Goal: Task Accomplishment & Management: Use online tool/utility

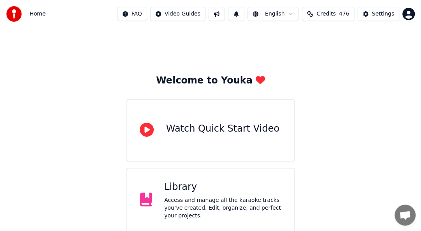
click at [227, 209] on div "Access and manage all the karaoke tracks you’ve created. Edit, organize, and pe…" at bounding box center [222, 208] width 117 height 23
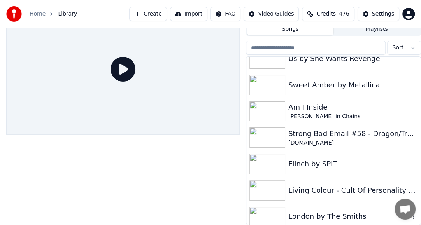
scroll to position [540, 0]
click at [279, 103] on img at bounding box center [267, 111] width 36 height 20
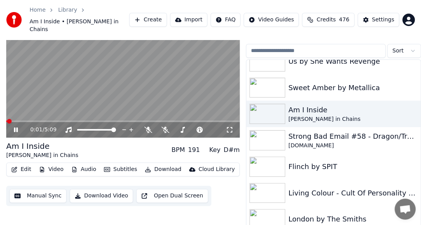
click at [15, 128] on icon at bounding box center [16, 130] width 4 height 5
click at [15, 127] on icon at bounding box center [16, 129] width 5 height 5
click at [16, 128] on icon at bounding box center [16, 130] width 4 height 5
click at [22, 164] on button "Edit" at bounding box center [21, 169] width 26 height 11
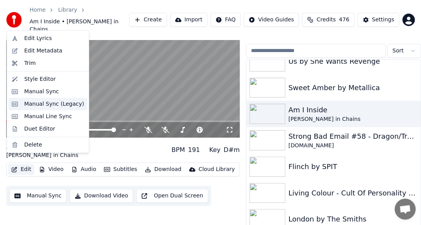
click at [33, 103] on div "Manual Sync (Legacy)" at bounding box center [54, 104] width 60 height 8
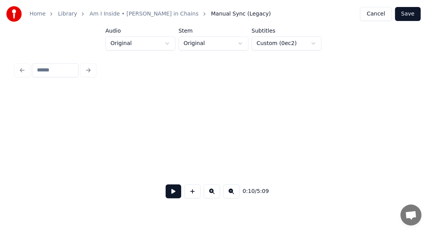
scroll to position [0, 792]
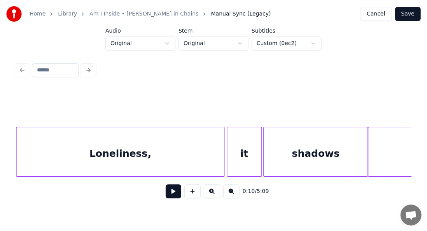
click at [166, 199] on button at bounding box center [174, 192] width 16 height 14
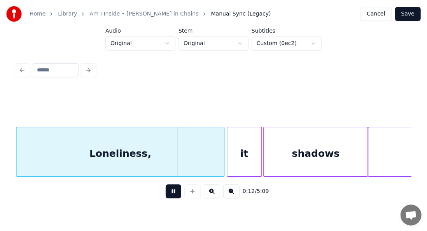
click at [121, 206] on div "0:12 / 5:09" at bounding box center [214, 192] width 396 height 30
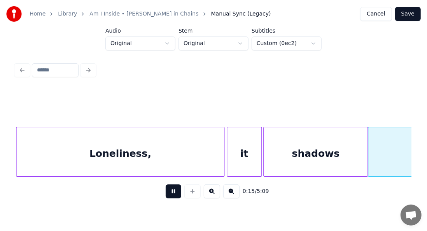
scroll to position [0, 1188]
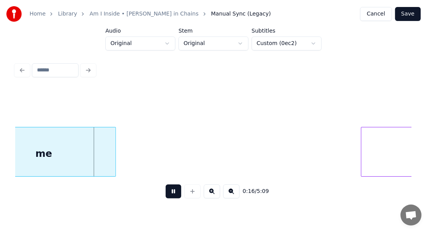
click at [166, 196] on button at bounding box center [174, 192] width 16 height 14
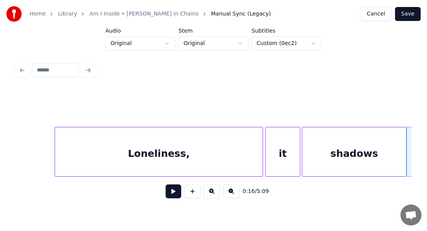
scroll to position [0, 738]
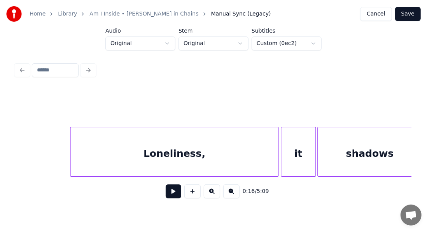
click at [173, 194] on button at bounding box center [174, 192] width 16 height 14
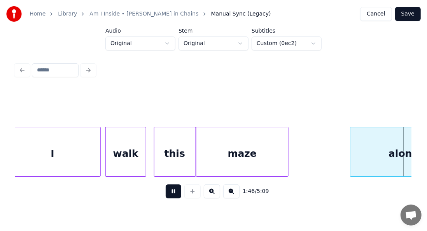
scroll to position [0, 8266]
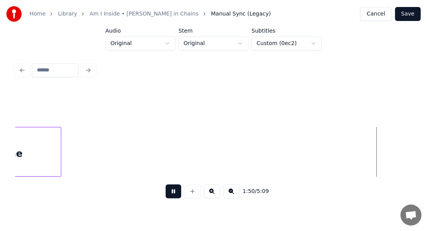
click at [171, 194] on button at bounding box center [174, 192] width 16 height 14
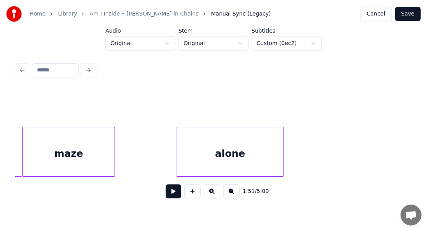
scroll to position [0, 8038]
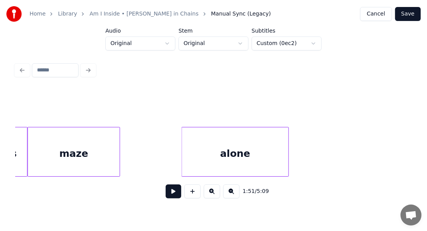
click at [202, 150] on div "alone" at bounding box center [235, 154] width 107 height 53
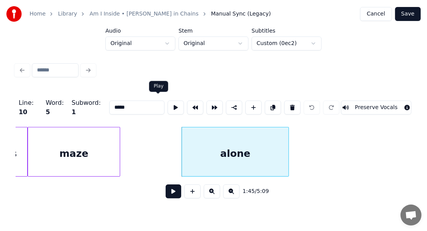
click at [168, 103] on button at bounding box center [176, 108] width 16 height 14
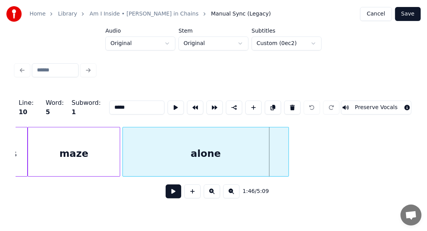
click at [123, 137] on div at bounding box center [124, 152] width 2 height 49
click at [168, 106] on button at bounding box center [176, 108] width 16 height 14
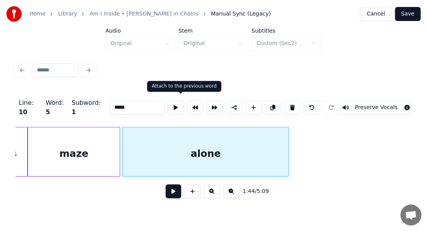
click at [187, 105] on button at bounding box center [195, 108] width 16 height 14
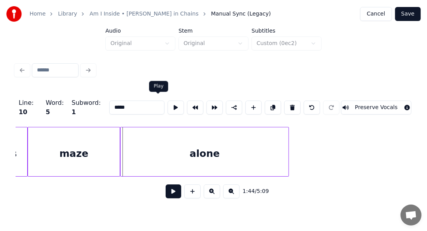
click at [168, 105] on button at bounding box center [176, 108] width 16 height 14
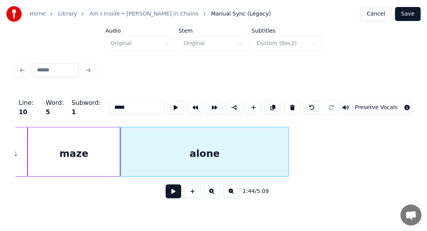
click at [98, 152] on div "maze" at bounding box center [74, 154] width 92 height 53
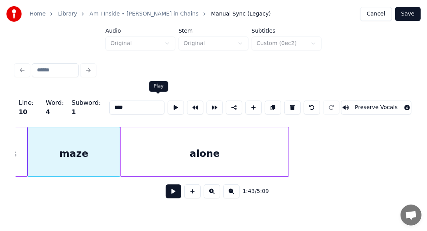
click at [168, 107] on button at bounding box center [176, 108] width 16 height 14
click at [132, 147] on div "alone" at bounding box center [205, 154] width 168 height 53
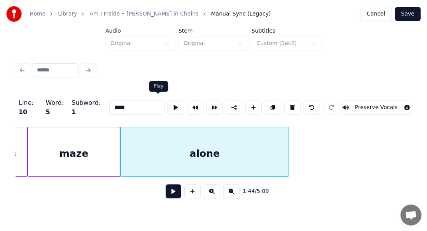
click at [168, 107] on button at bounding box center [176, 108] width 16 height 14
click at [123, 131] on div at bounding box center [124, 152] width 2 height 49
click at [168, 107] on button at bounding box center [176, 108] width 16 height 14
click at [96, 142] on div "maze" at bounding box center [74, 154] width 92 height 53
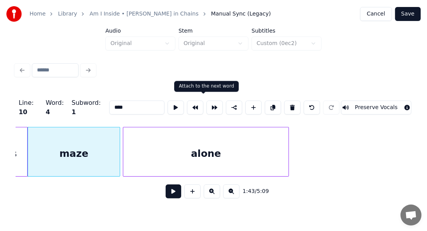
click at [206, 110] on button at bounding box center [214, 108] width 16 height 14
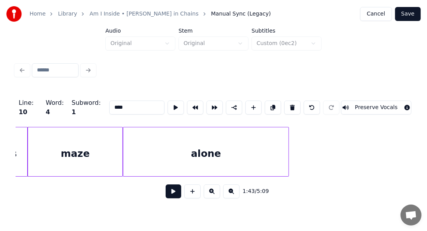
click at [100, 142] on div "maze" at bounding box center [75, 154] width 94 height 53
click at [168, 102] on button at bounding box center [176, 108] width 16 height 14
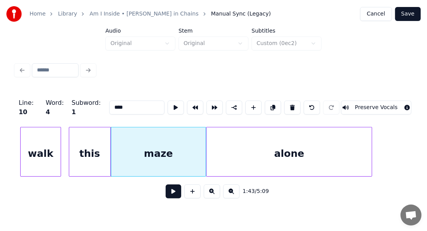
scroll to position [0, 7934]
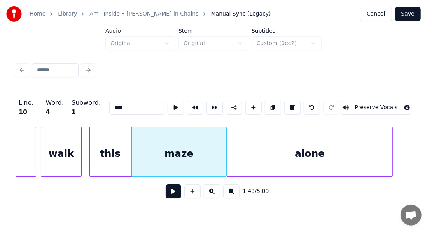
click at [116, 138] on div "this" at bounding box center [110, 154] width 41 height 53
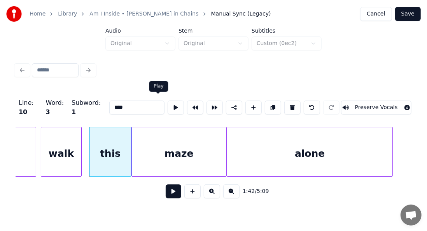
click at [168, 107] on button at bounding box center [176, 108] width 16 height 14
click at [71, 145] on div "walk" at bounding box center [61, 154] width 40 height 53
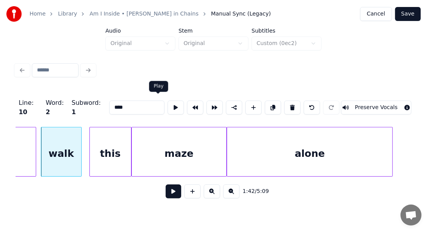
click at [168, 101] on button at bounding box center [176, 108] width 16 height 14
click at [108, 142] on div "this" at bounding box center [110, 154] width 41 height 53
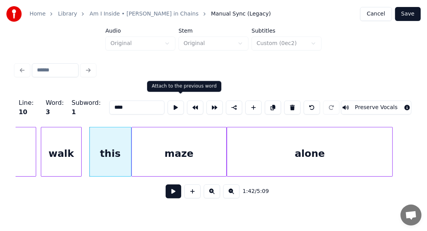
click at [187, 102] on button at bounding box center [195, 108] width 16 height 14
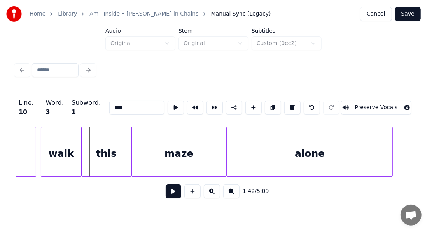
click at [54, 147] on div "walk" at bounding box center [61, 154] width 40 height 53
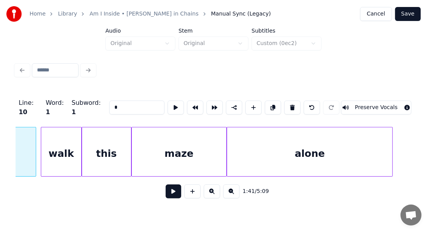
scroll to position [0, 7858]
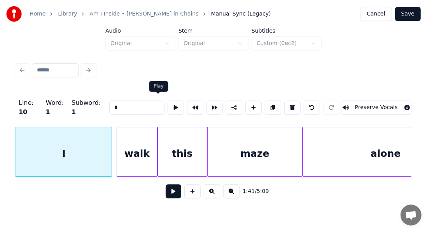
click at [168, 109] on button at bounding box center [176, 108] width 16 height 14
click at [129, 138] on div "walk" at bounding box center [137, 154] width 40 height 53
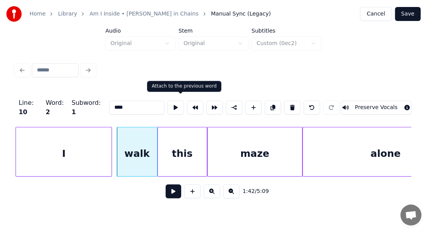
click at [187, 106] on button at bounding box center [195, 108] width 16 height 14
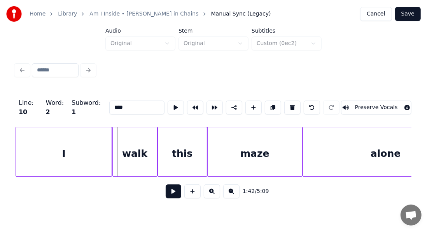
click at [68, 159] on div "I" at bounding box center [64, 154] width 96 height 53
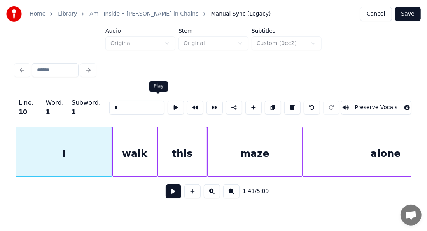
click at [168, 107] on button at bounding box center [176, 108] width 16 height 14
click at [137, 141] on div "walk" at bounding box center [135, 154] width 44 height 53
type input "****"
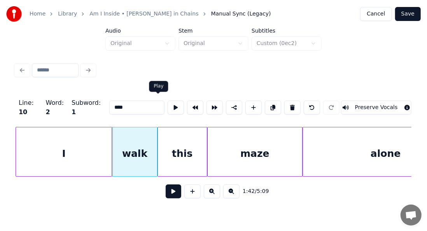
click at [168, 106] on button at bounding box center [176, 108] width 16 height 14
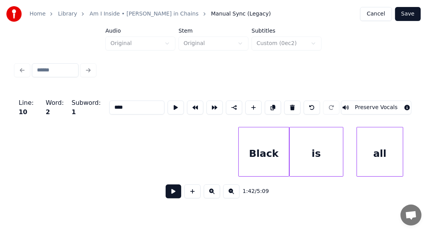
scroll to position [0, 8578]
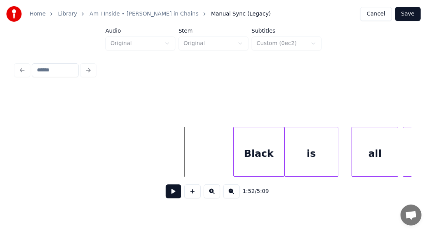
click at [170, 196] on button at bounding box center [174, 192] width 16 height 14
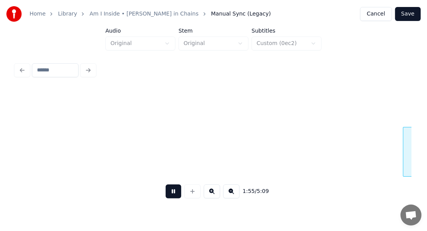
scroll to position [0, 8975]
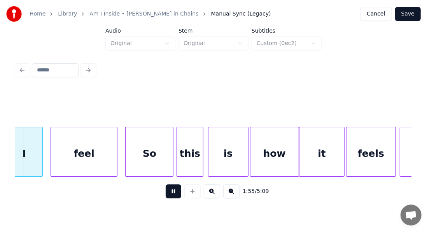
click at [170, 196] on button at bounding box center [174, 192] width 16 height 14
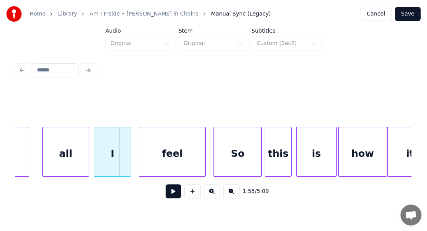
scroll to position [0, 8856]
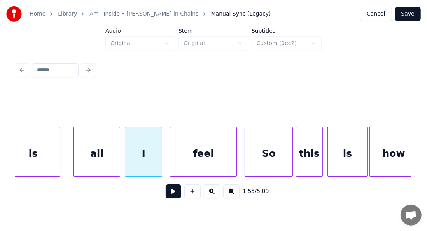
click at [96, 149] on div "all" at bounding box center [97, 154] width 46 height 53
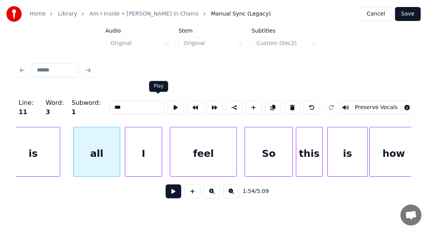
click at [168, 109] on button at bounding box center [176, 108] width 16 height 14
click at [53, 143] on div "is" at bounding box center [33, 154] width 53 height 53
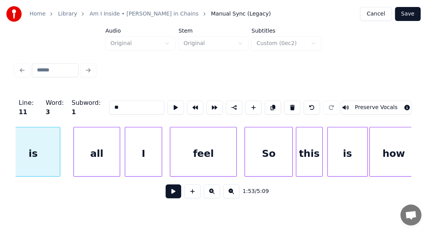
scroll to position [0, 8846]
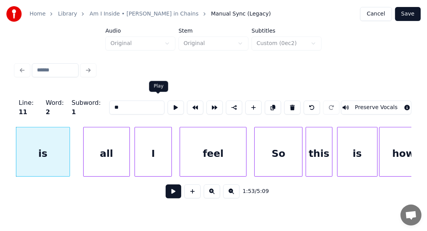
click at [168, 105] on button at bounding box center [176, 108] width 16 height 14
click at [96, 145] on div "all" at bounding box center [107, 154] width 46 height 53
type input "***"
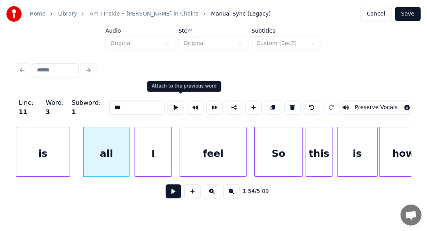
click at [187, 106] on button at bounding box center [195, 108] width 16 height 14
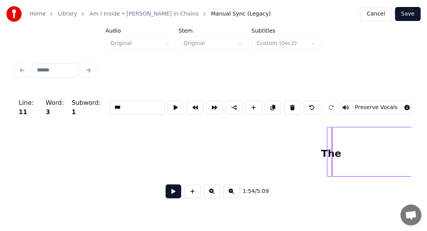
scroll to position [0, 10364]
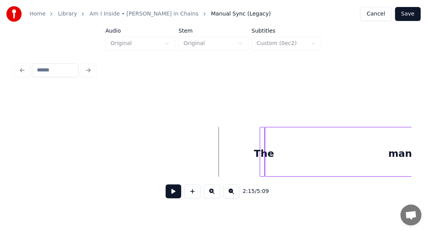
click at [170, 193] on button at bounding box center [174, 192] width 16 height 14
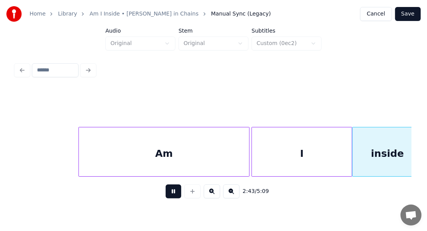
scroll to position [0, 12742]
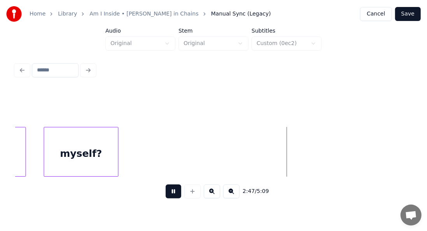
click at [174, 196] on button at bounding box center [174, 192] width 16 height 14
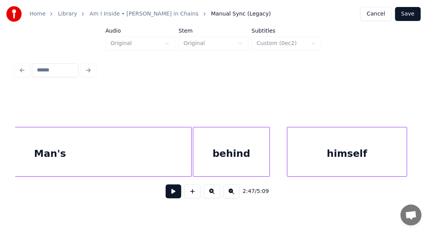
scroll to position [0, 11981]
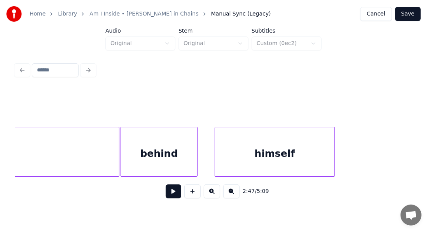
click at [177, 150] on div "behind" at bounding box center [159, 154] width 76 height 53
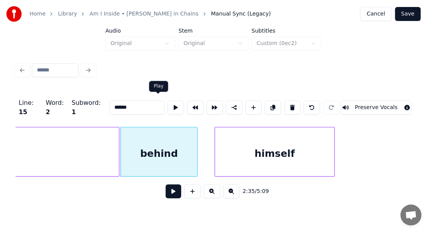
click at [168, 101] on button at bounding box center [176, 108] width 16 height 14
click at [262, 161] on div "himself" at bounding box center [274, 154] width 119 height 53
type input "*******"
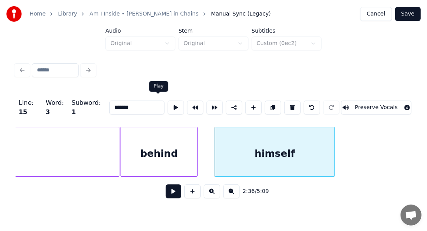
click at [168, 103] on button at bounding box center [176, 108] width 16 height 14
click at [246, 145] on div "himself" at bounding box center [274, 154] width 119 height 53
click at [187, 104] on button at bounding box center [195, 108] width 16 height 14
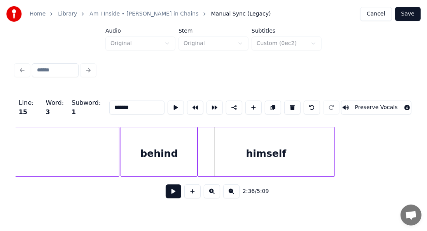
click at [234, 162] on div "himself" at bounding box center [266, 154] width 136 height 53
click at [168, 105] on button at bounding box center [176, 108] width 16 height 14
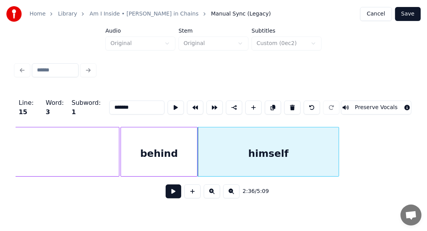
click at [338, 143] on div at bounding box center [337, 152] width 2 height 49
click at [168, 105] on button at bounding box center [176, 108] width 16 height 14
click at [323, 140] on div at bounding box center [323, 152] width 2 height 49
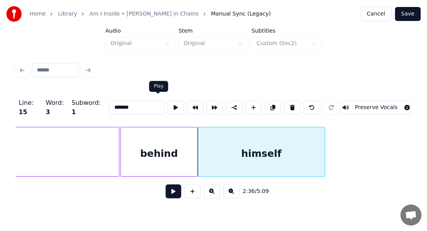
click at [168, 110] on button at bounding box center [176, 108] width 16 height 14
click at [335, 134] on div at bounding box center [335, 152] width 2 height 49
click at [168, 105] on button at bounding box center [176, 108] width 16 height 14
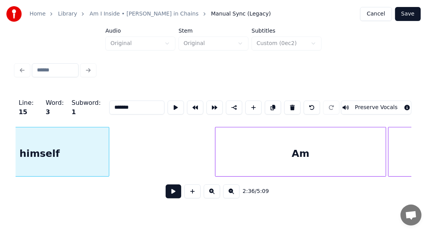
scroll to position [0, 12229]
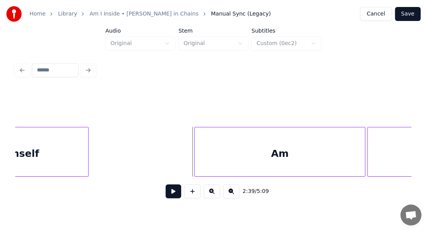
drag, startPoint x: 187, startPoint y: 148, endPoint x: 168, endPoint y: 151, distance: 19.3
click at [173, 188] on button at bounding box center [174, 192] width 16 height 14
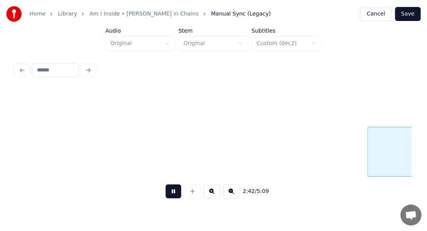
scroll to position [0, 12625]
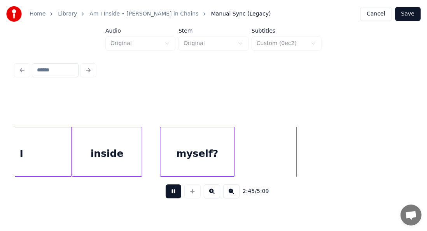
click at [171, 196] on button at bounding box center [174, 192] width 16 height 14
click at [181, 153] on div "myself?" at bounding box center [198, 154] width 74 height 53
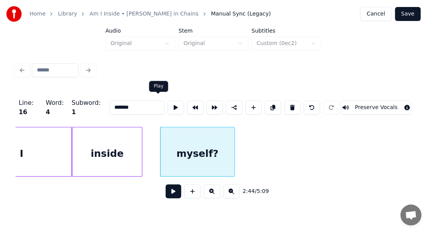
click at [168, 105] on button at bounding box center [176, 108] width 16 height 14
click at [187, 107] on button at bounding box center [195, 108] width 16 height 14
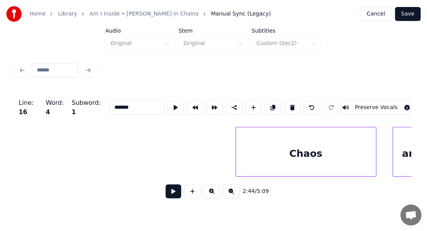
scroll to position [0, 13397]
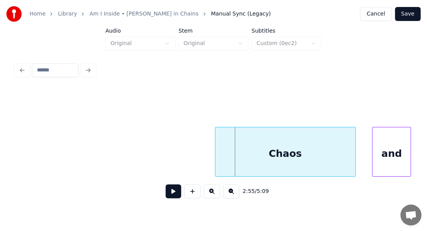
click at [234, 160] on div "Chaos" at bounding box center [285, 154] width 140 height 53
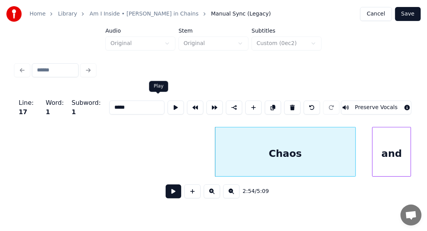
click at [168, 105] on button at bounding box center [176, 108] width 16 height 14
click at [390, 147] on div "and" at bounding box center [391, 154] width 38 height 53
type input "***"
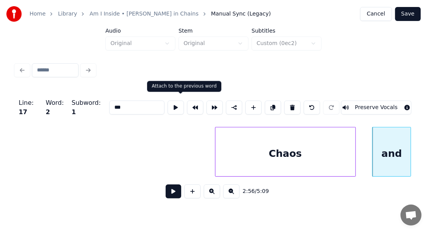
click at [187, 101] on button at bounding box center [195, 108] width 16 height 14
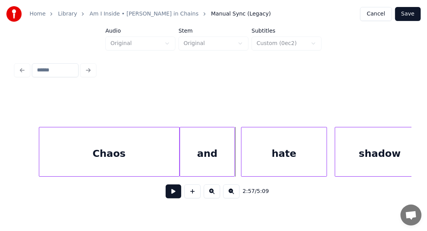
scroll to position [0, 13615]
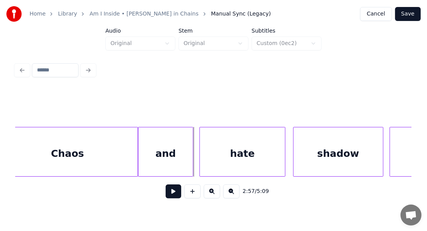
click at [173, 145] on div "and" at bounding box center [165, 154] width 55 height 53
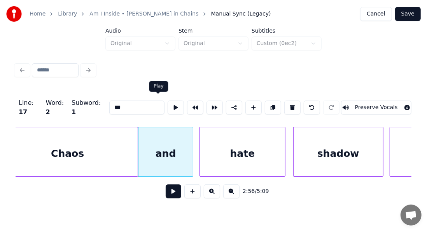
click at [168, 103] on button at bounding box center [176, 108] width 16 height 14
click at [224, 158] on div "hate" at bounding box center [242, 154] width 85 height 53
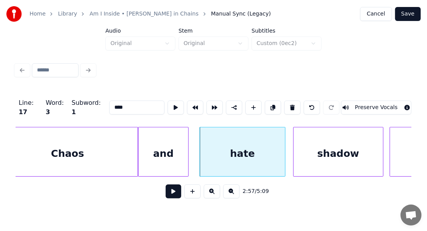
click at [187, 136] on div at bounding box center [187, 152] width 2 height 49
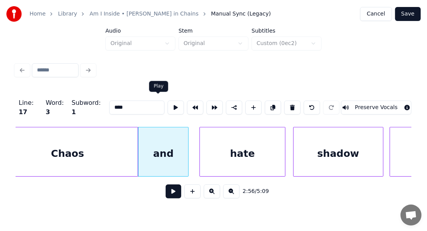
click at [168, 106] on button at bounding box center [176, 108] width 16 height 14
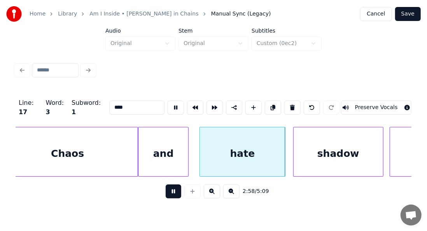
click at [166, 147] on div "and" at bounding box center [163, 154] width 50 height 53
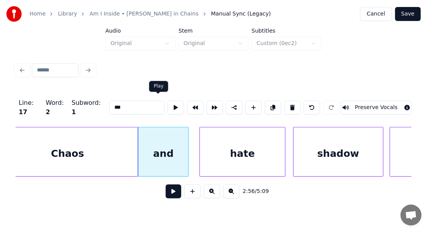
click at [168, 106] on button at bounding box center [176, 108] width 16 height 14
click at [183, 137] on div at bounding box center [183, 152] width 2 height 49
click at [168, 108] on button at bounding box center [176, 108] width 16 height 14
click at [220, 153] on div "hate" at bounding box center [242, 154] width 85 height 53
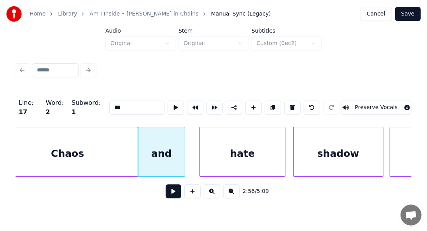
type input "****"
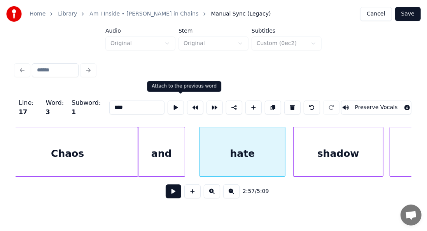
click at [187, 103] on button at bounding box center [195, 108] width 16 height 14
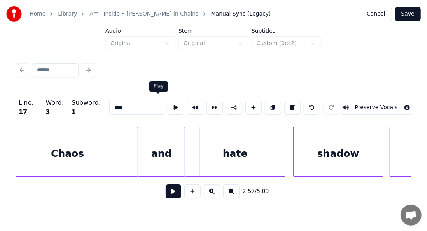
click at [168, 101] on button at bounding box center [176, 108] width 16 height 14
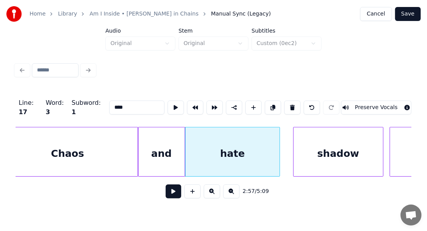
click at [279, 142] on div at bounding box center [278, 152] width 2 height 49
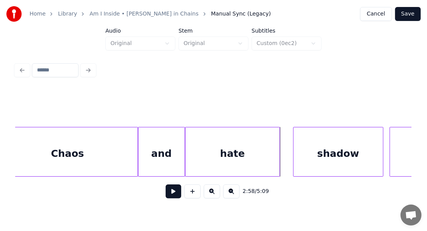
click at [201, 140] on div "hate" at bounding box center [232, 154] width 94 height 53
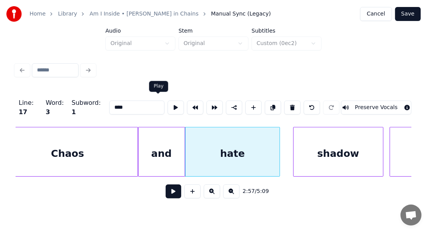
click at [168, 102] on button at bounding box center [176, 108] width 16 height 14
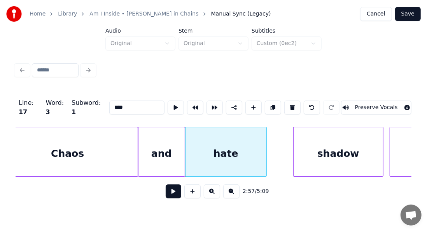
click at [264, 138] on div at bounding box center [265, 152] width 2 height 49
click at [168, 108] on button at bounding box center [176, 108] width 16 height 14
click at [262, 145] on div at bounding box center [262, 152] width 2 height 49
click at [168, 103] on button at bounding box center [176, 108] width 16 height 14
click at [325, 170] on div "shadow" at bounding box center [338, 154] width 89 height 53
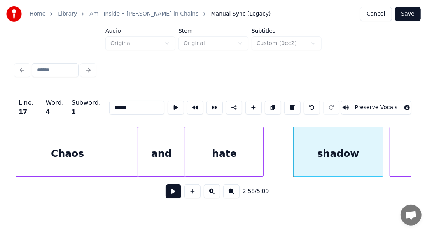
click at [325, 170] on div "shadow" at bounding box center [338, 154] width 89 height 53
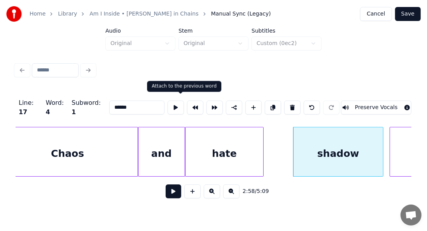
click at [187, 107] on button at bounding box center [195, 108] width 16 height 14
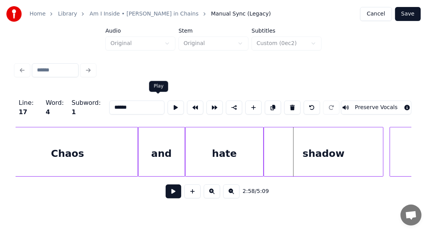
click at [168, 107] on button at bounding box center [176, 108] width 16 height 14
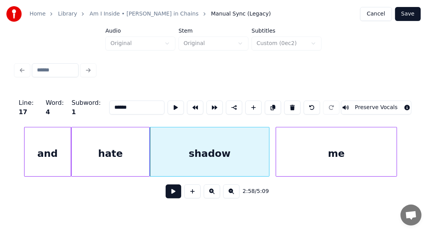
scroll to position [0, 13760]
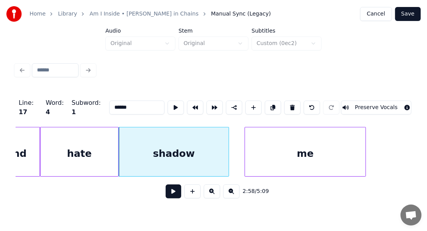
click at [228, 146] on div at bounding box center [227, 152] width 2 height 49
click at [168, 107] on button at bounding box center [176, 108] width 16 height 14
click at [265, 159] on div "me" at bounding box center [305, 154] width 121 height 53
type input "**"
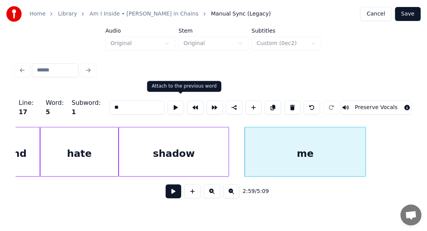
click at [188, 105] on button at bounding box center [195, 108] width 16 height 14
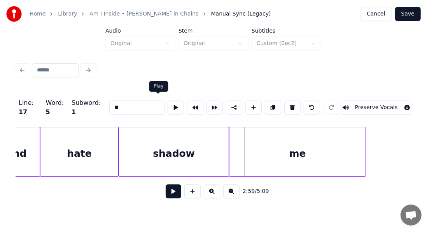
click at [168, 103] on button at bounding box center [176, 108] width 16 height 14
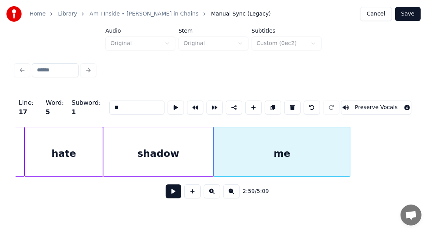
scroll to position [0, 13780]
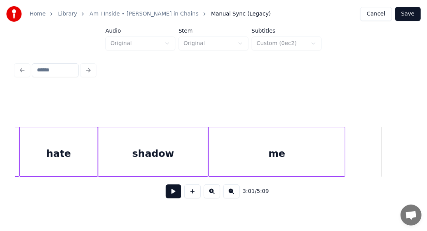
click at [172, 191] on button at bounding box center [174, 192] width 16 height 14
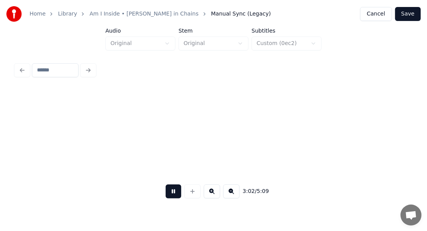
scroll to position [0, 14176]
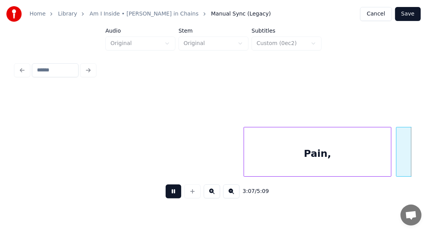
click at [172, 196] on button at bounding box center [174, 192] width 16 height 14
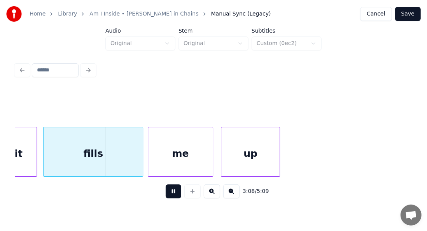
click at [168, 196] on button at bounding box center [174, 192] width 16 height 14
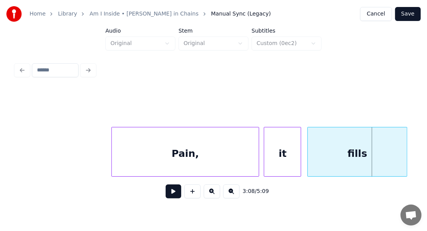
scroll to position [0, 14257]
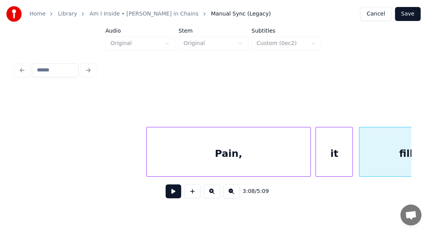
click at [147, 131] on div at bounding box center [148, 152] width 2 height 49
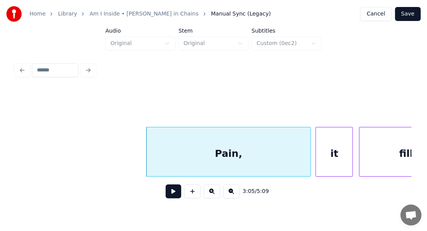
click at [185, 139] on div "Pain," at bounding box center [229, 154] width 164 height 53
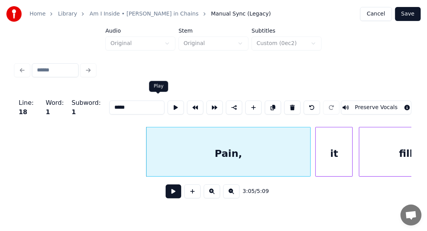
click at [168, 102] on button at bounding box center [176, 108] width 16 height 14
click at [300, 134] on div at bounding box center [301, 152] width 2 height 49
click at [298, 134] on div at bounding box center [299, 152] width 2 height 49
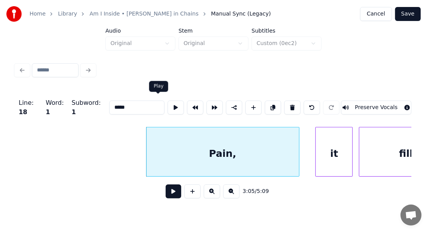
click at [168, 108] on button at bounding box center [176, 108] width 16 height 14
click at [346, 152] on div "it" at bounding box center [334, 154] width 37 height 53
type input "**"
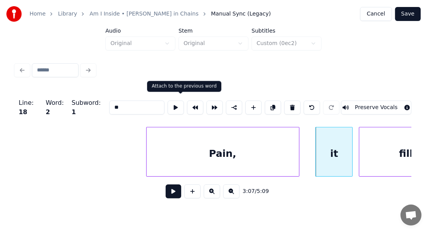
click at [187, 103] on button at bounding box center [195, 108] width 16 height 14
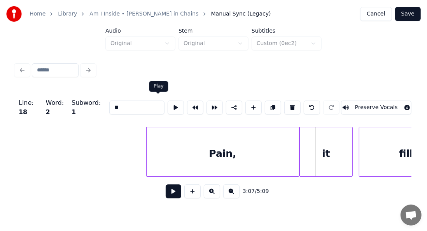
click at [168, 105] on button at bounding box center [176, 108] width 16 height 14
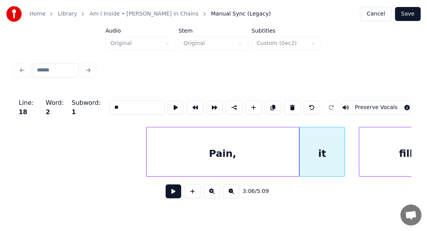
click at [343, 138] on div at bounding box center [343, 152] width 2 height 49
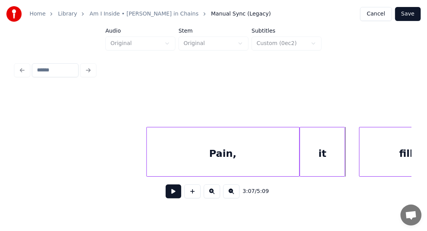
click at [311, 147] on div "it" at bounding box center [322, 154] width 45 height 53
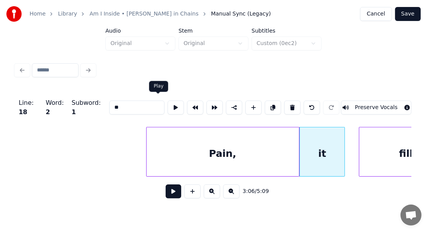
click at [168, 106] on button at bounding box center [176, 108] width 16 height 14
click at [374, 134] on div "fills" at bounding box center [408, 154] width 99 height 53
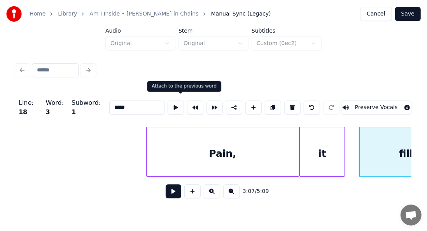
click at [187, 101] on button at bounding box center [195, 108] width 16 height 14
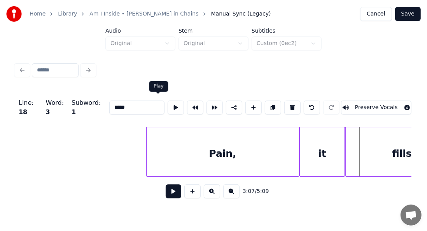
click at [168, 102] on button at bounding box center [176, 108] width 16 height 14
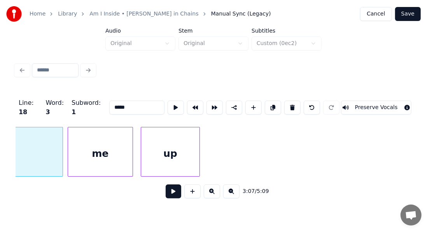
scroll to position [0, 14586]
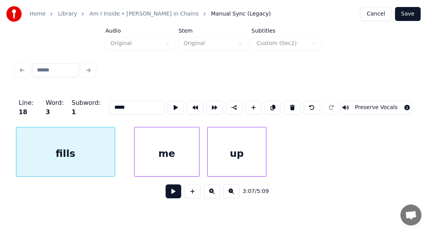
click at [114, 149] on div at bounding box center [113, 152] width 2 height 49
click at [168, 107] on button at bounding box center [176, 108] width 16 height 14
click at [144, 147] on div "me" at bounding box center [167, 154] width 65 height 53
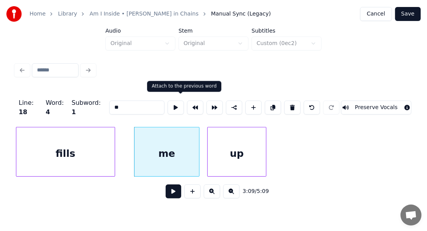
click at [187, 105] on button at bounding box center [195, 108] width 16 height 14
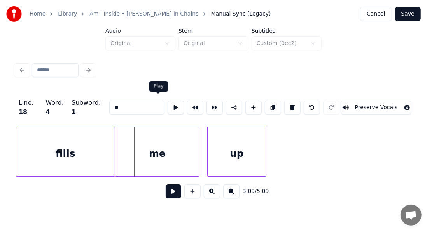
click at [168, 103] on button at bounding box center [176, 108] width 16 height 14
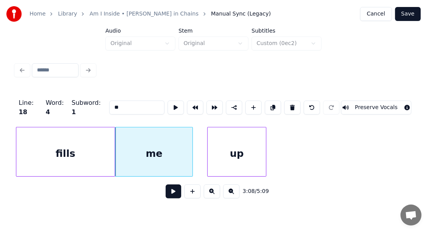
click at [191, 140] on div at bounding box center [191, 152] width 2 height 49
click at [168, 106] on button at bounding box center [176, 108] width 16 height 14
click at [221, 146] on div "up" at bounding box center [237, 154] width 58 height 53
type input "**"
click at [221, 146] on div "up" at bounding box center [237, 154] width 58 height 53
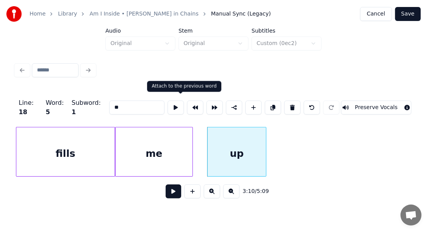
click at [187, 103] on button at bounding box center [195, 108] width 16 height 14
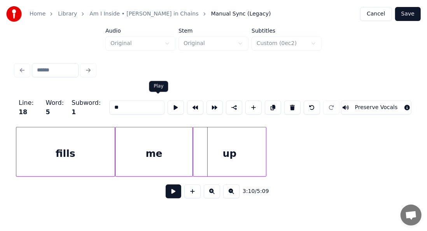
click at [168, 103] on button at bounding box center [176, 108] width 16 height 14
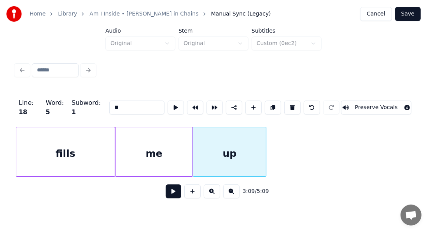
click at [173, 191] on button at bounding box center [174, 192] width 16 height 14
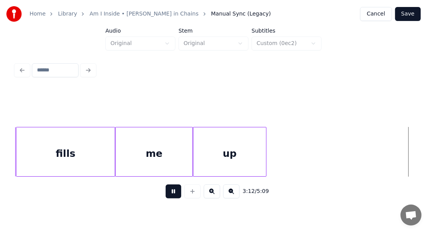
scroll to position [0, 14983]
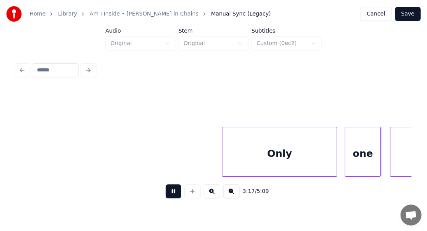
click at [167, 199] on button at bounding box center [174, 192] width 16 height 14
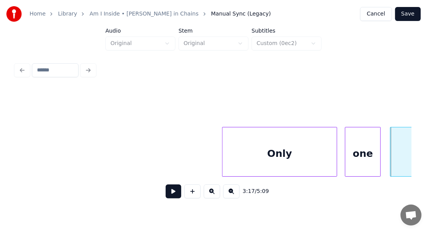
click at [241, 156] on div "Only" at bounding box center [279, 154] width 114 height 53
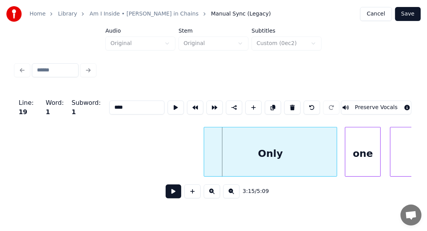
click at [205, 146] on div at bounding box center [205, 152] width 2 height 49
click at [168, 103] on button at bounding box center [176, 108] width 16 height 14
click at [331, 164] on div at bounding box center [330, 152] width 2 height 49
click at [168, 107] on button at bounding box center [176, 108] width 16 height 14
click at [356, 143] on div "one" at bounding box center [362, 154] width 35 height 53
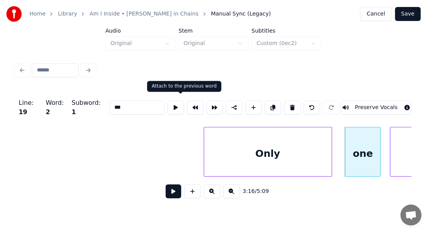
click at [187, 102] on button at bounding box center [195, 108] width 16 height 14
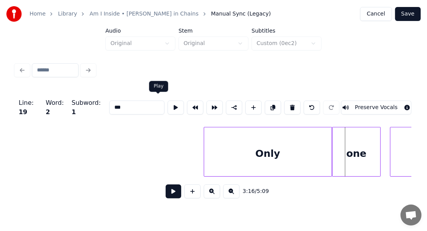
click at [168, 103] on button at bounding box center [176, 108] width 16 height 14
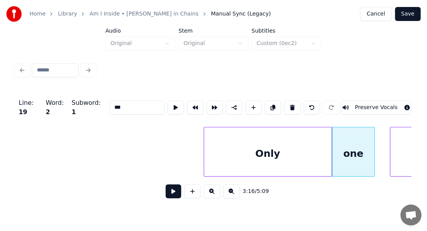
click at [374, 140] on div at bounding box center [373, 152] width 2 height 49
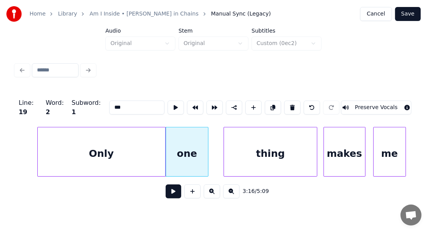
scroll to position [0, 15153]
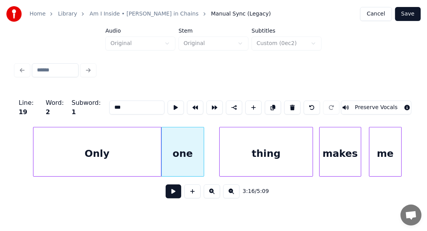
click at [253, 150] on div "thing" at bounding box center [266, 154] width 93 height 53
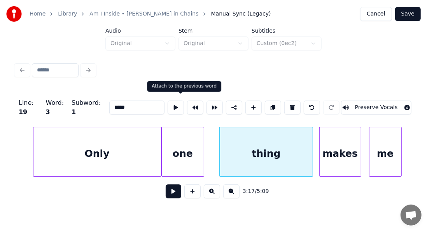
click at [187, 101] on button at bounding box center [195, 108] width 16 height 14
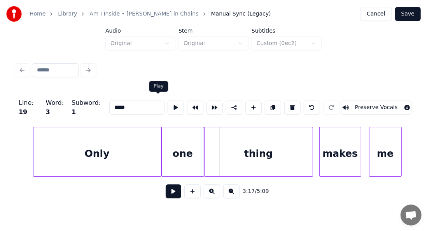
click at [168, 103] on button at bounding box center [176, 108] width 16 height 14
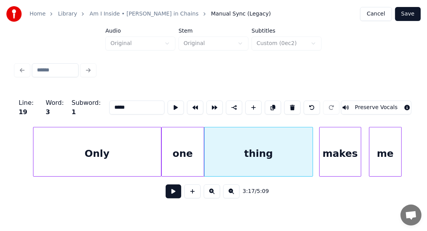
click at [198, 155] on div "one" at bounding box center [183, 154] width 42 height 53
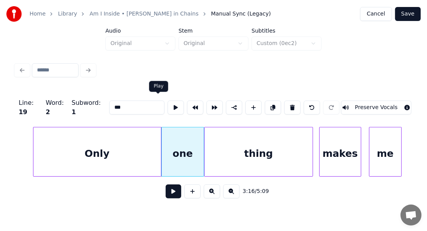
click at [168, 105] on button at bounding box center [176, 108] width 16 height 14
click at [215, 145] on div "thing" at bounding box center [259, 154] width 108 height 53
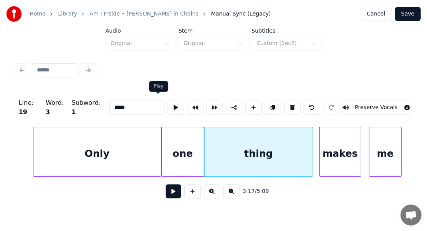
click at [168, 103] on button at bounding box center [176, 108] width 16 height 14
click at [307, 153] on div at bounding box center [308, 152] width 2 height 49
click at [168, 105] on button at bounding box center [176, 108] width 16 height 14
click at [306, 142] on div at bounding box center [305, 152] width 2 height 49
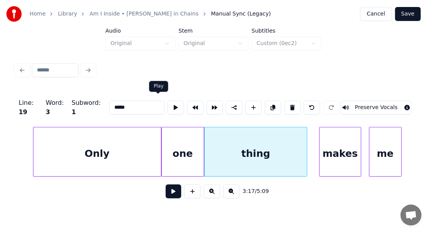
click at [168, 106] on button at bounding box center [176, 108] width 16 height 14
click at [301, 138] on div at bounding box center [300, 152] width 2 height 49
click at [168, 104] on button at bounding box center [176, 108] width 16 height 14
click at [337, 136] on div "makes" at bounding box center [340, 154] width 41 height 53
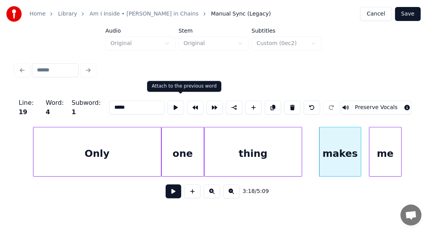
click at [187, 101] on button at bounding box center [195, 108] width 16 height 14
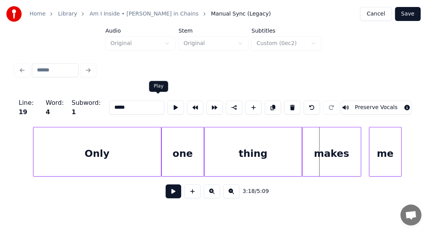
click at [168, 102] on button at bounding box center [176, 108] width 16 height 14
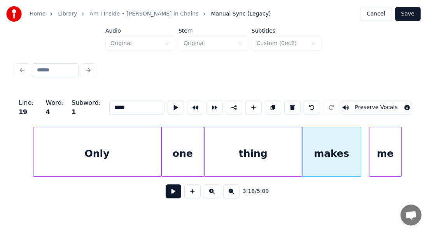
click at [356, 133] on div "makes" at bounding box center [331, 154] width 58 height 53
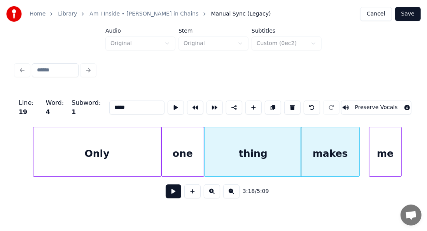
click at [348, 139] on div "makes" at bounding box center [330, 154] width 58 height 53
click at [337, 142] on div "makes" at bounding box center [331, 154] width 58 height 53
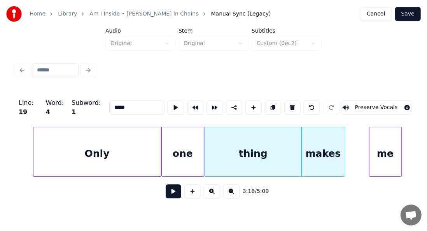
click at [343, 143] on div at bounding box center [344, 152] width 2 height 49
click at [168, 101] on button at bounding box center [176, 108] width 16 height 14
click at [373, 157] on div "me" at bounding box center [385, 154] width 32 height 53
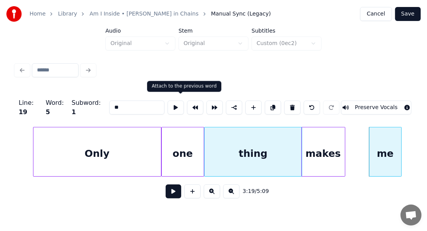
click at [187, 101] on button at bounding box center [195, 108] width 16 height 14
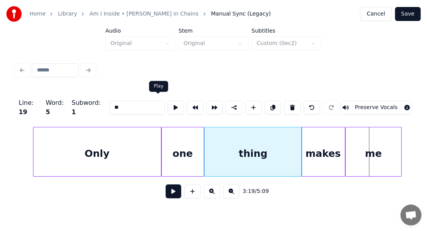
click at [168, 106] on button at bounding box center [176, 108] width 16 height 14
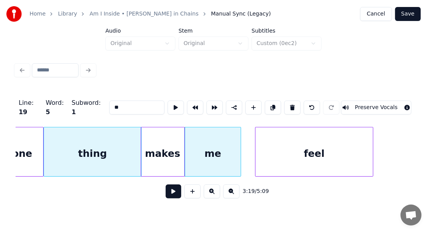
scroll to position [0, 15334]
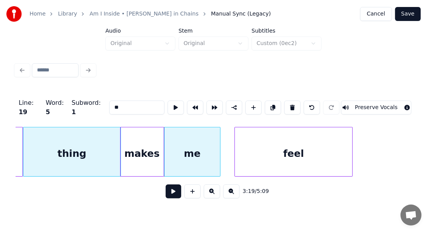
click at [321, 157] on div "feel" at bounding box center [293, 154] width 117 height 53
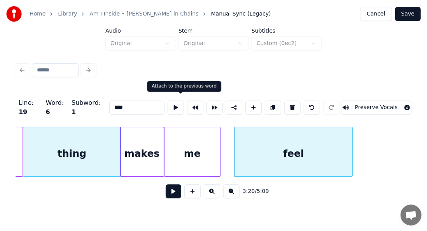
click at [187, 101] on button at bounding box center [195, 108] width 16 height 14
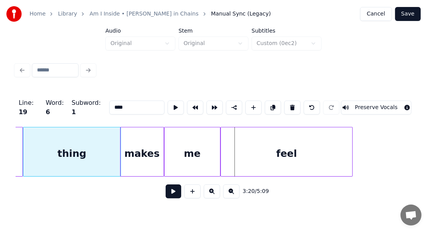
click at [195, 163] on div "me" at bounding box center [192, 154] width 56 height 53
type input "**"
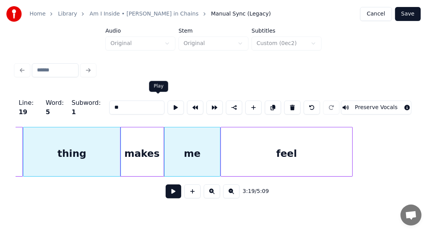
click at [168, 103] on button at bounding box center [176, 108] width 16 height 14
click at [171, 191] on button at bounding box center [174, 192] width 16 height 14
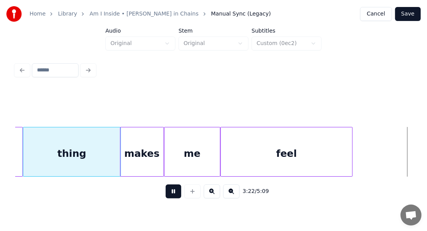
scroll to position [0, 15731]
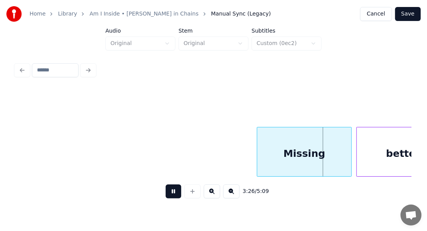
click at [277, 154] on div "Missing" at bounding box center [304, 154] width 94 height 53
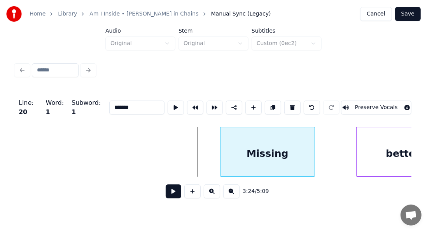
click at [241, 165] on div "Missing" at bounding box center [267, 154] width 94 height 53
click at [168, 104] on button at bounding box center [176, 108] width 16 height 14
click at [373, 144] on div "better" at bounding box center [403, 154] width 93 height 53
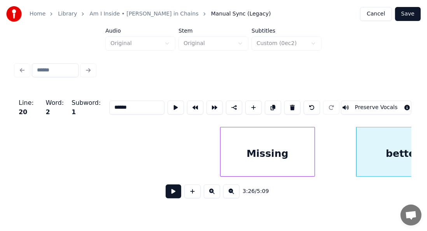
click at [373, 144] on div "better" at bounding box center [403, 154] width 93 height 53
click at [168, 108] on button at bounding box center [176, 108] width 16 height 14
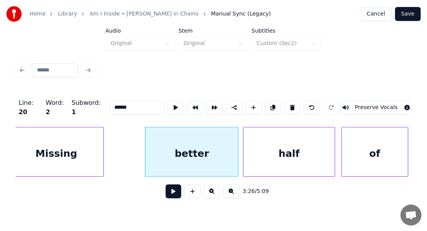
scroll to position [0, 15937]
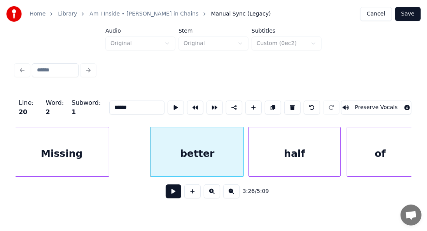
click at [157, 131] on div "better" at bounding box center [197, 154] width 93 height 53
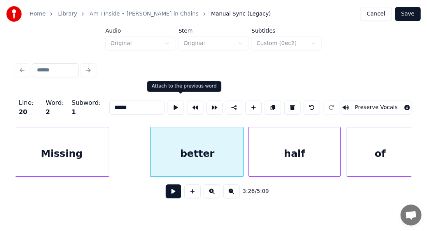
click at [187, 103] on button at bounding box center [195, 108] width 16 height 14
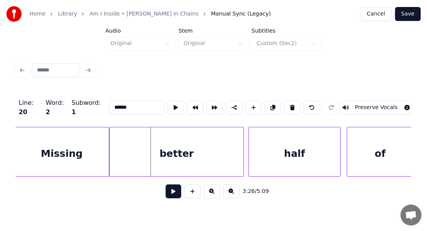
click at [136, 148] on div "better" at bounding box center [177, 154] width 134 height 53
click at [168, 107] on button at bounding box center [176, 108] width 16 height 14
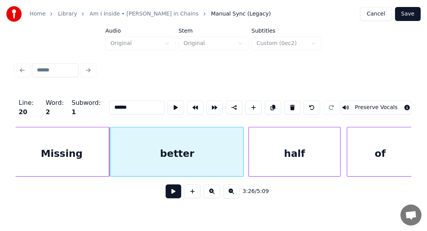
click at [112, 132] on div at bounding box center [112, 152] width 2 height 49
click at [116, 131] on div at bounding box center [116, 152] width 2 height 49
click at [118, 131] on div "better" at bounding box center [179, 154] width 129 height 53
click at [121, 132] on div "better" at bounding box center [182, 154] width 129 height 53
click at [168, 105] on button at bounding box center [176, 108] width 16 height 14
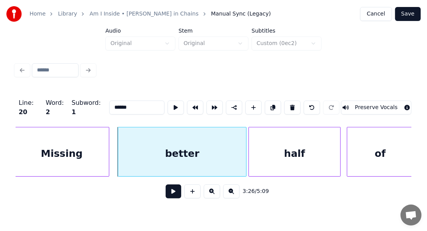
click at [121, 133] on div at bounding box center [119, 152] width 2 height 49
click at [131, 132] on div at bounding box center [132, 152] width 2 height 49
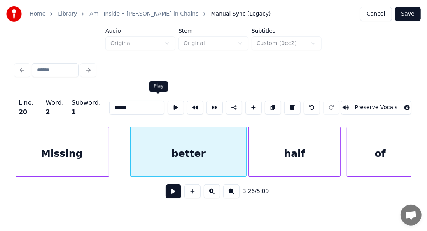
click at [168, 108] on button at bounding box center [176, 108] width 16 height 14
click at [83, 158] on div "Missing" at bounding box center [62, 154] width 94 height 53
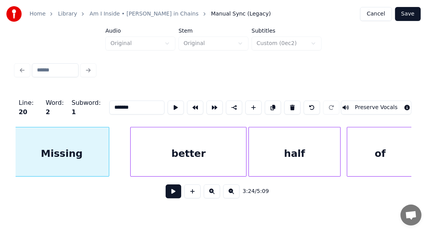
scroll to position [0, 15935]
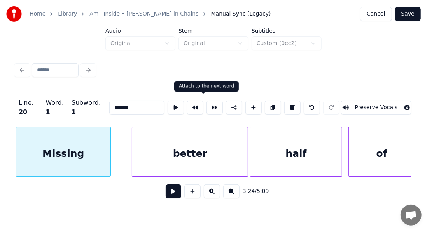
click at [206, 101] on button at bounding box center [214, 108] width 16 height 14
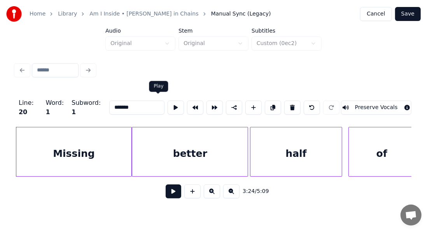
click at [168, 106] on button at bounding box center [176, 108] width 16 height 14
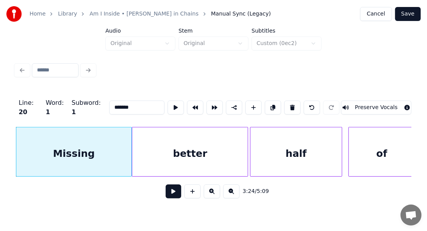
click at [238, 151] on div "better" at bounding box center [189, 154] width 115 height 53
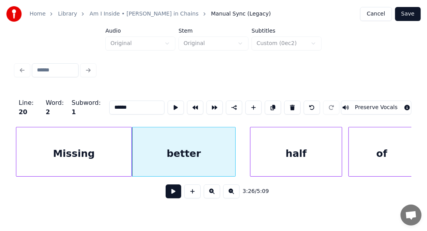
click at [233, 144] on div at bounding box center [234, 152] width 2 height 49
click at [168, 106] on button at bounding box center [176, 108] width 16 height 14
click at [287, 142] on div "half" at bounding box center [295, 154] width 91 height 53
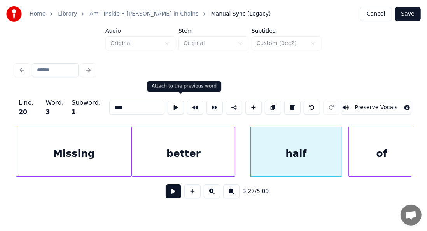
click at [187, 105] on button at bounding box center [195, 108] width 16 height 14
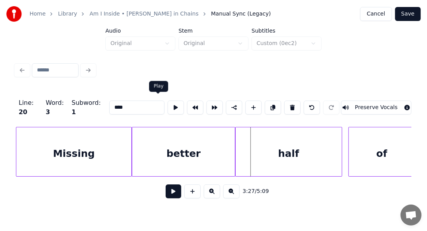
click at [168, 106] on button at bounding box center [176, 108] width 16 height 14
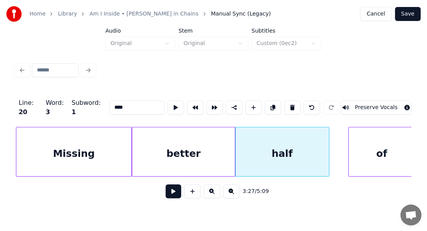
click at [327, 142] on div at bounding box center [328, 152] width 2 height 49
click at [168, 107] on button at bounding box center [176, 108] width 16 height 14
click at [381, 146] on div "of" at bounding box center [382, 154] width 66 height 53
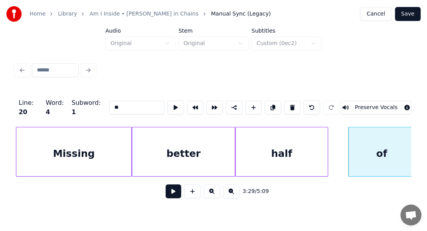
click at [187, 101] on button at bounding box center [195, 108] width 16 height 14
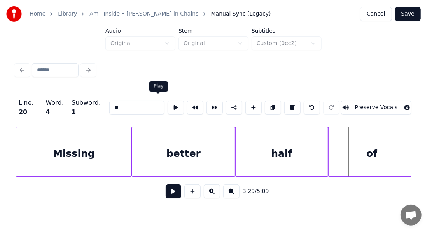
click at [168, 105] on button at bounding box center [176, 108] width 16 height 14
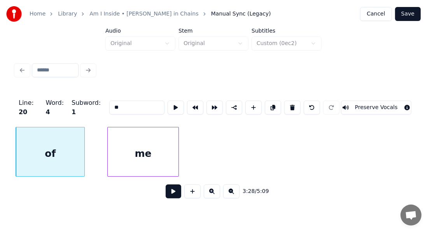
click at [84, 149] on div at bounding box center [83, 152] width 2 height 49
click at [149, 145] on div "me" at bounding box center [143, 154] width 71 height 53
type input "**"
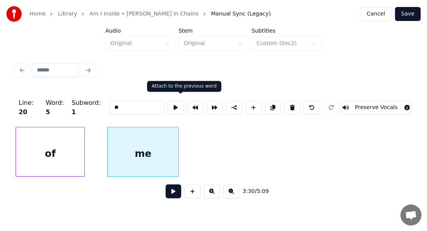
click at [187, 103] on button at bounding box center [195, 108] width 16 height 14
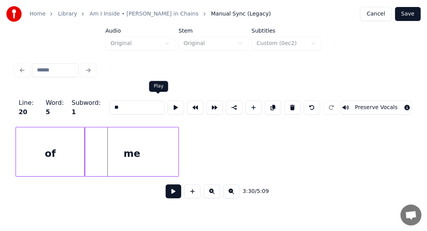
click at [168, 106] on button at bounding box center [176, 108] width 16 height 14
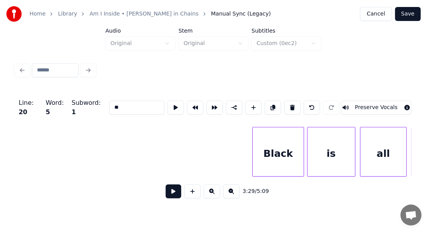
scroll to position [0, 16698]
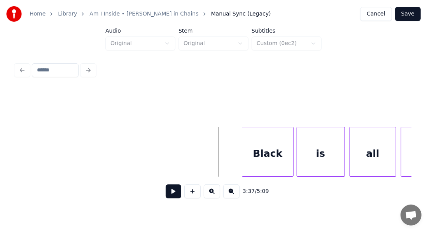
click at [170, 193] on button at bounding box center [174, 192] width 16 height 14
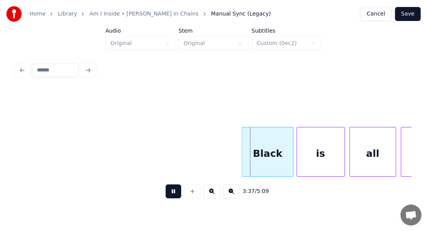
click at [170, 193] on button at bounding box center [174, 192] width 16 height 14
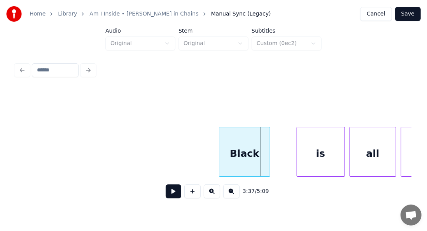
click at [238, 146] on div "Black" at bounding box center [244, 154] width 51 height 53
click at [235, 168] on div "Black" at bounding box center [244, 154] width 51 height 53
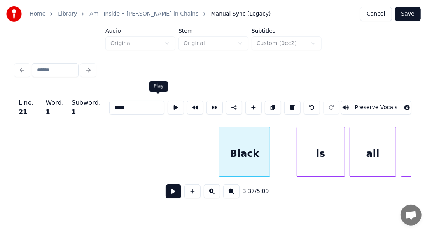
click at [168, 105] on button at bounding box center [176, 108] width 16 height 14
click at [277, 146] on div at bounding box center [277, 152] width 2 height 49
click at [168, 103] on button at bounding box center [176, 108] width 16 height 14
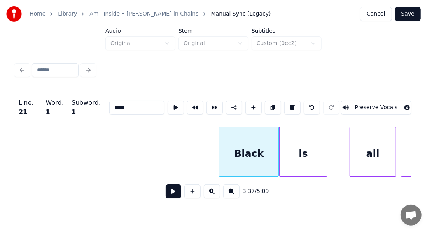
click at [290, 156] on div "is" at bounding box center [303, 154] width 47 height 53
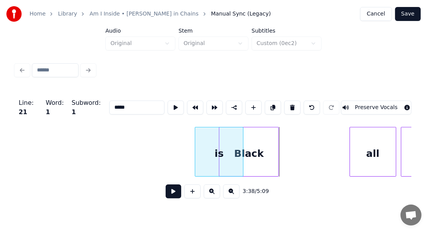
click at [178, 115] on div "Line : 21 Word : 1 Subword : 1 ***** Preserve Vocals 3:38 / 5:09" at bounding box center [214, 147] width 396 height 118
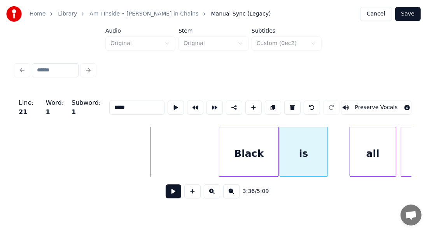
click at [314, 152] on div "is" at bounding box center [303, 154] width 47 height 53
click at [300, 149] on div "is" at bounding box center [303, 154] width 47 height 53
click at [168, 101] on button at bounding box center [176, 108] width 16 height 14
click at [371, 142] on div "all" at bounding box center [373, 154] width 46 height 53
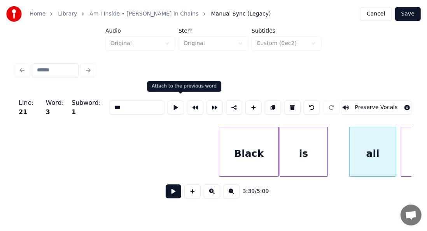
click at [187, 107] on button at bounding box center [195, 108] width 16 height 14
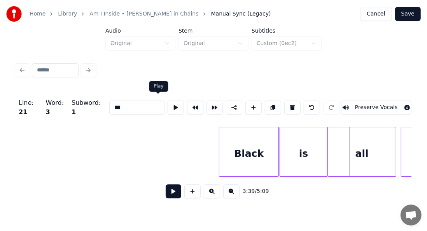
click at [168, 103] on button at bounding box center [176, 108] width 16 height 14
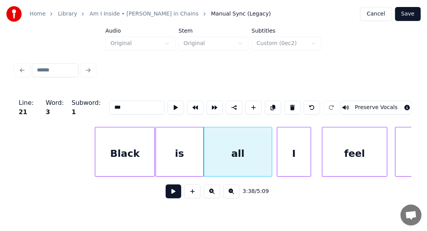
scroll to position [0, 16843]
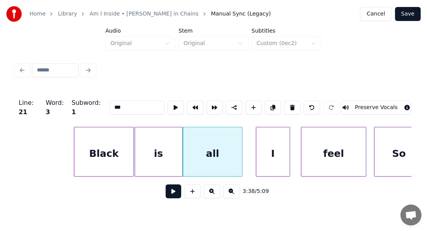
click at [241, 154] on div at bounding box center [241, 152] width 2 height 49
click at [168, 106] on button at bounding box center [176, 108] width 16 height 14
click at [237, 147] on div at bounding box center [238, 152] width 2 height 49
click at [168, 106] on button at bounding box center [176, 108] width 16 height 14
click at [263, 152] on div "I" at bounding box center [272, 154] width 33 height 53
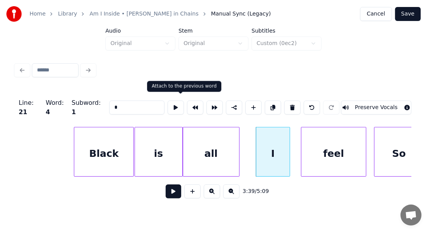
click at [187, 107] on button at bounding box center [195, 108] width 16 height 14
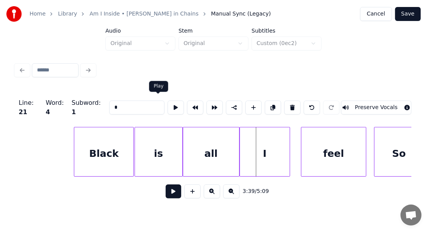
click at [168, 103] on button at bounding box center [176, 108] width 16 height 14
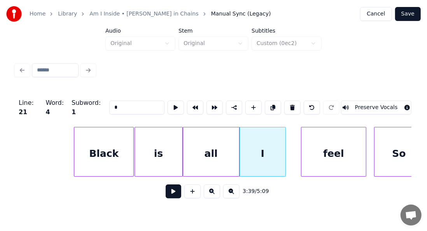
click at [285, 136] on div at bounding box center [284, 152] width 2 height 49
click at [168, 105] on button at bounding box center [176, 108] width 16 height 14
click at [350, 151] on div "feel" at bounding box center [333, 154] width 65 height 53
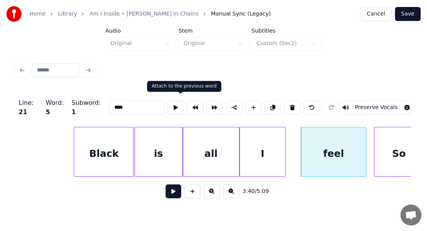
click at [187, 101] on button at bounding box center [195, 108] width 16 height 14
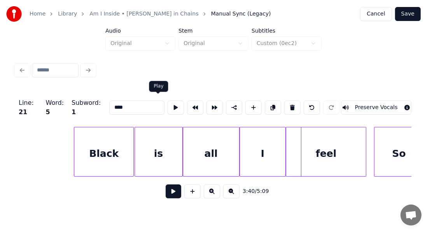
drag, startPoint x: 161, startPoint y: 103, endPoint x: 164, endPoint y: 96, distance: 7.7
click at [166, 99] on div at bounding box center [175, 107] width 19 height 17
click at [168, 103] on button at bounding box center [176, 108] width 16 height 14
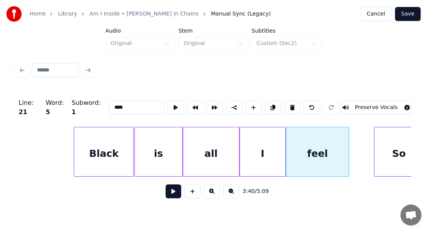
click at [347, 140] on div at bounding box center [347, 152] width 2 height 49
click at [168, 107] on button at bounding box center [176, 108] width 16 height 14
click at [344, 138] on div at bounding box center [344, 152] width 2 height 49
click at [168, 108] on button at bounding box center [176, 108] width 16 height 14
click at [407, 138] on div "So" at bounding box center [398, 154] width 49 height 53
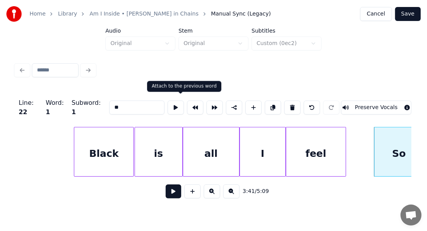
click at [187, 104] on button at bounding box center [195, 108] width 16 height 14
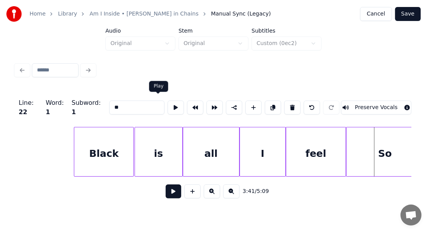
click at [168, 105] on button at bounding box center [176, 108] width 16 height 14
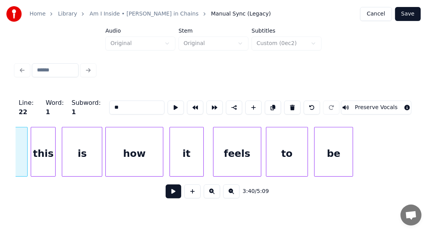
scroll to position [0, 17173]
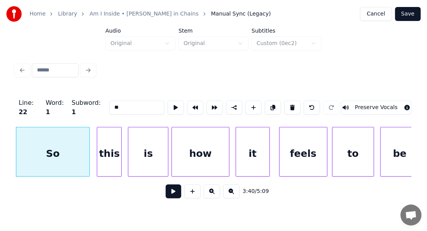
click at [87, 136] on div at bounding box center [88, 152] width 2 height 49
click at [168, 110] on button at bounding box center [176, 108] width 16 height 14
click at [79, 145] on div at bounding box center [80, 152] width 2 height 49
click at [168, 103] on button at bounding box center [176, 108] width 16 height 14
click at [110, 150] on div "this" at bounding box center [109, 154] width 24 height 53
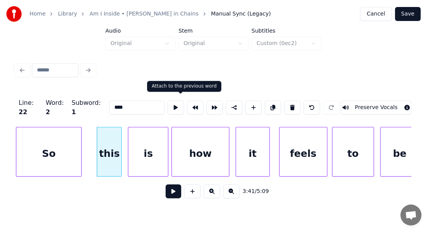
click at [187, 105] on button at bounding box center [195, 108] width 16 height 14
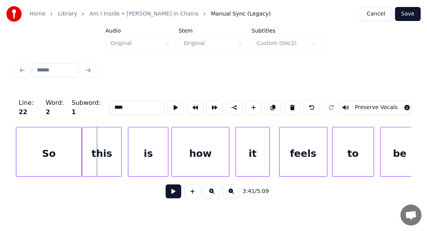
click at [105, 145] on div "this" at bounding box center [101, 154] width 39 height 53
click at [168, 107] on button at bounding box center [176, 108] width 16 height 14
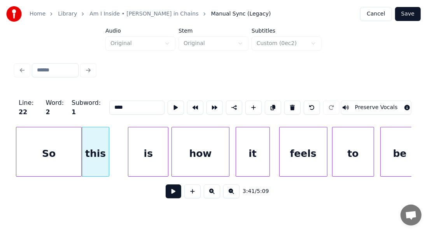
click at [107, 135] on div at bounding box center [108, 152] width 2 height 49
click at [168, 103] on button at bounding box center [176, 108] width 16 height 14
click at [150, 137] on div "is" at bounding box center [148, 154] width 40 height 53
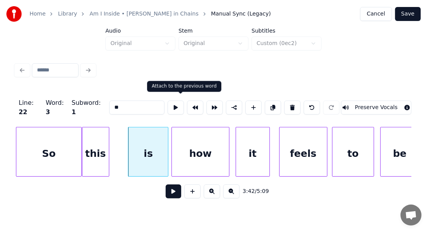
click at [187, 103] on button at bounding box center [195, 108] width 16 height 14
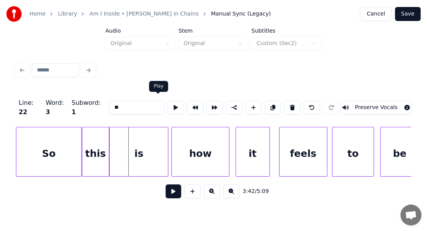
click at [168, 103] on button at bounding box center [176, 108] width 16 height 14
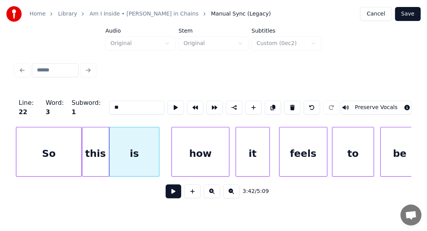
click at [157, 140] on div at bounding box center [158, 152] width 2 height 49
click at [168, 105] on button at bounding box center [176, 108] width 16 height 14
click at [153, 138] on div at bounding box center [153, 152] width 2 height 49
click at [168, 103] on button at bounding box center [176, 108] width 16 height 14
click at [192, 140] on div "how" at bounding box center [200, 154] width 57 height 53
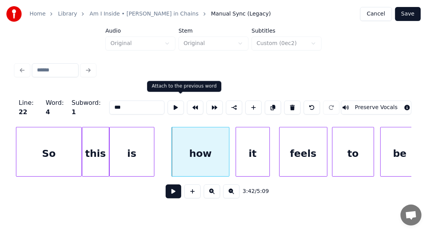
click at [187, 105] on button at bounding box center [195, 108] width 16 height 14
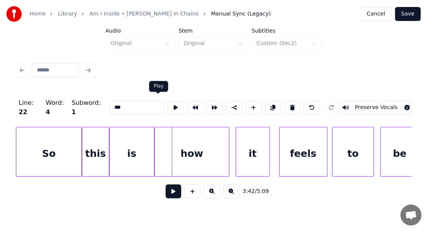
click at [168, 101] on button at bounding box center [176, 108] width 16 height 14
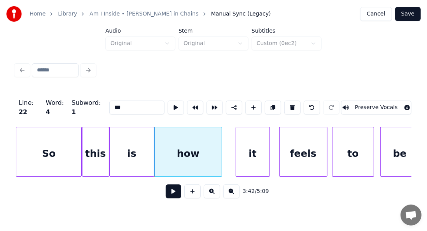
click at [220, 142] on div at bounding box center [220, 152] width 2 height 49
click at [168, 103] on button at bounding box center [176, 108] width 16 height 14
click at [219, 137] on div at bounding box center [220, 152] width 2 height 49
click at [213, 137] on div "how" at bounding box center [187, 154] width 65 height 53
click at [213, 139] on div "how" at bounding box center [187, 154] width 65 height 53
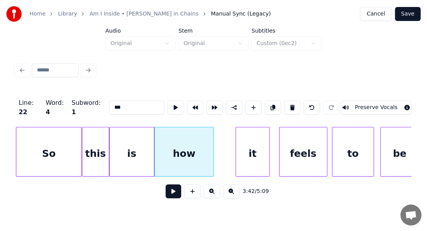
click at [212, 143] on div at bounding box center [212, 152] width 2 height 49
click at [168, 107] on button at bounding box center [176, 108] width 16 height 14
click at [207, 133] on div at bounding box center [208, 152] width 2 height 49
click at [168, 106] on button at bounding box center [176, 108] width 16 height 14
click at [253, 152] on div "it" at bounding box center [252, 154] width 33 height 53
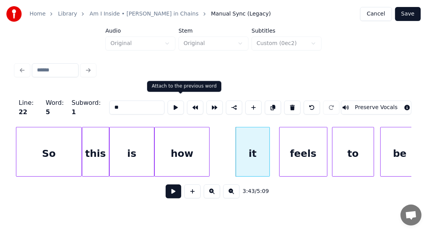
click at [187, 101] on button at bounding box center [195, 108] width 16 height 14
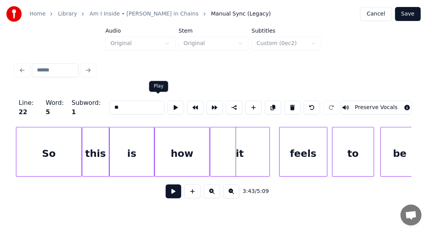
click at [168, 103] on button at bounding box center [176, 108] width 16 height 14
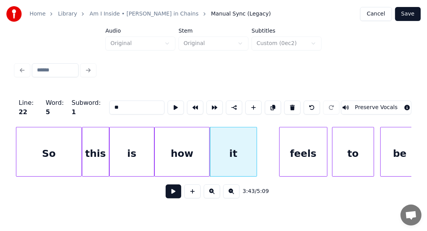
click at [256, 148] on div at bounding box center [255, 152] width 2 height 49
click at [168, 106] on button at bounding box center [176, 108] width 16 height 14
click at [256, 140] on div at bounding box center [256, 152] width 2 height 49
click at [257, 140] on div at bounding box center [256, 152] width 2 height 49
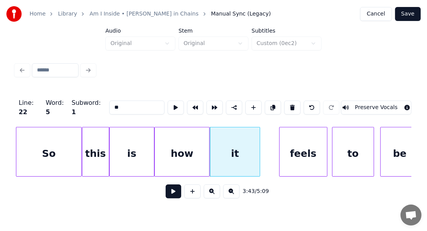
click at [259, 140] on div at bounding box center [258, 152] width 2 height 49
click at [168, 104] on button at bounding box center [176, 108] width 16 height 14
click at [307, 158] on div "feels" at bounding box center [303, 154] width 47 height 53
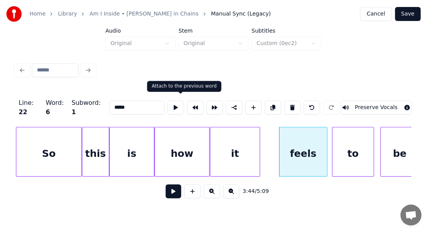
click at [187, 102] on button at bounding box center [195, 108] width 16 height 14
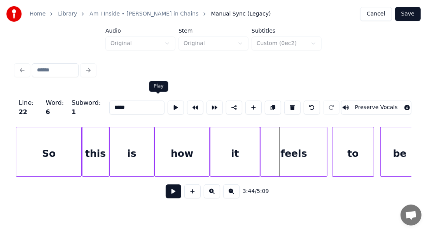
click at [168, 101] on button at bounding box center [176, 108] width 16 height 14
click at [312, 146] on div at bounding box center [313, 152] width 2 height 49
click at [168, 104] on button at bounding box center [176, 108] width 16 height 14
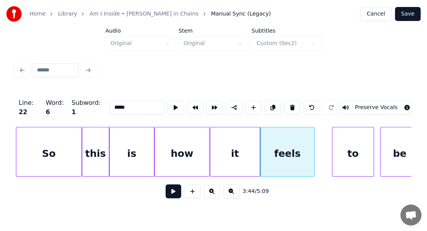
click at [355, 161] on div "to" at bounding box center [352, 154] width 41 height 53
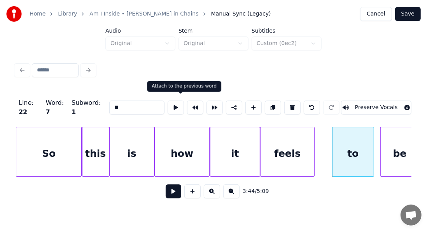
drag, startPoint x: 183, startPoint y: 101, endPoint x: 187, endPoint y: 100, distance: 4.2
click at [187, 101] on button at bounding box center [195, 108] width 16 height 14
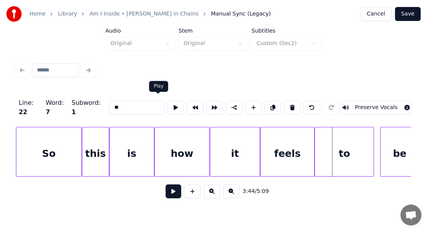
click at [168, 103] on button at bounding box center [176, 108] width 16 height 14
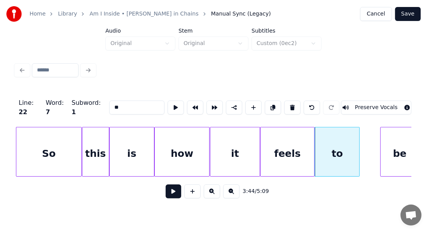
click at [358, 145] on div at bounding box center [358, 152] width 2 height 49
click at [168, 107] on button at bounding box center [176, 108] width 16 height 14
click at [392, 144] on div "be" at bounding box center [400, 154] width 38 height 53
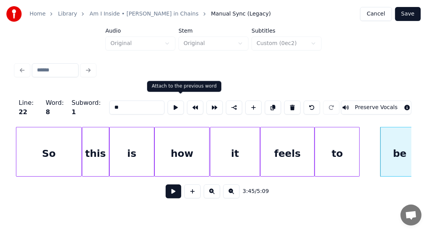
click at [187, 106] on button at bounding box center [195, 108] width 16 height 14
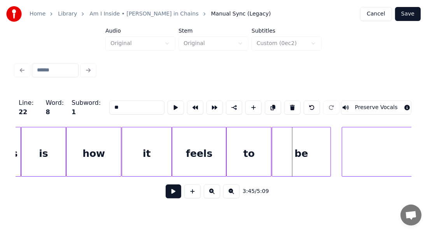
scroll to position [0, 17292]
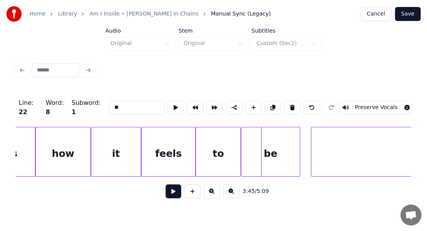
click at [271, 143] on div "be" at bounding box center [270, 154] width 59 height 53
click at [168, 105] on button at bounding box center [176, 108] width 16 height 14
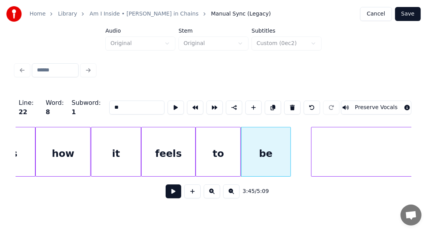
click at [288, 137] on div at bounding box center [289, 152] width 2 height 49
click at [168, 103] on button at bounding box center [176, 108] width 16 height 14
click at [323, 144] on div "free" at bounding box center [428, 154] width 234 height 53
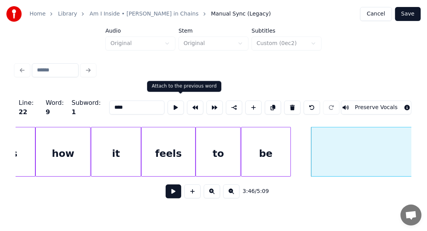
click at [185, 99] on div at bounding box center [194, 107] width 19 height 17
click at [187, 105] on button at bounding box center [195, 108] width 16 height 14
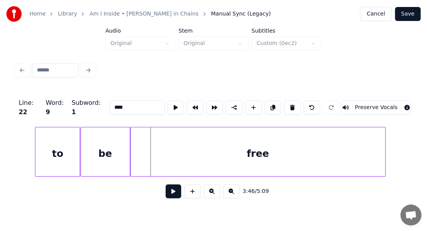
scroll to position [0, 17490]
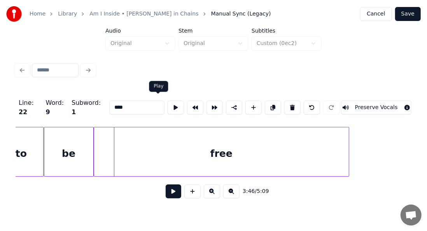
click at [168, 103] on button at bounding box center [176, 108] width 16 height 14
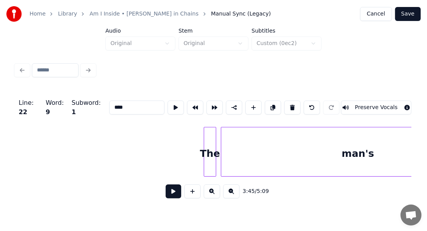
scroll to position [0, 18613]
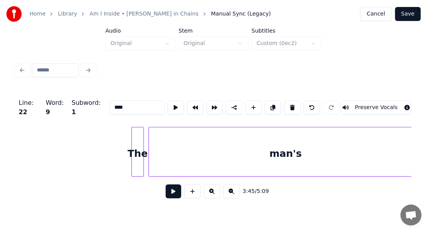
click at [139, 147] on div "The" at bounding box center [138, 154] width 12 height 53
type input "***"
click at [168, 105] on button at bounding box center [176, 108] width 16 height 14
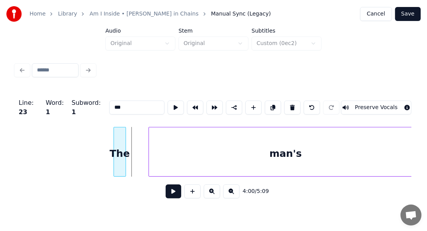
click at [118, 142] on div "The" at bounding box center [120, 154] width 12 height 53
click at [168, 102] on button at bounding box center [176, 108] width 16 height 14
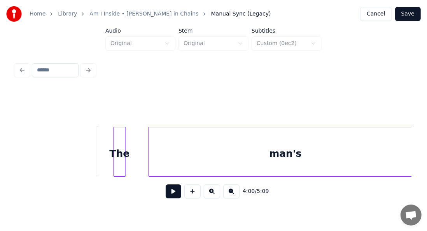
click at [170, 192] on button at bounding box center [174, 192] width 16 height 14
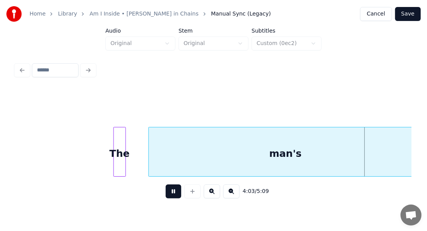
click at [170, 192] on button at bounding box center [174, 192] width 16 height 14
click at [119, 145] on div "The" at bounding box center [120, 154] width 12 height 53
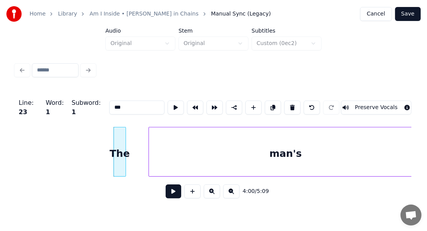
click at [292, 105] on button at bounding box center [292, 108] width 16 height 14
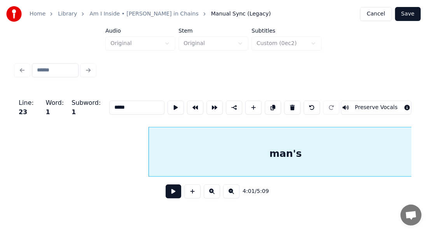
click at [269, 156] on div "man's" at bounding box center [285, 154] width 273 height 53
drag, startPoint x: 101, startPoint y: 103, endPoint x: 94, endPoint y: 105, distance: 7.5
click at [109, 105] on input "*****" at bounding box center [136, 108] width 55 height 14
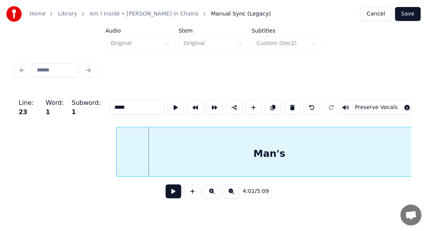
click at [117, 139] on div at bounding box center [118, 152] width 2 height 49
click at [168, 102] on button at bounding box center [176, 108] width 16 height 14
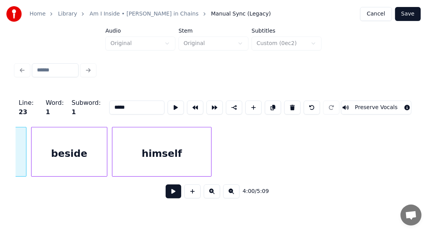
scroll to position [0, 18713]
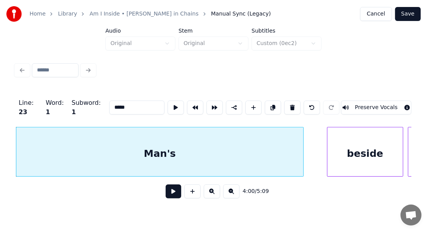
click at [301, 150] on div at bounding box center [302, 152] width 2 height 49
click at [168, 105] on button at bounding box center [176, 108] width 16 height 14
click at [306, 151] on div at bounding box center [306, 152] width 2 height 49
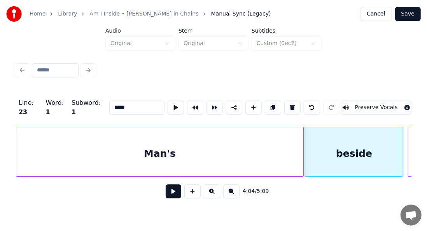
click at [330, 154] on div "beside" at bounding box center [354, 154] width 98 height 53
click at [168, 104] on button at bounding box center [176, 108] width 16 height 14
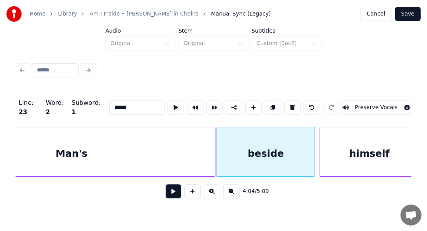
scroll to position [0, 18869]
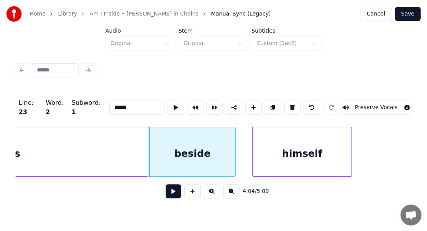
click at [233, 141] on div at bounding box center [234, 152] width 2 height 49
click at [168, 104] on button at bounding box center [176, 108] width 16 height 14
click at [238, 144] on div at bounding box center [239, 152] width 2 height 49
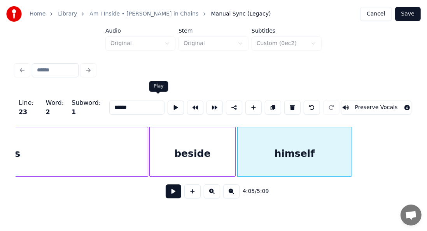
click at [168, 103] on button at bounding box center [176, 108] width 16 height 14
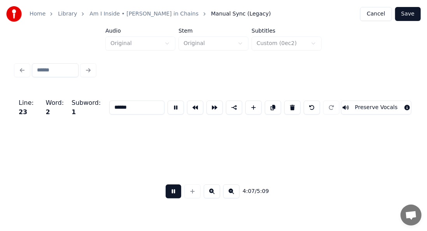
scroll to position [0, 19266]
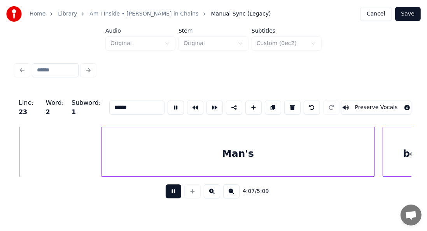
click at [259, 149] on div "Man's" at bounding box center [237, 154] width 273 height 53
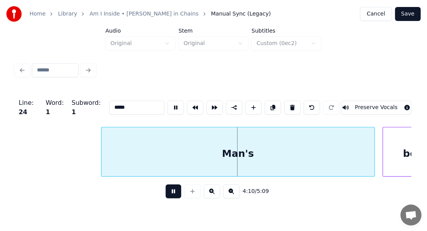
click at [167, 189] on button at bounding box center [174, 192] width 16 height 14
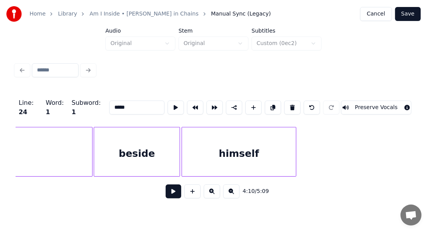
scroll to position [0, 18894]
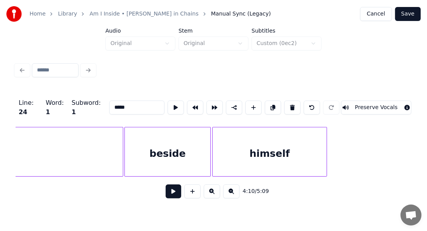
click at [198, 148] on div "beside" at bounding box center [167, 154] width 85 height 53
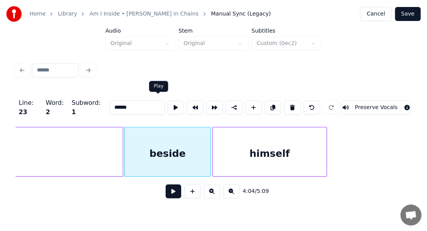
click at [168, 104] on button at bounding box center [176, 108] width 16 height 14
click at [243, 149] on div "himself" at bounding box center [270, 154] width 114 height 53
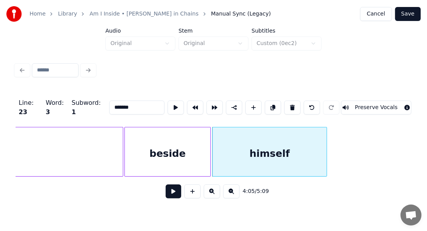
click at [243, 149] on div "himself" at bounding box center [270, 154] width 114 height 53
click at [168, 108] on button at bounding box center [176, 108] width 16 height 14
click at [224, 143] on div "himself" at bounding box center [270, 154] width 114 height 53
click at [168, 103] on button at bounding box center [176, 108] width 16 height 14
click at [198, 151] on div "beside" at bounding box center [167, 154] width 85 height 53
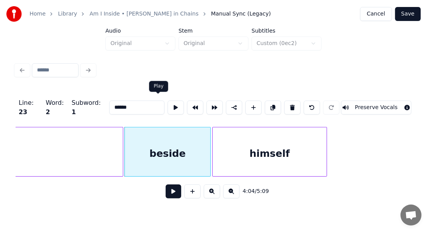
click at [168, 106] on button at bounding box center [176, 108] width 16 height 14
click at [206, 143] on div at bounding box center [206, 152] width 2 height 49
click at [168, 105] on button at bounding box center [176, 108] width 16 height 14
click at [231, 148] on div "himself" at bounding box center [270, 154] width 114 height 53
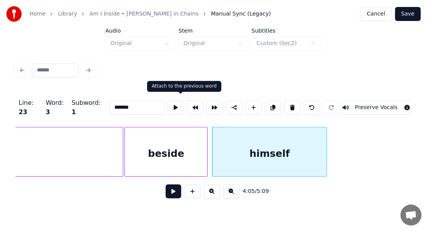
click at [187, 105] on button at bounding box center [195, 108] width 16 height 14
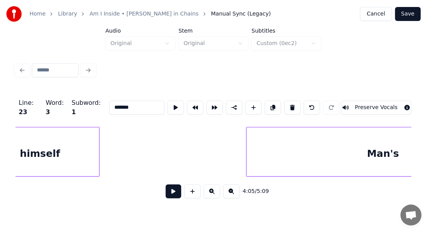
scroll to position [0, 19158]
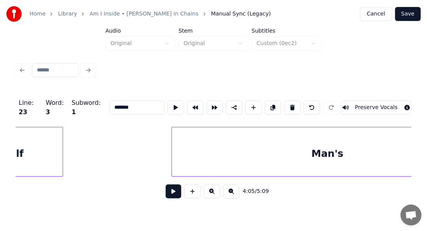
click at [172, 146] on div at bounding box center [173, 152] width 2 height 49
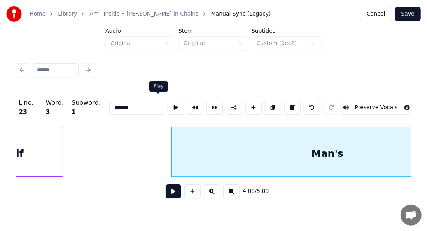
click at [168, 109] on button at bounding box center [176, 108] width 16 height 14
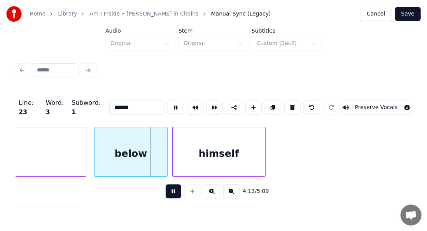
click at [170, 194] on button at bounding box center [174, 192] width 16 height 14
click at [69, 141] on div at bounding box center [69, 152] width 2 height 49
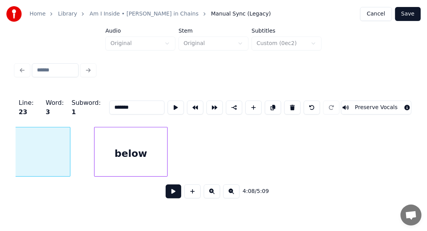
scroll to position [0, 19314]
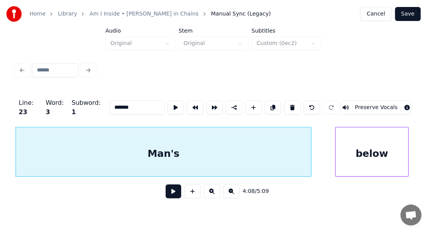
click at [354, 142] on div "below" at bounding box center [372, 154] width 72 height 53
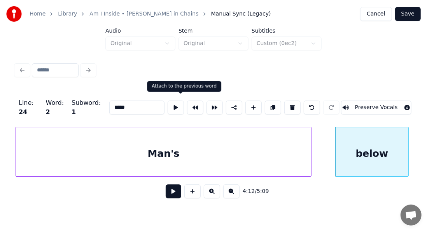
click at [187, 101] on button at bounding box center [195, 108] width 16 height 14
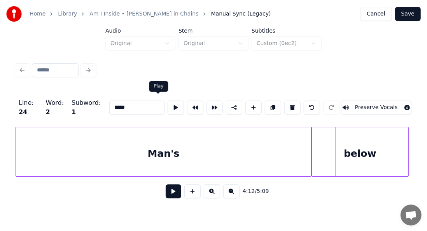
click at [168, 102] on button at bounding box center [176, 108] width 16 height 14
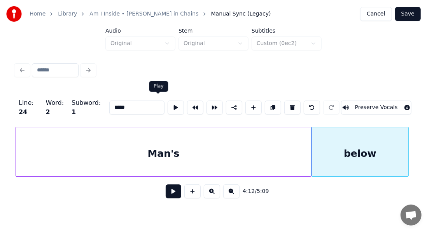
click at [168, 106] on button at bounding box center [176, 108] width 16 height 14
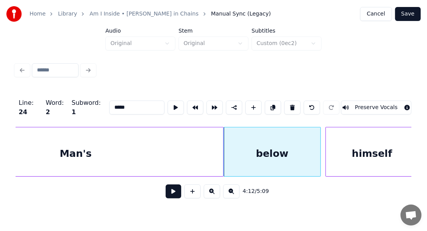
scroll to position [0, 19422]
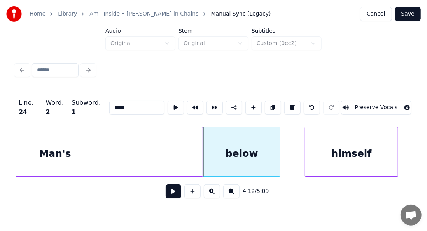
click at [279, 149] on div at bounding box center [279, 152] width 2 height 49
click at [168, 106] on button at bounding box center [176, 108] width 16 height 14
click at [332, 143] on div "himself" at bounding box center [351, 154] width 93 height 53
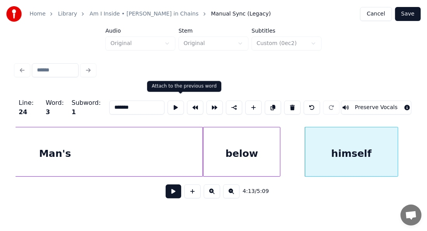
click at [187, 105] on button at bounding box center [195, 108] width 16 height 14
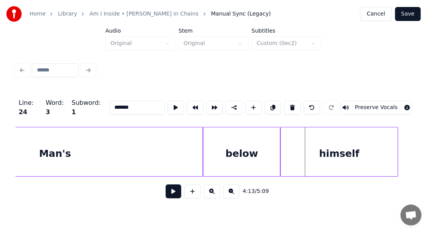
click at [225, 142] on div "below" at bounding box center [241, 154] width 77 height 53
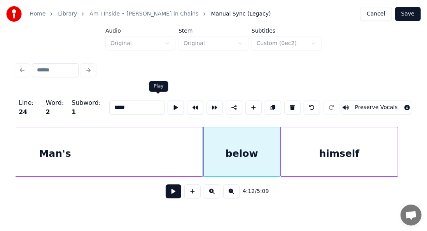
click at [168, 102] on button at bounding box center [176, 108] width 16 height 14
click at [286, 163] on div "himself" at bounding box center [339, 154] width 117 height 53
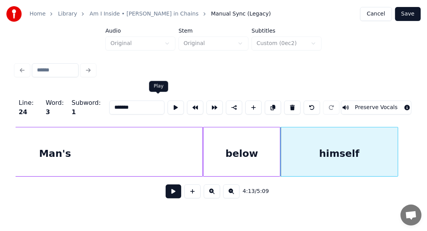
click at [168, 105] on button at bounding box center [176, 108] width 16 height 14
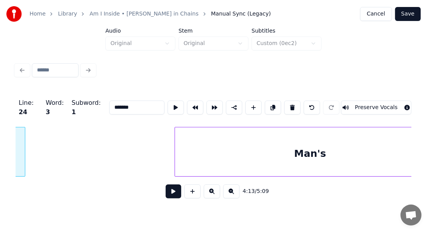
scroll to position [0, 19832]
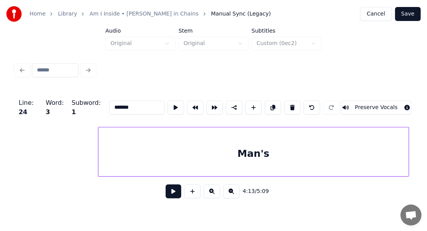
click at [99, 143] on div at bounding box center [99, 152] width 2 height 49
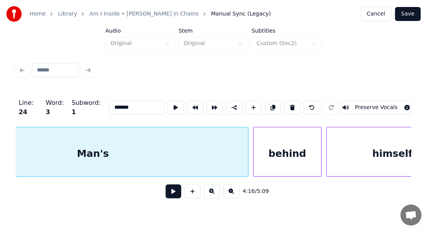
scroll to position [0, 19997]
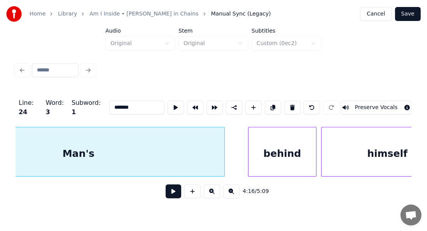
click at [222, 150] on div at bounding box center [223, 152] width 2 height 49
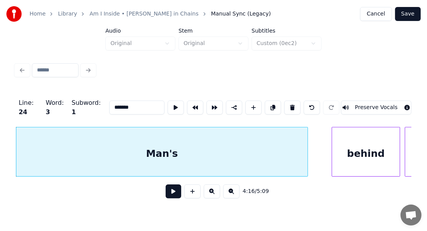
click at [345, 142] on div "behind" at bounding box center [366, 154] width 68 height 53
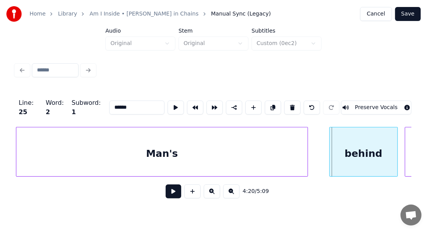
click at [344, 138] on div "behind" at bounding box center [364, 154] width 68 height 53
click at [359, 139] on div "behind" at bounding box center [364, 154] width 68 height 53
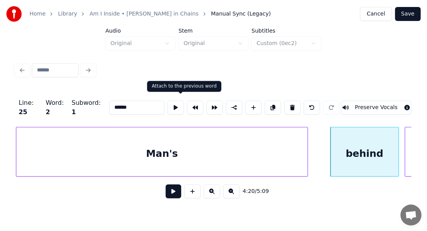
click at [187, 105] on button at bounding box center [195, 108] width 16 height 14
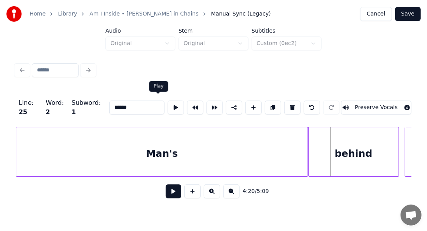
click at [168, 105] on button at bounding box center [176, 108] width 16 height 14
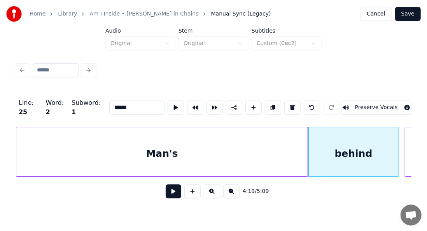
click at [168, 105] on button at bounding box center [176, 108] width 16 height 14
click at [379, 149] on div at bounding box center [379, 152] width 2 height 49
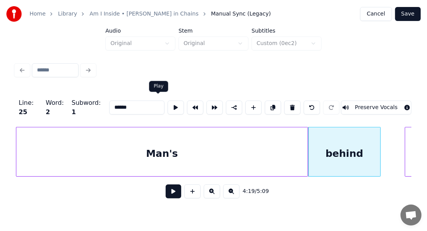
click at [168, 103] on button at bounding box center [176, 108] width 16 height 14
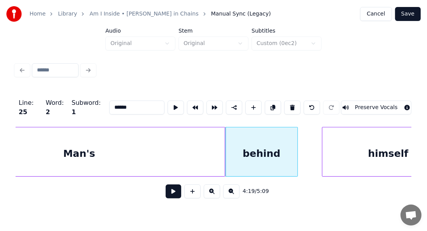
scroll to position [0, 20028]
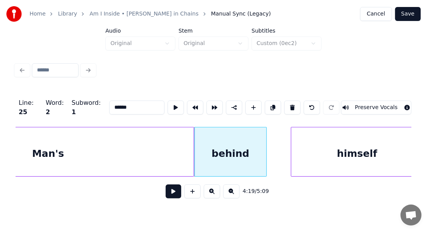
click at [302, 136] on div "himself" at bounding box center [356, 154] width 131 height 53
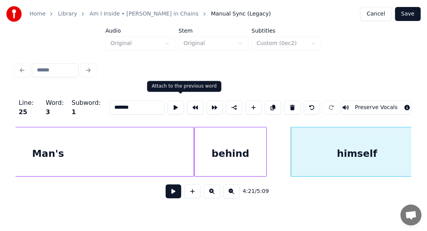
click at [187, 101] on button at bounding box center [195, 108] width 16 height 14
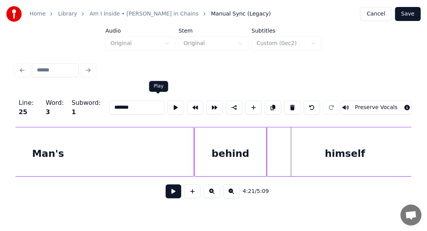
click at [168, 103] on button at bounding box center [176, 108] width 16 height 14
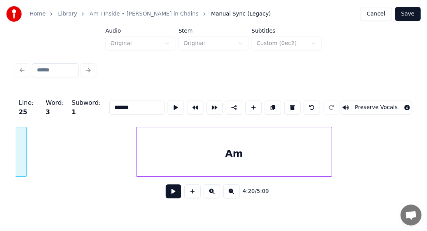
scroll to position [0, 20278]
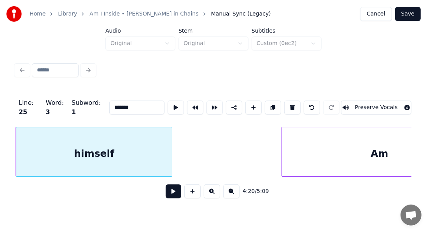
click at [168, 103] on button at bounding box center [176, 108] width 16 height 14
click at [168, 135] on div at bounding box center [168, 152] width 2 height 49
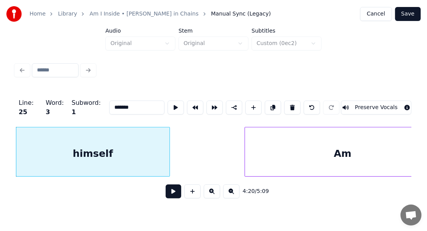
scroll to position [0, 20342]
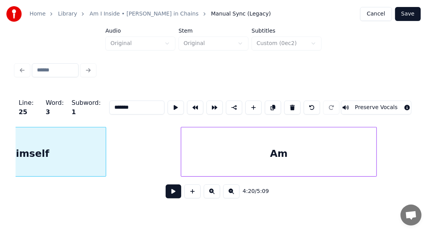
click at [281, 142] on div "Am" at bounding box center [279, 154] width 196 height 53
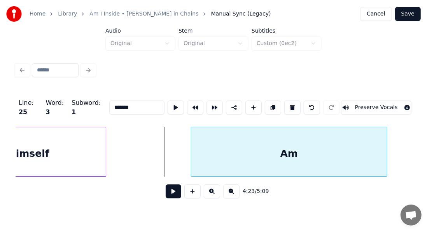
click at [246, 148] on div "Am" at bounding box center [288, 154] width 195 height 53
click at [168, 105] on button at bounding box center [176, 108] width 16 height 14
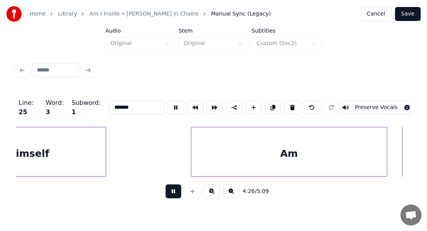
scroll to position [0, 20739]
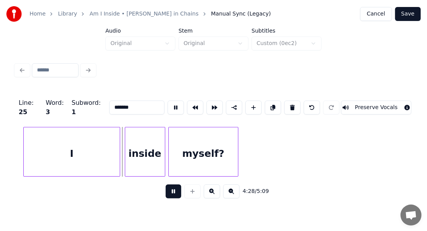
click at [173, 191] on button at bounding box center [174, 192] width 16 height 14
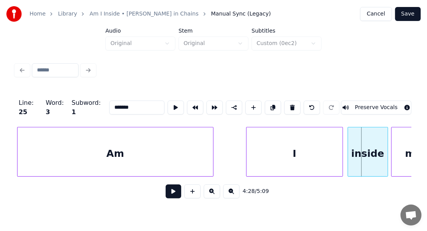
scroll to position [0, 20500]
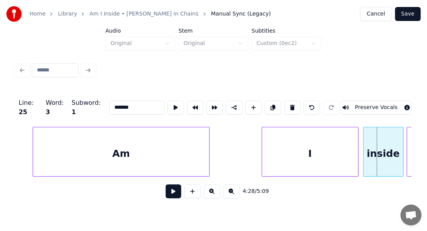
click at [207, 151] on div at bounding box center [208, 152] width 2 height 49
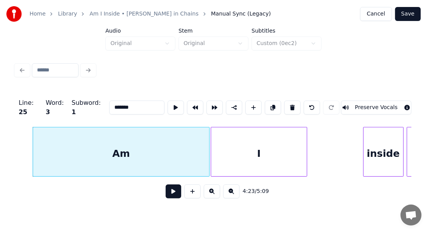
click at [239, 152] on div "I" at bounding box center [259, 154] width 96 height 53
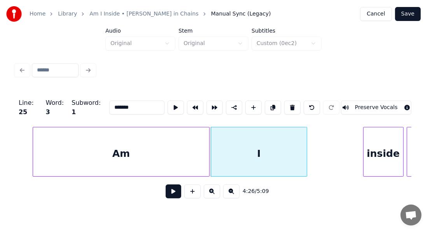
click at [127, 152] on div "Am" at bounding box center [121, 154] width 176 height 53
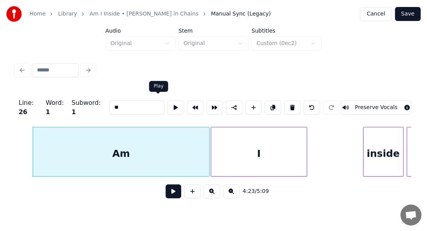
click at [168, 108] on button at bounding box center [176, 108] width 16 height 14
click at [35, 135] on div at bounding box center [36, 152] width 2 height 49
click at [282, 138] on div "I" at bounding box center [259, 154] width 96 height 53
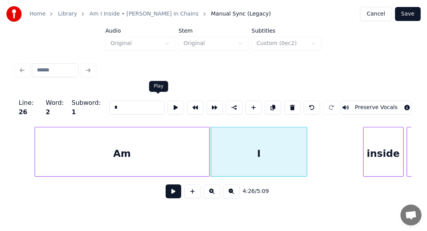
click at [168, 103] on button at bounding box center [176, 108] width 16 height 14
click at [311, 147] on div at bounding box center [310, 152] width 2 height 49
click at [168, 107] on button at bounding box center [176, 108] width 16 height 14
click at [374, 149] on div "inside" at bounding box center [384, 154] width 40 height 53
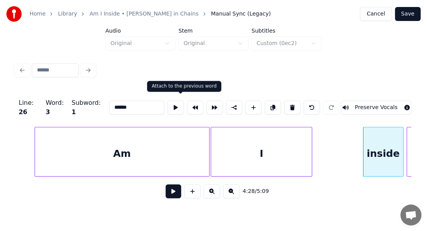
click at [187, 103] on button at bounding box center [195, 108] width 16 height 14
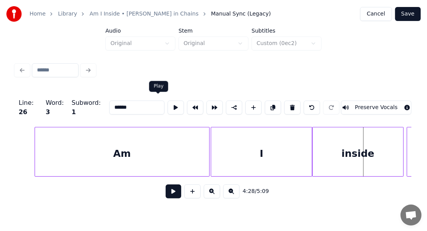
click at [168, 105] on button at bounding box center [176, 108] width 16 height 14
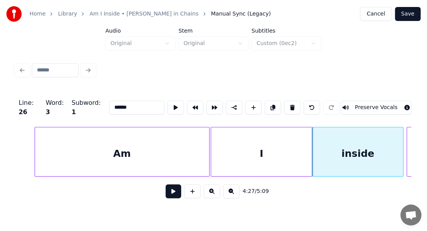
click at [168, 105] on button at bounding box center [176, 108] width 16 height 14
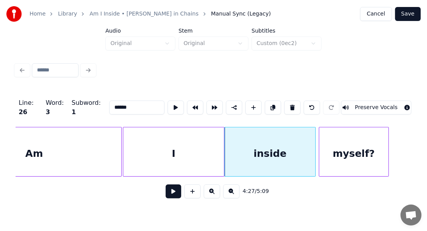
scroll to position [0, 20645]
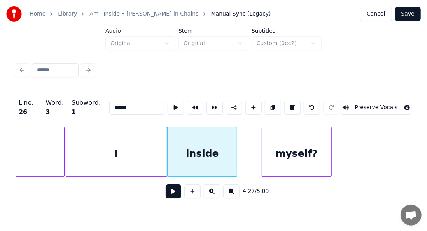
click at [234, 155] on div at bounding box center [235, 152] width 2 height 49
click at [265, 145] on div "myself?" at bounding box center [296, 154] width 69 height 53
type input "*******"
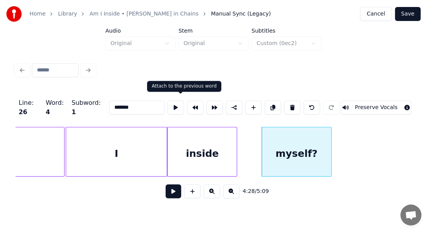
click at [187, 103] on button at bounding box center [195, 108] width 16 height 14
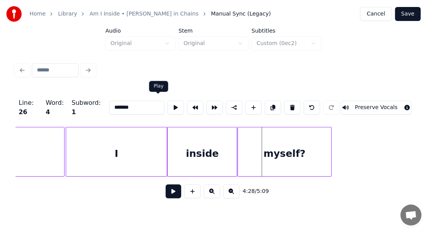
click at [168, 105] on button at bounding box center [176, 108] width 16 height 14
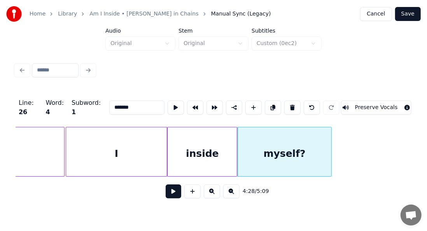
click at [168, 105] on button at bounding box center [176, 108] width 16 height 14
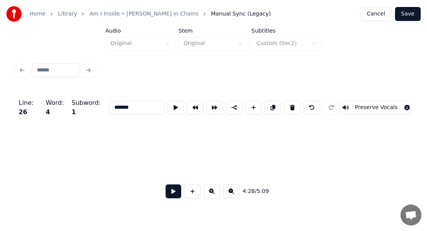
scroll to position [0, 23395]
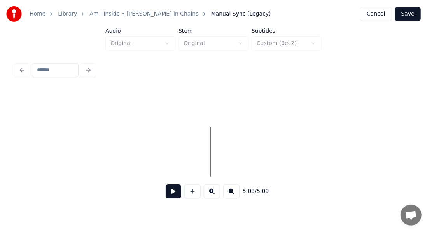
click at [168, 197] on button at bounding box center [174, 192] width 16 height 14
click at [168, 194] on button at bounding box center [174, 192] width 16 height 14
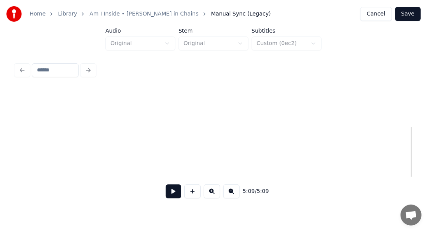
click at [194, 195] on button at bounding box center [192, 192] width 16 height 14
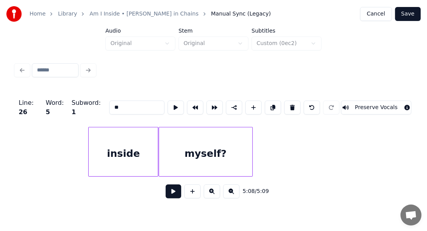
scroll to position [0, 20864]
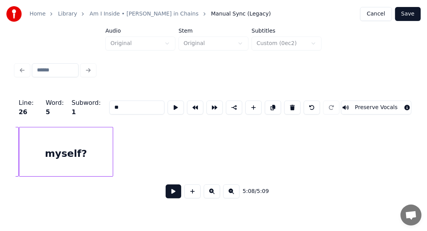
click at [72, 163] on div "myself?" at bounding box center [65, 154] width 93 height 53
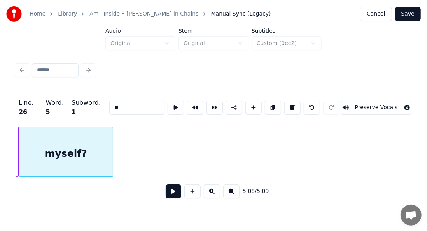
type input "*******"
click at [171, 196] on button at bounding box center [174, 192] width 16 height 14
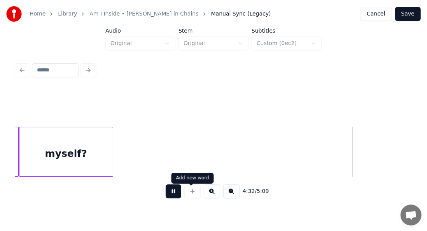
click at [170, 199] on button at bounding box center [174, 192] width 16 height 14
click at [191, 195] on button at bounding box center [192, 192] width 16 height 14
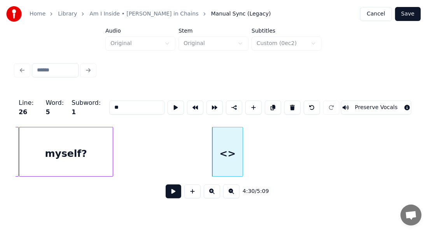
drag, startPoint x: 120, startPoint y: 101, endPoint x: 89, endPoint y: 111, distance: 32.5
click at [89, 111] on div "Line : 26 Word : 5 Subword : 1 ** Preserve Vocals" at bounding box center [214, 107] width 396 height 39
click at [109, 106] on input "******" at bounding box center [136, 108] width 55 height 14
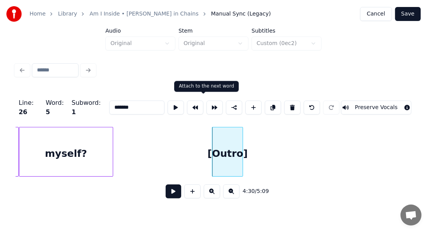
click at [206, 109] on button at bounding box center [214, 108] width 16 height 14
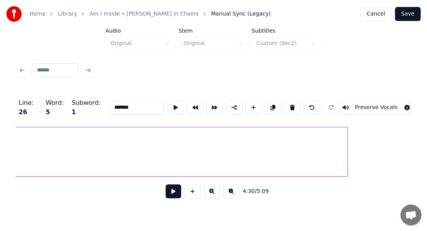
scroll to position [0, 23687]
click at [329, 147] on div "<>" at bounding box center [321, 154] width 30 height 53
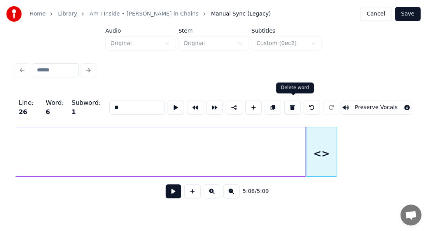
click at [295, 105] on button at bounding box center [292, 108] width 16 height 14
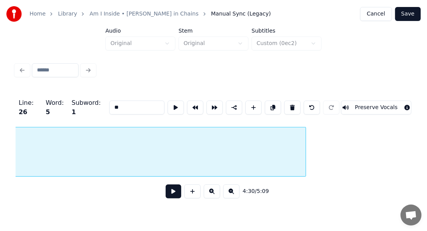
type input "*******"
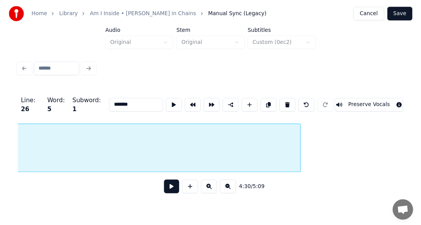
scroll to position [0, 21060]
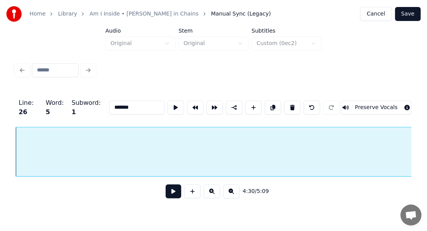
click at [173, 192] on button at bounding box center [174, 192] width 16 height 14
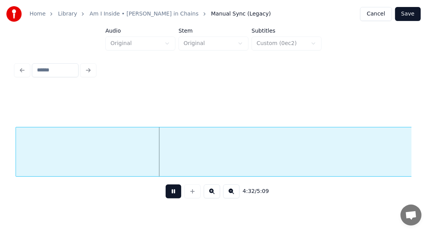
click at [173, 192] on button at bounding box center [174, 192] width 16 height 14
click at [411, 13] on button "Save" at bounding box center [408, 14] width 26 height 14
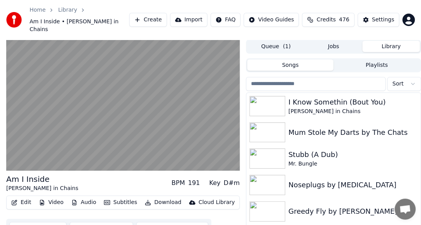
scroll to position [33, 0]
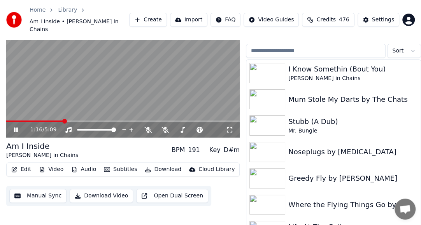
click at [62, 121] on span at bounding box center [34, 122] width 57 height 2
click at [54, 112] on video at bounding box center [122, 72] width 233 height 131
click at [58, 121] on span at bounding box center [32, 122] width 52 height 2
click at [17, 127] on icon at bounding box center [16, 129] width 5 height 5
click at [13, 127] on icon at bounding box center [21, 130] width 18 height 6
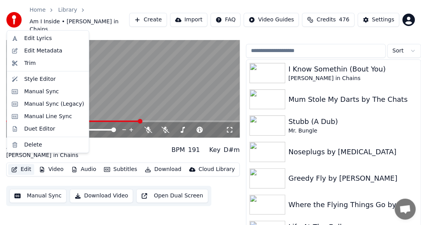
click at [24, 164] on button "Edit" at bounding box center [21, 169] width 26 height 11
click at [49, 107] on div "Manual Sync (Legacy)" at bounding box center [54, 104] width 60 height 8
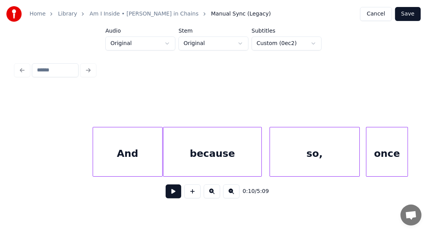
scroll to position [0, 7038]
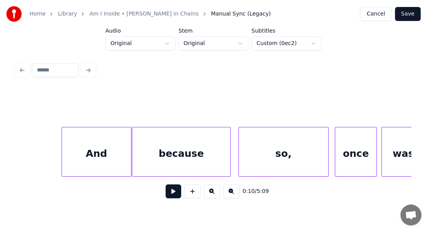
click at [92, 156] on div "And" at bounding box center [96, 154] width 69 height 53
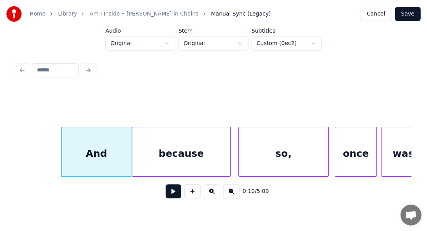
click at [92, 156] on div "And" at bounding box center [96, 154] width 69 height 53
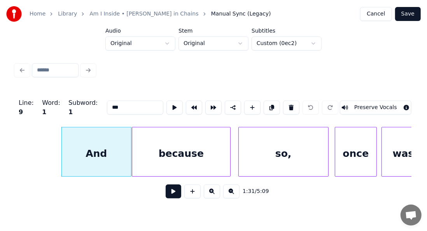
click at [107, 107] on input "***" at bounding box center [135, 108] width 56 height 14
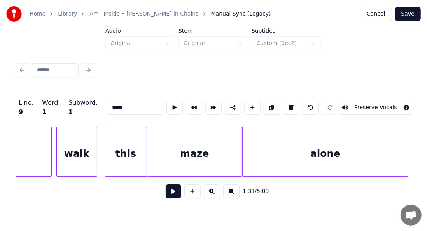
scroll to position [0, 7866]
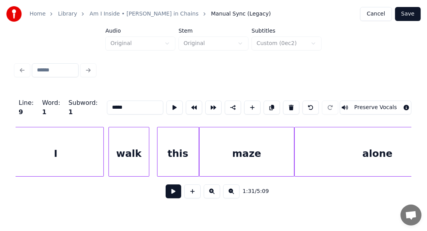
click at [82, 145] on div "I" at bounding box center [56, 154] width 96 height 53
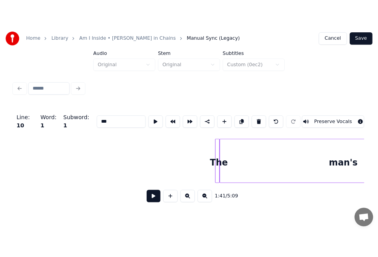
scroll to position [0, 10406]
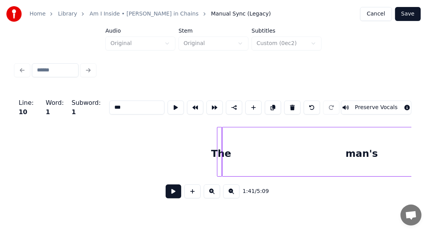
click at [220, 145] on div at bounding box center [220, 152] width 2 height 49
click at [291, 102] on button at bounding box center [292, 108] width 16 height 14
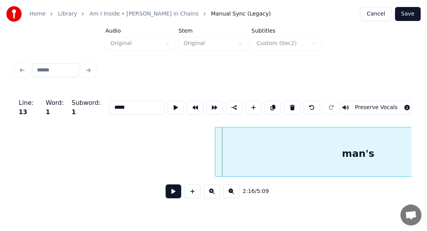
click at [216, 137] on div at bounding box center [216, 152] width 2 height 49
drag, startPoint x: 101, startPoint y: 106, endPoint x: 96, endPoint y: 108, distance: 5.4
click at [109, 107] on input "*****" at bounding box center [136, 108] width 55 height 14
type input "*****"
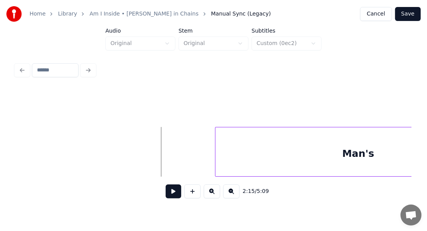
click at [413, 14] on button "Save" at bounding box center [408, 14] width 26 height 14
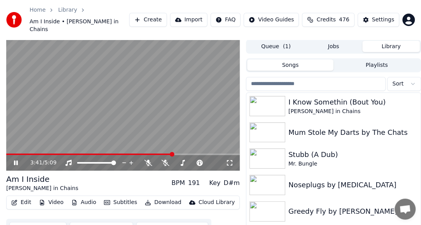
click at [174, 152] on span at bounding box center [172, 154] width 5 height 5
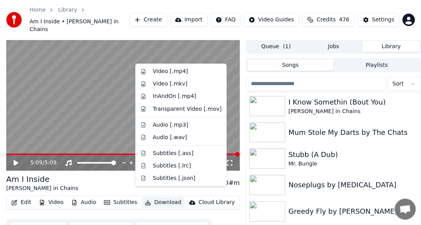
click at [156, 197] on button "Download" at bounding box center [163, 202] width 43 height 11
click at [182, 71] on div "Video [.mp4]" at bounding box center [169, 72] width 35 height 8
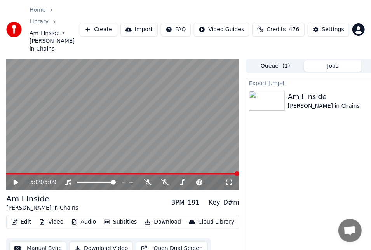
click at [41, 13] on link "Home" at bounding box center [38, 10] width 16 height 8
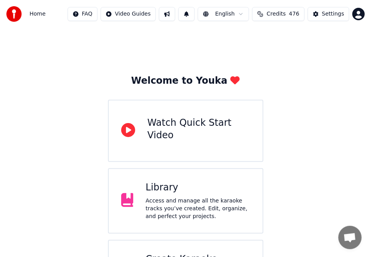
click at [166, 184] on div "Library" at bounding box center [198, 187] width 105 height 12
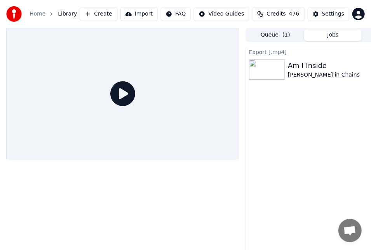
click at [103, 14] on button "Create" at bounding box center [99, 14] width 38 height 14
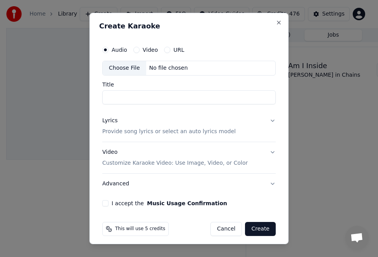
click at [141, 50] on div "Video" at bounding box center [145, 50] width 24 height 6
click at [138, 51] on button "Video" at bounding box center [136, 50] width 6 height 6
click at [131, 70] on div "Choose File" at bounding box center [125, 68] width 44 height 14
type input "**********"
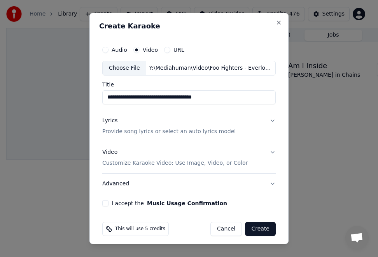
click at [232, 130] on button "Lyrics Provide song lyrics or select an auto lyrics model" at bounding box center [188, 125] width 173 height 31
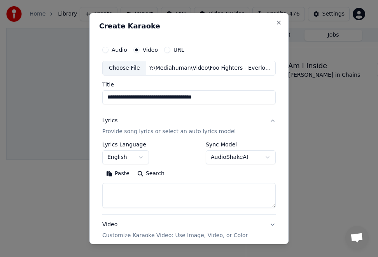
click at [165, 129] on p "Provide song lyrics or select an auto lyrics model" at bounding box center [168, 132] width 133 height 8
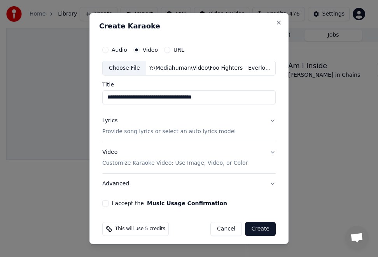
click at [165, 129] on p "Provide song lyrics or select an auto lyrics model" at bounding box center [168, 132] width 133 height 8
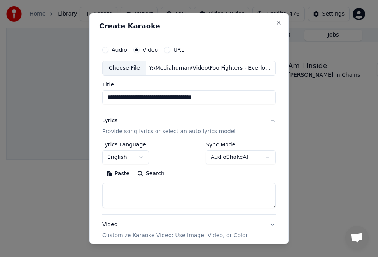
click at [122, 175] on button "Paste" at bounding box center [117, 173] width 31 height 12
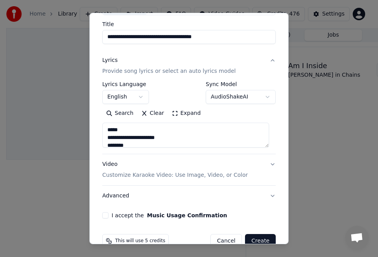
scroll to position [61, 0]
click at [101, 215] on div "**********" at bounding box center [189, 99] width 180 height 243
click at [105, 215] on button "I accept the Music Usage Confirmation" at bounding box center [105, 215] width 6 height 6
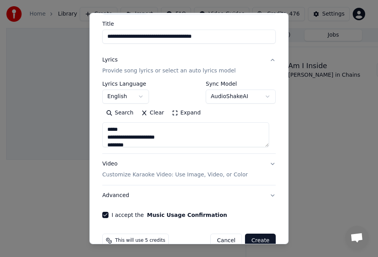
click at [230, 175] on p "Customize Karaoke Video: Use Image, Video, or Color" at bounding box center [174, 175] width 145 height 8
type textarea "**********"
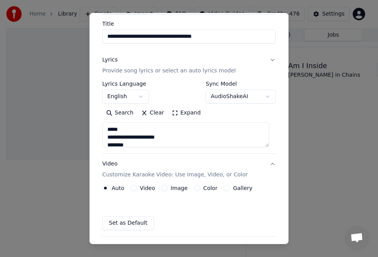
scroll to position [56, 0]
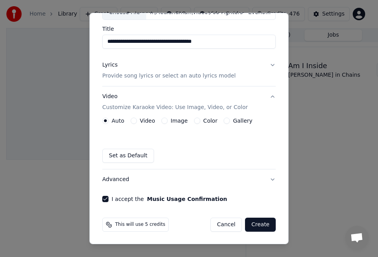
click at [133, 122] on button "Video" at bounding box center [134, 120] width 6 height 6
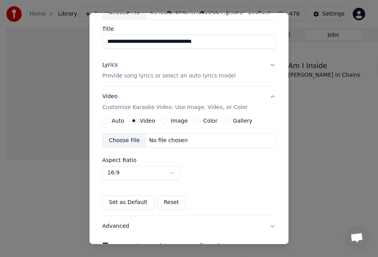
click at [129, 140] on div "Choose File" at bounding box center [125, 140] width 44 height 14
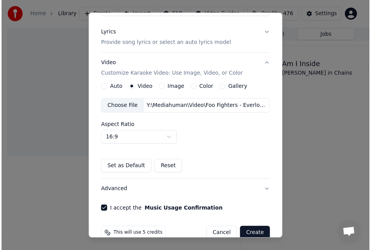
scroll to position [102, 0]
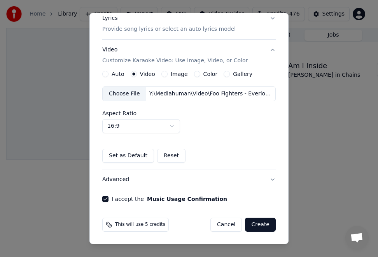
click at [257, 221] on button "Create" at bounding box center [260, 224] width 31 height 14
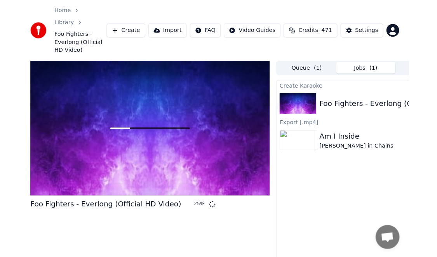
scroll to position [0, 0]
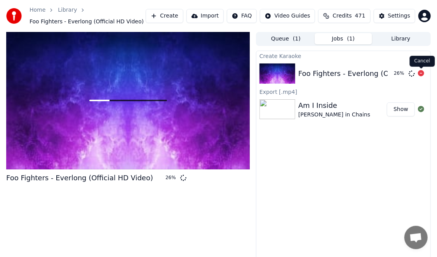
click at [420, 73] on icon at bounding box center [421, 73] width 6 height 6
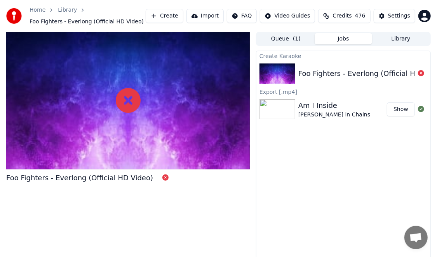
click at [110, 21] on span "Foo Fighters - Everlong (Official HD Video)" at bounding box center [87, 22] width 114 height 8
click at [163, 178] on icon at bounding box center [166, 177] width 6 height 6
click at [328, 37] on button "Jobs" at bounding box center [344, 38] width 58 height 11
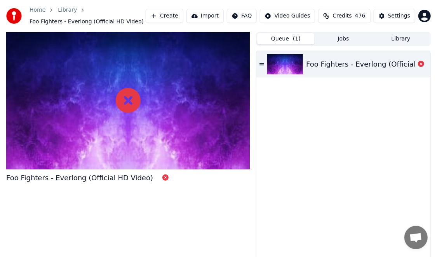
click at [298, 37] on span "( 1 )" at bounding box center [297, 39] width 8 height 8
click at [306, 61] on div at bounding box center [286, 64] width 39 height 20
click at [335, 41] on button "Jobs" at bounding box center [344, 38] width 58 height 11
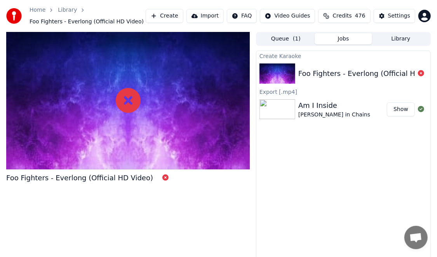
click at [302, 80] on div "Foo Fighters - Everlong (Official HD Video)" at bounding box center [344, 73] width 174 height 26
click at [160, 18] on button "Create" at bounding box center [165, 16] width 38 height 14
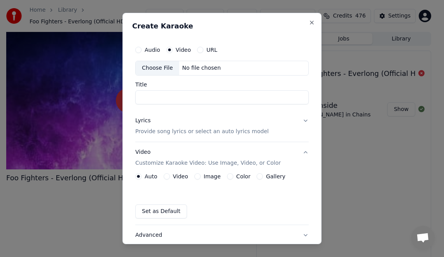
click at [165, 68] on div "Choose File" at bounding box center [158, 68] width 44 height 14
type input "**********"
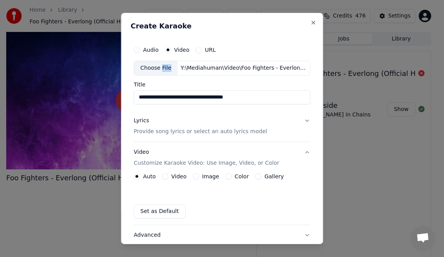
click at [229, 133] on p "Provide song lyrics or select an auto lyrics model" at bounding box center [200, 132] width 133 height 8
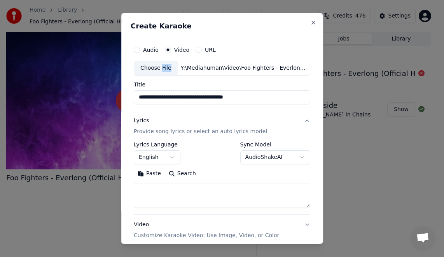
click at [145, 173] on button "Paste" at bounding box center [149, 173] width 31 height 12
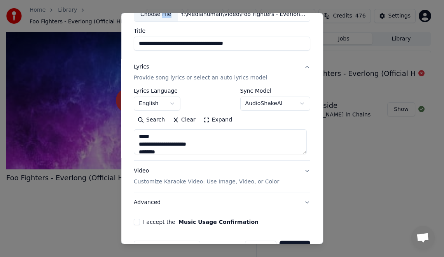
scroll to position [77, 0]
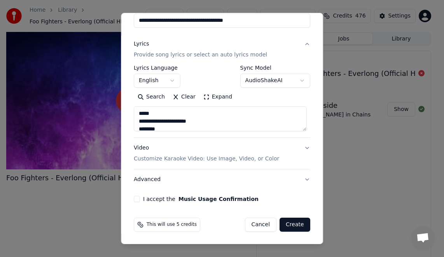
click at [135, 198] on button "I accept the Music Usage Confirmation" at bounding box center [137, 199] width 6 height 6
click at [224, 158] on p "Customize Karaoke Video: Use Image, Video, or Color" at bounding box center [206, 159] width 145 height 8
type textarea "**********"
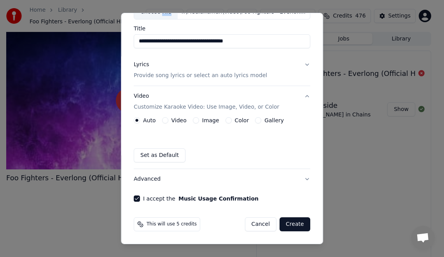
scroll to position [56, 0]
click at [180, 120] on label "Video" at bounding box center [178, 120] width 15 height 5
click at [168, 120] on button "Video" at bounding box center [165, 120] width 6 height 6
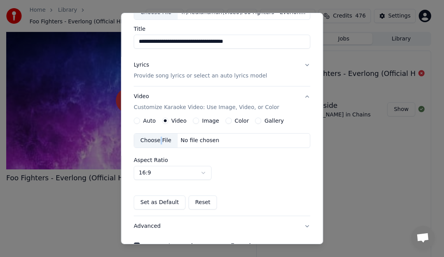
click at [157, 140] on div "Choose File" at bounding box center [156, 140] width 44 height 14
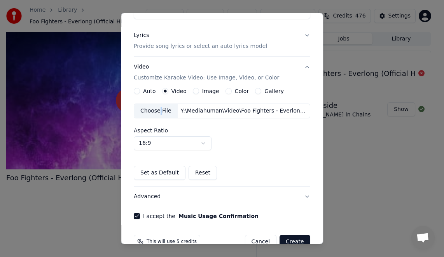
scroll to position [102, 0]
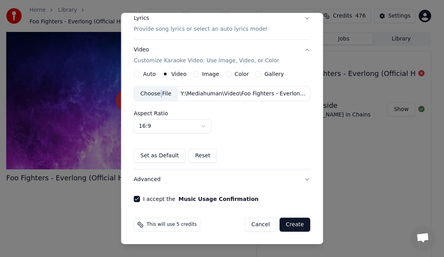
click at [295, 176] on button "Advanced" at bounding box center [222, 179] width 177 height 20
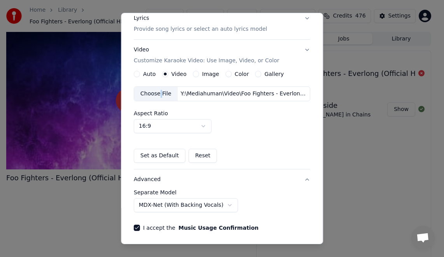
scroll to position [33, 0]
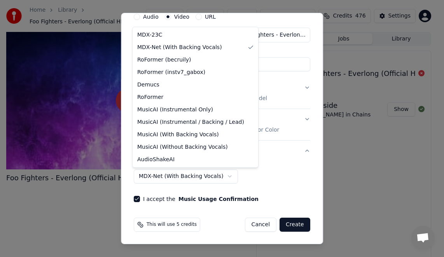
click at [217, 178] on body "**********" at bounding box center [218, 128] width 437 height 257
select select "**********"
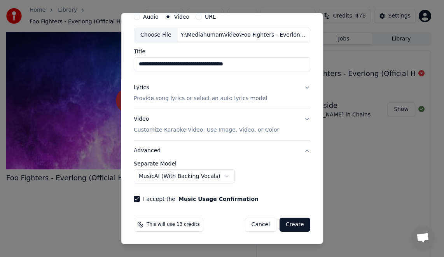
click at [290, 221] on button "Create" at bounding box center [295, 224] width 31 height 14
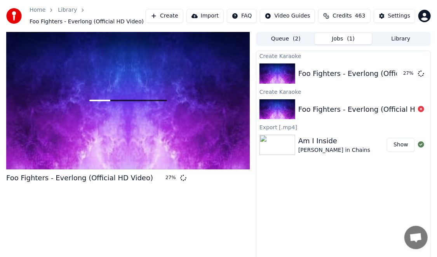
click at [164, 16] on button "Create" at bounding box center [165, 16] width 38 height 14
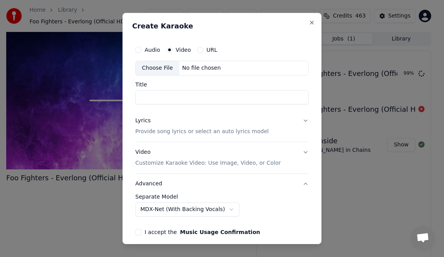
click at [281, 231] on div "I accept the Music Usage Confirmation" at bounding box center [221, 232] width 173 height 6
click at [309, 23] on button "Close" at bounding box center [312, 22] width 6 height 6
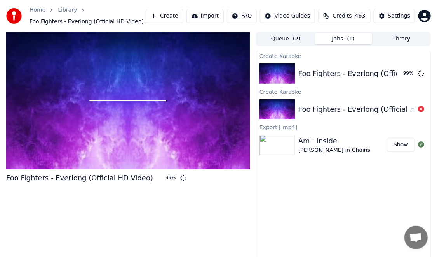
click at [167, 17] on button "Create" at bounding box center [165, 16] width 38 height 14
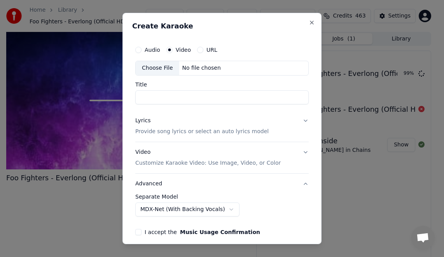
click at [162, 68] on div "Choose File" at bounding box center [158, 68] width 44 height 14
type input "**********"
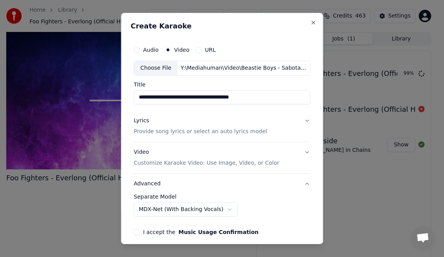
click at [199, 133] on p "Provide song lyrics or select an auto lyrics model" at bounding box center [200, 132] width 133 height 8
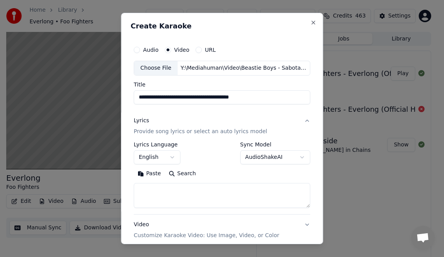
click at [226, 132] on p "Provide song lyrics or select an auto lyrics model" at bounding box center [200, 132] width 133 height 8
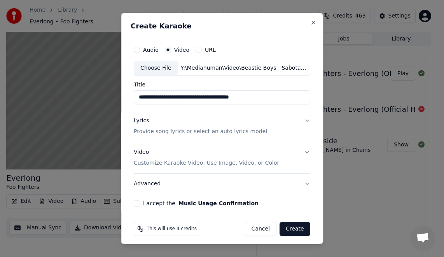
click at [243, 130] on p "Provide song lyrics or select an auto lyrics model" at bounding box center [200, 132] width 133 height 8
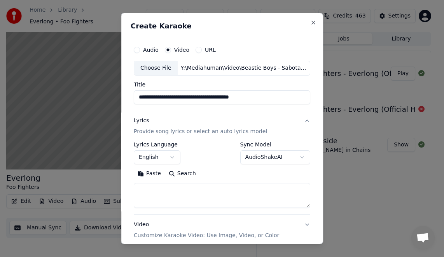
click at [202, 200] on textarea at bounding box center [222, 195] width 177 height 25
click at [147, 174] on button "Paste" at bounding box center [149, 173] width 31 height 12
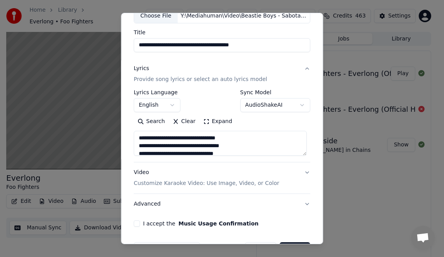
scroll to position [77, 0]
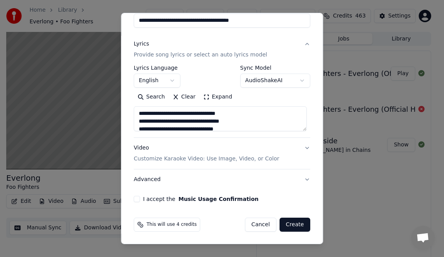
click at [134, 199] on button "I accept the Music Usage Confirmation" at bounding box center [137, 199] width 6 height 6
click at [155, 177] on button "Advanced" at bounding box center [222, 179] width 177 height 20
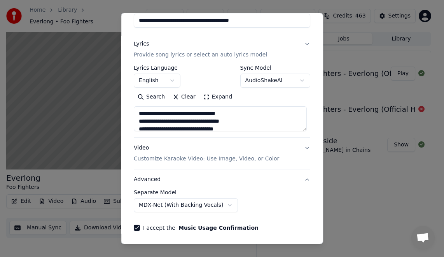
type textarea "**********"
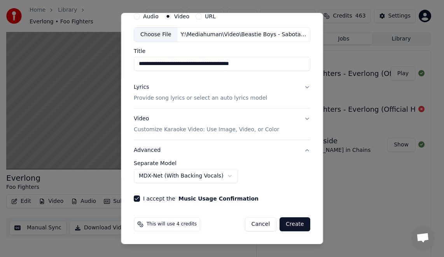
scroll to position [33, 0]
click at [219, 177] on body "**********" at bounding box center [218, 128] width 437 height 257
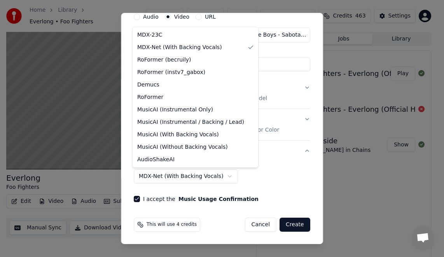
select select "**********"
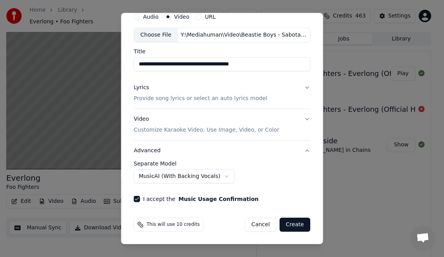
click at [262, 129] on p "Customize Karaoke Video: Use Image, Video, or Color" at bounding box center [206, 130] width 145 height 8
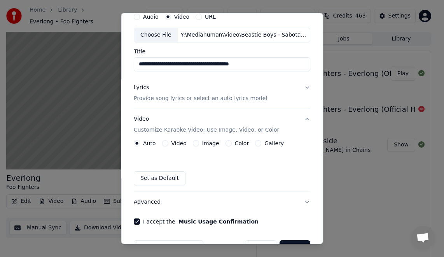
click at [168, 143] on div "Video" at bounding box center [174, 143] width 24 height 6
click at [163, 143] on button "Video" at bounding box center [165, 143] width 6 height 6
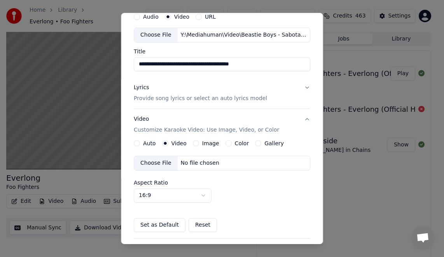
click at [159, 162] on div "Choose File" at bounding box center [156, 163] width 44 height 14
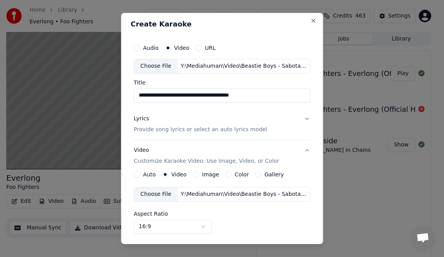
scroll to position [0, 0]
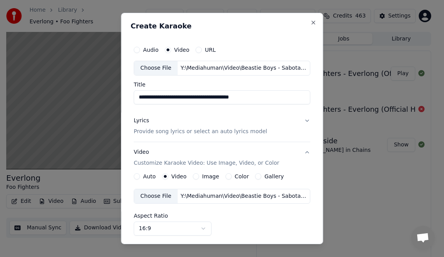
click at [243, 131] on p "Provide song lyrics or select an auto lyrics model" at bounding box center [200, 132] width 133 height 8
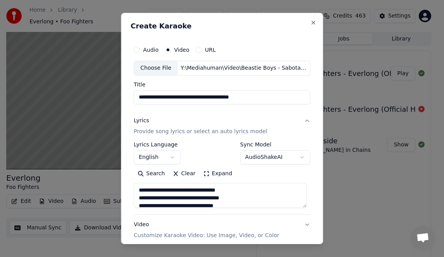
scroll to position [77, 0]
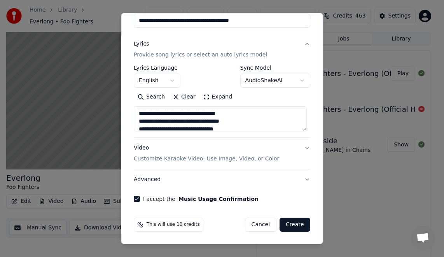
click at [302, 144] on button "Video Customize Karaoke Video: Use Image, Video, or Color" at bounding box center [222, 153] width 177 height 31
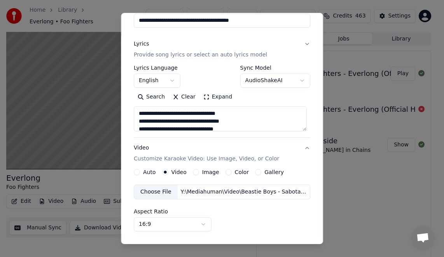
type textarea "**********"
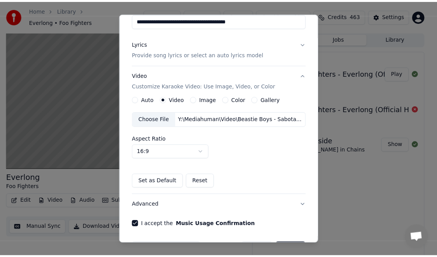
scroll to position [102, 0]
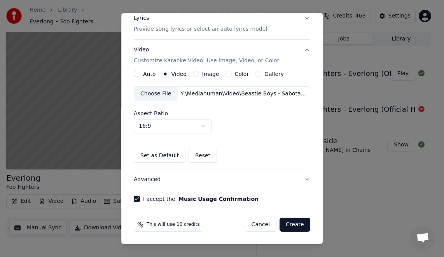
click at [291, 221] on button "Create" at bounding box center [295, 224] width 31 height 14
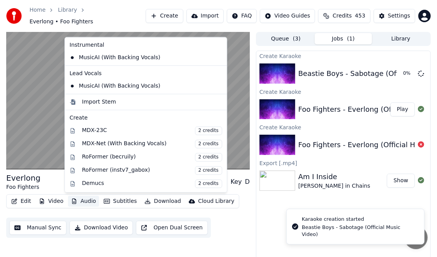
click at [81, 200] on button "Audio" at bounding box center [83, 201] width 31 height 11
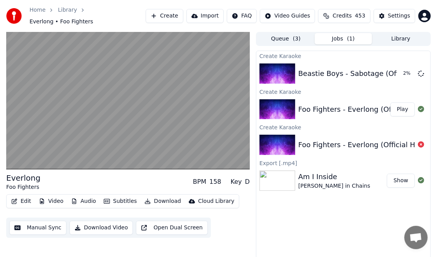
click at [266, 226] on div "Create Karaoke Beastie Boys - Sabotage (Official Music Video) 2 % Create Karaok…" at bounding box center [343, 160] width 175 height 218
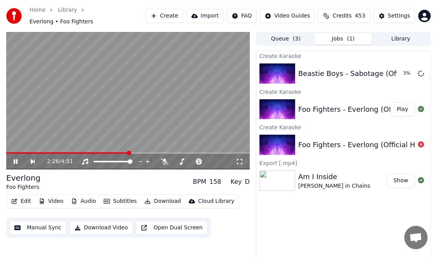
click at [14, 163] on icon at bounding box center [16, 161] width 4 height 5
click at [15, 201] on icon "button" at bounding box center [14, 200] width 6 height 5
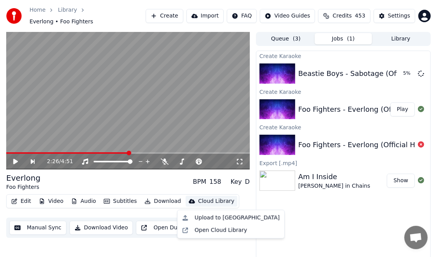
click at [277, 220] on div "Create Karaoke Beastie Boys - Sabotage (Official Music Video) 5 % Create Karaok…" at bounding box center [343, 160] width 175 height 218
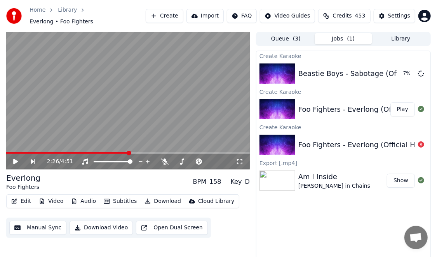
click at [89, 202] on button "Audio" at bounding box center [83, 201] width 31 height 11
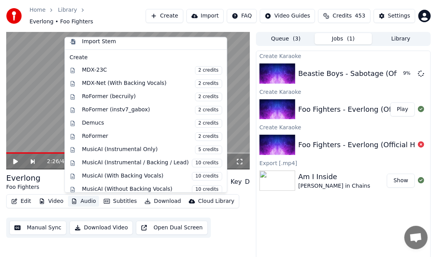
scroll to position [79, 0]
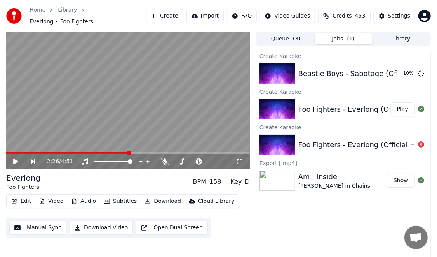
click at [262, 205] on div "Create Karaoke Beastie Boys - Sabotage (Official Music Video) 10 % Create Karao…" at bounding box center [343, 160] width 175 height 218
click at [84, 199] on button "Audio" at bounding box center [83, 201] width 31 height 11
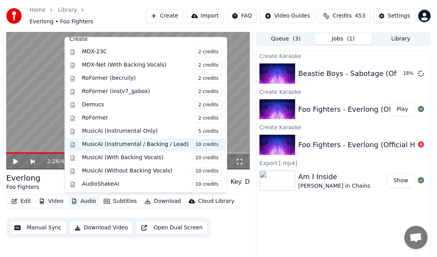
click at [141, 143] on div "MusicAI (Instrumental / Backing / Lead) 10 credits" at bounding box center [152, 144] width 140 height 9
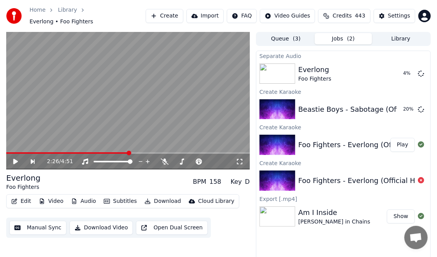
click at [22, 199] on button "Edit" at bounding box center [21, 201] width 26 height 11
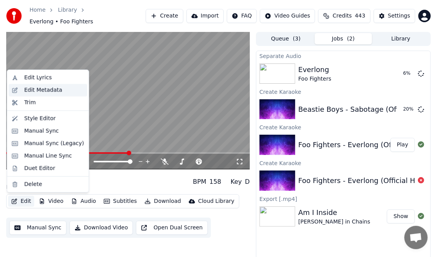
click at [57, 89] on div "Edit Metadata" at bounding box center [43, 90] width 38 height 8
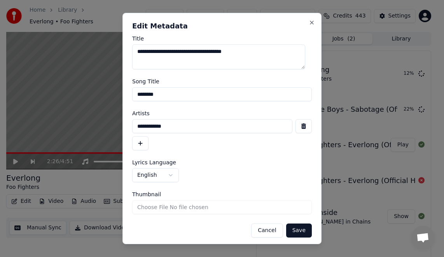
scroll to position [3, 0]
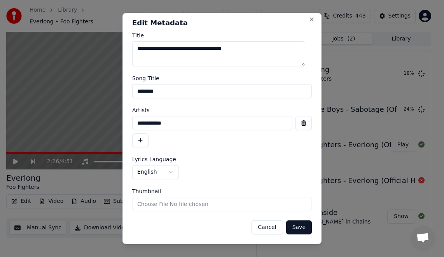
click at [264, 230] on button "Cancel" at bounding box center [266, 227] width 31 height 14
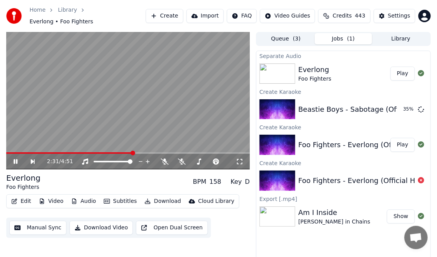
click at [11, 163] on div "2:31 / 4:51" at bounding box center [128, 161] width 238 height 8
click at [16, 163] on icon at bounding box center [16, 161] width 4 height 5
click at [77, 200] on button "Audio" at bounding box center [83, 201] width 31 height 11
click at [160, 177] on div "Everlong Foo Fighters BPM 158 Key D" at bounding box center [128, 181] width 244 height 19
click at [406, 72] on button "Play" at bounding box center [403, 73] width 24 height 14
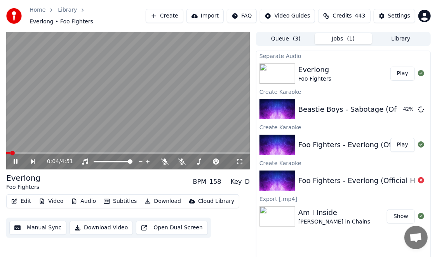
click at [15, 154] on span at bounding box center [12, 152] width 5 height 5
click at [40, 152] on video at bounding box center [128, 100] width 244 height 137
click at [45, 152] on span at bounding box center [42, 152] width 5 height 5
click at [16, 162] on icon at bounding box center [15, 161] width 5 height 5
click at [68, 152] on span at bounding box center [70, 152] width 5 height 5
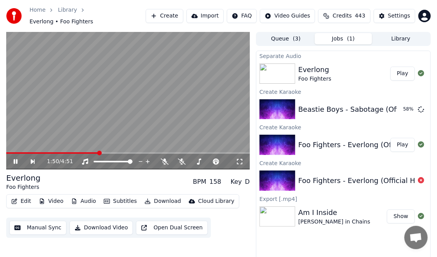
click at [17, 162] on icon at bounding box center [16, 161] width 4 height 5
click at [225, 159] on span at bounding box center [222, 161] width 5 height 5
click at [16, 161] on icon at bounding box center [15, 161] width 5 height 5
click at [84, 152] on span at bounding box center [54, 153] width 97 height 2
click at [185, 162] on span at bounding box center [187, 161] width 5 height 5
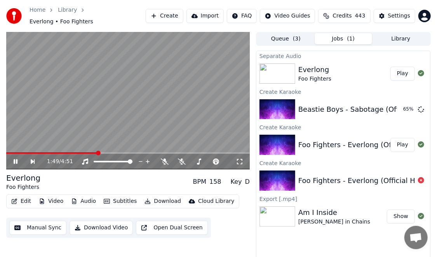
click at [16, 161] on icon at bounding box center [20, 161] width 17 height 6
click at [75, 199] on icon "button" at bounding box center [74, 200] width 6 height 5
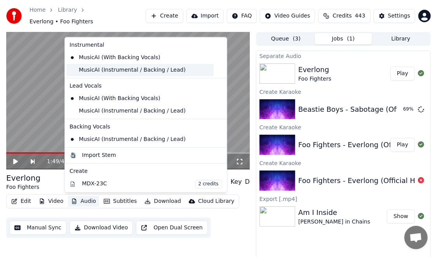
click at [84, 67] on div "MusicAI (Instrumental / Backing / Lead)" at bounding box center [139, 70] width 147 height 12
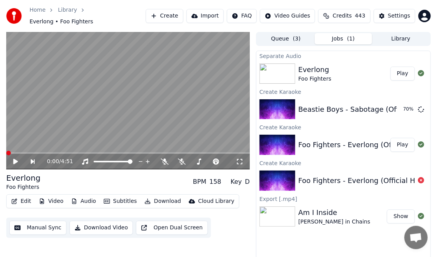
click at [79, 200] on button "Audio" at bounding box center [83, 201] width 31 height 11
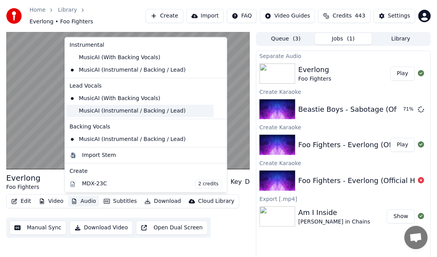
click at [122, 109] on div "MusicAI (Instrumental / Backing / Lead)" at bounding box center [139, 111] width 147 height 12
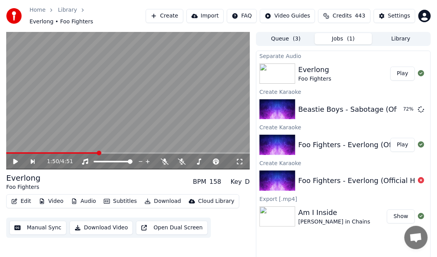
click at [16, 159] on icon at bounding box center [20, 161] width 17 height 6
click at [87, 151] on video at bounding box center [128, 100] width 244 height 137
click at [16, 161] on icon at bounding box center [15, 161] width 5 height 5
click at [86, 150] on video at bounding box center [128, 100] width 244 height 137
click at [89, 152] on div "1:56 / 4:51" at bounding box center [128, 100] width 244 height 137
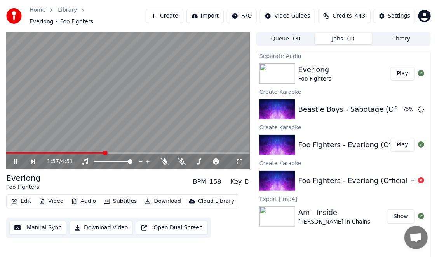
click at [152, 152] on span at bounding box center [128, 153] width 244 height 2
click at [148, 150] on video at bounding box center [128, 100] width 244 height 137
click at [144, 152] on span at bounding box center [82, 153] width 152 height 2
click at [25, 200] on button "Edit" at bounding box center [21, 201] width 26 height 11
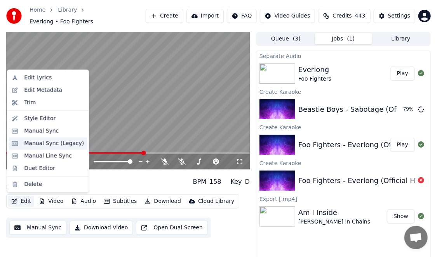
click at [42, 142] on div "Manual Sync (Legacy)" at bounding box center [54, 144] width 60 height 8
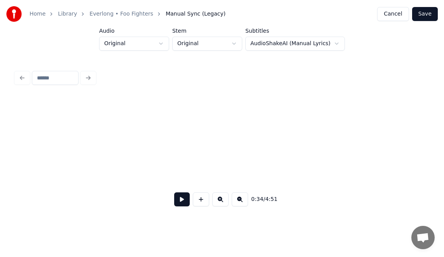
scroll to position [0, 2678]
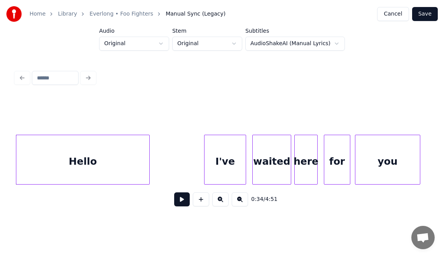
click at [176, 199] on button at bounding box center [182, 199] width 16 height 14
click at [176, 205] on button at bounding box center [182, 199] width 16 height 14
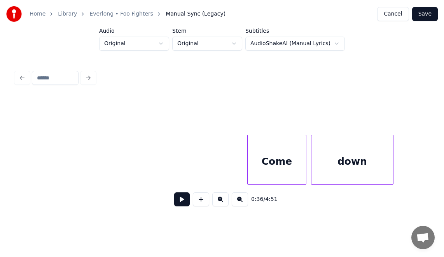
scroll to position [0, 4997]
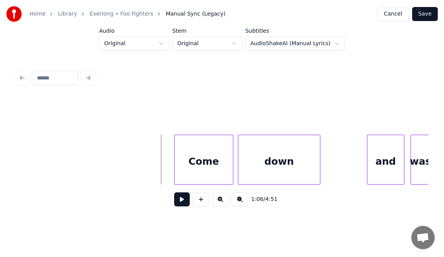
click at [174, 202] on button at bounding box center [182, 199] width 16 height 14
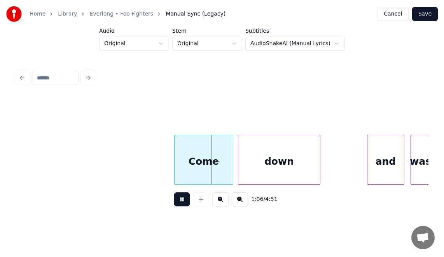
click at [174, 202] on button at bounding box center [182, 199] width 16 height 14
click at [167, 157] on div at bounding box center [168, 159] width 2 height 49
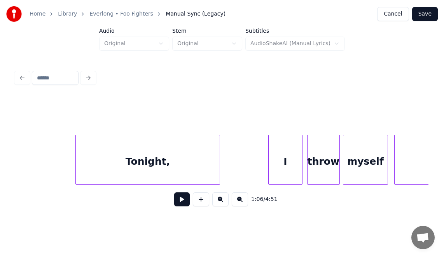
scroll to position [0, 3353]
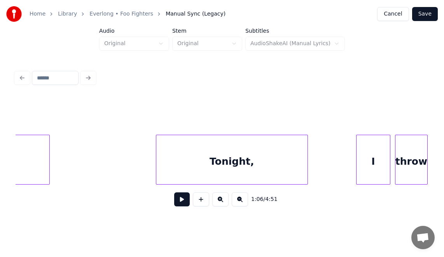
click at [157, 158] on div at bounding box center [157, 159] width 2 height 49
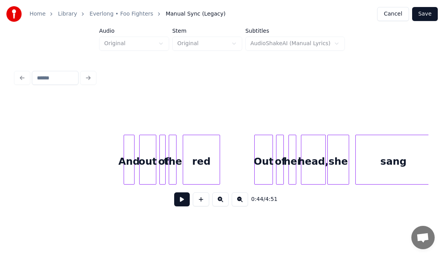
scroll to position [0, 3933]
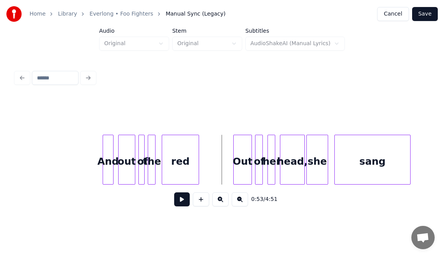
click at [179, 204] on button at bounding box center [182, 199] width 16 height 14
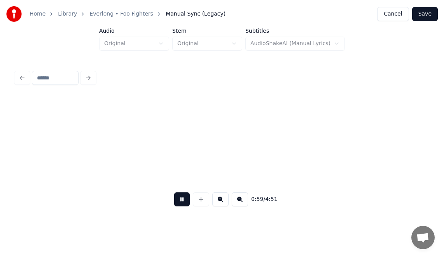
click at [176, 201] on button at bounding box center [182, 199] width 16 height 14
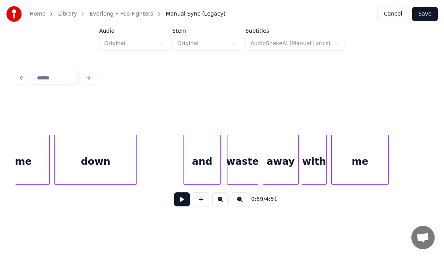
scroll to position [0, 5196]
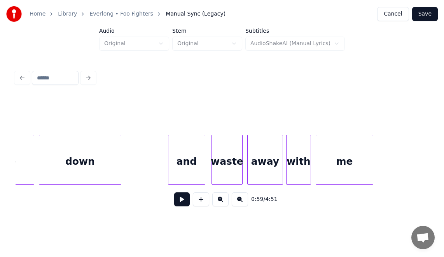
click at [176, 202] on button at bounding box center [182, 199] width 16 height 14
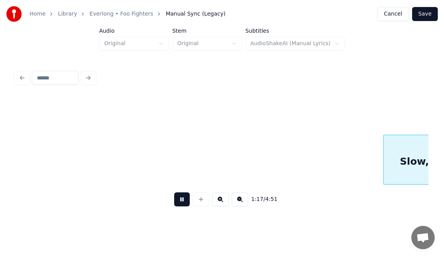
scroll to position [0, 6022]
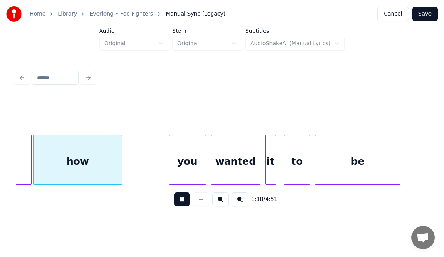
click at [178, 204] on button at bounding box center [182, 199] width 16 height 14
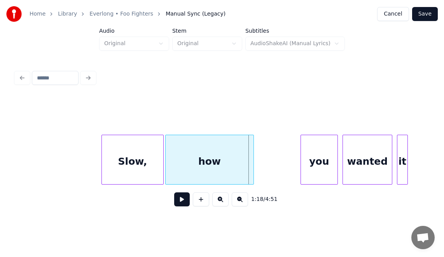
scroll to position [0, 5876]
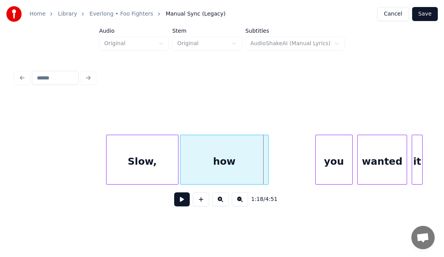
click at [107, 170] on div at bounding box center [108, 159] width 2 height 49
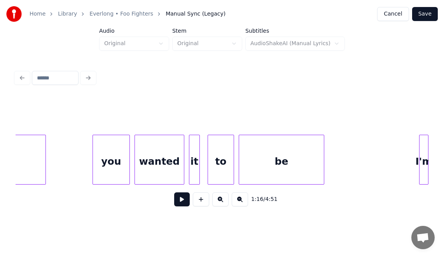
scroll to position [0, 6104]
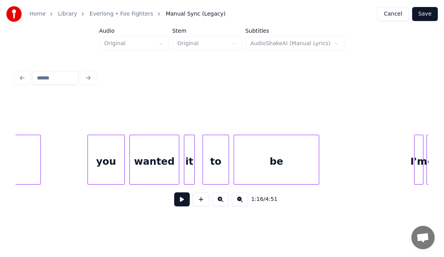
click at [191, 154] on div "it" at bounding box center [189, 161] width 10 height 53
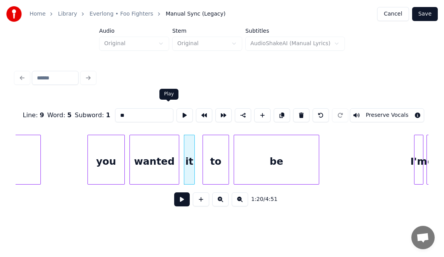
click at [177, 110] on button at bounding box center [185, 115] width 16 height 14
click at [213, 144] on div "to" at bounding box center [216, 161] width 26 height 53
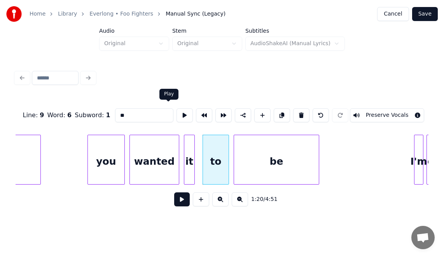
click at [177, 110] on button at bounding box center [185, 115] width 16 height 14
click at [197, 148] on div at bounding box center [197, 159] width 2 height 49
click at [160, 163] on div "wanted" at bounding box center [154, 161] width 49 height 53
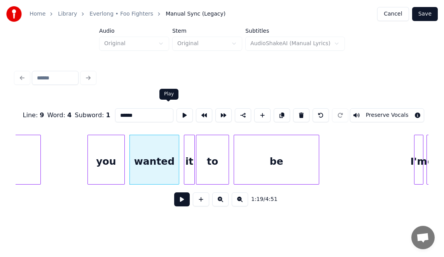
click at [177, 109] on button at bounding box center [185, 115] width 16 height 14
click at [175, 141] on div at bounding box center [175, 159] width 2 height 49
click at [179, 144] on div at bounding box center [179, 159] width 2 height 49
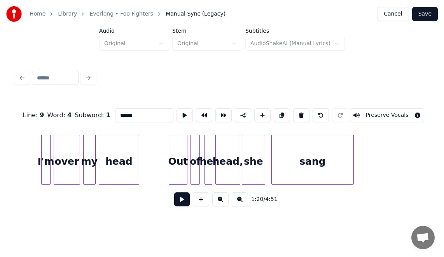
scroll to position [0, 6492]
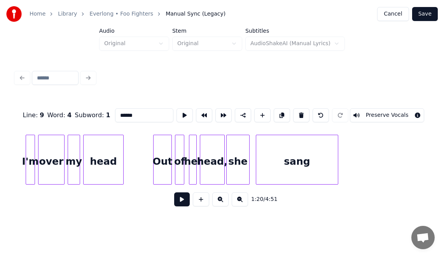
click at [244, 171] on div "she" at bounding box center [238, 161] width 23 height 53
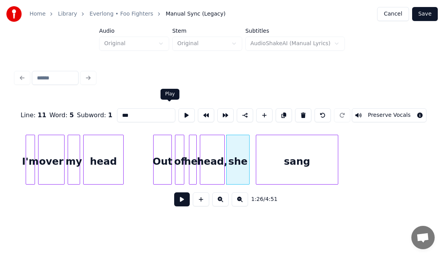
click at [178, 111] on button at bounding box center [186, 115] width 16 height 14
click at [217, 112] on button at bounding box center [225, 115] width 16 height 14
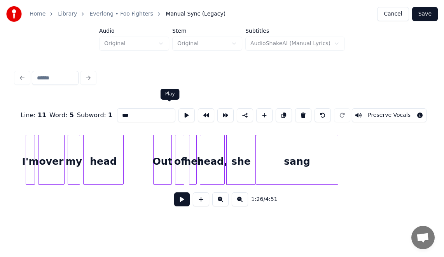
click at [178, 110] on button at bounding box center [186, 115] width 16 height 14
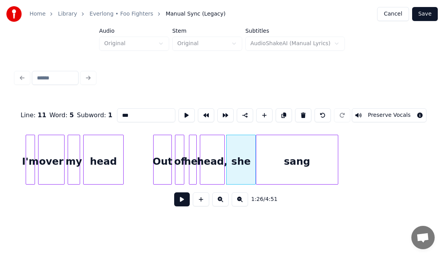
click at [214, 153] on div "head," at bounding box center [212, 161] width 24 height 53
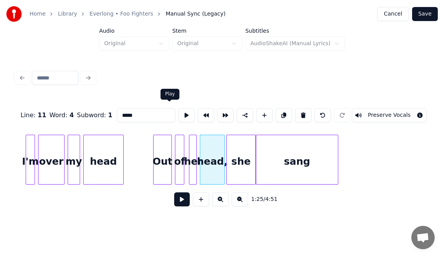
click at [178, 112] on button at bounding box center [186, 115] width 16 height 14
click at [219, 147] on div at bounding box center [219, 159] width 2 height 49
click at [178, 114] on button at bounding box center [186, 115] width 16 height 14
click at [237, 144] on div "she" at bounding box center [241, 161] width 29 height 53
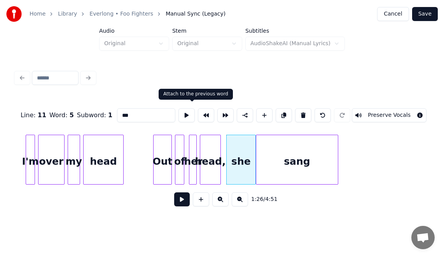
click at [198, 112] on button at bounding box center [206, 115] width 16 height 14
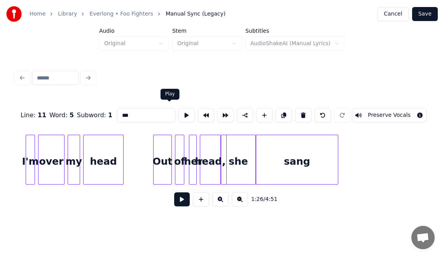
click at [178, 111] on button at bounding box center [186, 115] width 16 height 14
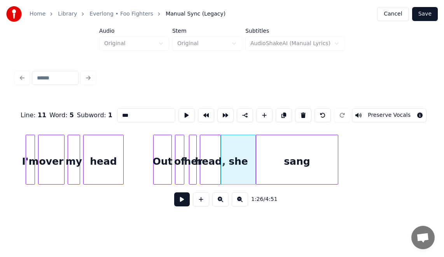
click at [266, 152] on div "sang" at bounding box center [297, 161] width 82 height 53
type input "****"
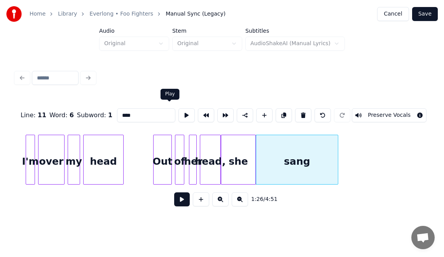
click at [178, 112] on button at bounding box center [186, 115] width 16 height 14
click at [238, 158] on div at bounding box center [238, 159] width 2 height 49
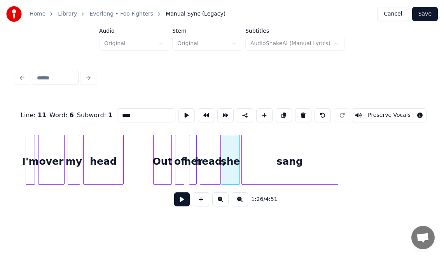
click at [243, 156] on div at bounding box center [243, 159] width 2 height 49
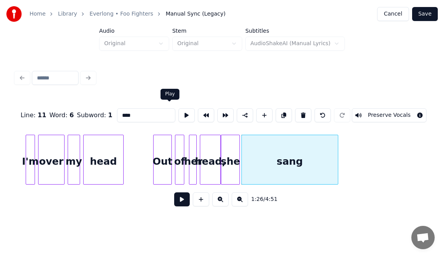
click at [178, 116] on button at bounding box center [186, 115] width 16 height 14
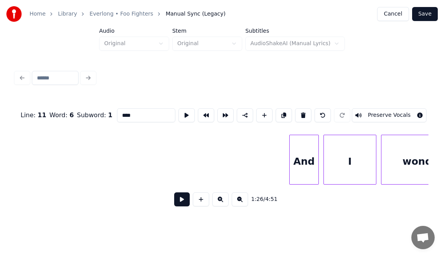
scroll to position [0, 6881]
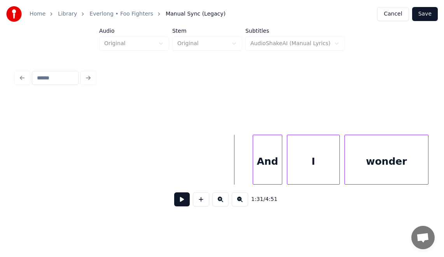
click at [178, 202] on button at bounding box center [182, 199] width 16 height 14
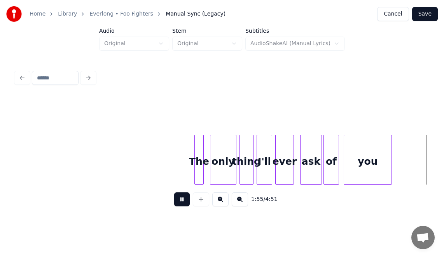
scroll to position [0, 8948]
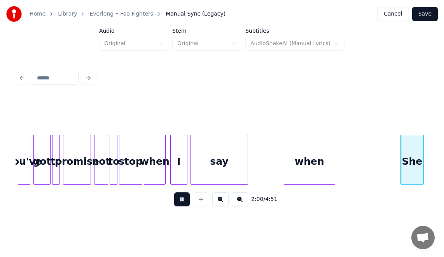
click at [178, 202] on button at bounding box center [182, 199] width 16 height 14
click at [299, 161] on div "when" at bounding box center [309, 161] width 51 height 53
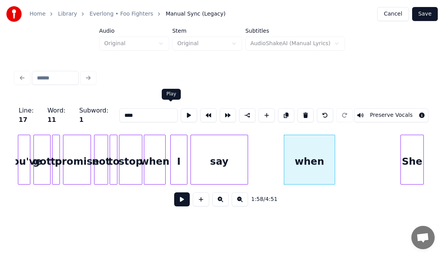
click at [181, 108] on button at bounding box center [189, 115] width 16 height 14
click at [226, 171] on div "say" at bounding box center [219, 161] width 57 height 53
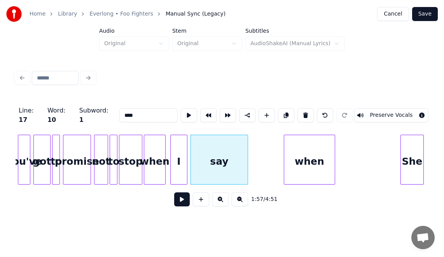
type input "***"
click at [181, 111] on button at bounding box center [189, 115] width 16 height 14
click at [179, 203] on button at bounding box center [182, 199] width 16 height 14
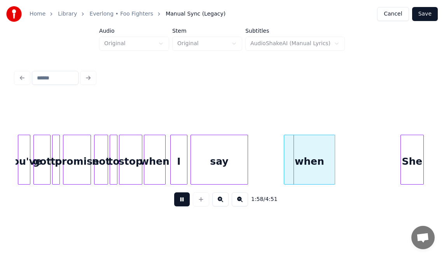
click at [179, 203] on button at bounding box center [182, 199] width 16 height 14
click at [280, 150] on div at bounding box center [280, 159] width 2 height 49
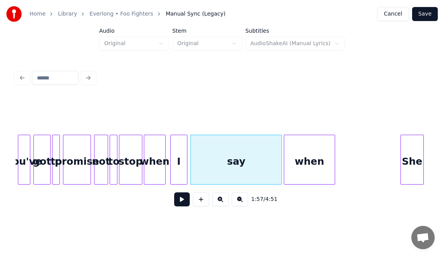
click at [408, 158] on div "She" at bounding box center [412, 161] width 23 height 53
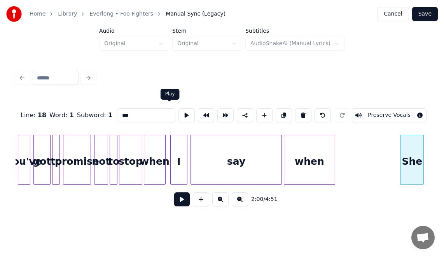
click at [178, 110] on button at bounding box center [186, 115] width 16 height 14
click at [389, 147] on div at bounding box center [390, 159] width 2 height 49
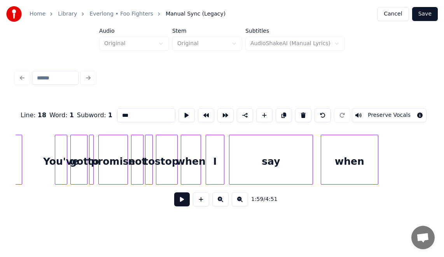
scroll to position [0, 13927]
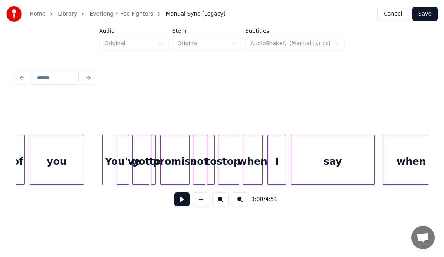
click at [174, 201] on button at bounding box center [182, 199] width 16 height 14
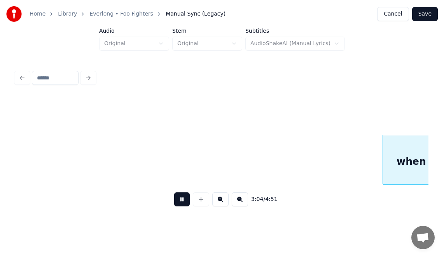
scroll to position [0, 14340]
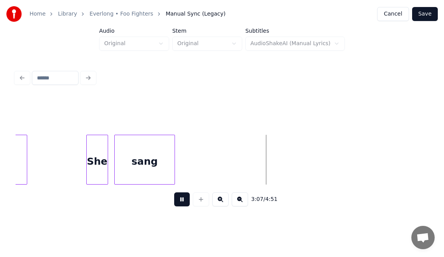
click at [181, 206] on button at bounding box center [182, 199] width 16 height 14
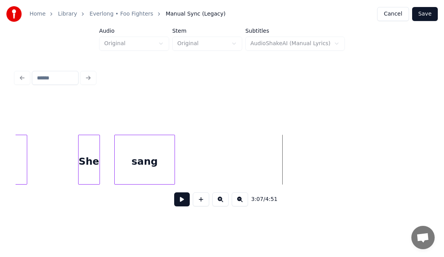
click at [80, 159] on div "She" at bounding box center [89, 161] width 21 height 53
click at [91, 147] on div "She" at bounding box center [89, 161] width 21 height 53
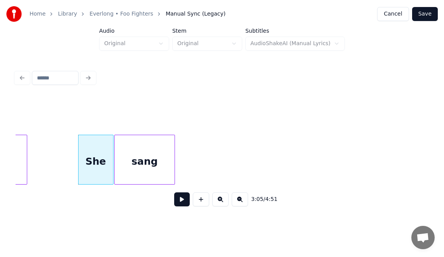
click at [111, 148] on div at bounding box center [112, 159] width 2 height 49
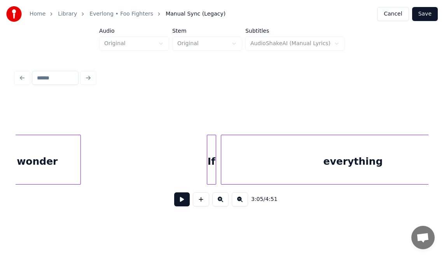
scroll to position [0, 16658]
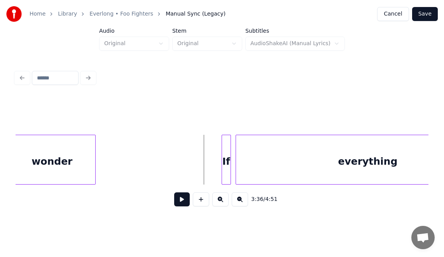
click at [178, 202] on button at bounding box center [182, 199] width 16 height 14
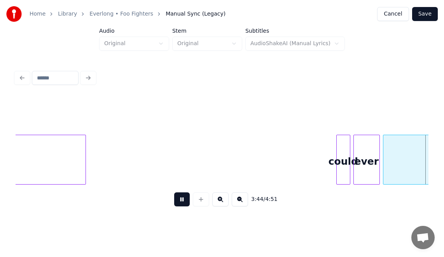
scroll to position [0, 17485]
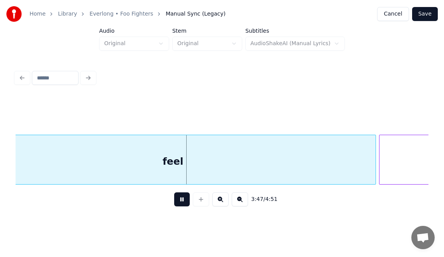
click at [182, 203] on button at bounding box center [182, 199] width 16 height 14
click at [175, 205] on button at bounding box center [182, 199] width 16 height 14
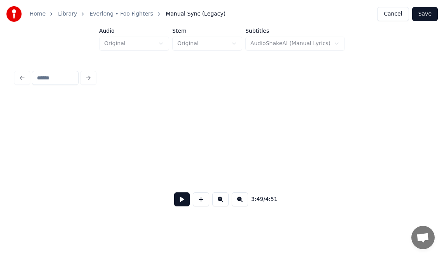
scroll to position [0, 15238]
click at [174, 203] on button at bounding box center [182, 199] width 16 height 14
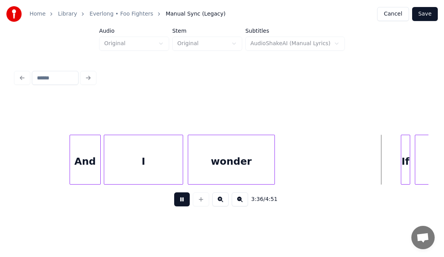
click at [177, 206] on button at bounding box center [182, 199] width 16 height 14
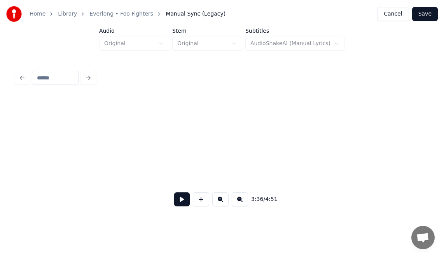
scroll to position [0, 14848]
click at [174, 197] on button at bounding box center [182, 199] width 16 height 14
click at [179, 203] on button at bounding box center [182, 199] width 16 height 14
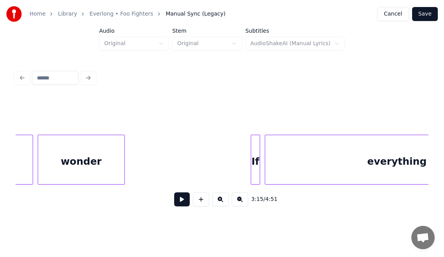
scroll to position [0, 16634]
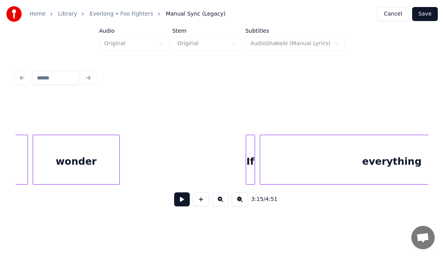
click at [23, 119] on div at bounding box center [222, 115] width 413 height 39
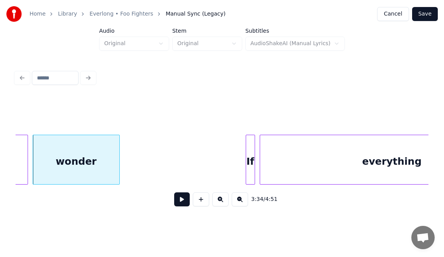
click at [174, 198] on button at bounding box center [182, 199] width 16 height 14
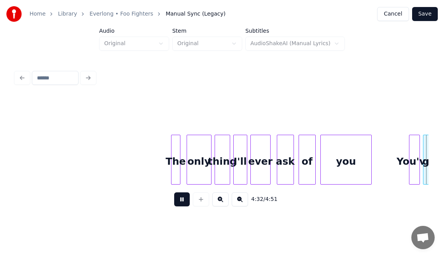
scroll to position [0, 21184]
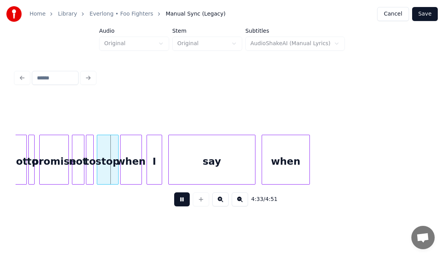
click at [175, 199] on button at bounding box center [182, 199] width 16 height 14
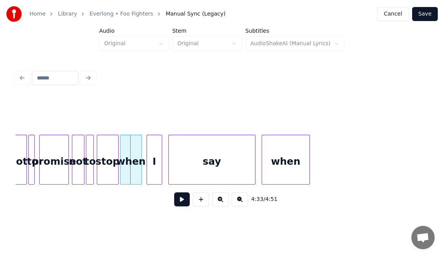
click at [427, 16] on button "Save" at bounding box center [425, 14] width 26 height 14
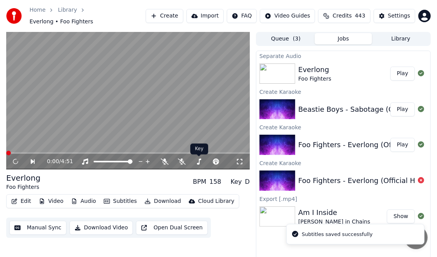
click at [72, 223] on button "Download Video" at bounding box center [101, 227] width 63 height 14
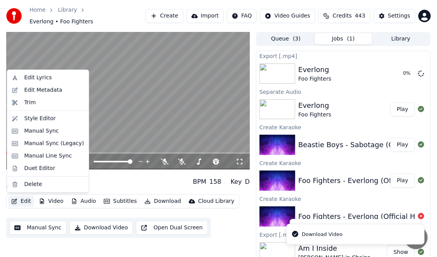
click at [24, 199] on button "Edit" at bounding box center [21, 201] width 26 height 11
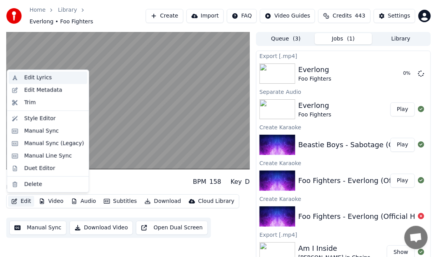
click at [44, 79] on div "Edit Lyrics" at bounding box center [38, 78] width 28 height 8
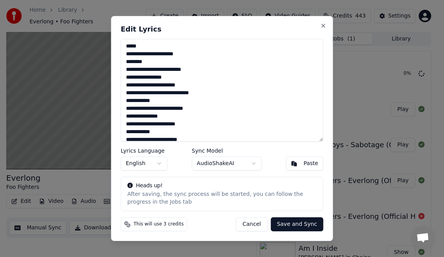
scroll to position [192, 0]
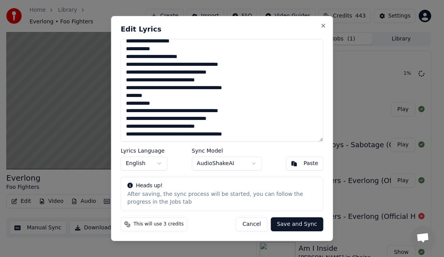
drag, startPoint x: 269, startPoint y: 132, endPoint x: 122, endPoint y: 110, distance: 148.2
click at [122, 110] on textarea "**********" at bounding box center [222, 90] width 203 height 103
click at [275, 138] on textarea "**********" at bounding box center [222, 90] width 203 height 103
click at [276, 133] on textarea "**********" at bounding box center [222, 90] width 203 height 103
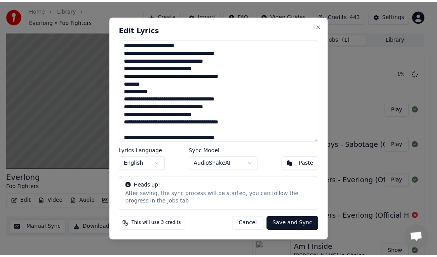
scroll to position [227, 0]
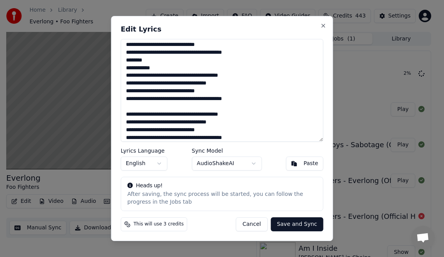
type textarea "**********"
click at [294, 221] on button "Save and Sync" at bounding box center [297, 224] width 52 height 14
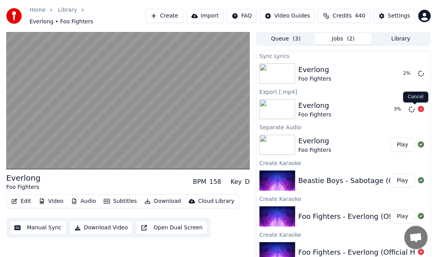
click at [418, 109] on icon at bounding box center [421, 109] width 6 height 6
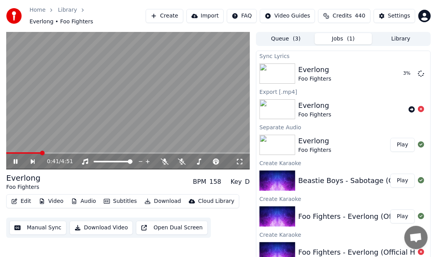
click at [14, 159] on icon at bounding box center [16, 161] width 4 height 5
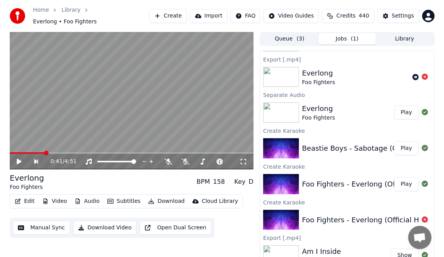
scroll to position [0, 0]
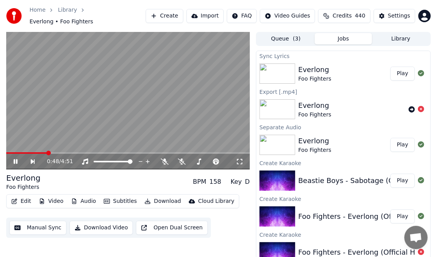
click at [17, 159] on icon at bounding box center [20, 161] width 17 height 6
click at [402, 180] on button "Play" at bounding box center [403, 180] width 24 height 14
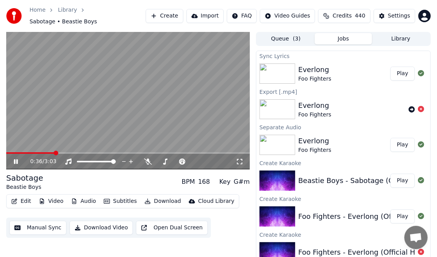
click at [11, 161] on div "0:36 / 3:03" at bounding box center [128, 161] width 238 height 8
click at [17, 163] on icon at bounding box center [16, 161] width 4 height 5
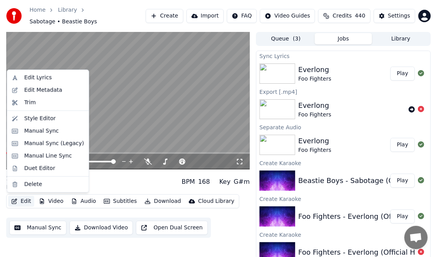
click at [26, 200] on button "Edit" at bounding box center [21, 201] width 26 height 11
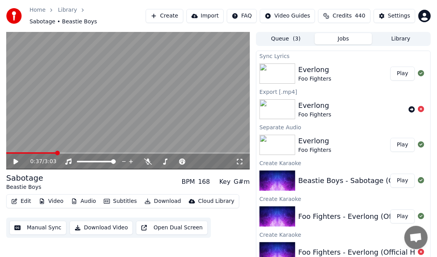
click at [396, 73] on button "Play" at bounding box center [403, 73] width 24 height 14
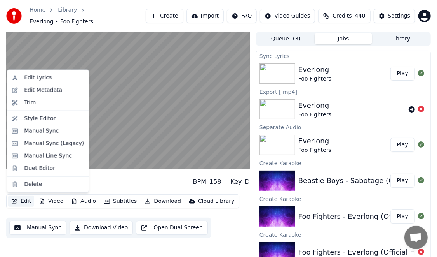
click at [24, 199] on button "Edit" at bounding box center [21, 201] width 26 height 11
click at [46, 144] on div "Manual Sync (Legacy)" at bounding box center [54, 144] width 60 height 8
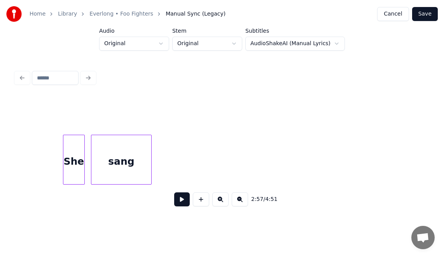
scroll to position [0, 14451]
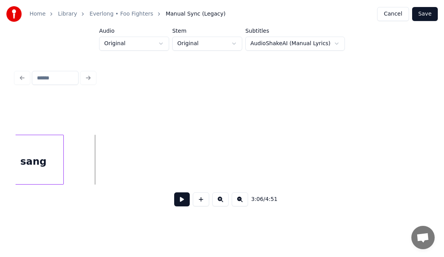
click at [178, 201] on button at bounding box center [182, 199] width 16 height 14
drag, startPoint x: 178, startPoint y: 201, endPoint x: 232, endPoint y: 206, distance: 55.1
click at [232, 206] on div "3:07 / 4:51" at bounding box center [222, 199] width 400 height 17
click at [180, 201] on button at bounding box center [182, 199] width 16 height 14
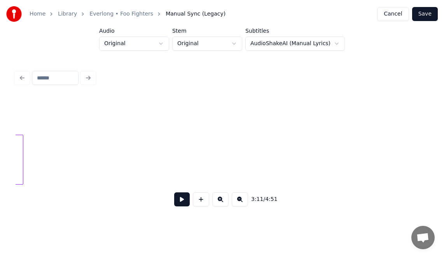
scroll to position [0, 14486]
click at [198, 198] on button at bounding box center [201, 199] width 16 height 14
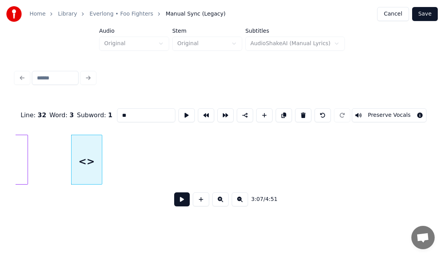
drag, startPoint x: 119, startPoint y: 110, endPoint x: 99, endPoint y: 115, distance: 20.7
click at [99, 115] on div "Line : 32 Word : 3 Subword : 1 ** Preserve Vocals" at bounding box center [222, 115] width 413 height 39
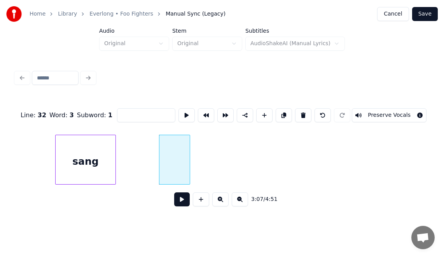
scroll to position [0, 14252]
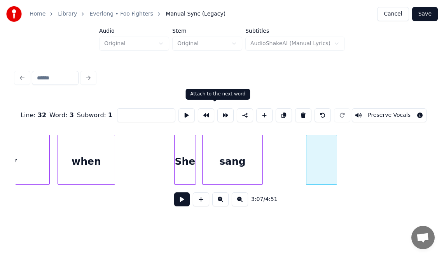
click at [218, 115] on button at bounding box center [225, 115] width 16 height 14
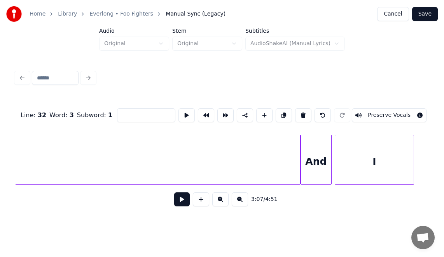
scroll to position [0, 16189]
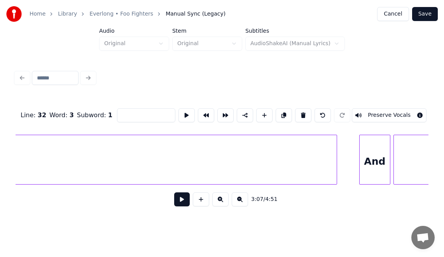
click at [336, 171] on div at bounding box center [335, 159] width 2 height 49
click at [380, 111] on button "Preserve Vocals" at bounding box center [389, 115] width 75 height 14
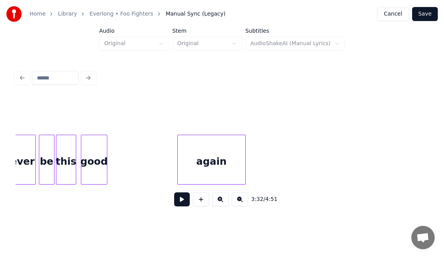
scroll to position [0, 17421]
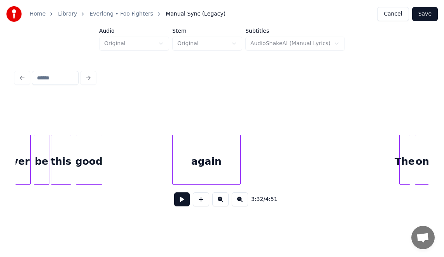
click at [91, 163] on div "good" at bounding box center [89, 161] width 26 height 53
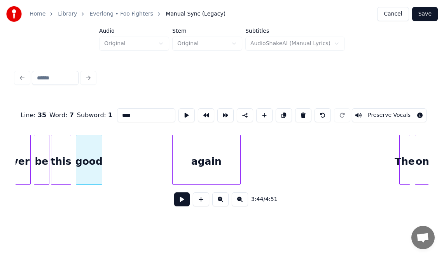
click at [91, 163] on div "good" at bounding box center [89, 161] width 26 height 53
click at [178, 115] on button at bounding box center [186, 115] width 16 height 14
click at [188, 149] on div "again" at bounding box center [207, 161] width 68 height 53
type input "*****"
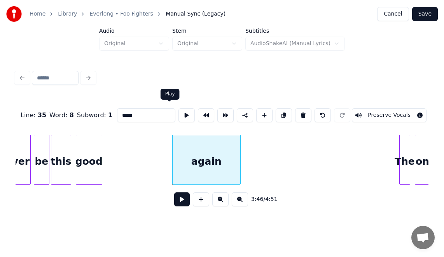
click at [178, 115] on button at bounding box center [186, 115] width 16 height 14
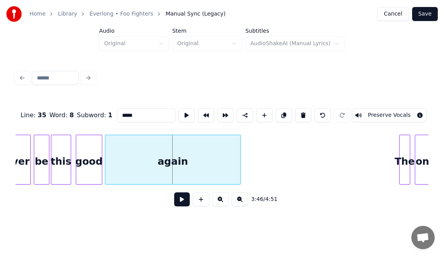
click at [106, 158] on div at bounding box center [106, 159] width 2 height 49
click at [178, 114] on button at bounding box center [186, 115] width 16 height 14
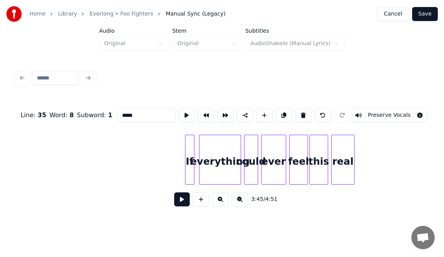
scroll to position [0, 19697]
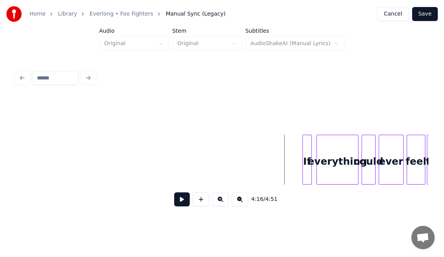
click at [175, 206] on button at bounding box center [182, 199] width 16 height 14
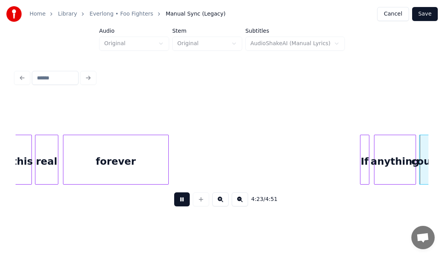
scroll to position [0, 20524]
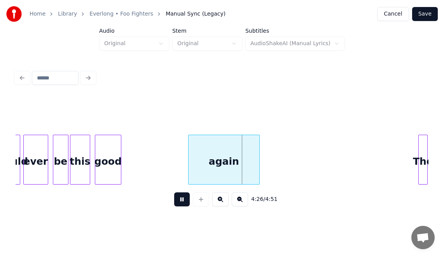
click at [181, 201] on button at bounding box center [182, 199] width 16 height 14
click at [205, 164] on div "again" at bounding box center [224, 161] width 71 height 53
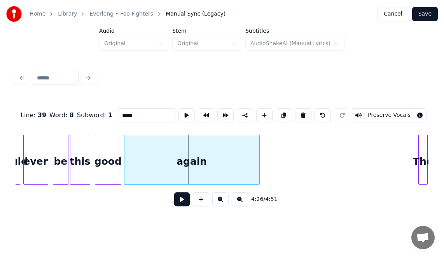
click at [125, 171] on div at bounding box center [125, 159] width 2 height 49
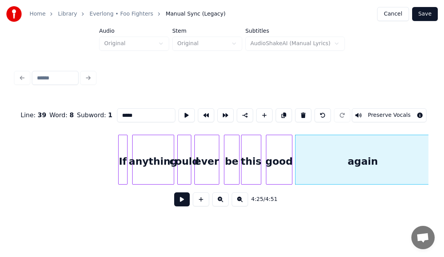
scroll to position [0, 20337]
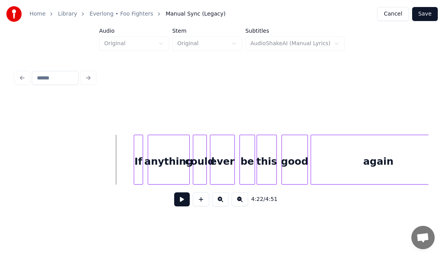
click at [174, 203] on button at bounding box center [182, 199] width 16 height 14
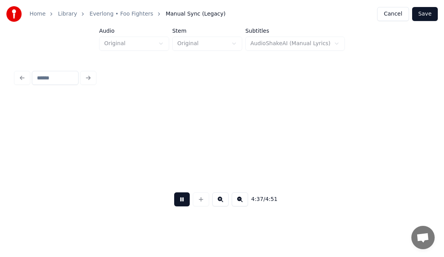
scroll to position [0, 21578]
click at [174, 202] on button at bounding box center [182, 199] width 16 height 14
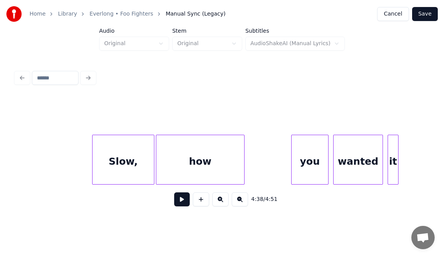
scroll to position [0, 5870]
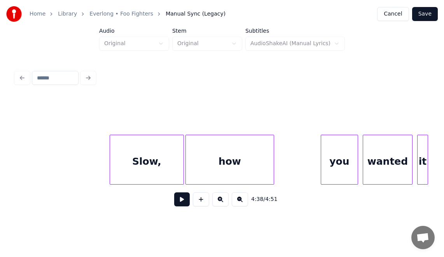
click at [110, 170] on div at bounding box center [111, 159] width 2 height 49
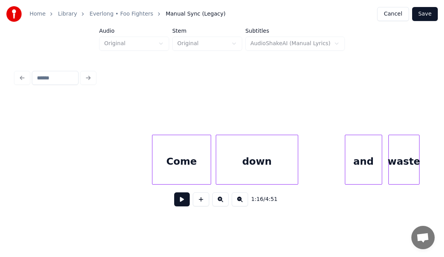
scroll to position [0, 5005]
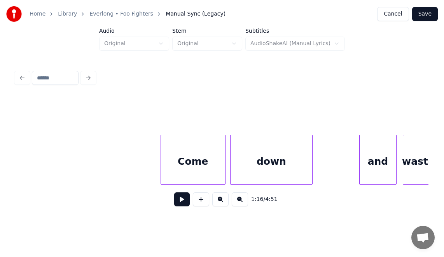
click at [161, 159] on div at bounding box center [162, 159] width 2 height 49
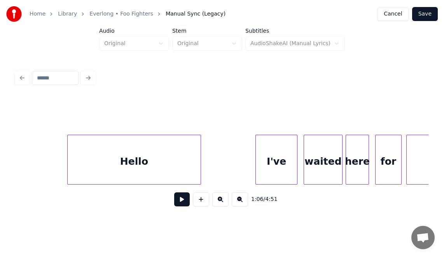
scroll to position [0, 2568]
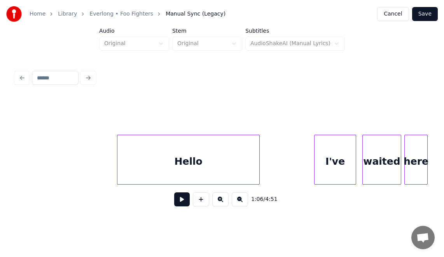
click at [118, 157] on div at bounding box center [118, 159] width 2 height 49
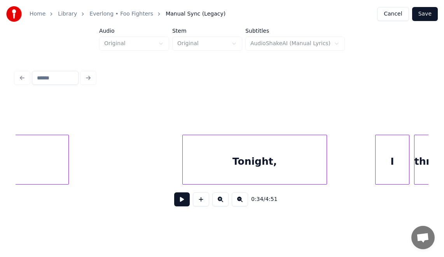
scroll to position [0, 3381]
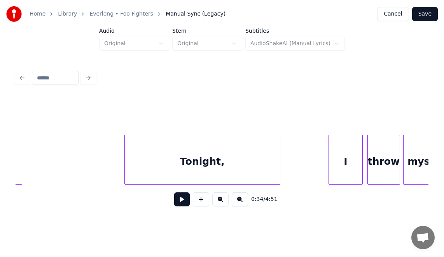
click at [125, 152] on div at bounding box center [126, 159] width 2 height 49
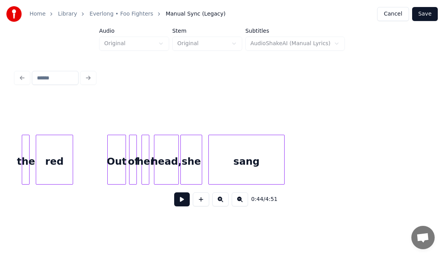
scroll to position [0, 4070]
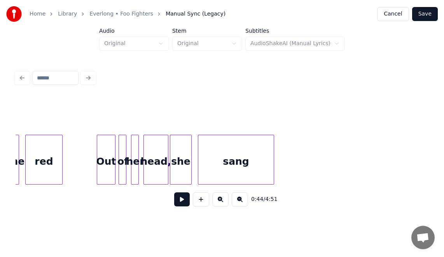
click at [151, 155] on div "head," at bounding box center [156, 161] width 24 height 53
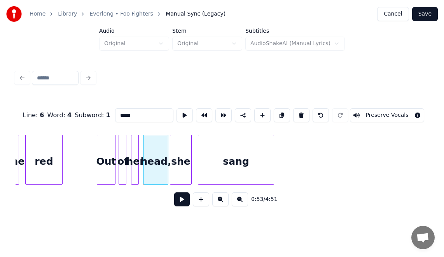
click at [180, 202] on button at bounding box center [182, 199] width 16 height 14
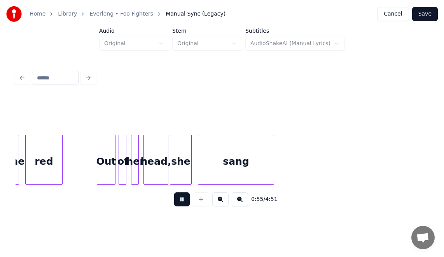
click at [180, 202] on button at bounding box center [182, 199] width 16 height 14
click at [148, 155] on div "head," at bounding box center [156, 161] width 24 height 53
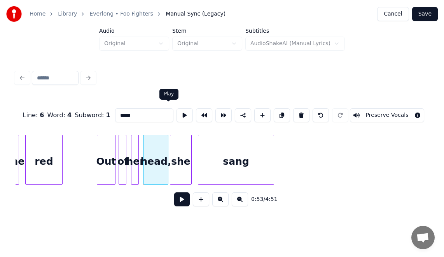
click at [177, 112] on button at bounding box center [185, 115] width 16 height 14
click at [163, 135] on div at bounding box center [162, 159] width 2 height 49
click at [175, 140] on div "she" at bounding box center [180, 161] width 21 height 53
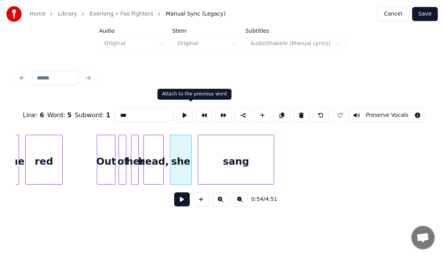
click at [196, 113] on button at bounding box center [204, 115] width 16 height 14
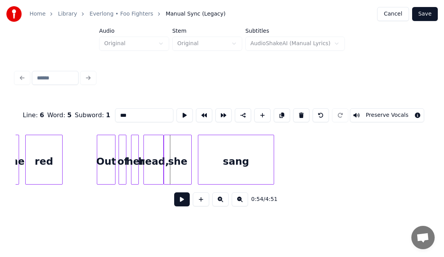
click at [201, 145] on div "sang" at bounding box center [235, 161] width 75 height 53
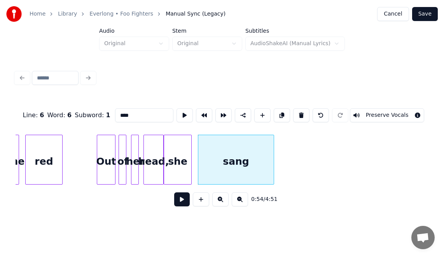
click at [201, 145] on div "sang" at bounding box center [235, 161] width 75 height 53
click at [177, 114] on button at bounding box center [185, 115] width 16 height 14
click at [184, 149] on div at bounding box center [184, 159] width 2 height 49
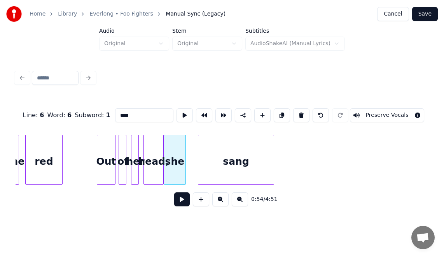
click at [212, 146] on div "sang" at bounding box center [235, 161] width 75 height 53
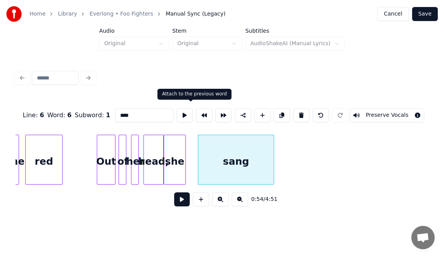
click at [196, 111] on button at bounding box center [204, 115] width 16 height 14
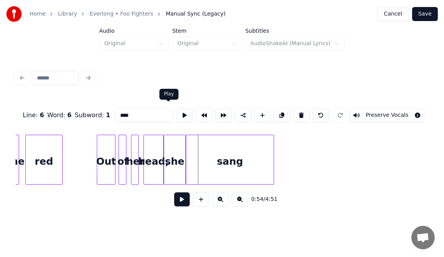
click at [177, 111] on button at bounding box center [185, 115] width 16 height 14
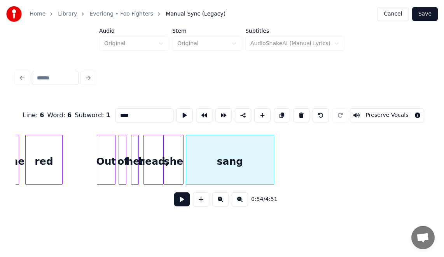
click at [182, 147] on div at bounding box center [182, 159] width 2 height 49
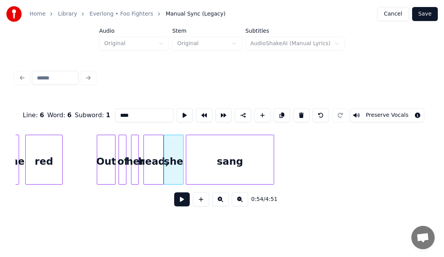
click at [197, 145] on div "sang" at bounding box center [229, 161] width 87 height 53
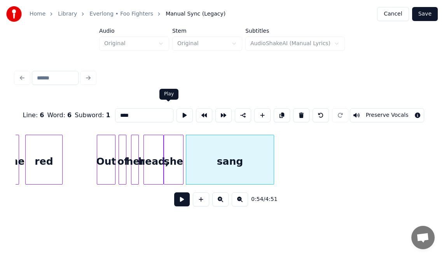
click at [177, 114] on button at bounding box center [185, 115] width 16 height 14
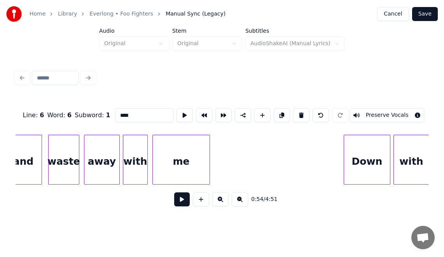
scroll to position [0, 5426]
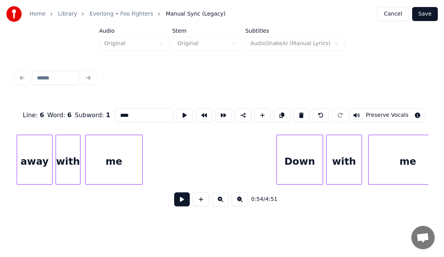
click at [103, 151] on div "me" at bounding box center [114, 161] width 57 height 53
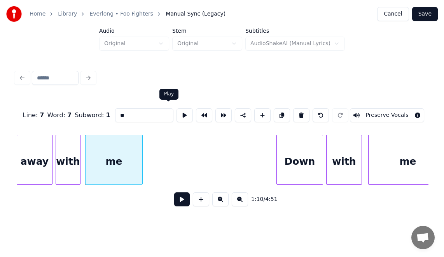
click at [177, 112] on button at bounding box center [185, 115] width 16 height 14
click at [78, 166] on div at bounding box center [79, 159] width 2 height 49
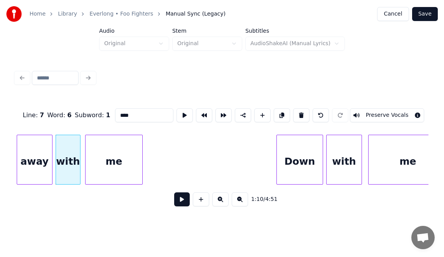
click at [177, 112] on button at bounding box center [185, 115] width 16 height 14
click at [80, 148] on div at bounding box center [81, 159] width 2 height 49
click at [177, 110] on button at bounding box center [185, 115] width 16 height 14
click at [113, 161] on div "me" at bounding box center [114, 161] width 57 height 53
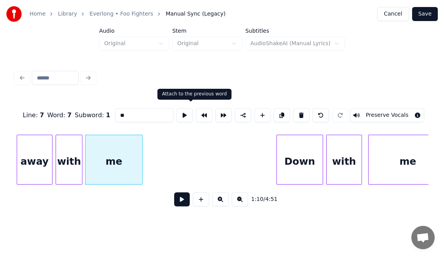
click at [196, 110] on button at bounding box center [204, 115] width 16 height 14
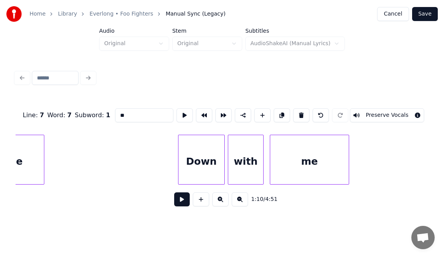
scroll to position [0, 5535]
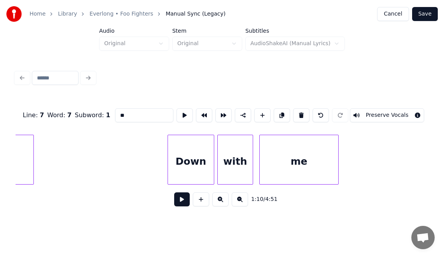
click at [180, 152] on div "Down" at bounding box center [191, 161] width 46 height 53
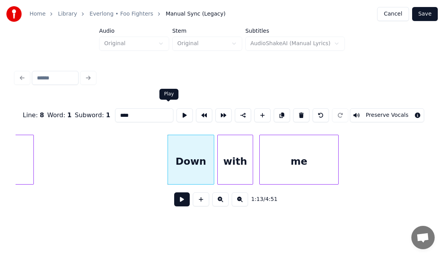
click at [177, 114] on button at bounding box center [185, 115] width 16 height 14
click at [166, 151] on div at bounding box center [167, 159] width 2 height 49
click at [177, 115] on button at bounding box center [185, 115] width 16 height 14
click at [164, 146] on div at bounding box center [165, 159] width 2 height 49
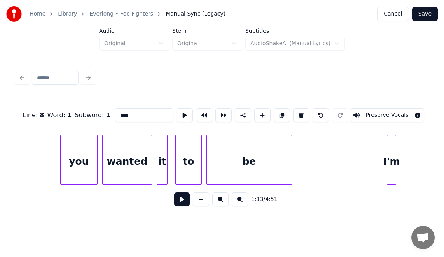
scroll to position [0, 6172]
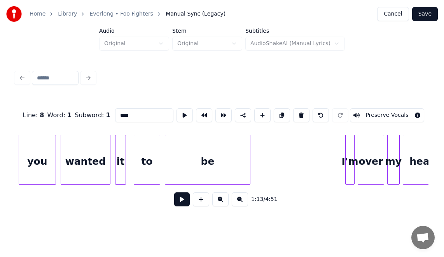
click at [98, 145] on div "wanted" at bounding box center [85, 161] width 49 height 53
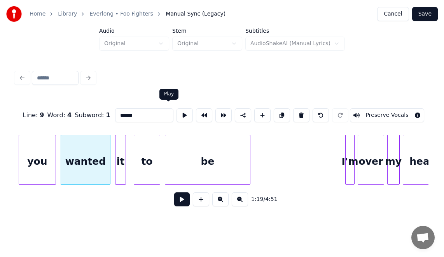
click at [177, 113] on button at bounding box center [185, 115] width 16 height 14
click at [106, 145] on div at bounding box center [107, 159] width 2 height 49
click at [119, 144] on div "it" at bounding box center [120, 161] width 10 height 53
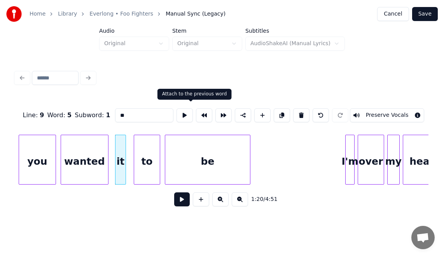
click at [196, 114] on button at bounding box center [204, 115] width 16 height 14
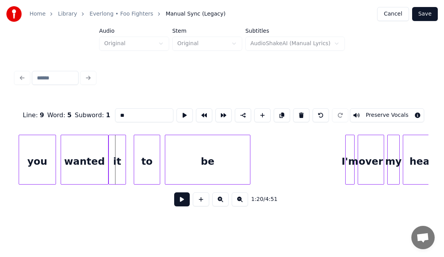
click at [117, 151] on div "it" at bounding box center [117, 161] width 17 height 53
click at [177, 115] on button at bounding box center [185, 115] width 16 height 14
click at [129, 145] on div at bounding box center [129, 159] width 2 height 49
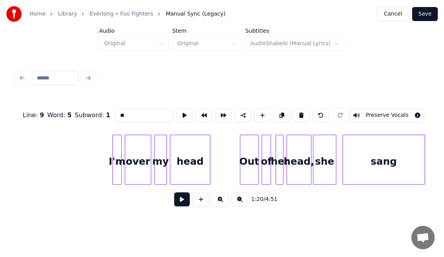
scroll to position [0, 6416]
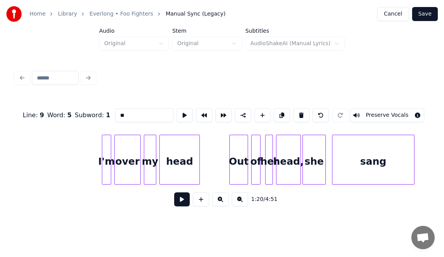
click at [310, 159] on div "she" at bounding box center [314, 161] width 23 height 53
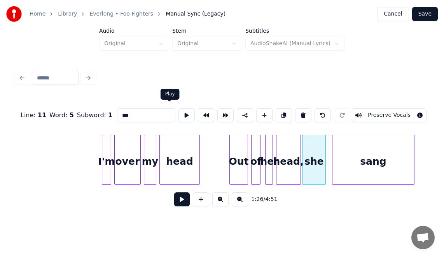
click at [178, 114] on button at bounding box center [186, 115] width 16 height 14
click at [292, 151] on div at bounding box center [293, 159] width 2 height 49
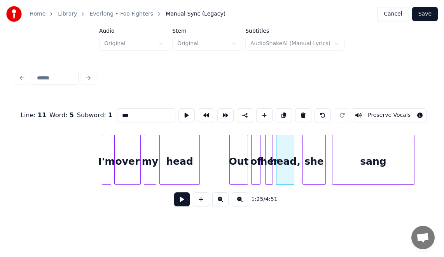
click at [285, 151] on div "head," at bounding box center [284, 161] width 17 height 53
click at [178, 114] on button at bounding box center [186, 115] width 16 height 14
click at [309, 148] on div "she" at bounding box center [314, 161] width 23 height 53
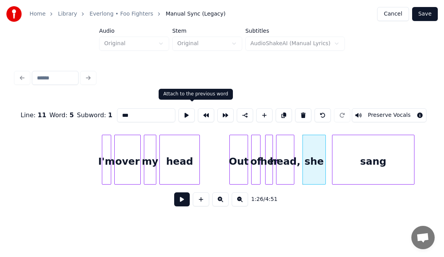
click at [198, 109] on button at bounding box center [206, 115] width 16 height 14
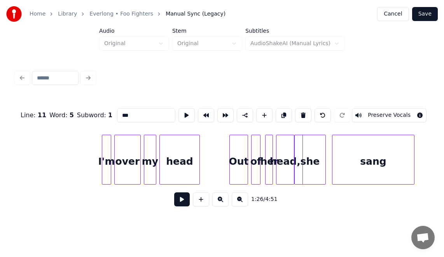
click at [345, 152] on div "sang" at bounding box center [373, 161] width 82 height 53
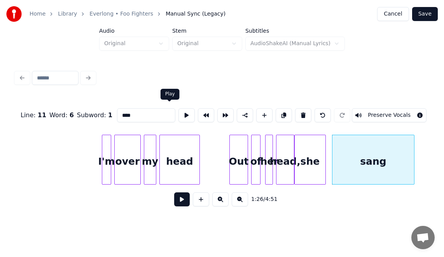
click at [178, 113] on button at bounding box center [186, 115] width 16 height 14
click at [315, 146] on div at bounding box center [314, 159] width 2 height 49
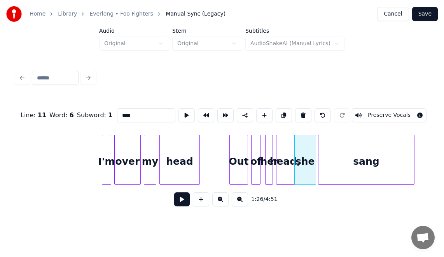
click at [318, 148] on div at bounding box center [319, 159] width 2 height 49
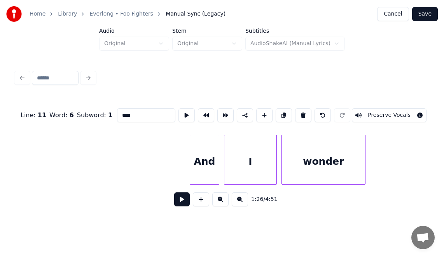
scroll to position [0, 6959]
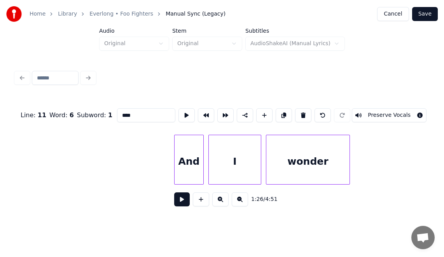
click at [250, 166] on div "I" at bounding box center [235, 161] width 52 height 53
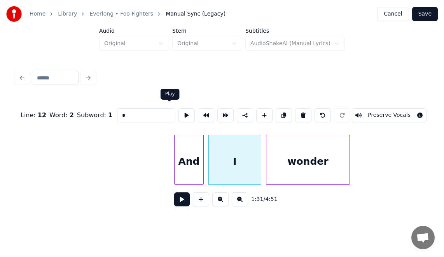
click at [178, 113] on button at bounding box center [186, 115] width 16 height 14
click at [281, 164] on div "wonder" at bounding box center [307, 161] width 83 height 53
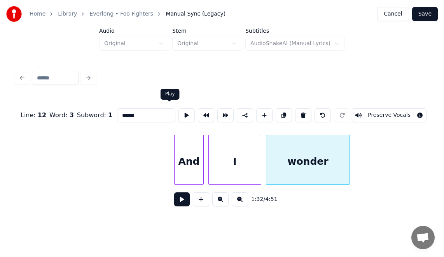
click at [178, 112] on button at bounding box center [186, 115] width 16 height 14
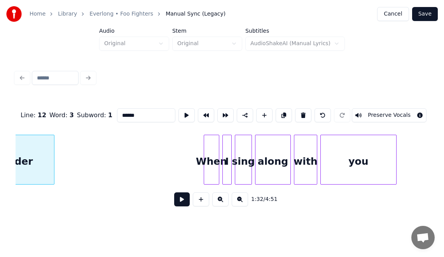
scroll to position [0, 7281]
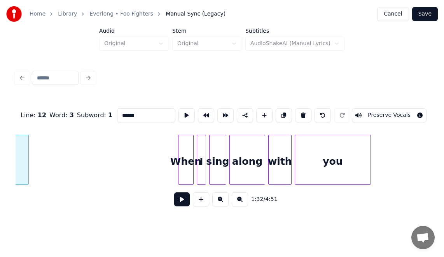
click at [186, 152] on div "When" at bounding box center [185, 161] width 15 height 53
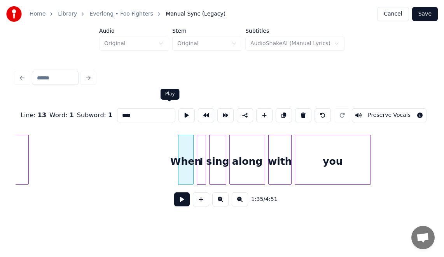
click at [178, 111] on button at bounding box center [186, 115] width 16 height 14
click at [190, 155] on div at bounding box center [190, 159] width 2 height 49
click at [201, 152] on div "I" at bounding box center [201, 161] width 9 height 53
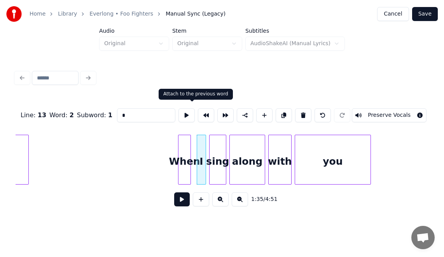
click at [198, 113] on button at bounding box center [206, 115] width 16 height 14
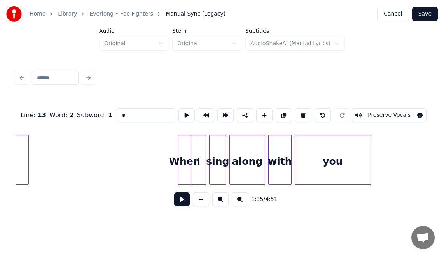
click at [198, 138] on div "I" at bounding box center [198, 161] width 14 height 53
click at [178, 112] on button at bounding box center [186, 115] width 16 height 14
click at [203, 156] on div at bounding box center [202, 159] width 2 height 49
click at [213, 155] on div "sing" at bounding box center [218, 161] width 16 height 53
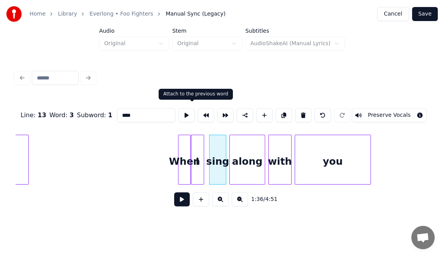
click at [198, 111] on button at bounding box center [206, 115] width 16 height 14
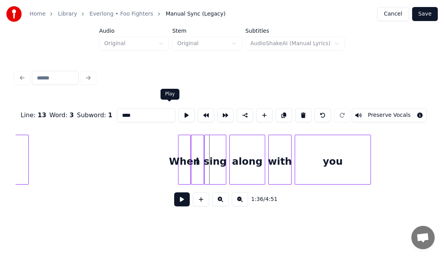
click at [178, 112] on button at bounding box center [186, 115] width 16 height 14
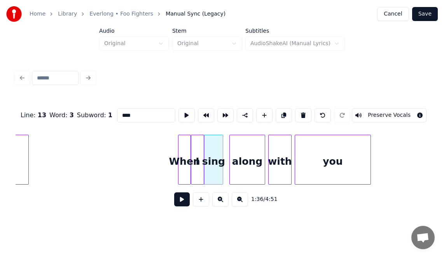
click at [221, 156] on div at bounding box center [221, 159] width 2 height 49
click at [178, 110] on button at bounding box center [186, 115] width 16 height 14
click at [234, 149] on div "along" at bounding box center [247, 161] width 35 height 53
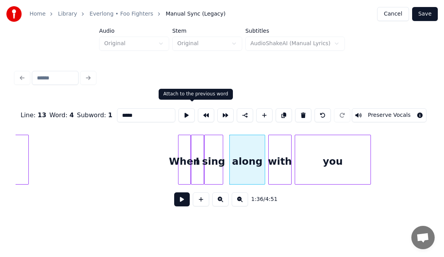
click at [198, 114] on button at bounding box center [206, 115] width 16 height 14
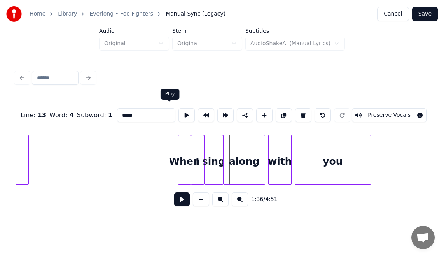
click at [178, 110] on button at bounding box center [186, 115] width 16 height 14
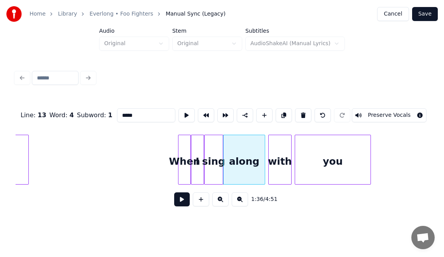
click at [275, 149] on div "with" at bounding box center [280, 161] width 23 height 53
type input "****"
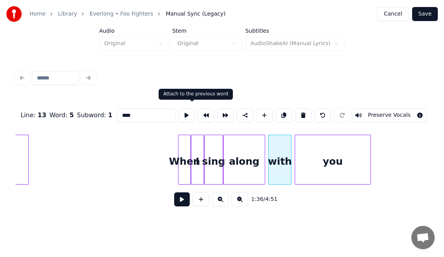
click at [198, 110] on button at bounding box center [206, 115] width 16 height 14
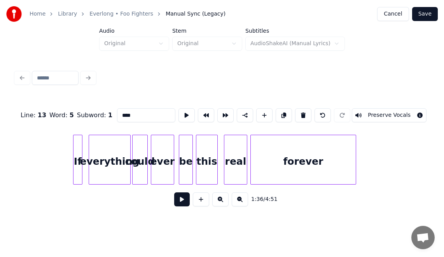
scroll to position [0, 7762]
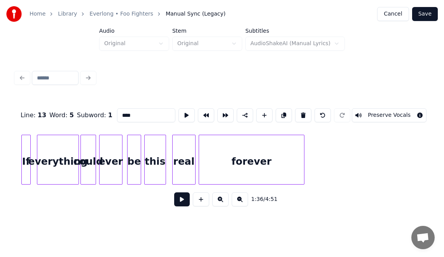
click at [12, 152] on div "Line : 13 Word : 5 Subword : 1 **** Preserve Vocals 1:36 / 4:51" at bounding box center [221, 140] width 419 height 154
click at [179, 202] on button at bounding box center [182, 199] width 16 height 14
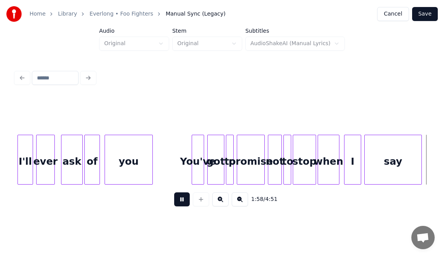
scroll to position [0, 9187]
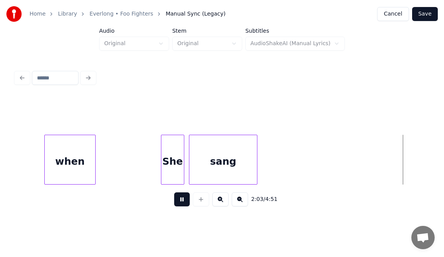
click at [177, 203] on button at bounding box center [182, 199] width 16 height 14
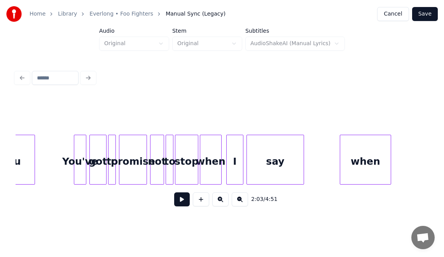
scroll to position [0, 8835]
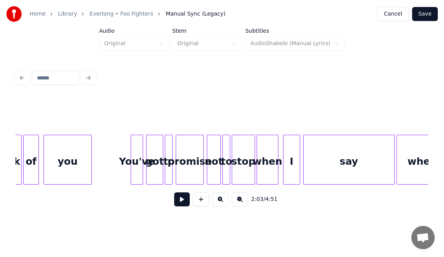
click at [393, 149] on div at bounding box center [393, 159] width 2 height 49
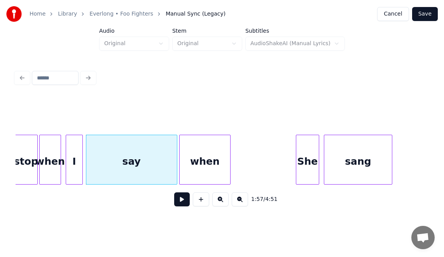
scroll to position [0, 9120]
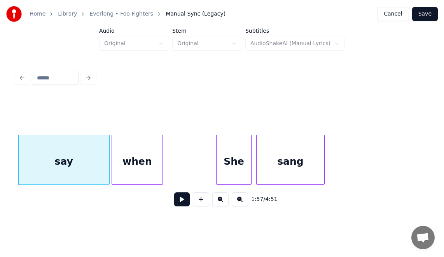
click at [218, 151] on div at bounding box center [218, 159] width 2 height 49
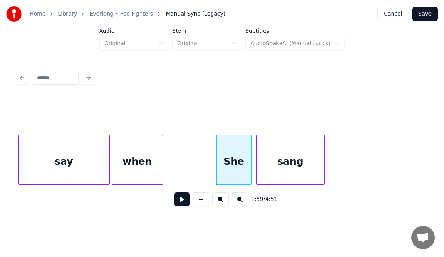
click at [264, 156] on div "sang" at bounding box center [291, 161] width 68 height 53
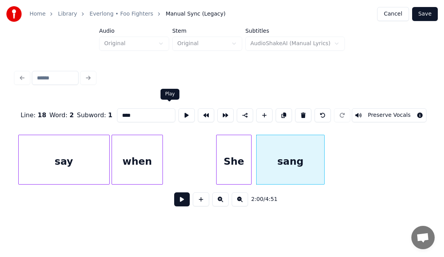
click at [178, 108] on button at bounding box center [186, 115] width 16 height 14
click at [238, 159] on div at bounding box center [239, 159] width 2 height 49
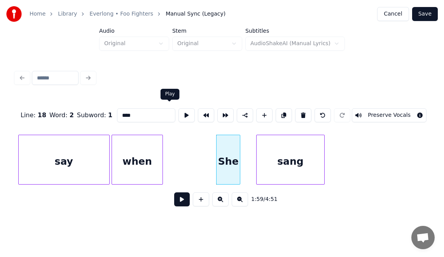
click at [178, 111] on button at bounding box center [186, 115] width 16 height 14
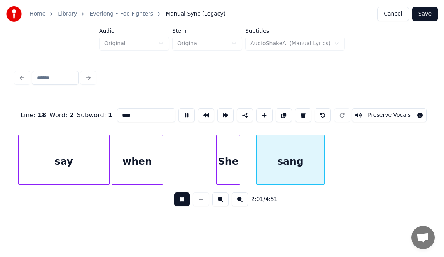
click at [232, 170] on div "She" at bounding box center [228, 161] width 23 height 53
type input "***"
click at [178, 112] on button at bounding box center [186, 115] width 16 height 14
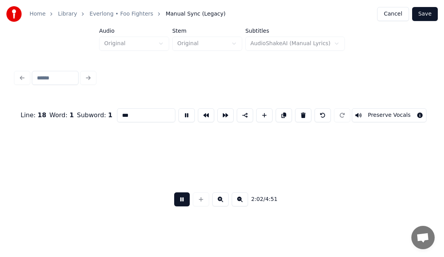
scroll to position [0, 9534]
drag, startPoint x: 170, startPoint y: 112, endPoint x: 175, endPoint y: 202, distance: 90.0
click at [175, 202] on div "Line : 18 Word : 1 Subword : 1 *** Preserve Vocals 2:03 / 4:51" at bounding box center [222, 155] width 413 height 118
click at [175, 201] on button at bounding box center [182, 199] width 16 height 14
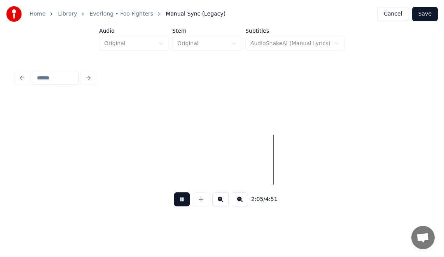
click at [174, 198] on button at bounding box center [182, 199] width 16 height 14
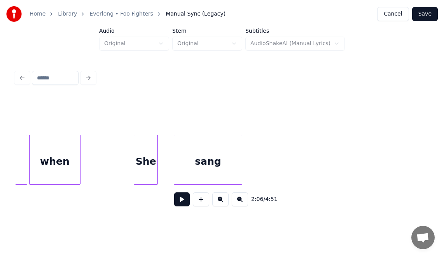
scroll to position [0, 9171]
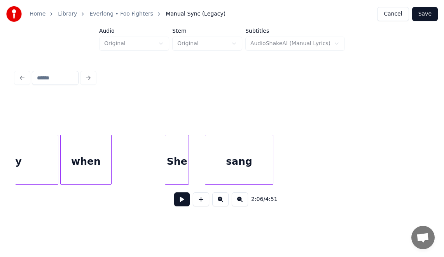
click at [183, 158] on div "She" at bounding box center [176, 161] width 23 height 53
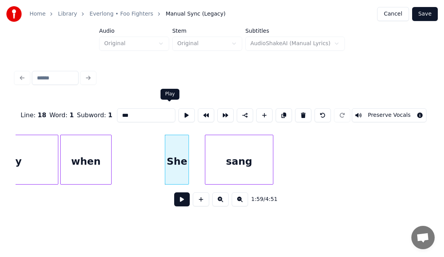
click at [178, 112] on button at bounding box center [186, 115] width 16 height 14
click at [195, 147] on div at bounding box center [195, 159] width 2 height 49
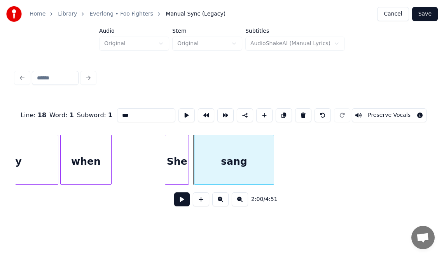
click at [216, 145] on div "sang" at bounding box center [233, 161] width 79 height 53
click at [178, 110] on button at bounding box center [186, 115] width 16 height 14
click at [177, 152] on div "She" at bounding box center [176, 161] width 23 height 53
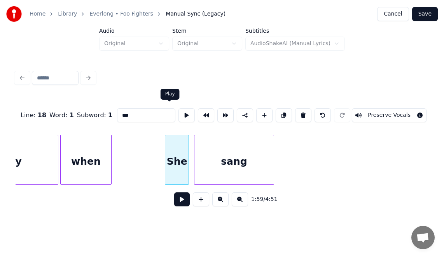
click at [178, 113] on button at bounding box center [186, 115] width 16 height 14
click at [197, 140] on div at bounding box center [198, 159] width 2 height 49
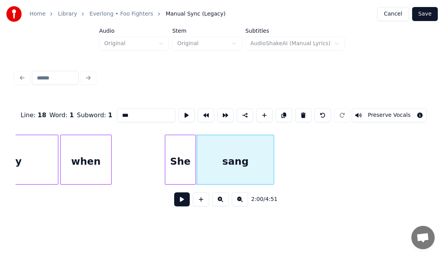
click at [194, 142] on div at bounding box center [194, 159] width 2 height 49
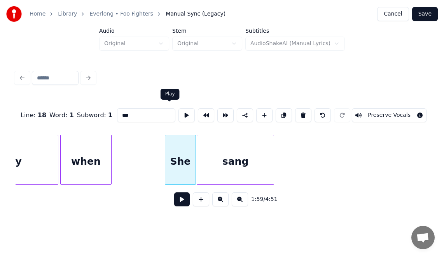
click at [178, 109] on button at bounding box center [186, 115] width 16 height 14
click at [218, 147] on div "sang" at bounding box center [235, 161] width 77 height 53
type input "****"
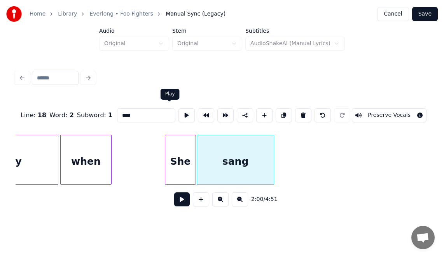
drag, startPoint x: 174, startPoint y: 110, endPoint x: 178, endPoint y: 107, distance: 5.0
click at [178, 108] on button at bounding box center [186, 115] width 16 height 14
click at [278, 149] on div at bounding box center [277, 159] width 2 height 49
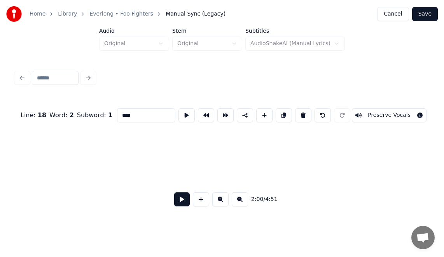
scroll to position [0, 9689]
click at [423, 184] on div at bounding box center [222, 160] width 413 height 50
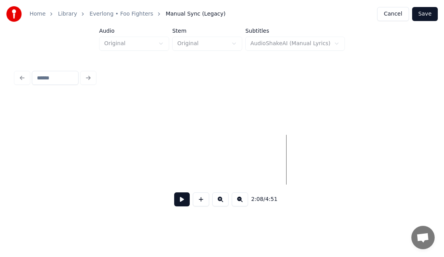
click at [180, 201] on button at bounding box center [182, 199] width 16 height 14
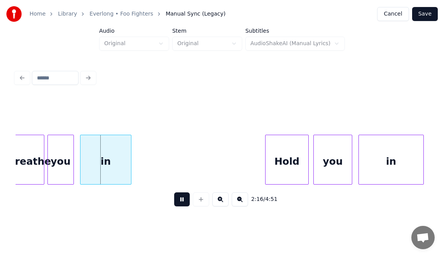
click at [174, 201] on button at bounding box center [182, 199] width 16 height 14
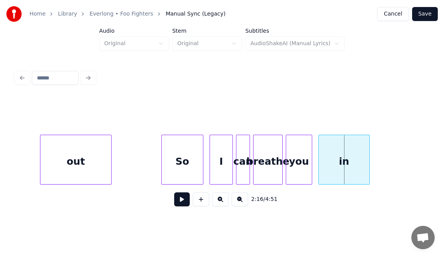
scroll to position [0, 10246]
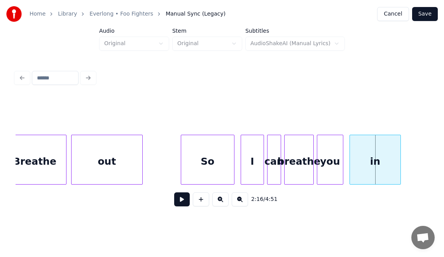
click at [182, 157] on div at bounding box center [182, 159] width 2 height 49
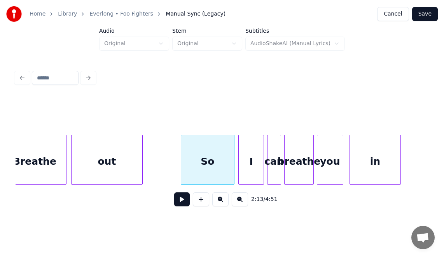
click at [239, 155] on div at bounding box center [240, 159] width 2 height 49
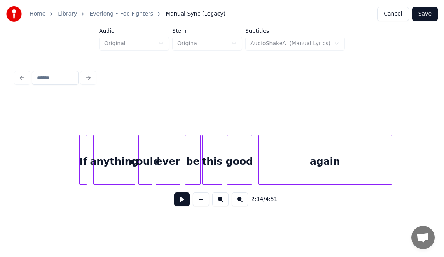
scroll to position [0, 13219]
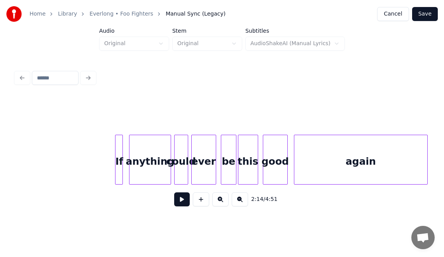
click at [118, 152] on div "If" at bounding box center [119, 161] width 8 height 53
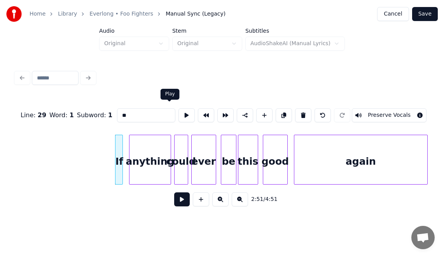
click at [178, 111] on button at bounding box center [186, 115] width 16 height 14
click at [114, 140] on div at bounding box center [114, 159] width 2 height 49
click at [178, 115] on button at bounding box center [186, 115] width 16 height 14
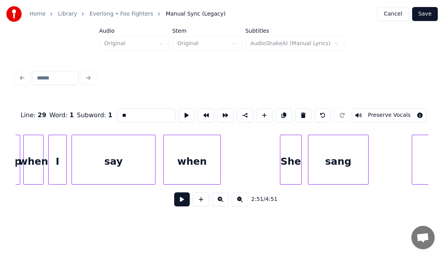
scroll to position [0, 14156]
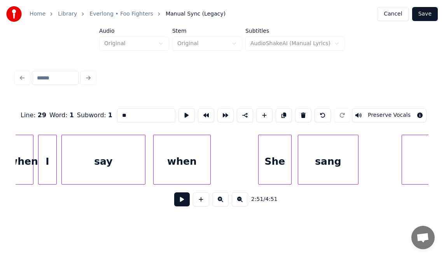
click at [260, 145] on div at bounding box center [260, 159] width 2 height 49
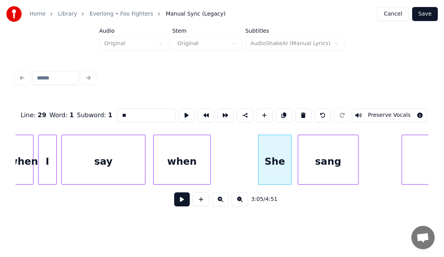
click at [303, 155] on div "sang" at bounding box center [328, 161] width 60 height 53
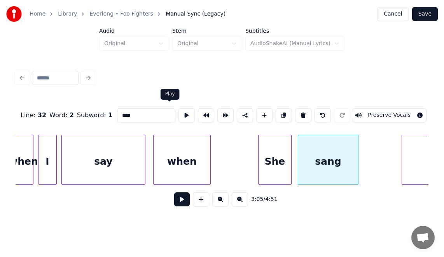
click at [178, 110] on button at bounding box center [186, 115] width 16 height 14
click at [275, 156] on div "She" at bounding box center [275, 161] width 33 height 53
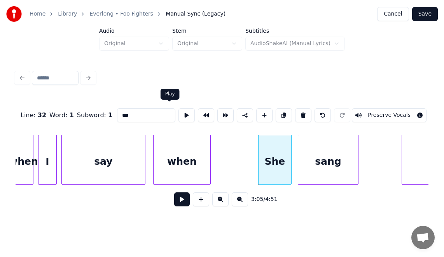
click at [178, 109] on button at bounding box center [186, 115] width 16 height 14
click at [308, 152] on div "sang" at bounding box center [328, 161] width 60 height 53
type input "****"
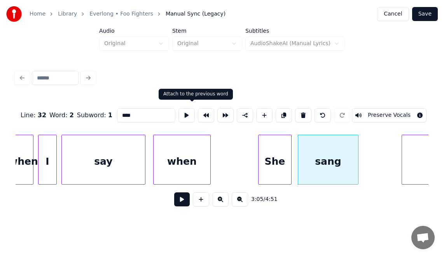
click at [198, 112] on button at bounding box center [206, 115] width 16 height 14
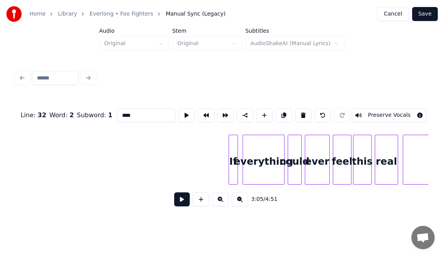
scroll to position [0, 19802]
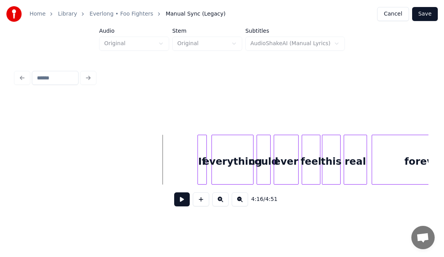
click at [179, 203] on button at bounding box center [182, 199] width 16 height 14
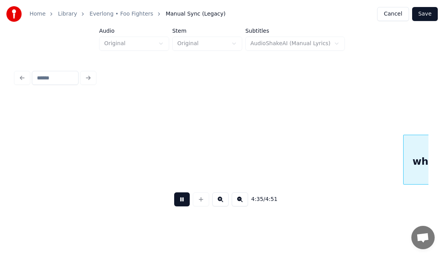
scroll to position [0, 21456]
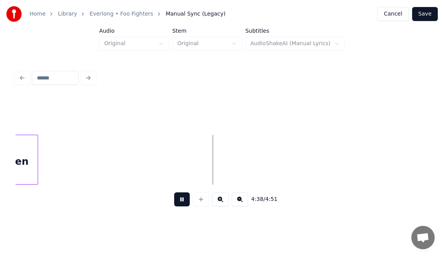
click at [180, 206] on button at bounding box center [182, 199] width 16 height 14
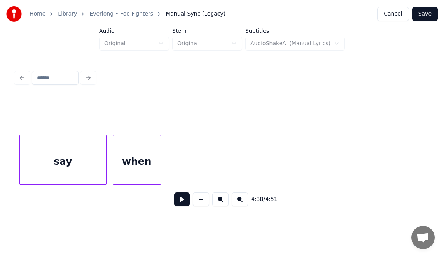
scroll to position [0, 21302]
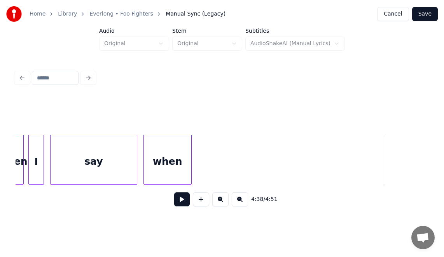
click at [140, 119] on div at bounding box center [222, 115] width 413 height 39
click at [159, 155] on div "when" at bounding box center [167, 161] width 47 height 53
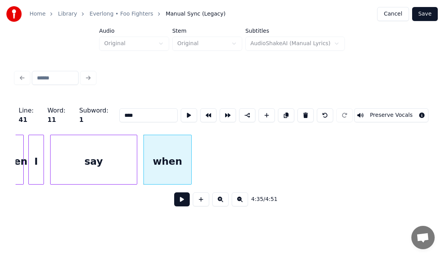
click at [176, 198] on button at bounding box center [182, 199] width 16 height 14
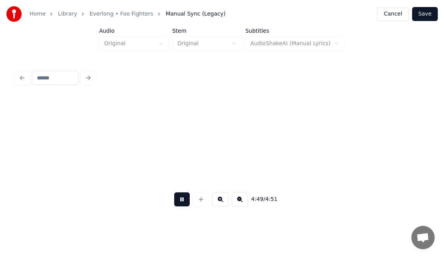
scroll to position [0, 22240]
click at [427, 14] on button "Save" at bounding box center [425, 14] width 26 height 14
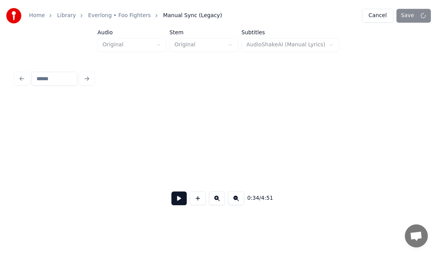
scroll to position [0, 2678]
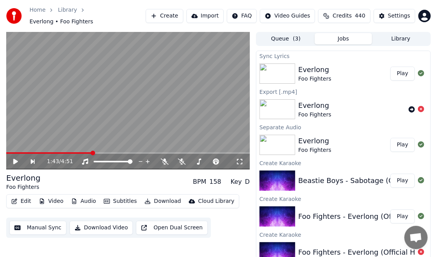
click at [95, 150] on span at bounding box center [93, 152] width 5 height 5
click at [15, 163] on icon at bounding box center [15, 161] width 5 height 5
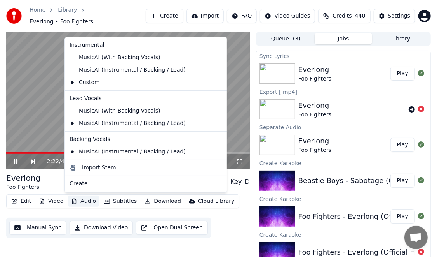
click at [80, 198] on button "Audio" at bounding box center [83, 201] width 31 height 11
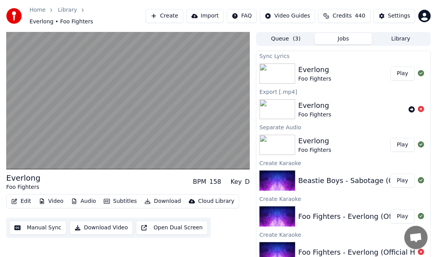
click at [243, 197] on div "Edit Video Audio Subtitles Download Cloud Library Manual Sync Download Video Op…" at bounding box center [128, 216] width 244 height 44
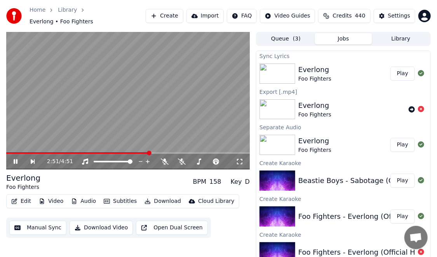
click at [17, 160] on icon at bounding box center [16, 161] width 4 height 5
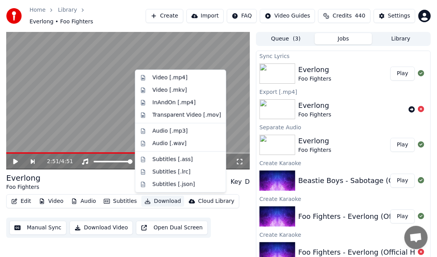
click at [153, 201] on button "Download" at bounding box center [163, 201] width 43 height 11
click at [187, 79] on div "Video [.mp4]" at bounding box center [186, 78] width 69 height 8
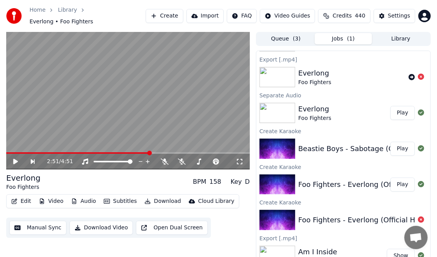
scroll to position [12, 0]
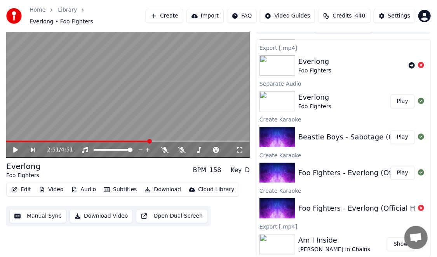
click at [390, 231] on button "Show" at bounding box center [401, 244] width 28 height 14
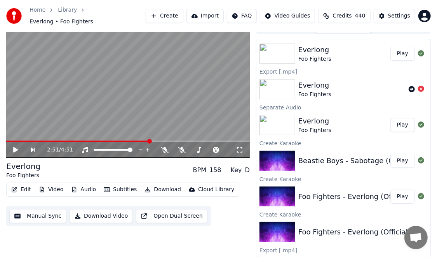
scroll to position [46, 0]
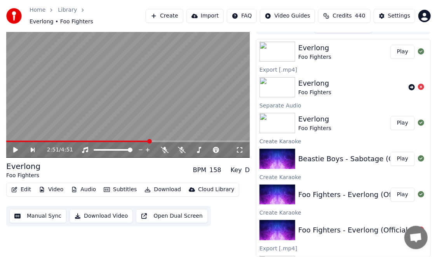
click at [403, 159] on button "Play" at bounding box center [403, 159] width 24 height 14
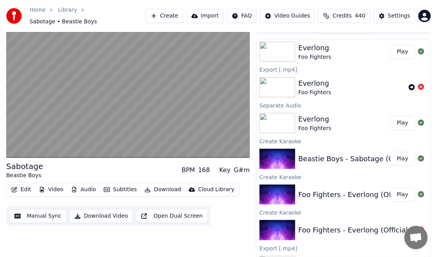
click at [86, 189] on button "Audio" at bounding box center [83, 189] width 31 height 11
click at [84, 231] on div "Sabotage Beastie Boys BPM 168 Key G#m Edit Video Audio Subtitles Download Cloud…" at bounding box center [128, 138] width 244 height 237
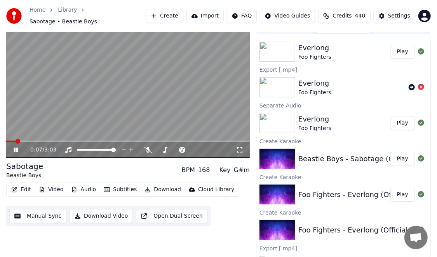
click at [20, 141] on span at bounding box center [18, 141] width 5 height 5
click at [37, 141] on span at bounding box center [35, 141] width 5 height 5
click at [79, 143] on span at bounding box center [76, 141] width 5 height 5
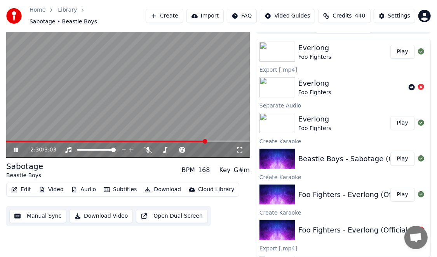
click at [16, 151] on icon at bounding box center [16, 149] width 4 height 5
click at [26, 189] on button "Edit" at bounding box center [21, 189] width 26 height 11
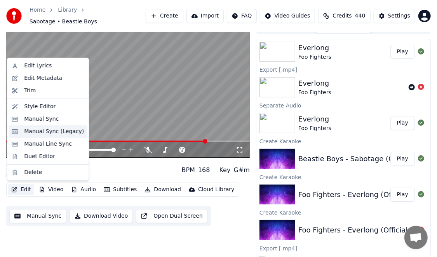
click at [54, 130] on div "Manual Sync (Legacy)" at bounding box center [54, 132] width 60 height 8
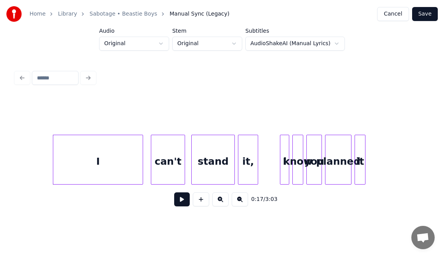
scroll to position [0, 1294]
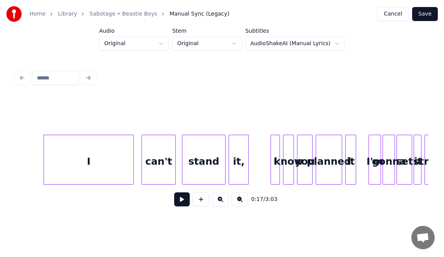
click at [177, 203] on button at bounding box center [182, 199] width 16 height 14
click at [39, 157] on div at bounding box center [40, 159] width 2 height 49
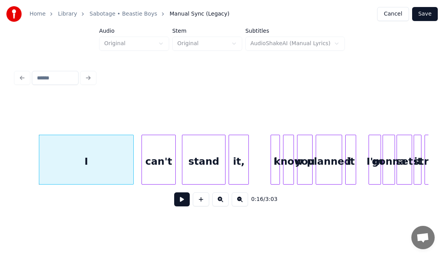
click at [174, 202] on button at bounding box center [182, 199] width 16 height 14
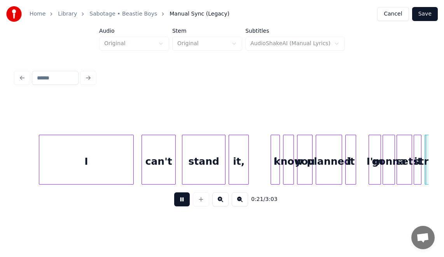
scroll to position [0, 1707]
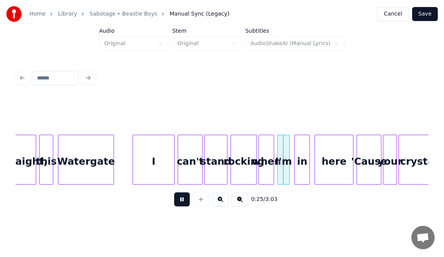
click at [175, 201] on button at bounding box center [182, 199] width 16 height 14
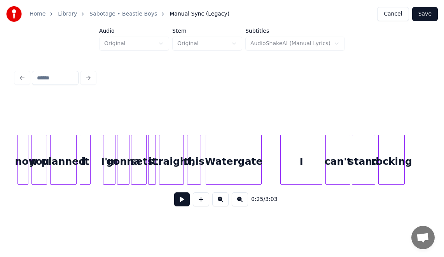
scroll to position [0, 1504]
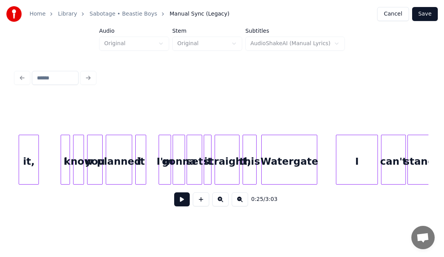
click at [178, 162] on div "gonna" at bounding box center [179, 161] width 12 height 53
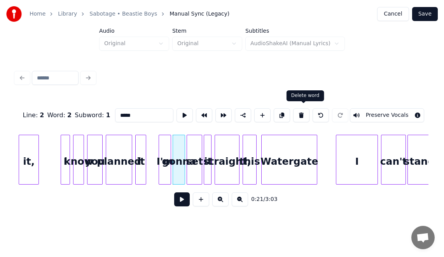
click at [306, 114] on button at bounding box center [301, 115] width 16 height 14
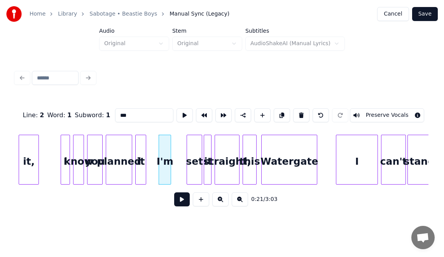
click at [123, 111] on input "***" at bounding box center [144, 115] width 58 height 14
click at [186, 158] on div at bounding box center [186, 159] width 2 height 49
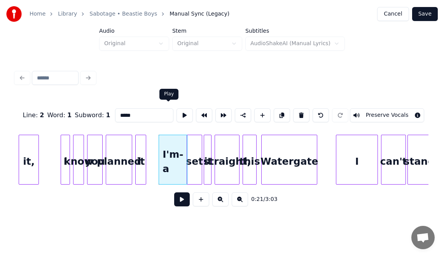
click at [177, 112] on button at bounding box center [185, 115] width 16 height 14
click at [140, 171] on div "it" at bounding box center [141, 161] width 10 height 53
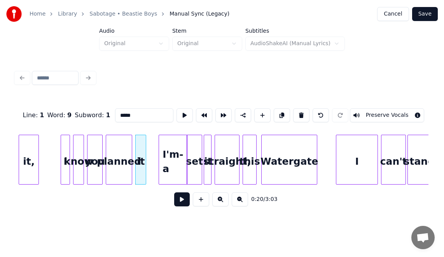
type input "**"
click at [177, 117] on button at bounding box center [185, 115] width 16 height 14
click at [177, 203] on button at bounding box center [182, 199] width 16 height 14
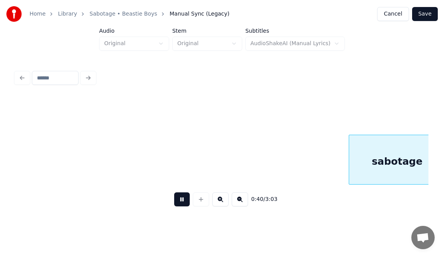
scroll to position [0, 3158]
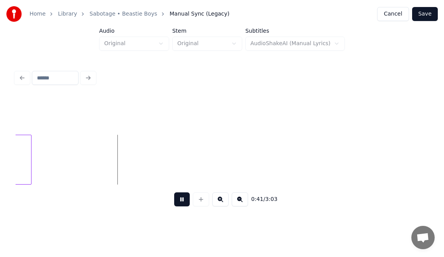
click at [174, 203] on button at bounding box center [182, 199] width 16 height 14
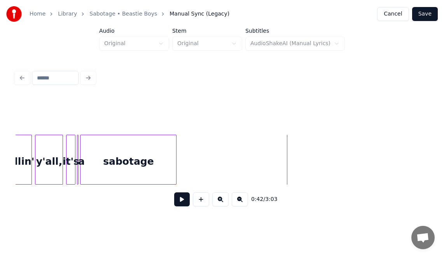
scroll to position [0, 3008]
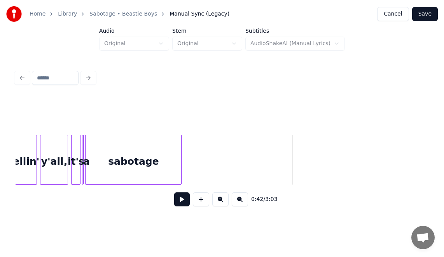
click at [82, 165] on div at bounding box center [82, 159] width 2 height 49
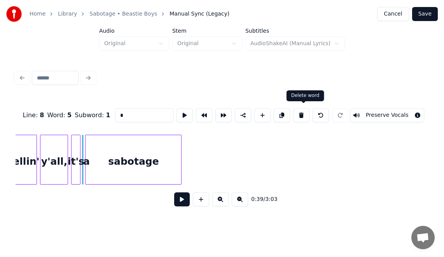
click at [307, 108] on button at bounding box center [301, 115] width 16 height 14
type input "****"
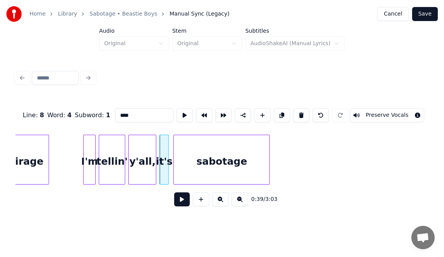
scroll to position [0, 2899]
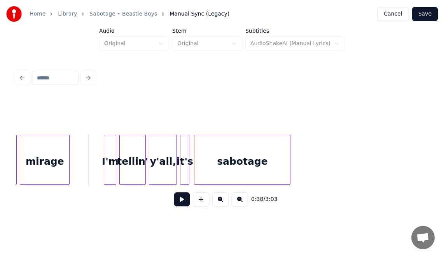
click at [184, 204] on button at bounding box center [182, 199] width 16 height 14
click at [180, 205] on button at bounding box center [182, 199] width 16 height 14
click at [184, 158] on div "it's" at bounding box center [184, 161] width 9 height 53
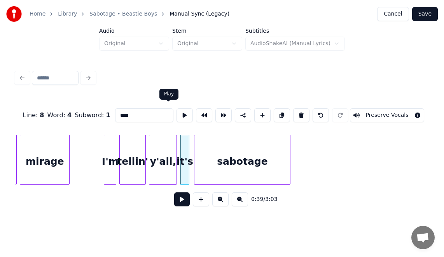
click at [177, 114] on button at bounding box center [185, 115] width 16 height 14
click at [196, 147] on div at bounding box center [195, 159] width 2 height 49
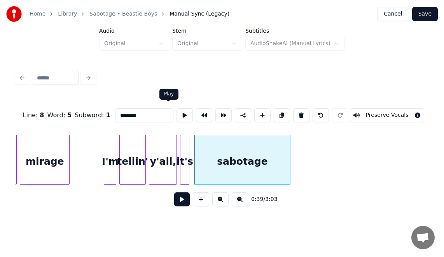
click at [177, 111] on button at bounding box center [185, 115] width 16 height 14
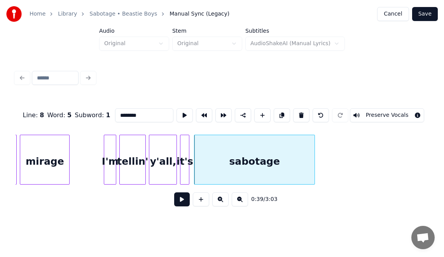
click at [313, 150] on div at bounding box center [313, 159] width 2 height 49
click at [177, 115] on button at bounding box center [185, 115] width 16 height 14
click at [186, 153] on div "it's" at bounding box center [184, 161] width 9 height 53
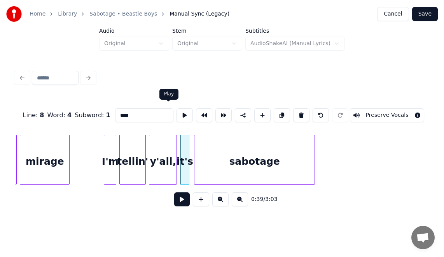
click at [177, 115] on button at bounding box center [185, 115] width 16 height 14
click at [189, 143] on div "it's" at bounding box center [184, 160] width 9 height 50
click at [189, 143] on div at bounding box center [189, 159] width 2 height 49
click at [190, 143] on div at bounding box center [190, 159] width 2 height 49
click at [177, 113] on button at bounding box center [185, 115] width 16 height 14
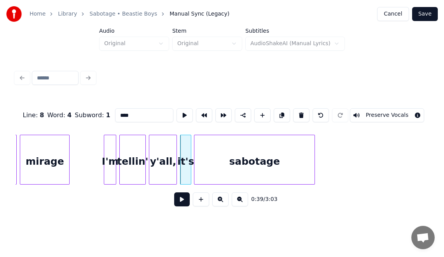
click at [246, 154] on div "sabotage" at bounding box center [254, 161] width 120 height 53
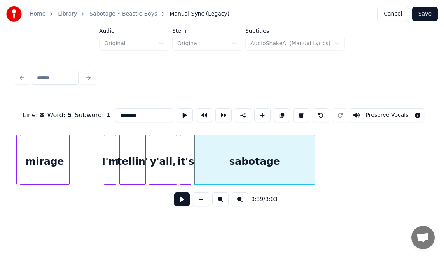
click at [378, 110] on button "Preserve Vocals" at bounding box center [387, 115] width 75 height 14
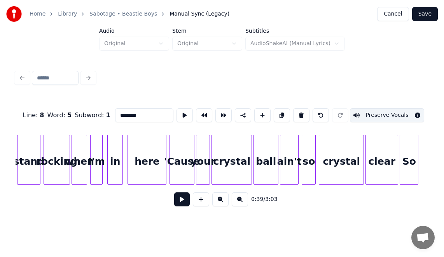
scroll to position [0, 1848]
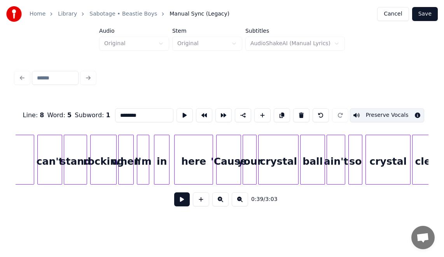
click at [45, 166] on div "can't" at bounding box center [50, 161] width 24 height 53
type input "*****"
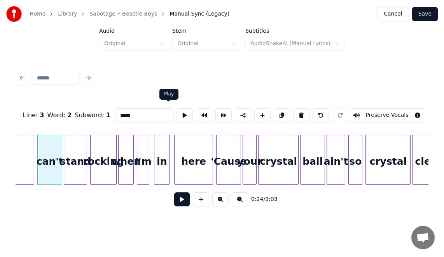
click at [177, 112] on button at bounding box center [185, 115] width 16 height 14
click at [177, 113] on button at bounding box center [185, 115] width 16 height 14
click at [174, 201] on button at bounding box center [182, 199] width 16 height 14
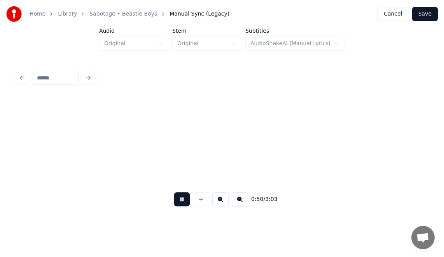
scroll to position [0, 3916]
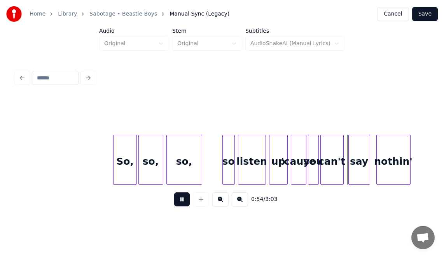
click at [178, 204] on button at bounding box center [182, 199] width 16 height 14
click at [121, 156] on div "So," at bounding box center [125, 161] width 23 height 53
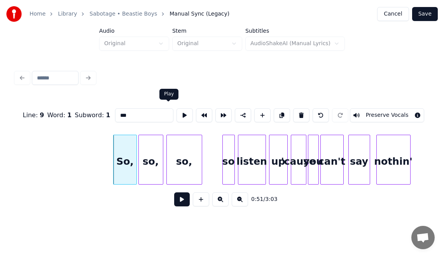
click at [177, 116] on button at bounding box center [185, 115] width 16 height 14
click at [110, 140] on div "So," at bounding box center [119, 161] width 23 height 53
click at [177, 116] on button at bounding box center [185, 115] width 16 height 14
click at [134, 142] on div at bounding box center [135, 159] width 2 height 49
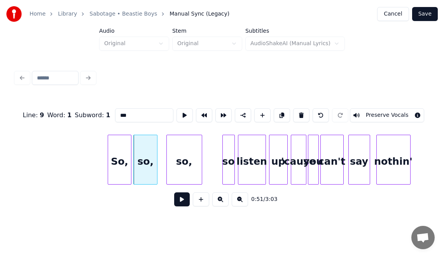
click at [155, 141] on div at bounding box center [156, 159] width 2 height 49
click at [161, 140] on div at bounding box center [162, 159] width 2 height 49
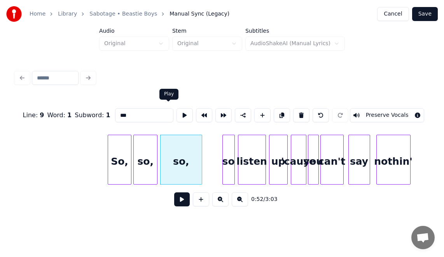
click at [177, 115] on button at bounding box center [185, 115] width 16 height 14
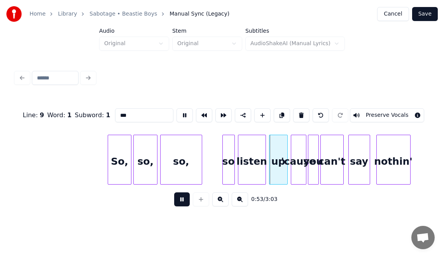
click at [184, 149] on div "so," at bounding box center [181, 161] width 41 height 53
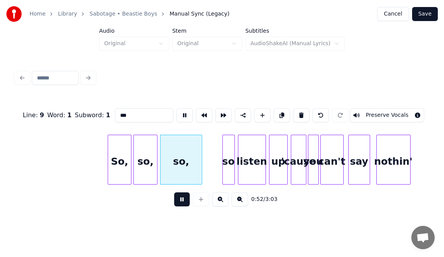
type input "***"
click at [184, 149] on div "so," at bounding box center [181, 161] width 41 height 53
click at [177, 111] on button at bounding box center [185, 115] width 16 height 14
click at [186, 141] on div at bounding box center [186, 159] width 2 height 49
click at [177, 109] on button at bounding box center [185, 115] width 16 height 14
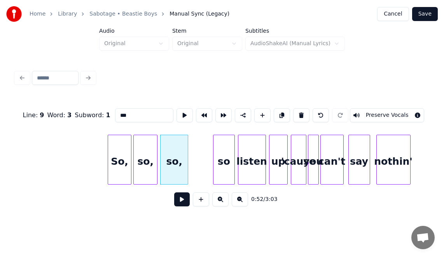
click at [213, 149] on div at bounding box center [214, 159] width 2 height 49
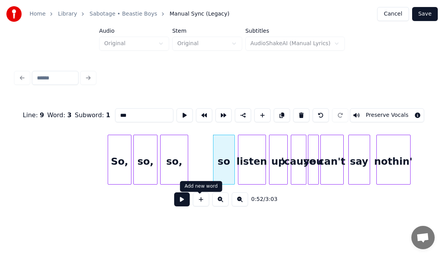
click at [180, 199] on button at bounding box center [182, 199] width 16 height 14
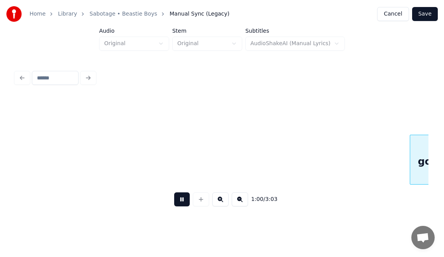
scroll to position [0, 4742]
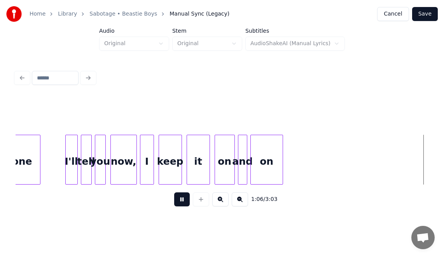
drag, startPoint x: 180, startPoint y: 199, endPoint x: 177, endPoint y: 205, distance: 5.9
click at [177, 205] on button at bounding box center [182, 199] width 16 height 14
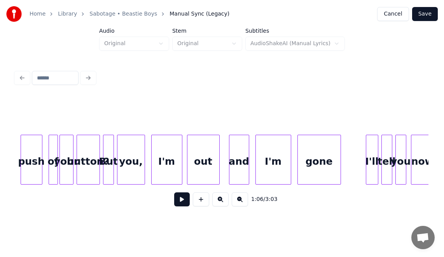
scroll to position [0, 4426]
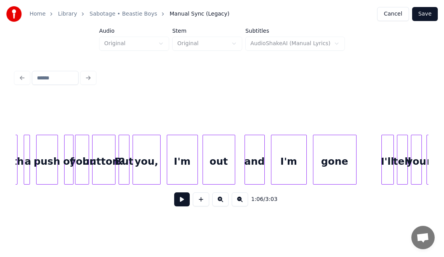
click at [138, 154] on div "you," at bounding box center [146, 161] width 27 height 53
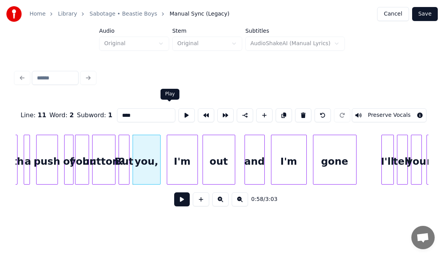
click at [178, 111] on button at bounding box center [186, 115] width 16 height 14
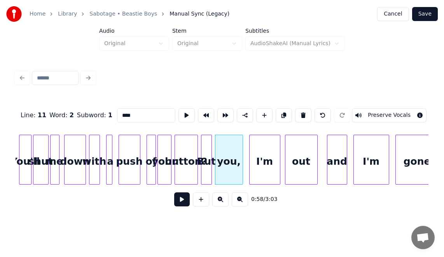
scroll to position [0, 4307]
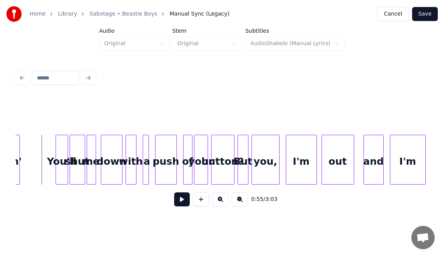
click at [181, 201] on button at bounding box center [182, 199] width 16 height 14
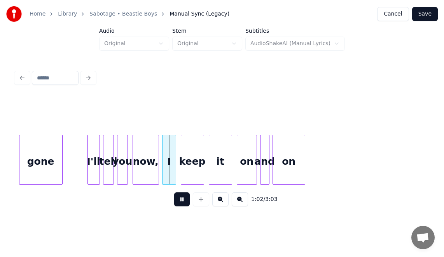
click at [168, 229] on html "Home Library Sabotage • Beastie Boys Manual Sync (Legacy) Cancel Save Audio Ori…" at bounding box center [222, 114] width 444 height 229
click at [175, 203] on button at bounding box center [182, 199] width 16 height 14
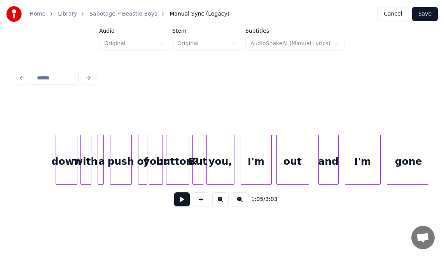
scroll to position [0, 4321]
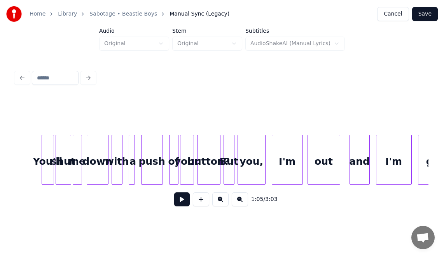
click at [180, 203] on button at bounding box center [182, 199] width 16 height 14
click at [251, 167] on div "you," at bounding box center [251, 161] width 27 height 53
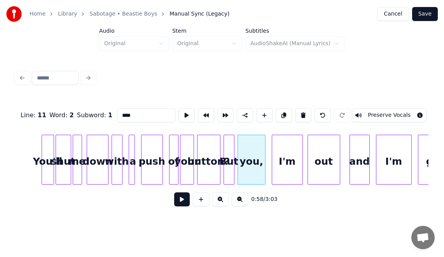
click at [117, 112] on input "****" at bounding box center [146, 115] width 58 height 14
click at [282, 149] on div "I'm" at bounding box center [287, 161] width 30 height 53
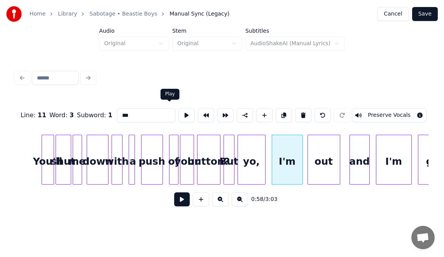
click at [178, 115] on button at bounding box center [186, 115] width 16 height 14
click at [262, 154] on div "yo," at bounding box center [251, 161] width 27 height 53
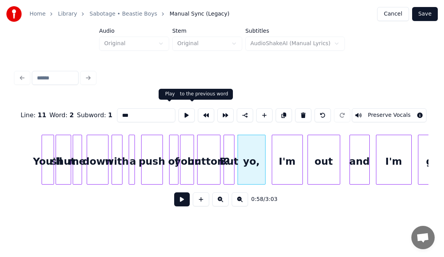
click at [178, 113] on button at bounding box center [186, 115] width 16 height 14
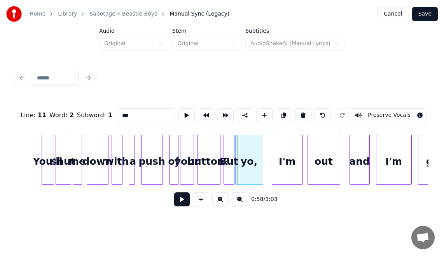
click at [262, 150] on div "yo," at bounding box center [249, 160] width 28 height 50
click at [178, 117] on button at bounding box center [186, 115] width 16 height 14
click at [257, 145] on div at bounding box center [256, 159] width 2 height 49
click at [178, 113] on button at bounding box center [186, 115] width 16 height 14
click at [276, 153] on div "I'm" at bounding box center [287, 161] width 30 height 53
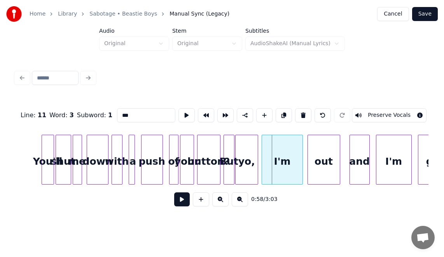
click at [264, 152] on div at bounding box center [263, 159] width 2 height 49
click at [178, 112] on button at bounding box center [186, 115] width 16 height 14
click at [266, 145] on div at bounding box center [266, 159] width 2 height 49
click at [318, 156] on div "out" at bounding box center [324, 161] width 32 height 53
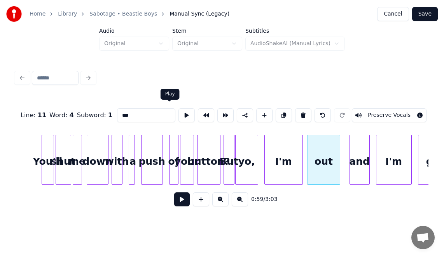
click at [178, 110] on button at bounding box center [186, 115] width 16 height 14
click at [306, 154] on div at bounding box center [305, 159] width 2 height 49
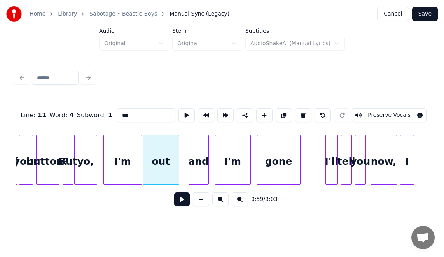
scroll to position [0, 4518]
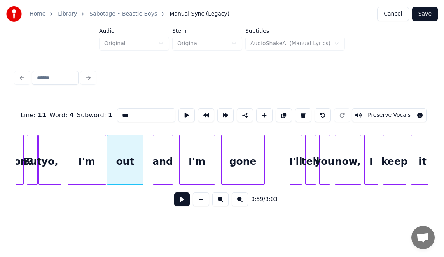
click at [169, 138] on div "and" at bounding box center [162, 161] width 19 height 53
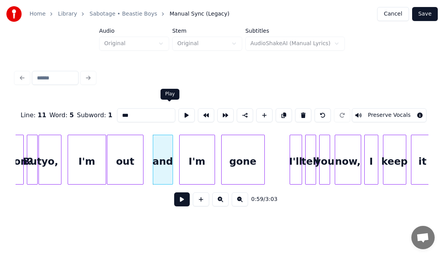
click at [178, 116] on button at bounding box center [186, 115] width 16 height 14
click at [148, 145] on div at bounding box center [149, 159] width 2 height 49
click at [178, 112] on button at bounding box center [186, 115] width 16 height 14
click at [177, 147] on div at bounding box center [178, 159] width 2 height 49
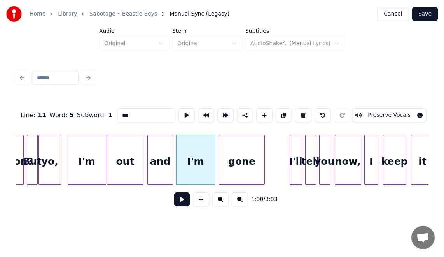
click at [219, 149] on div at bounding box center [220, 159] width 2 height 49
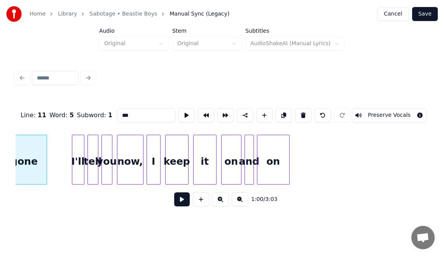
scroll to position [0, 4746]
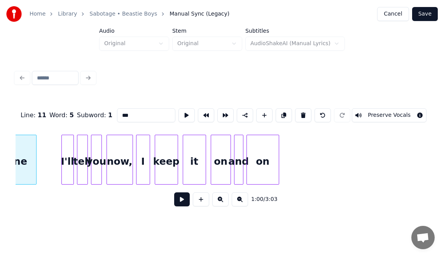
click at [195, 158] on div "it" at bounding box center [194, 161] width 23 height 53
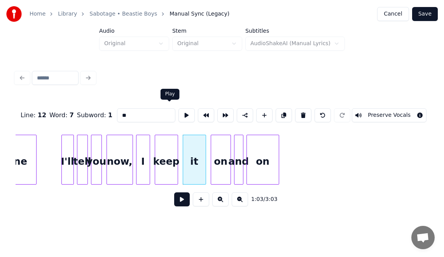
click at [178, 115] on button at bounding box center [186, 115] width 16 height 14
click at [198, 146] on div at bounding box center [197, 159] width 2 height 49
click at [178, 113] on button at bounding box center [186, 115] width 16 height 14
click at [213, 145] on div at bounding box center [212, 159] width 2 height 49
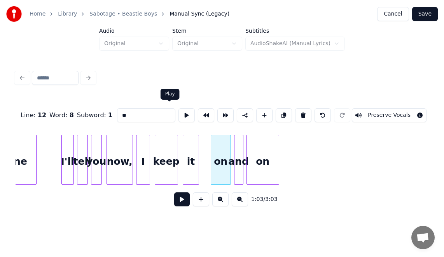
click at [178, 112] on button at bounding box center [186, 115] width 16 height 14
click at [198, 115] on button at bounding box center [206, 115] width 16 height 14
click at [178, 112] on button at bounding box center [186, 115] width 16 height 14
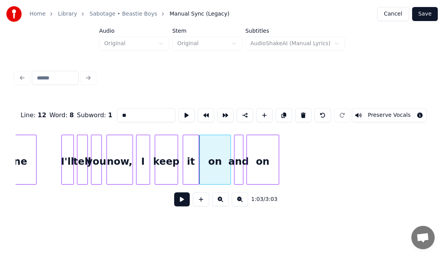
click at [239, 146] on div "and" at bounding box center [238, 161] width 9 height 53
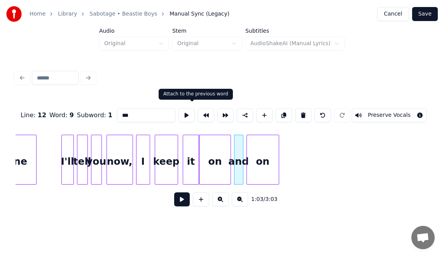
click at [198, 112] on button at bounding box center [206, 115] width 16 height 14
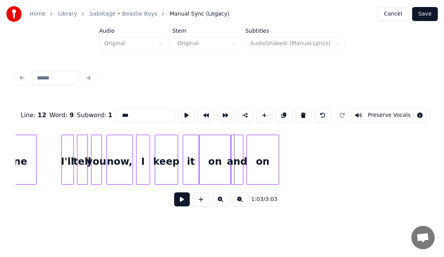
click at [260, 160] on div "on" at bounding box center [263, 161] width 32 height 53
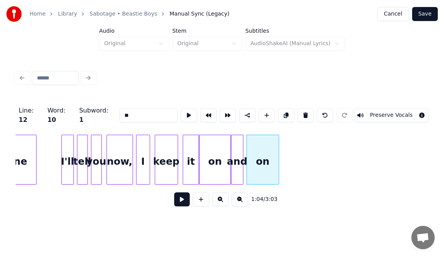
click at [239, 144] on div "and" at bounding box center [237, 161] width 12 height 53
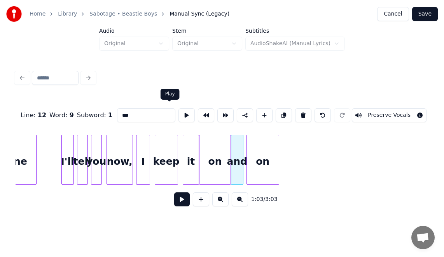
click at [178, 114] on button at bounding box center [186, 115] width 16 height 14
click at [312, 147] on div at bounding box center [311, 159] width 2 height 49
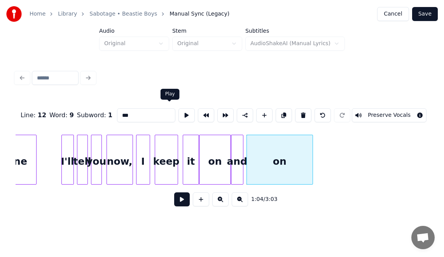
click at [178, 110] on button at bounding box center [186, 115] width 16 height 14
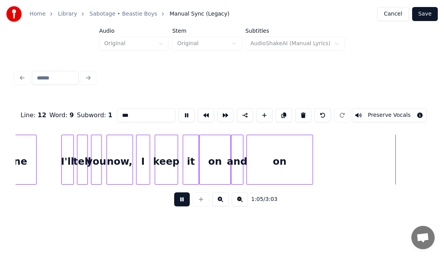
click at [274, 150] on div "on" at bounding box center [280, 161] width 66 height 53
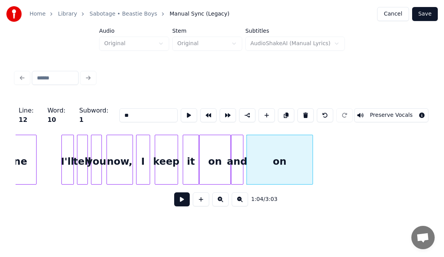
click at [242, 151] on div at bounding box center [242, 159] width 2 height 49
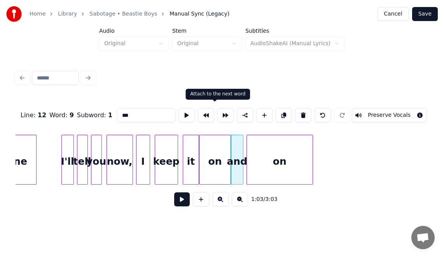
click at [217, 113] on button at bounding box center [225, 115] width 16 height 14
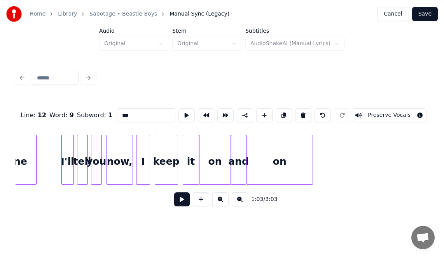
click at [215, 151] on div "on" at bounding box center [214, 161] width 31 height 53
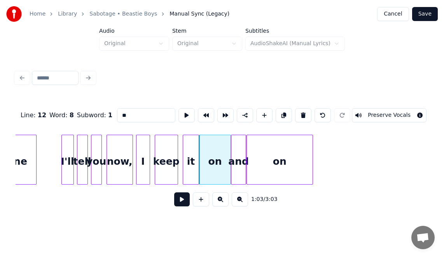
click at [398, 114] on button "Preserve Vocals" at bounding box center [389, 115] width 75 height 14
click at [241, 146] on div "and" at bounding box center [238, 161] width 15 height 53
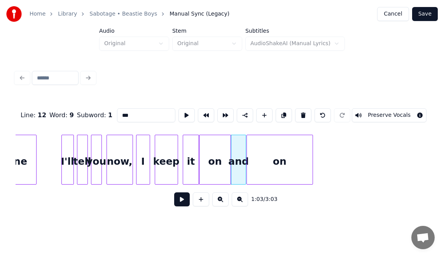
click at [410, 110] on button "Preserve Vocals" at bounding box center [389, 115] width 75 height 14
click at [296, 144] on div "on" at bounding box center [280, 161] width 66 height 53
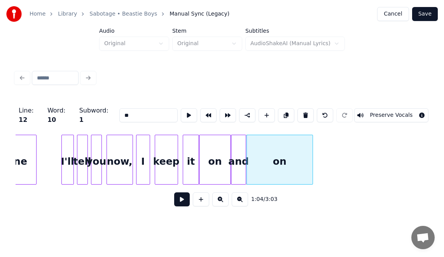
click at [411, 111] on button "Preserve Vocals" at bounding box center [391, 115] width 74 height 14
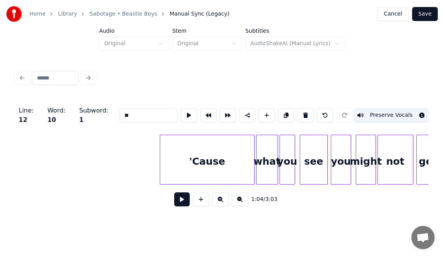
scroll to position [0, 5662]
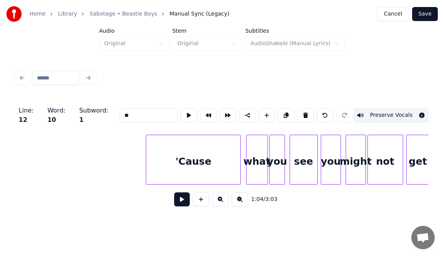
click at [146, 154] on div "'Cause" at bounding box center [193, 160] width 95 height 50
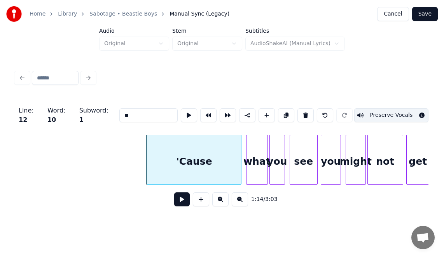
click at [147, 151] on div "'Cause" at bounding box center [194, 160] width 95 height 50
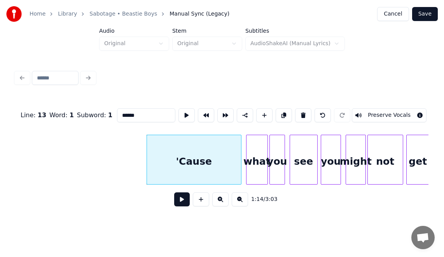
click at [178, 115] on button at bounding box center [186, 115] width 16 height 14
click at [263, 149] on div "what" at bounding box center [256, 161] width 21 height 53
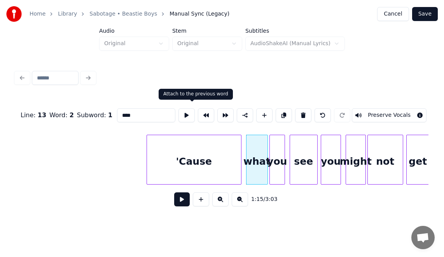
click at [198, 113] on button at bounding box center [206, 115] width 16 height 14
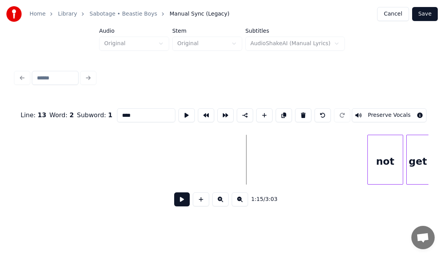
scroll to position [0, 6024]
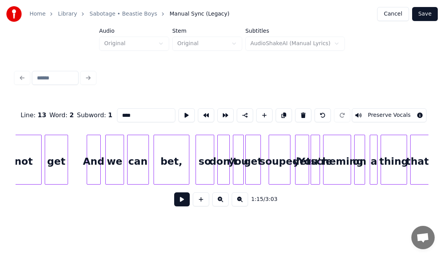
click at [167, 164] on div "bet," at bounding box center [171, 161] width 35 height 53
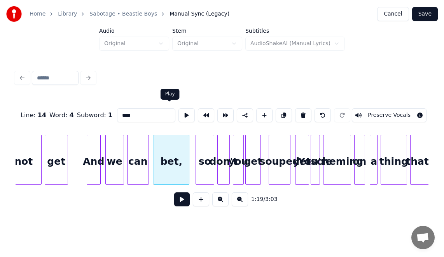
drag, startPoint x: 170, startPoint y: 110, endPoint x: 177, endPoint y: 102, distance: 11.1
click at [177, 102] on div "Line : 14 Word : 4 Subword : 1 **** Preserve Vocals" at bounding box center [222, 115] width 413 height 39
click at [178, 108] on button at bounding box center [186, 115] width 16 height 14
click at [200, 156] on div "so" at bounding box center [205, 161] width 18 height 53
type input "**"
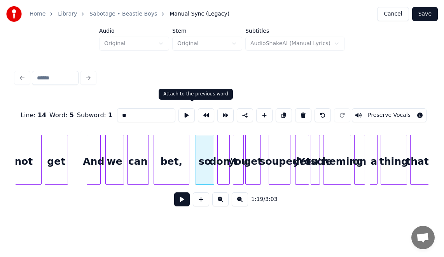
click at [198, 110] on button at bounding box center [206, 115] width 16 height 14
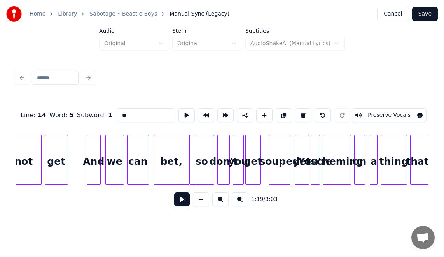
click at [175, 202] on button at bounding box center [182, 199] width 16 height 14
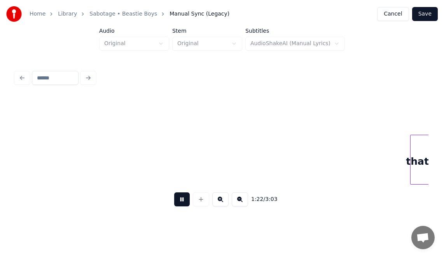
scroll to position [0, 6437]
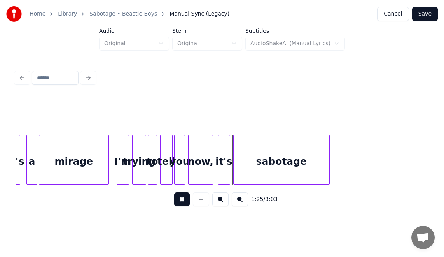
click at [177, 206] on button at bounding box center [182, 199] width 16 height 14
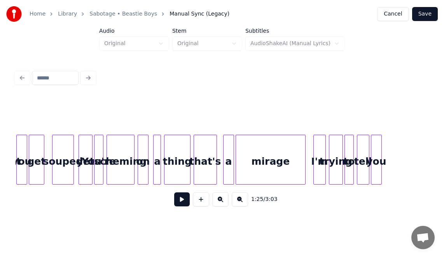
scroll to position [0, 6178]
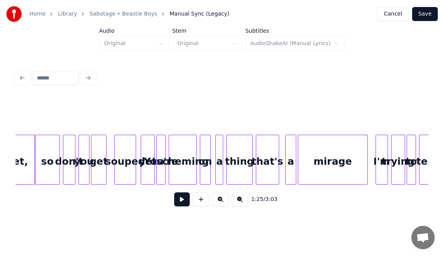
click at [52, 162] on div "so" at bounding box center [47, 161] width 24 height 53
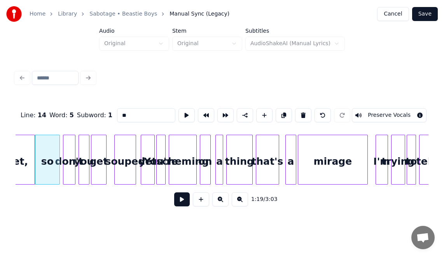
click at [177, 199] on button at bounding box center [182, 199] width 16 height 14
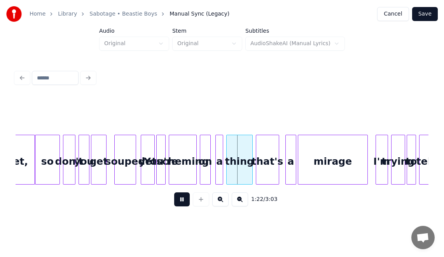
click at [177, 199] on button at bounding box center [182, 199] width 16 height 14
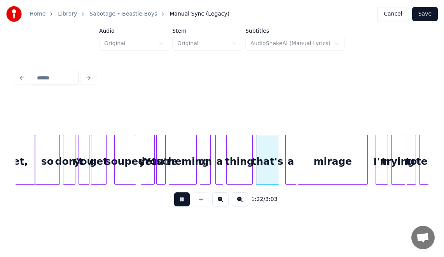
click at [177, 199] on button at bounding box center [182, 199] width 16 height 14
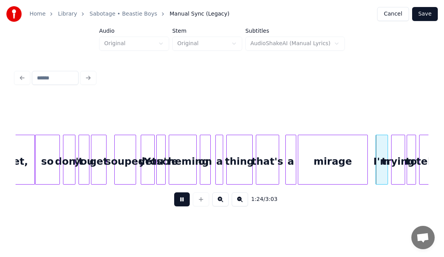
click at [180, 202] on button at bounding box center [182, 199] width 16 height 14
click at [125, 163] on div "souped" at bounding box center [125, 161] width 21 height 53
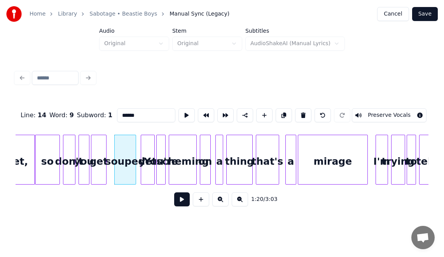
click at [174, 201] on button at bounding box center [182, 199] width 16 height 14
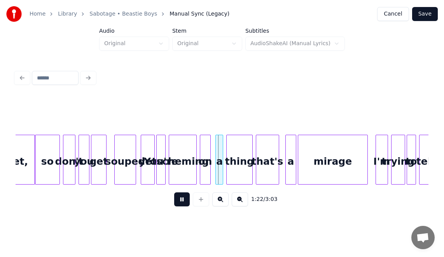
click at [174, 201] on button at bounding box center [182, 199] width 16 height 14
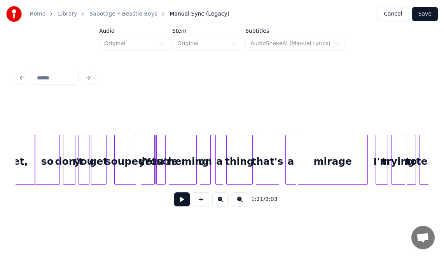
click at [159, 168] on div at bounding box center [158, 159] width 2 height 49
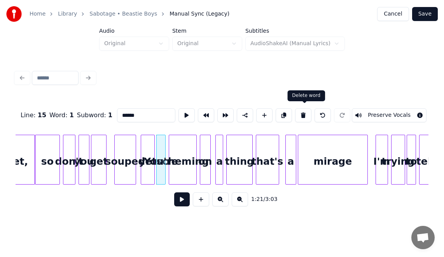
click at [303, 114] on button at bounding box center [303, 115] width 16 height 14
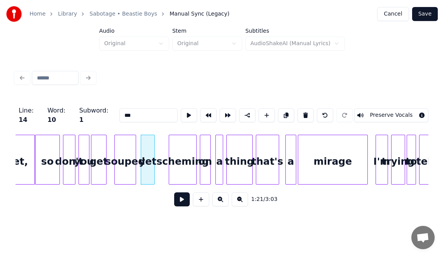
click at [171, 149] on div "scheming" at bounding box center [182, 161] width 27 height 53
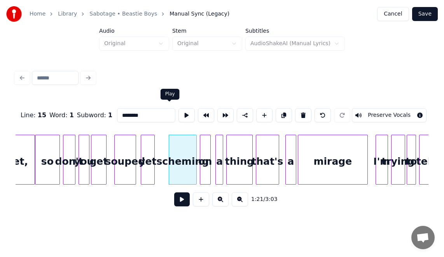
click at [178, 116] on button at bounding box center [186, 115] width 16 height 14
click at [145, 149] on div "yet" at bounding box center [147, 161] width 13 height 53
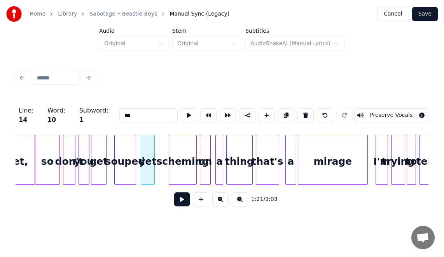
click at [181, 114] on button at bounding box center [189, 115] width 16 height 14
click at [158, 143] on div at bounding box center [158, 159] width 2 height 49
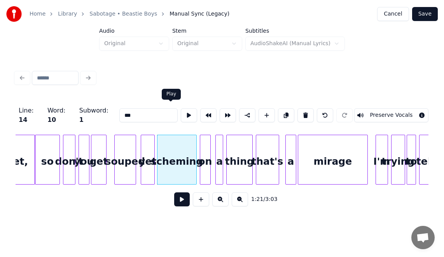
click at [181, 115] on button at bounding box center [189, 115] width 16 height 14
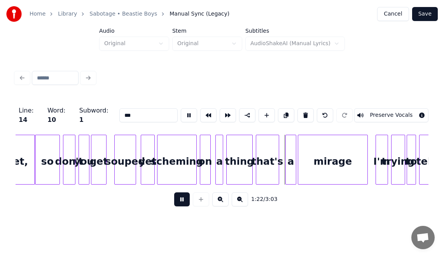
click at [165, 151] on div "scheming" at bounding box center [176, 161] width 39 height 53
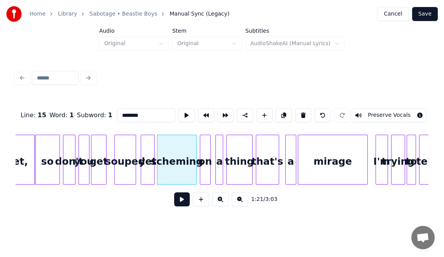
click at [178, 113] on button at bounding box center [186, 115] width 16 height 14
click at [117, 113] on input "********" at bounding box center [146, 115] width 58 height 14
click at [201, 145] on div at bounding box center [201, 159] width 2 height 49
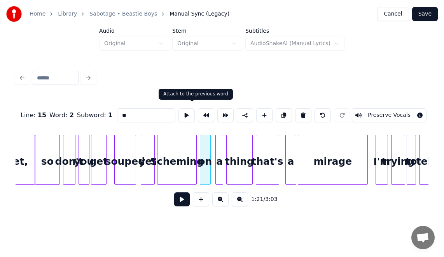
click at [198, 110] on button at bounding box center [206, 115] width 16 height 14
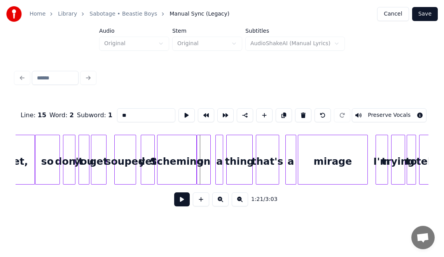
click at [203, 152] on div "on" at bounding box center [203, 161] width 13 height 53
click at [178, 112] on button at bounding box center [186, 115] width 16 height 14
click at [219, 143] on div "a" at bounding box center [220, 161] width 8 height 53
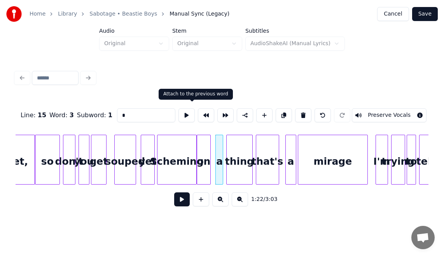
click at [198, 112] on button at bounding box center [206, 115] width 16 height 14
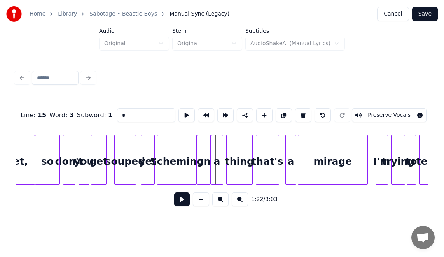
click at [238, 151] on div "thing" at bounding box center [240, 161] width 26 height 53
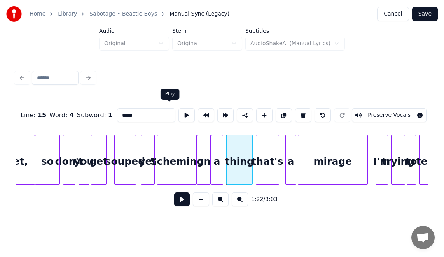
click at [178, 111] on button at bounding box center [186, 115] width 16 height 14
click at [260, 157] on div "that's" at bounding box center [267, 161] width 23 height 53
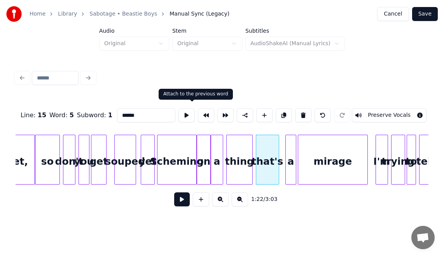
click at [198, 110] on button at bounding box center [206, 115] width 16 height 14
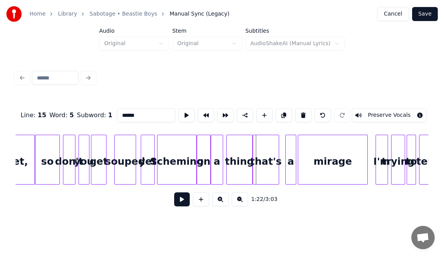
click at [268, 149] on div "that's" at bounding box center [266, 161] width 26 height 53
click at [178, 113] on button at bounding box center [186, 115] width 16 height 14
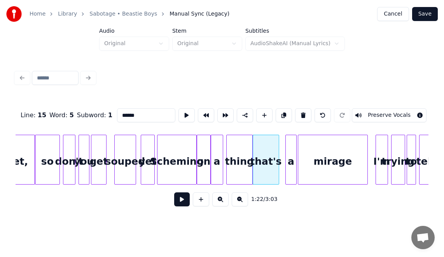
click at [292, 135] on div "a" at bounding box center [291, 161] width 10 height 53
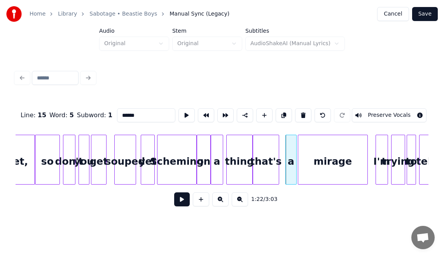
click at [292, 135] on div "a" at bounding box center [291, 161] width 10 height 53
click at [178, 113] on button at bounding box center [186, 115] width 16 height 14
click at [286, 142] on div at bounding box center [287, 159] width 2 height 49
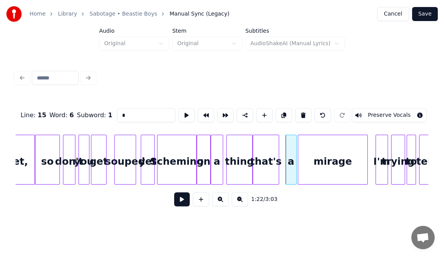
click at [286, 142] on div at bounding box center [287, 159] width 2 height 49
click at [283, 142] on div at bounding box center [284, 159] width 2 height 49
click at [178, 111] on button at bounding box center [186, 115] width 16 height 14
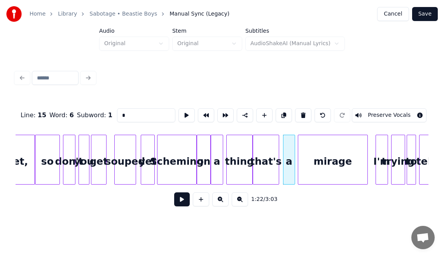
click at [293, 138] on div at bounding box center [293, 159] width 2 height 49
click at [315, 145] on div "mirage" at bounding box center [332, 161] width 69 height 53
type input "******"
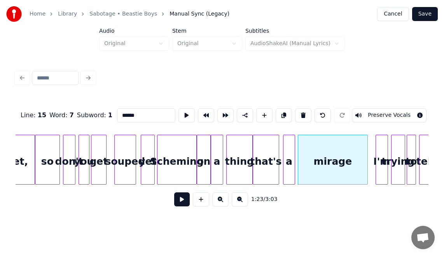
click at [200, 110] on button at bounding box center [206, 115] width 16 height 14
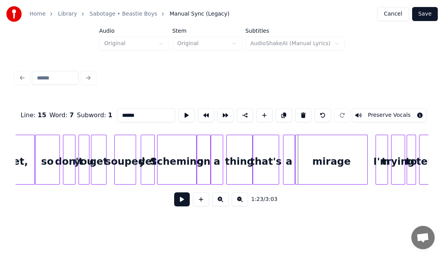
click at [179, 202] on button at bounding box center [182, 199] width 16 height 14
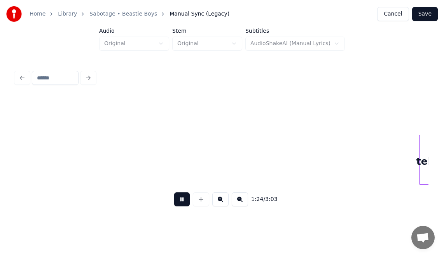
scroll to position [0, 6592]
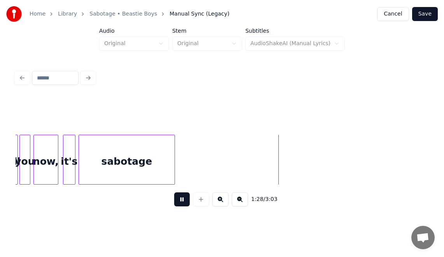
click at [177, 199] on button at bounding box center [182, 199] width 16 height 14
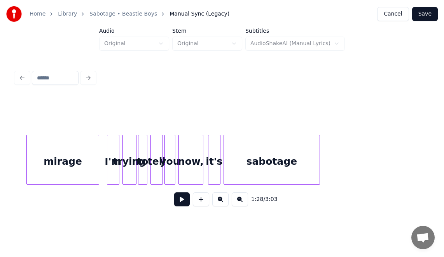
scroll to position [0, 6509]
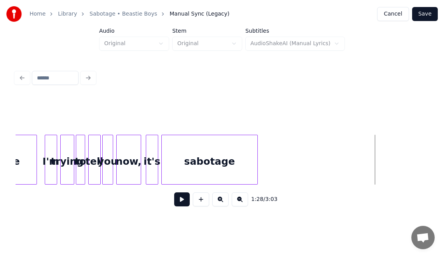
click at [197, 154] on div "sabotage" at bounding box center [210, 161] width 96 height 53
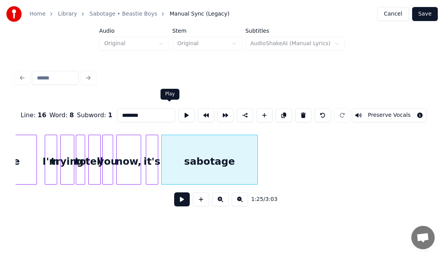
click at [178, 114] on button at bounding box center [186, 115] width 16 height 14
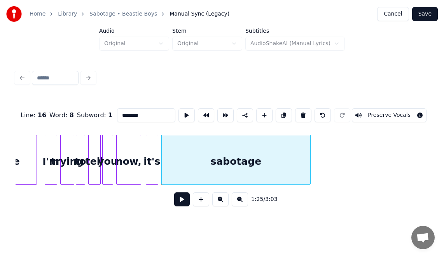
click at [308, 141] on div at bounding box center [309, 159] width 2 height 49
click at [178, 111] on button at bounding box center [186, 115] width 16 height 14
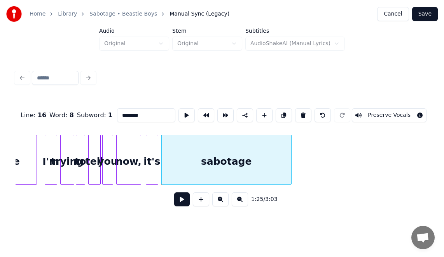
click at [290, 151] on div at bounding box center [290, 159] width 2 height 49
click at [178, 114] on button at bounding box center [186, 115] width 16 height 14
click at [280, 148] on div at bounding box center [281, 159] width 2 height 49
click at [178, 113] on button at bounding box center [186, 115] width 16 height 14
click at [273, 138] on div at bounding box center [273, 159] width 2 height 49
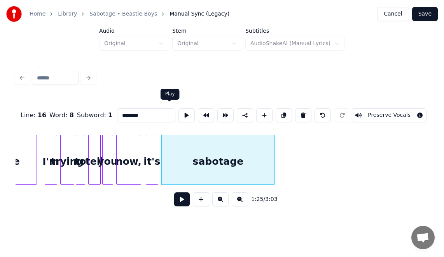
click at [178, 113] on button at bounding box center [186, 115] width 16 height 14
click at [178, 114] on button at bounding box center [186, 115] width 16 height 14
click at [267, 142] on div at bounding box center [267, 159] width 2 height 49
click at [152, 159] on div "it's" at bounding box center [152, 161] width 12 height 53
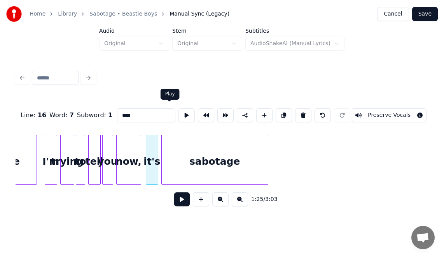
click at [178, 114] on button at bounding box center [186, 115] width 16 height 14
click at [132, 154] on div "now," at bounding box center [129, 161] width 24 height 53
type input "****"
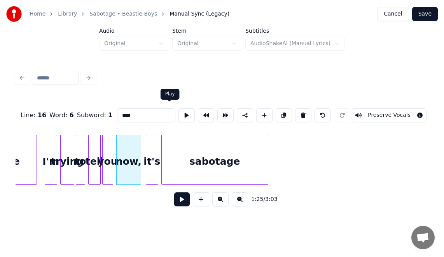
click at [178, 115] on button at bounding box center [186, 115] width 16 height 14
click at [175, 205] on button at bounding box center [182, 199] width 16 height 14
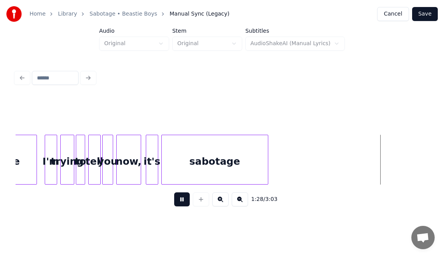
click at [174, 203] on button at bounding box center [182, 199] width 16 height 14
click at [135, 150] on div "now," at bounding box center [129, 161] width 24 height 53
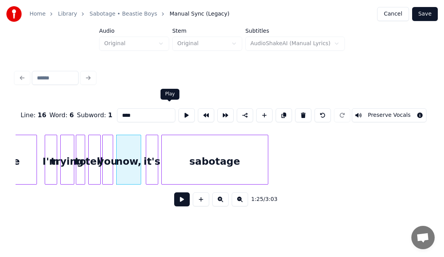
click at [178, 114] on button at bounding box center [186, 115] width 16 height 14
click at [150, 146] on div "it's" at bounding box center [152, 161] width 12 height 53
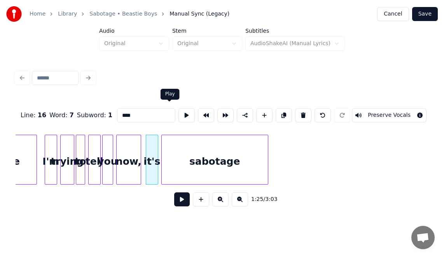
click at [178, 114] on button at bounding box center [186, 115] width 16 height 14
click at [198, 108] on button at bounding box center [206, 115] width 16 height 14
click at [157, 147] on div at bounding box center [157, 159] width 2 height 49
click at [173, 148] on div "sabotage" at bounding box center [215, 161] width 106 height 53
type input "********"
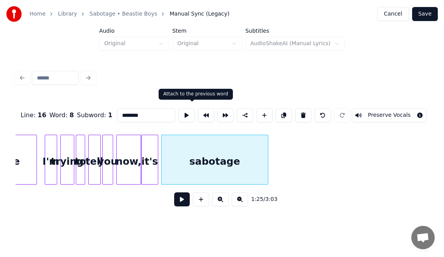
click at [198, 115] on button at bounding box center [206, 115] width 16 height 14
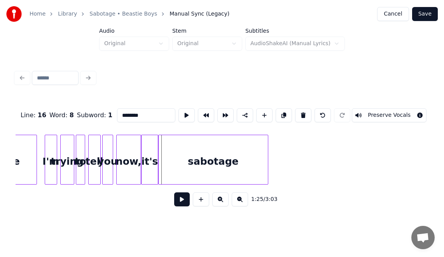
click at [178, 152] on div "sabotage" at bounding box center [213, 161] width 109 height 53
click at [178, 111] on button at bounding box center [186, 115] width 16 height 14
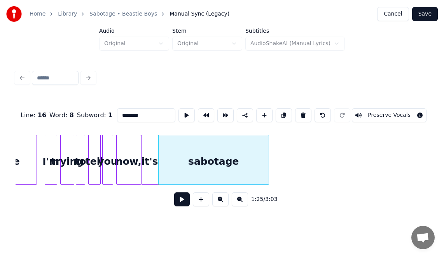
click at [267, 146] on div at bounding box center [267, 159] width 2 height 49
click at [383, 116] on button "Preserve Vocals" at bounding box center [389, 115] width 75 height 14
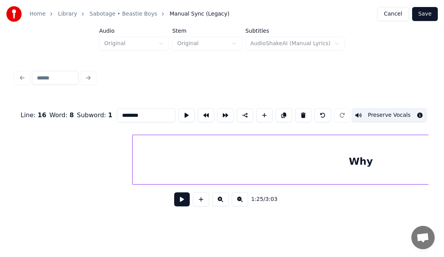
scroll to position [0, 8736]
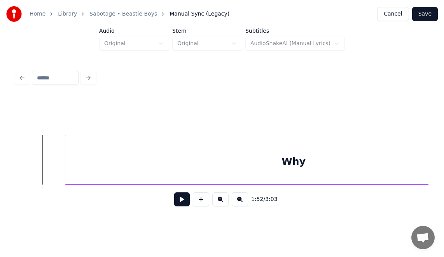
click at [177, 204] on button at bounding box center [182, 199] width 16 height 14
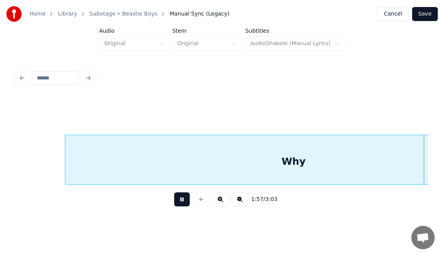
scroll to position [0, 9149]
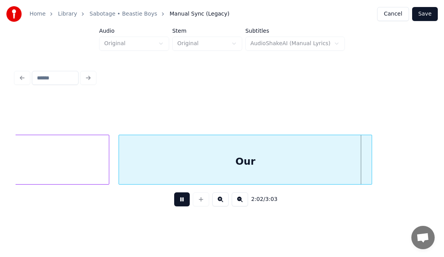
click at [177, 204] on button at bounding box center [182, 199] width 16 height 14
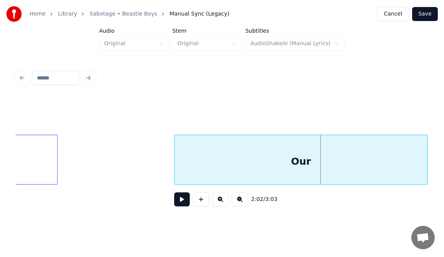
click at [348, 161] on div "Our" at bounding box center [301, 161] width 253 height 53
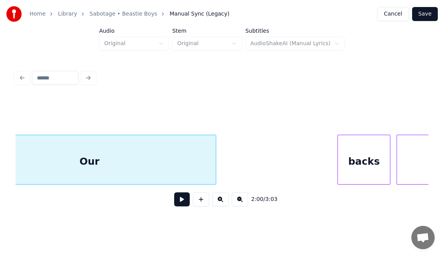
scroll to position [0, 9366]
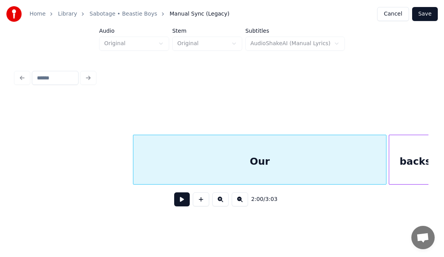
click at [234, 156] on div "Our" at bounding box center [259, 161] width 253 height 53
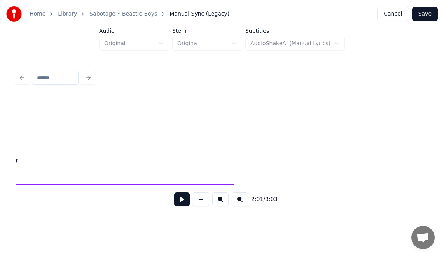
scroll to position [0, 9065]
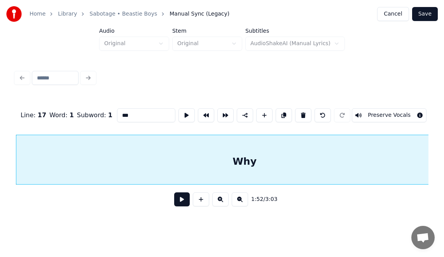
click at [176, 203] on button at bounding box center [182, 199] width 16 height 14
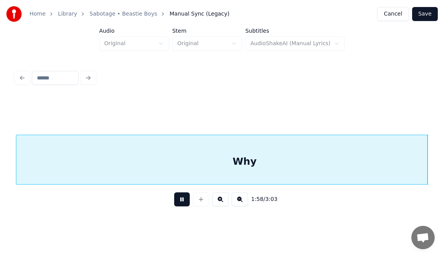
scroll to position [0, 9199]
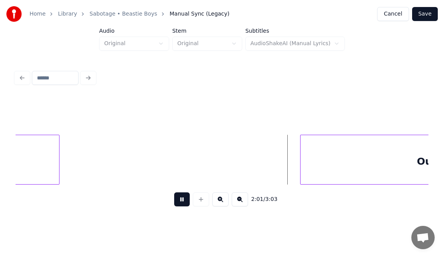
click at [178, 203] on button at bounding box center [182, 199] width 16 height 14
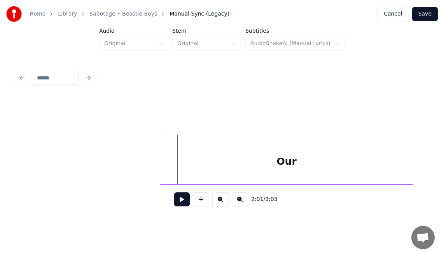
click at [302, 158] on div "Our" at bounding box center [286, 161] width 253 height 53
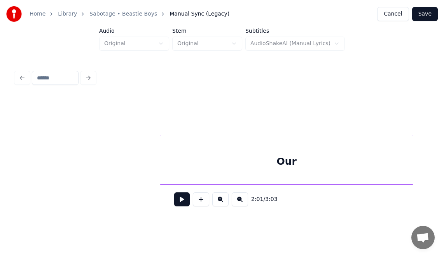
click at [178, 198] on button at bounding box center [182, 199] width 16 height 14
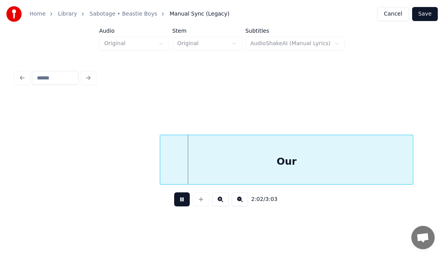
click at [178, 198] on button at bounding box center [182, 199] width 16 height 14
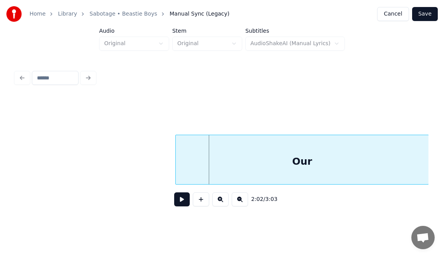
scroll to position [0, 8945]
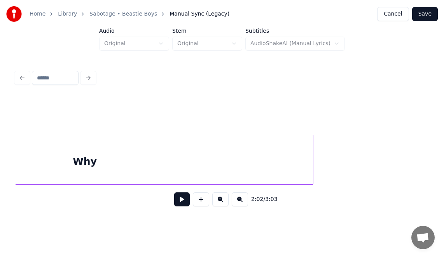
click at [245, 158] on div "Why" at bounding box center [85, 161] width 456 height 53
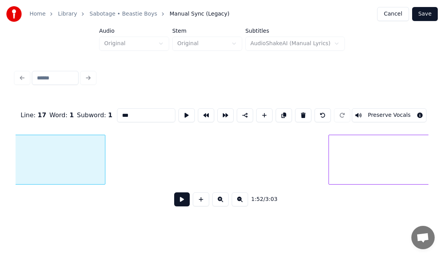
scroll to position [0, 9163]
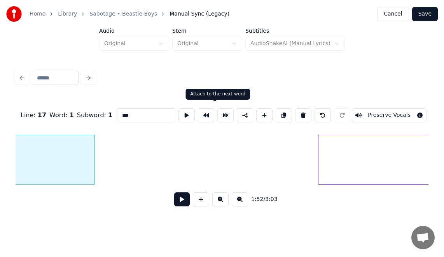
click at [217, 112] on button at bounding box center [225, 115] width 16 height 14
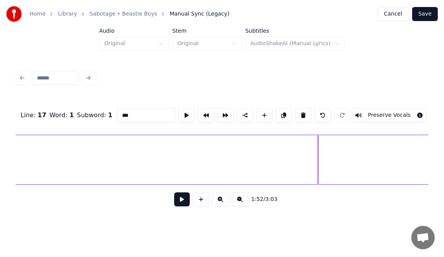
click at [339, 167] on div "Our" at bounding box center [444, 161] width 253 height 53
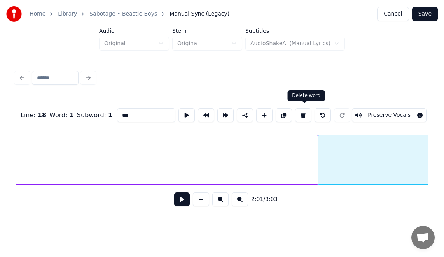
click at [302, 110] on button at bounding box center [303, 115] width 16 height 14
type input "***"
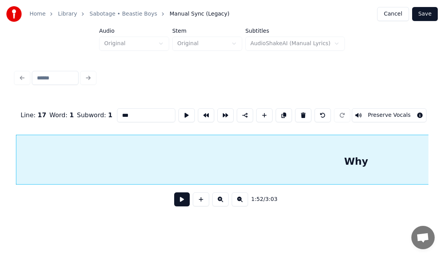
click at [177, 205] on button at bounding box center [182, 199] width 16 height 14
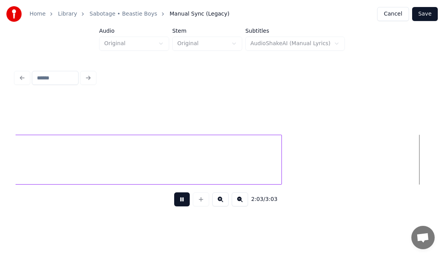
scroll to position [0, 9613]
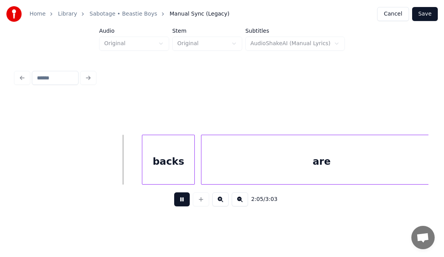
click at [178, 201] on button at bounding box center [182, 199] width 16 height 14
click at [174, 166] on div "backs" at bounding box center [168, 161] width 52 height 53
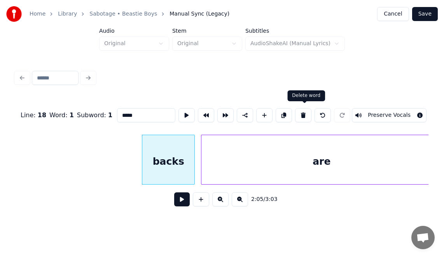
click at [308, 112] on button at bounding box center [303, 115] width 16 height 14
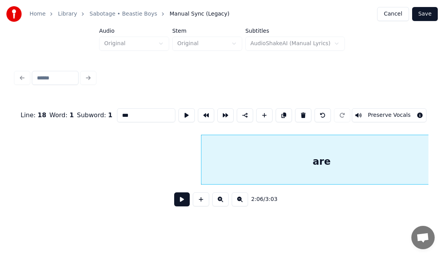
click at [308, 112] on button at bounding box center [303, 115] width 16 height 14
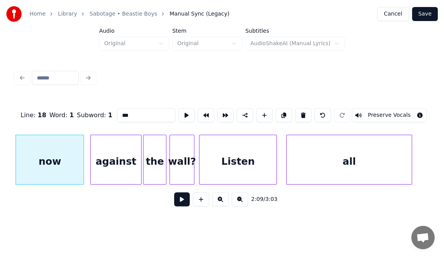
click at [185, 153] on div "wall?" at bounding box center [182, 161] width 24 height 53
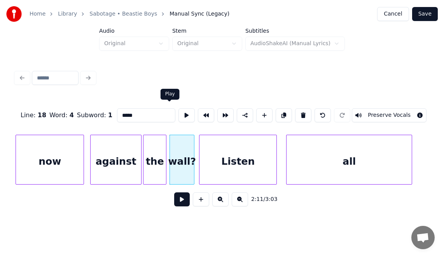
click at [178, 112] on button at bounding box center [186, 115] width 16 height 14
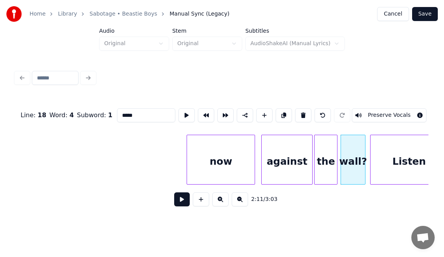
scroll to position [0, 9841]
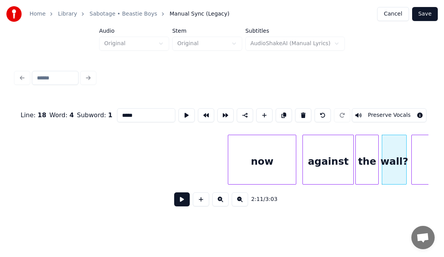
click at [257, 157] on div "now" at bounding box center [262, 161] width 68 height 53
type input "***"
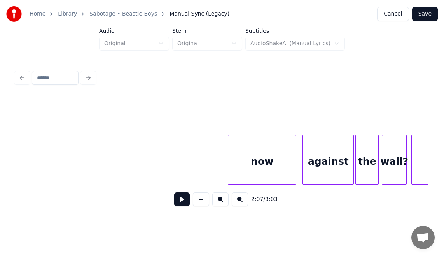
click at [174, 198] on button at bounding box center [182, 199] width 16 height 14
click at [330, 154] on div "against" at bounding box center [328, 161] width 51 height 53
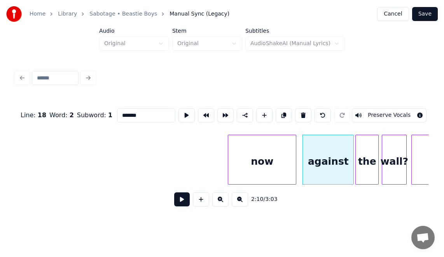
click at [330, 154] on div "against" at bounding box center [328, 161] width 51 height 53
click at [274, 152] on div "now" at bounding box center [262, 161] width 68 height 53
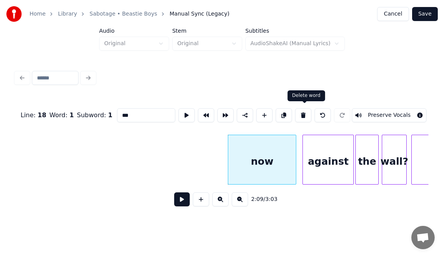
click at [303, 115] on button at bounding box center [303, 115] width 16 height 14
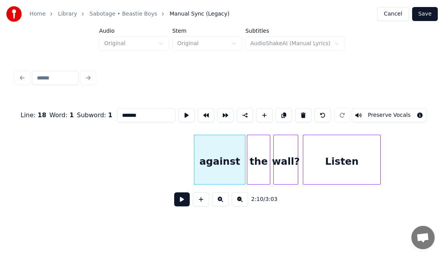
scroll to position [0, 9986]
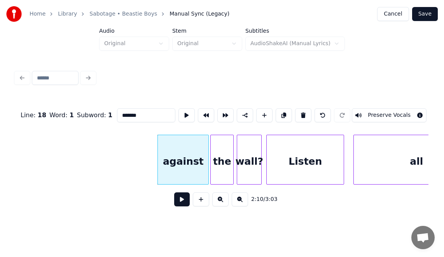
click at [132, 112] on input "*******" at bounding box center [146, 115] width 58 height 14
type input "*"
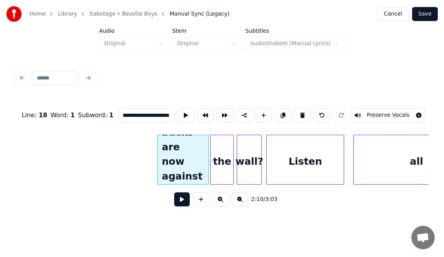
scroll to position [0, 40]
click at [229, 159] on div "the" at bounding box center [222, 161] width 23 height 53
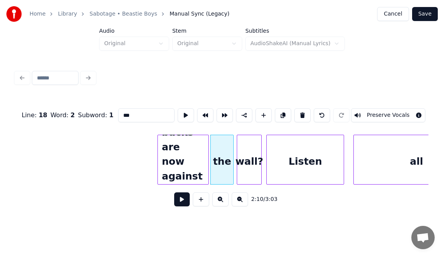
scroll to position [0, 0]
click at [302, 110] on button at bounding box center [302, 115] width 16 height 14
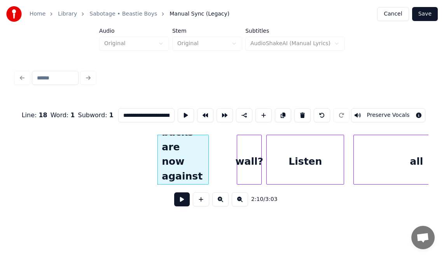
click at [252, 165] on div "wall?" at bounding box center [249, 161] width 24 height 53
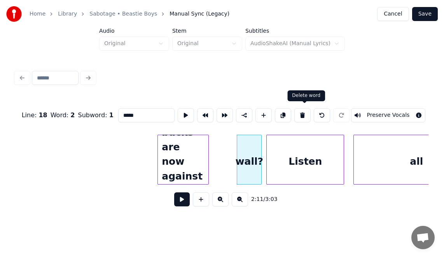
click at [306, 110] on button at bounding box center [302, 115] width 16 height 14
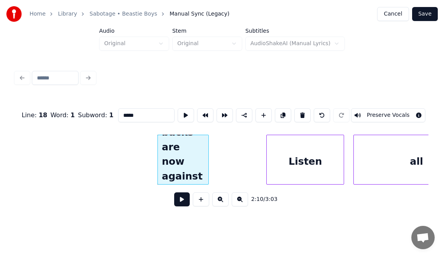
type input "**********"
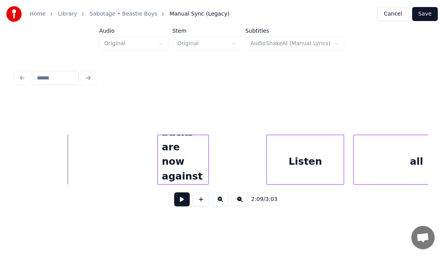
click at [178, 203] on button at bounding box center [182, 199] width 16 height 14
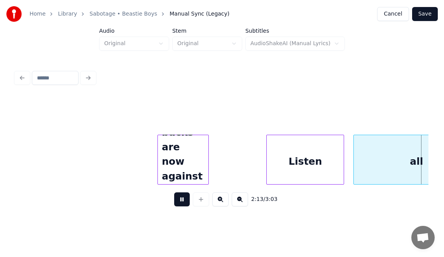
scroll to position [0, 10399]
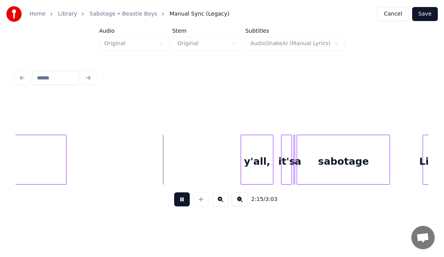
click at [177, 200] on button at bounding box center [182, 199] width 16 height 14
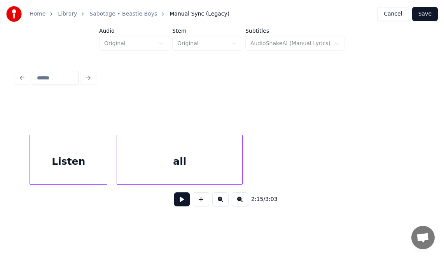
scroll to position [0, 10160]
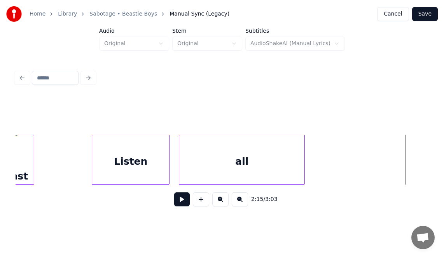
click at [24, 163] on div "(Our backs are now against the wall)" at bounding box center [8, 161] width 51 height 53
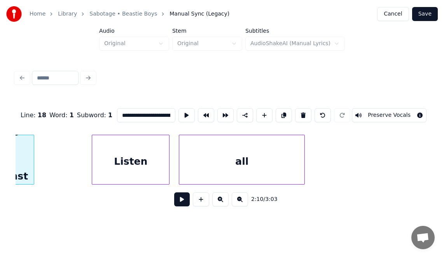
scroll to position [0, 10128]
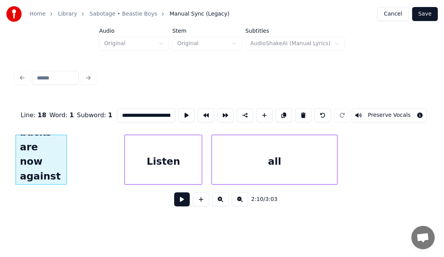
click at [66, 154] on div "(Our backs are now against the wall)" at bounding box center [41, 160] width 51 height 50
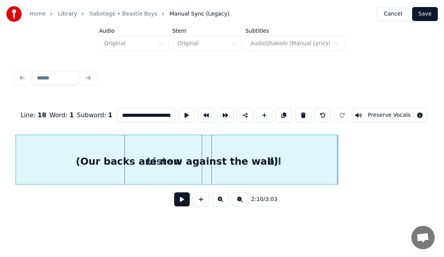
click at [337, 145] on div at bounding box center [337, 159] width 2 height 49
click at [254, 161] on div "(Our backs are now against the wall)" at bounding box center [177, 161] width 322 height 53
click at [211, 164] on div "(Our backs are now against the wall)" at bounding box center [177, 161] width 322 height 53
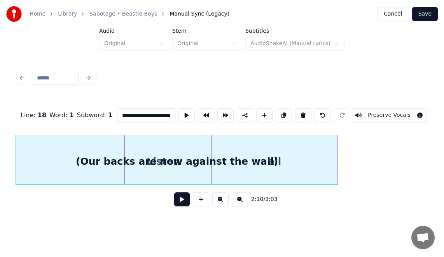
click at [260, 161] on div "(Our backs are now against the wall)" at bounding box center [177, 161] width 322 height 53
click at [305, 158] on div "(Our backs are now against the wall)" at bounding box center [177, 161] width 322 height 53
click at [166, 168] on div "(Our backs are now against the wall)" at bounding box center [177, 161] width 322 height 53
click at [165, 161] on div "(Our backs are now against the wall)" at bounding box center [177, 161] width 322 height 53
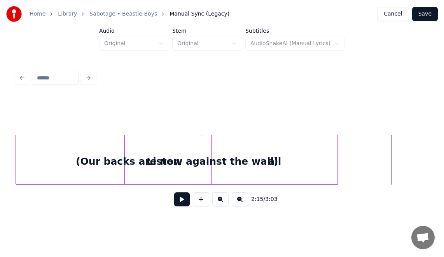
click at [201, 161] on div at bounding box center [200, 159] width 2 height 49
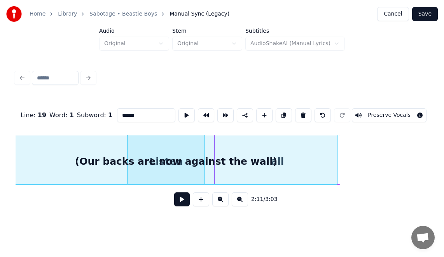
scroll to position [0, 10123]
click at [189, 164] on div "(Our backs are now against the wall)" at bounding box center [178, 161] width 322 height 53
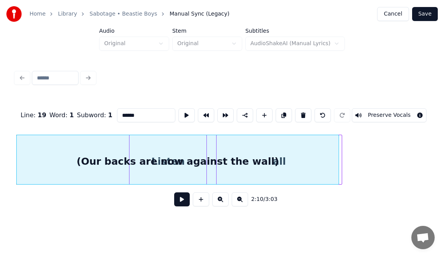
click at [341, 147] on div at bounding box center [340, 159] width 2 height 49
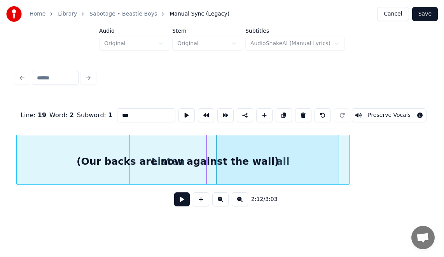
click at [349, 145] on div at bounding box center [348, 159] width 2 height 49
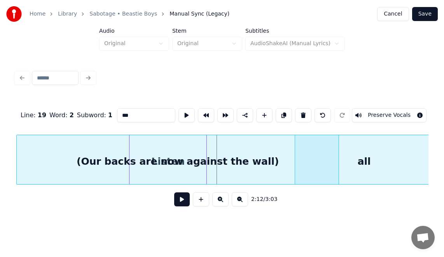
scroll to position [0, 10130]
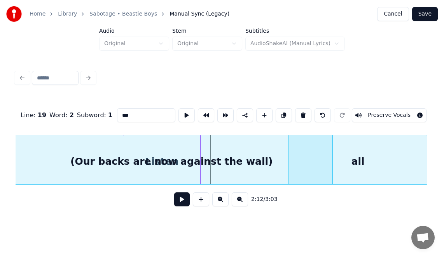
click at [427, 131] on div "Line : 19 Word : 2 Subword : 1 *** Preserve Vocals 2:12 / 3:03" at bounding box center [221, 140] width 419 height 154
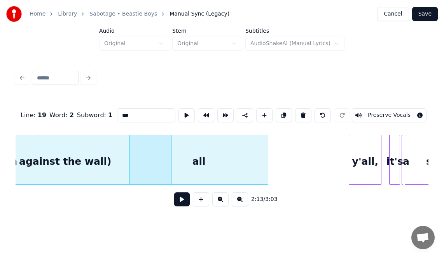
scroll to position [0, 10317]
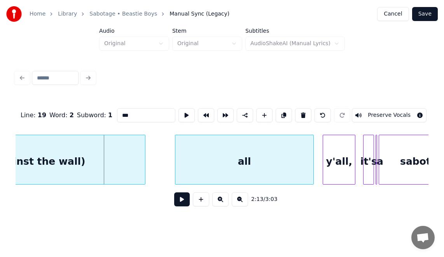
click at [275, 157] on div "all" at bounding box center [244, 161] width 138 height 53
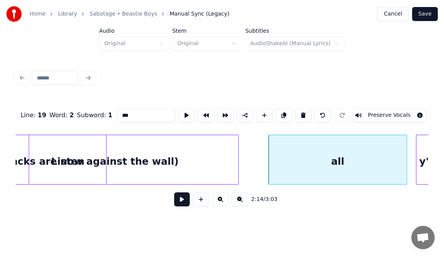
scroll to position [0, 10167]
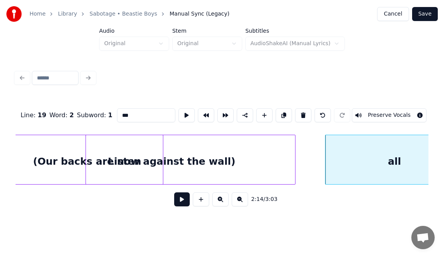
click at [118, 155] on div "Listen" at bounding box center [124, 161] width 77 height 53
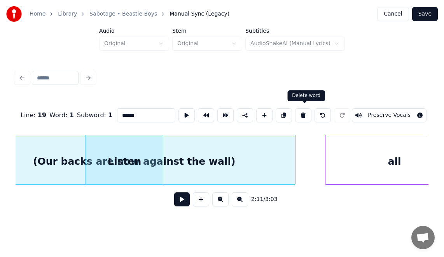
click at [306, 115] on button at bounding box center [303, 115] width 16 height 14
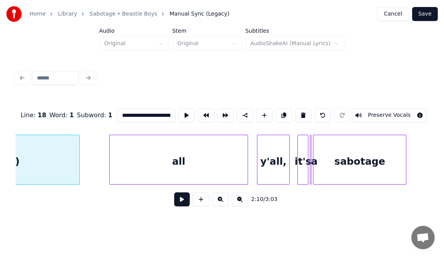
scroll to position [0, 10408]
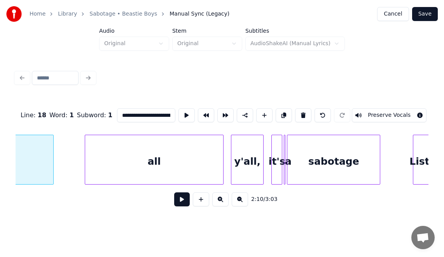
click at [181, 163] on div "all" at bounding box center [154, 161] width 138 height 53
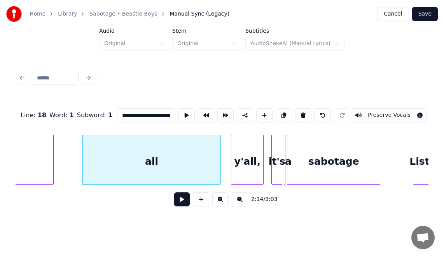
click at [181, 163] on div "all" at bounding box center [152, 161] width 138 height 53
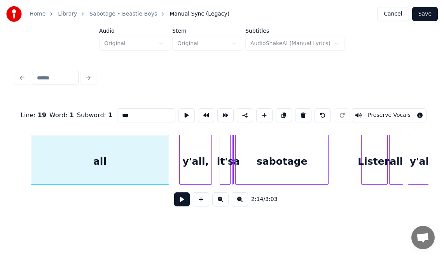
scroll to position [0, 10496]
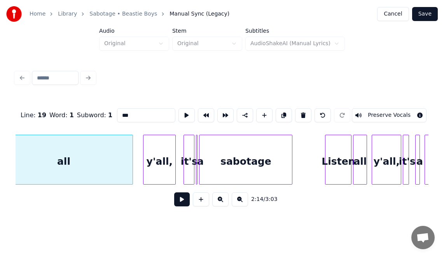
click at [267, 161] on div "sabotage" at bounding box center [245, 161] width 93 height 53
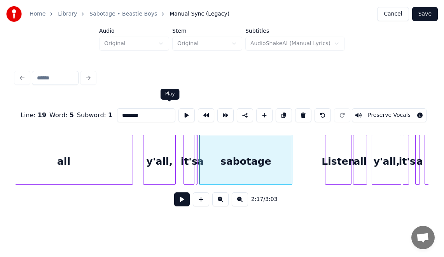
click at [178, 115] on button at bounding box center [186, 115] width 16 height 14
click at [152, 163] on div "y'all," at bounding box center [159, 161] width 32 height 53
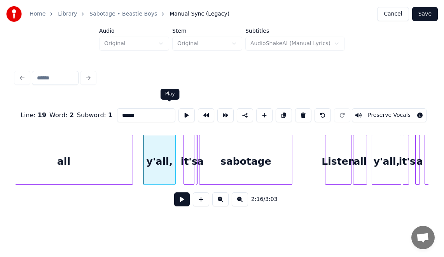
click at [178, 116] on button at bounding box center [186, 115] width 16 height 14
click at [121, 162] on div "all" at bounding box center [64, 161] width 138 height 53
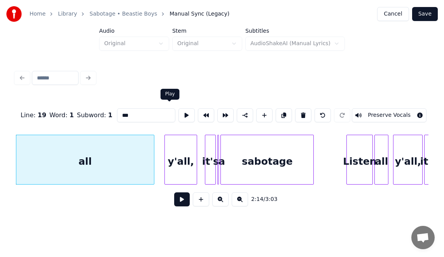
drag, startPoint x: 170, startPoint y: 107, endPoint x: 172, endPoint y: 99, distance: 8.0
click at [172, 99] on body "Home Library Sabotage • Beastie Boys Manual Sync (Legacy) Cancel Save Audio Ori…" at bounding box center [222, 108] width 444 height 217
click at [178, 111] on button at bounding box center [186, 115] width 16 height 14
click at [360, 152] on div "Listen" at bounding box center [360, 161] width 26 height 53
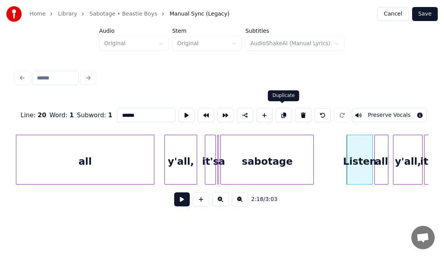
click at [282, 115] on button at bounding box center [284, 115] width 16 height 14
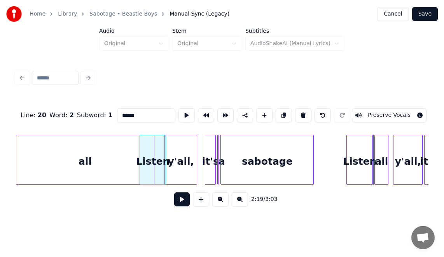
click at [145, 180] on div "Listen" at bounding box center [153, 161] width 26 height 53
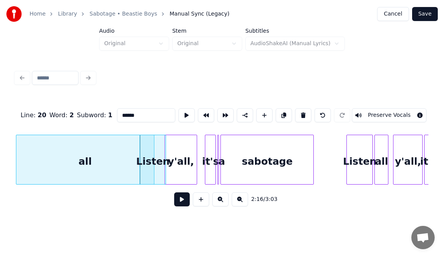
click at [383, 165] on div "all" at bounding box center [381, 161] width 13 height 53
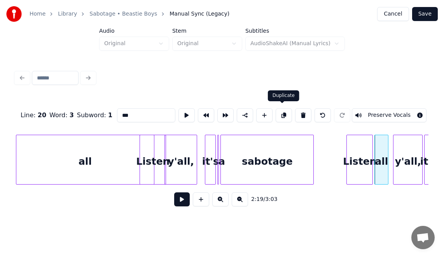
click at [281, 113] on button at bounding box center [284, 115] width 16 height 14
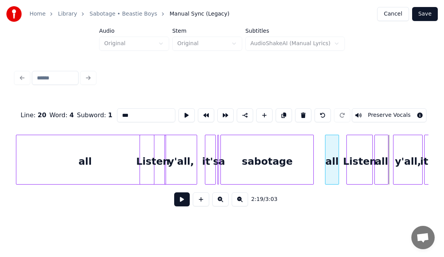
click at [332, 149] on div "all" at bounding box center [331, 161] width 13 height 53
click at [112, 161] on div "all" at bounding box center [85, 161] width 138 height 53
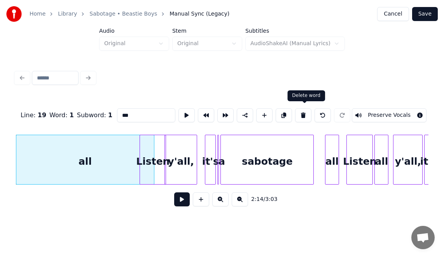
click at [308, 114] on button at bounding box center [303, 115] width 16 height 14
type input "**********"
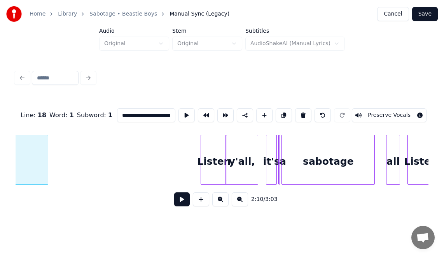
scroll to position [0, 10450]
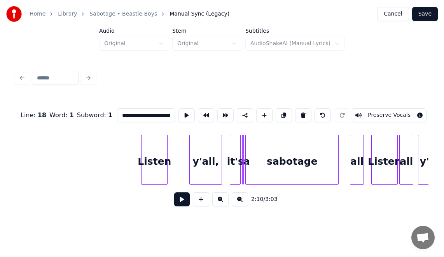
click at [147, 157] on div "Listen" at bounding box center [155, 161] width 26 height 53
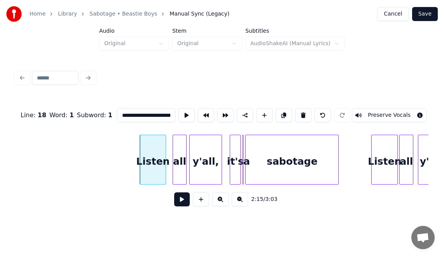
click at [179, 170] on div "all" at bounding box center [179, 161] width 13 height 53
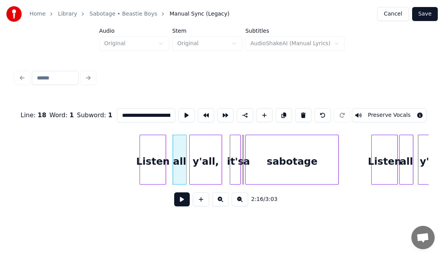
click at [148, 167] on div "Listen" at bounding box center [153, 161] width 26 height 53
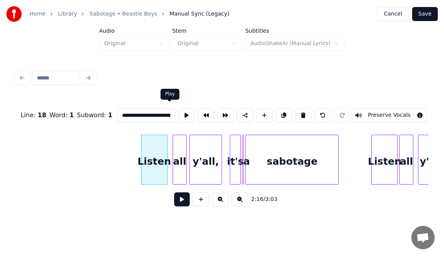
click at [178, 112] on button at bounding box center [186, 115] width 16 height 14
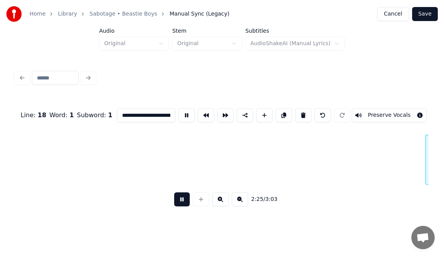
scroll to position [0, 11278]
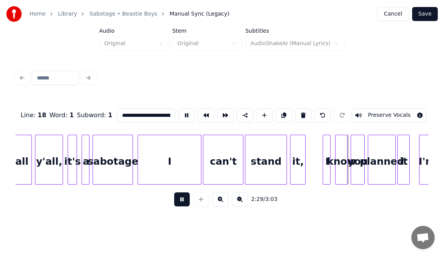
click at [178, 204] on button at bounding box center [182, 199] width 16 height 14
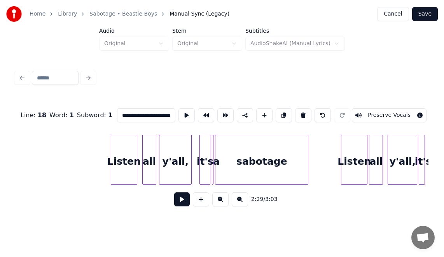
scroll to position [0, 10475]
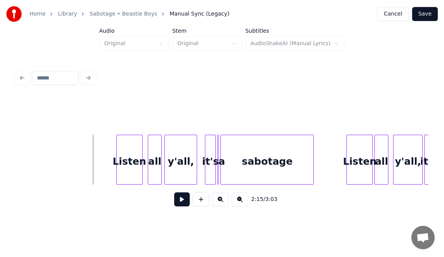
click at [176, 202] on button at bounding box center [182, 199] width 16 height 14
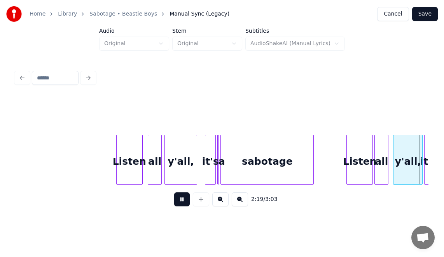
scroll to position [0, 10888]
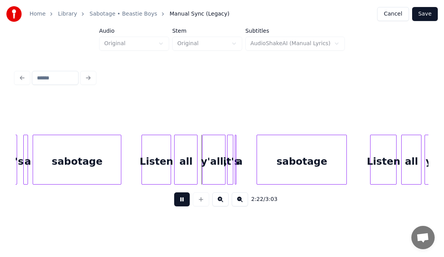
click at [176, 202] on button at bounding box center [182, 199] width 16 height 14
click at [140, 157] on div at bounding box center [140, 159] width 2 height 49
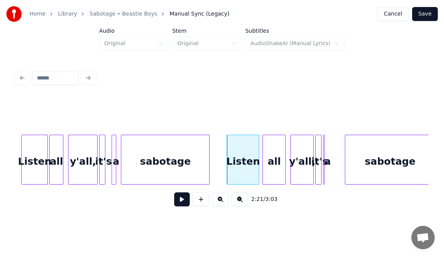
scroll to position [0, 10743]
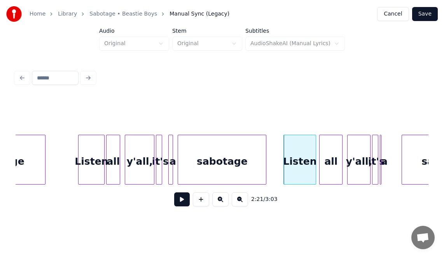
click at [93, 154] on div "Listen" at bounding box center [92, 161] width 26 height 53
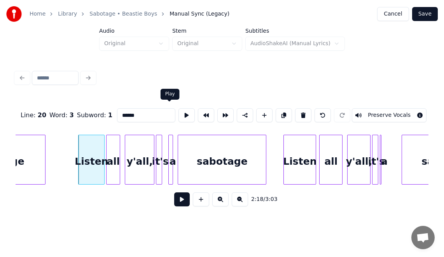
click at [178, 113] on button at bounding box center [186, 115] width 16 height 14
click at [75, 152] on div at bounding box center [74, 159] width 2 height 49
click at [178, 113] on button at bounding box center [186, 115] width 16 height 14
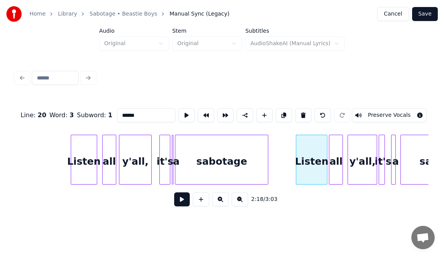
scroll to position [0, 10515]
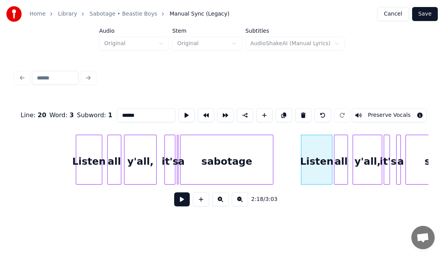
click at [141, 147] on div "y'all," at bounding box center [140, 161] width 32 height 53
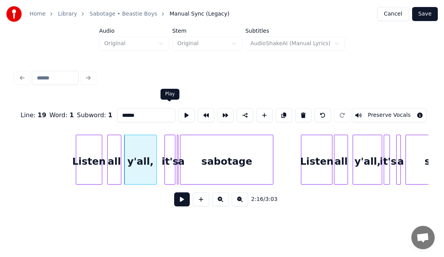
click at [178, 114] on button at bounding box center [186, 115] width 16 height 14
click at [168, 147] on div "it's" at bounding box center [170, 161] width 10 height 53
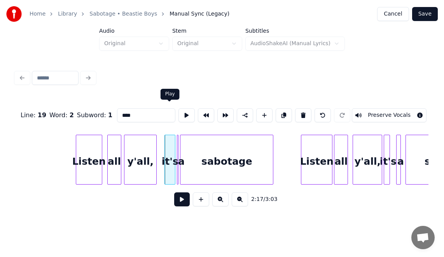
click at [178, 113] on button at bounding box center [186, 115] width 16 height 14
click at [194, 162] on div "sabotage" at bounding box center [226, 161] width 93 height 53
type input "********"
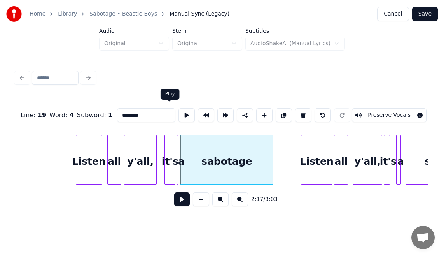
click at [178, 110] on button at bounding box center [186, 115] width 16 height 14
click at [176, 199] on button at bounding box center [182, 199] width 16 height 14
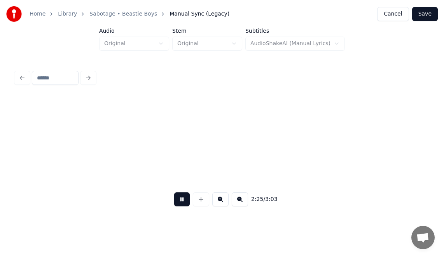
scroll to position [0, 11343]
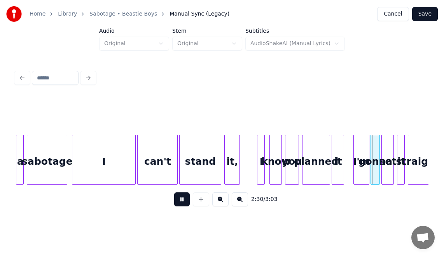
click at [177, 205] on button at bounding box center [182, 199] width 16 height 14
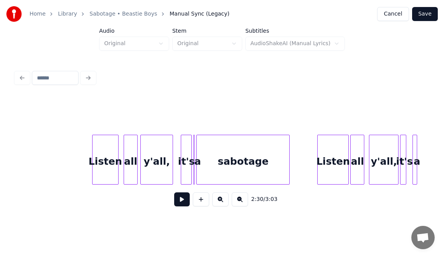
scroll to position [0, 10489]
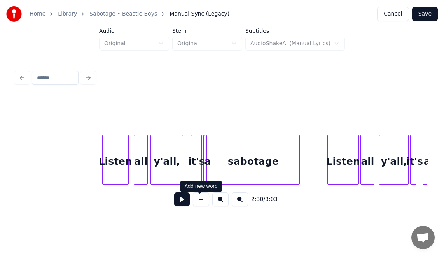
click at [203, 203] on button at bounding box center [201, 199] width 16 height 14
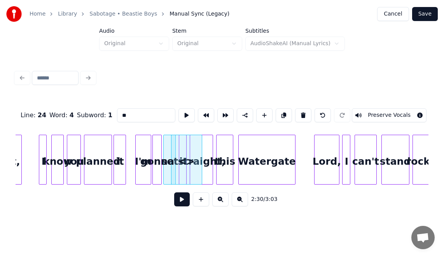
scroll to position [0, 11530]
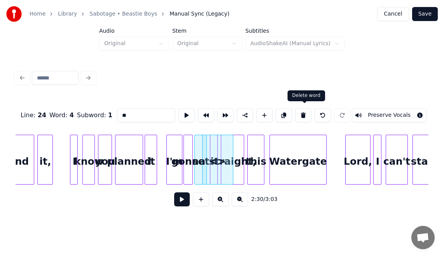
click at [303, 114] on button at bounding box center [303, 115] width 16 height 14
type input "***"
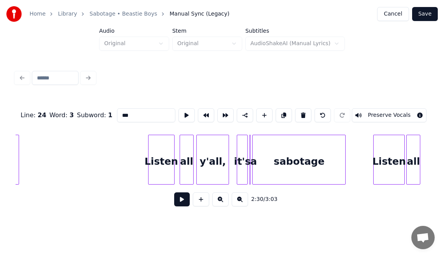
scroll to position [0, 10438]
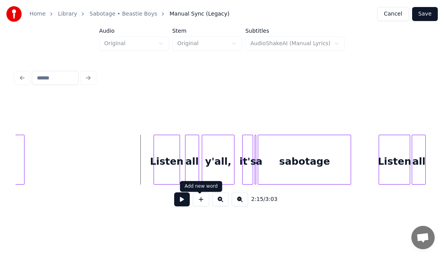
click at [201, 198] on button at bounding box center [201, 199] width 16 height 14
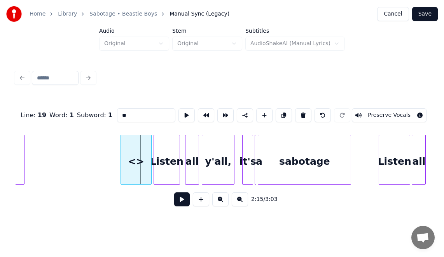
click at [148, 161] on div "<>" at bounding box center [136, 161] width 30 height 53
click at [146, 162] on div "<>" at bounding box center [136, 161] width 30 height 53
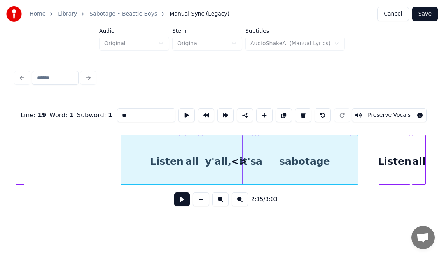
click at [356, 137] on div at bounding box center [356, 159] width 2 height 49
drag, startPoint x: 117, startPoint y: 110, endPoint x: 96, endPoint y: 112, distance: 20.4
click at [96, 112] on div "Line : 19 Word : 1 Subword : 1 ** Preserve Vocals" at bounding box center [222, 115] width 413 height 39
click at [381, 111] on button "Preserve Vocals" at bounding box center [389, 115] width 75 height 14
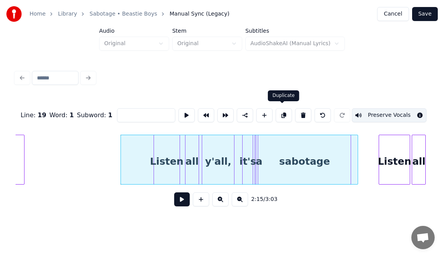
click at [283, 113] on button at bounding box center [284, 115] width 16 height 14
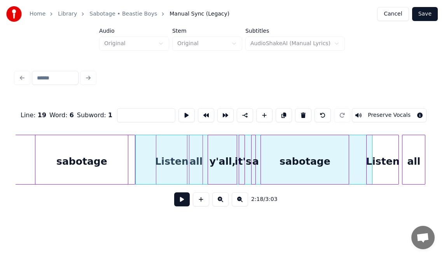
scroll to position [0, 10718]
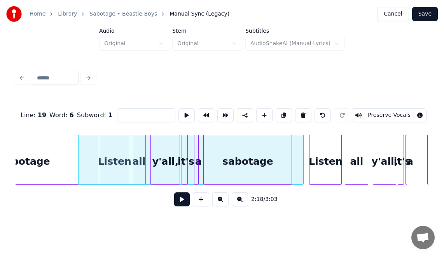
click at [302, 161] on div at bounding box center [302, 159] width 2 height 49
click at [399, 110] on button "Preserve Vocals" at bounding box center [389, 115] width 75 height 14
drag, startPoint x: 399, startPoint y: 110, endPoint x: 250, endPoint y: 164, distance: 157.9
click at [250, 164] on div "Line : 19 Word : 6 Subword : 1 Preserve Vocals 2:18 / 3:03" at bounding box center [222, 155] width 413 height 118
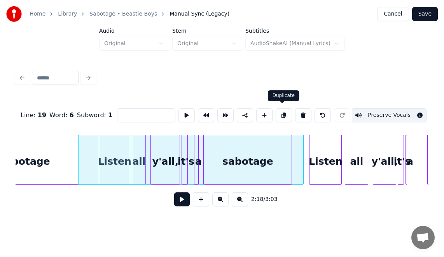
click at [285, 114] on button at bounding box center [284, 115] width 16 height 14
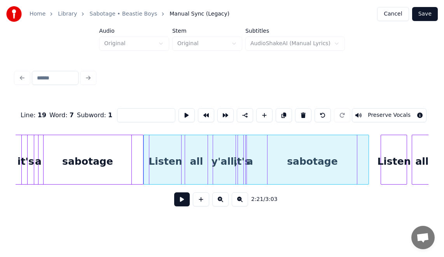
scroll to position [0, 10930]
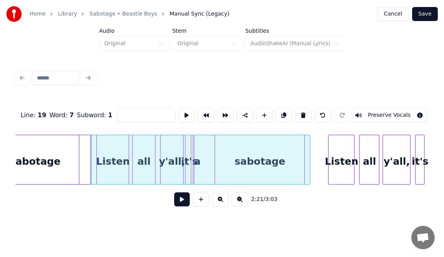
click at [309, 152] on div at bounding box center [309, 159] width 2 height 49
click at [376, 110] on button "Preserve Vocals" at bounding box center [389, 115] width 75 height 14
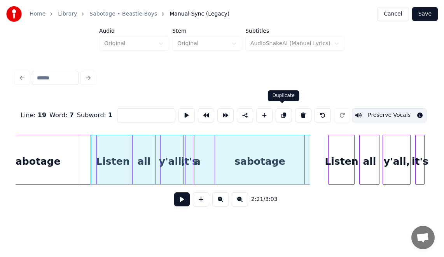
click at [284, 110] on button at bounding box center [284, 115] width 16 height 14
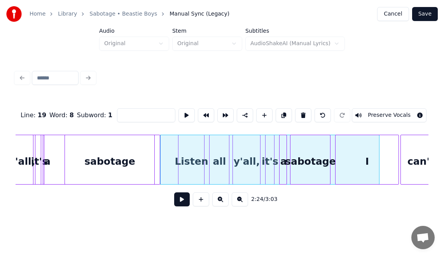
scroll to position [0, 11106]
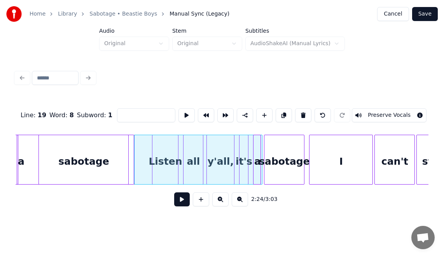
click at [261, 173] on div at bounding box center [261, 159] width 2 height 49
click at [385, 115] on button "Preserve Vocals" at bounding box center [389, 115] width 75 height 14
click at [300, 161] on div "sabotage" at bounding box center [284, 161] width 40 height 53
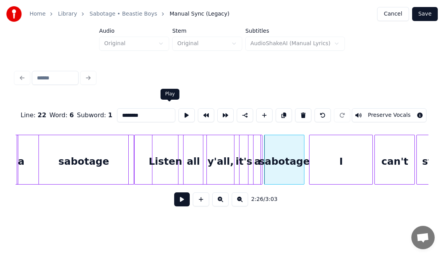
click at [178, 114] on button at bounding box center [186, 115] width 16 height 14
click at [258, 151] on div at bounding box center [259, 159] width 2 height 49
type input "*"
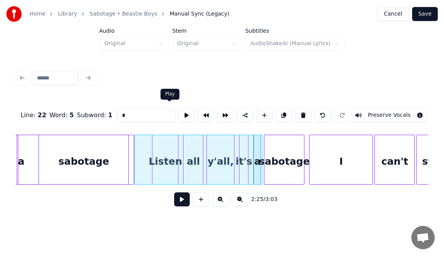
click at [178, 112] on button at bounding box center [186, 115] width 16 height 14
click at [255, 150] on div at bounding box center [255, 159] width 2 height 49
click at [325, 111] on button at bounding box center [323, 115] width 16 height 14
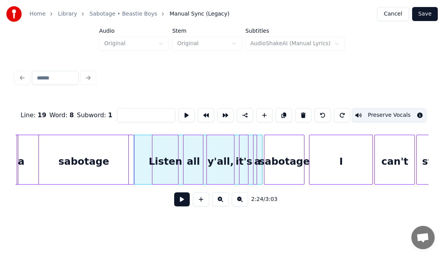
click at [276, 147] on div "sabotage" at bounding box center [284, 161] width 40 height 53
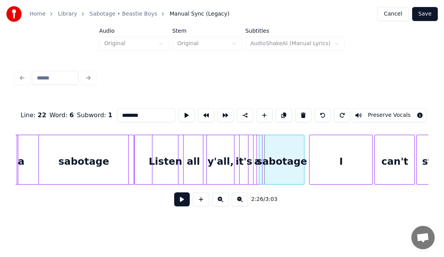
click at [260, 147] on div at bounding box center [260, 159] width 2 height 49
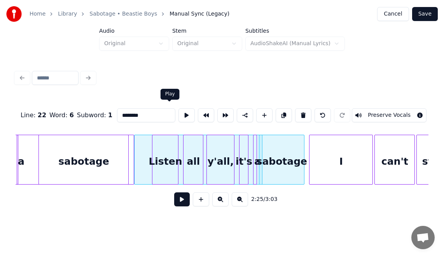
click at [178, 113] on button at bounding box center [186, 115] width 16 height 14
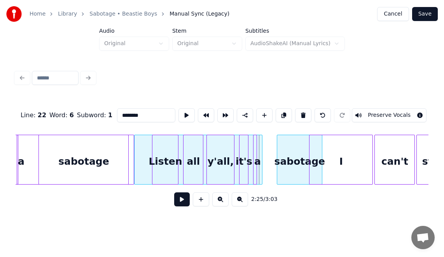
click at [328, 114] on button at bounding box center [323, 115] width 16 height 14
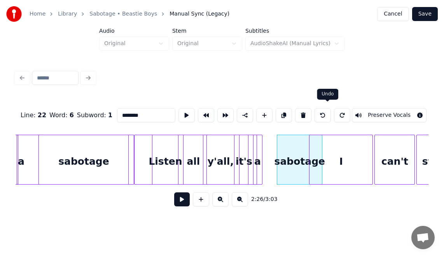
click at [329, 112] on button at bounding box center [323, 115] width 16 height 14
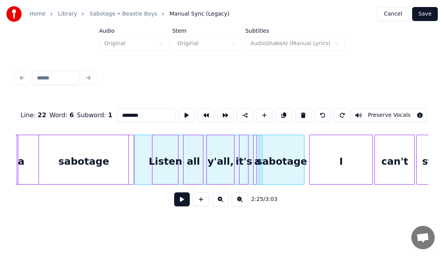
click at [294, 153] on div "sabotage" at bounding box center [281, 161] width 45 height 53
click at [220, 156] on div "y'all," at bounding box center [220, 161] width 27 height 53
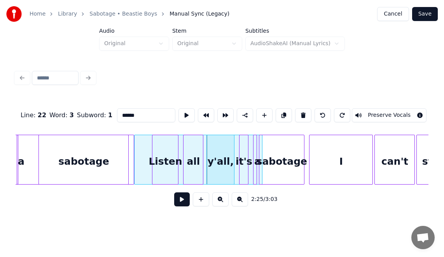
click at [285, 148] on div "sabotage" at bounding box center [281, 161] width 45 height 53
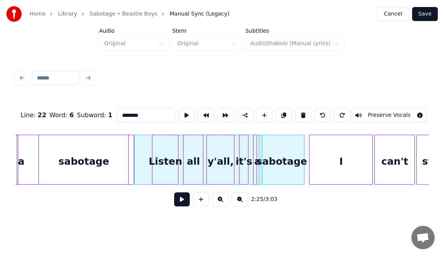
click at [348, 166] on div "I" at bounding box center [340, 161] width 63 height 53
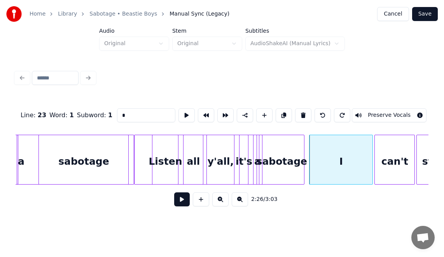
click at [298, 161] on div "sabotage" at bounding box center [281, 161] width 45 height 53
type input "********"
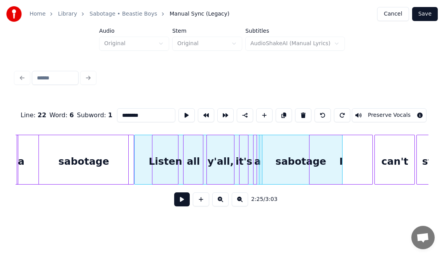
click at [342, 166] on div at bounding box center [341, 159] width 2 height 49
click at [302, 160] on div "sabotage" at bounding box center [300, 161] width 83 height 53
click at [178, 113] on button at bounding box center [186, 115] width 16 height 14
click at [144, 150] on div at bounding box center [198, 160] width 128 height 50
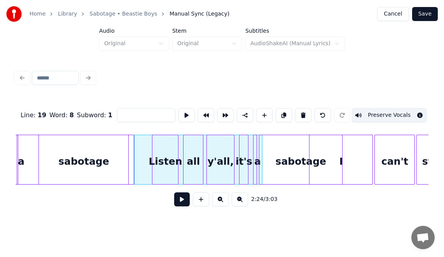
click at [144, 150] on div at bounding box center [198, 160] width 128 height 50
click at [275, 150] on div "sabotage" at bounding box center [300, 161] width 83 height 53
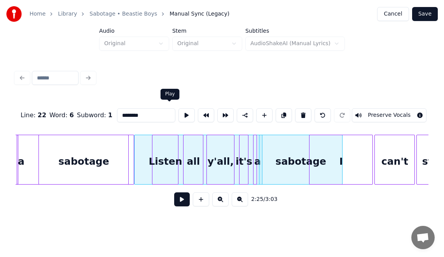
click at [178, 109] on button at bounding box center [186, 115] width 16 height 14
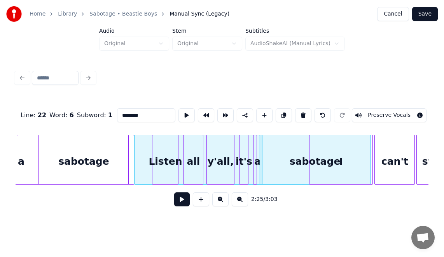
click at [369, 139] on div at bounding box center [369, 159] width 2 height 49
click at [178, 109] on button at bounding box center [186, 115] width 16 height 14
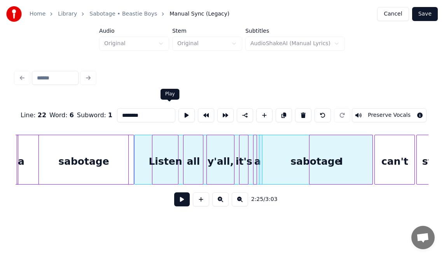
click at [178, 110] on button at bounding box center [186, 115] width 16 height 14
click at [340, 163] on div "I" at bounding box center [340, 161] width 63 height 53
type input "*"
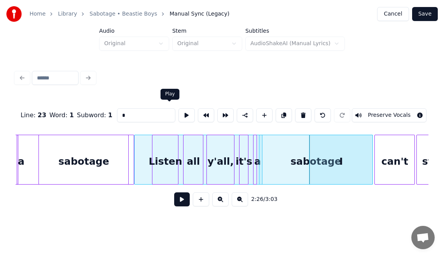
click at [178, 110] on button at bounding box center [186, 115] width 16 height 14
click at [325, 147] on div "I" at bounding box center [340, 161] width 63 height 53
click at [174, 199] on button at bounding box center [182, 199] width 16 height 14
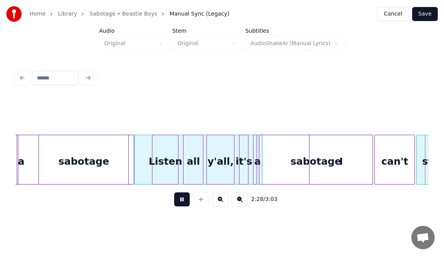
scroll to position [0, 11519]
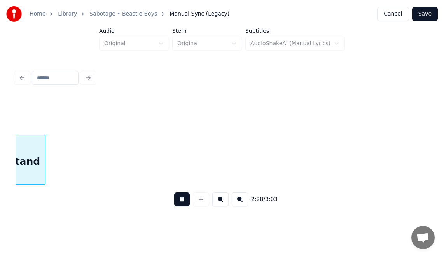
click at [174, 199] on button at bounding box center [182, 199] width 16 height 14
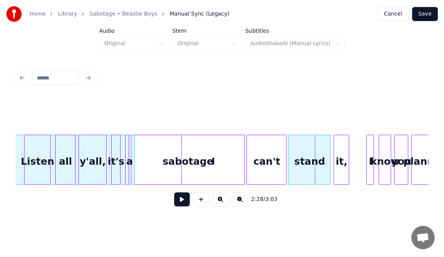
scroll to position [0, 11208]
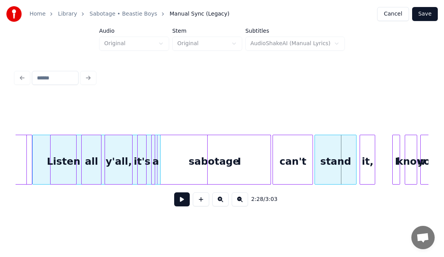
click at [184, 166] on div "sabotage" at bounding box center [213, 161] width 113 height 53
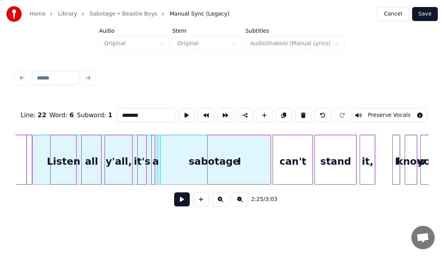
click at [390, 111] on button "Preserve Vocals" at bounding box center [389, 115] width 75 height 14
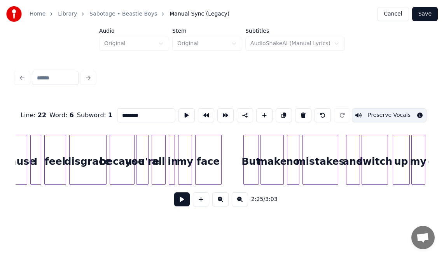
scroll to position [0, 12115]
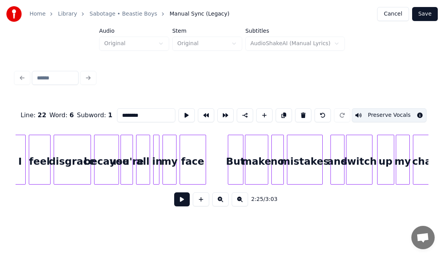
click at [174, 202] on button at bounding box center [182, 199] width 16 height 14
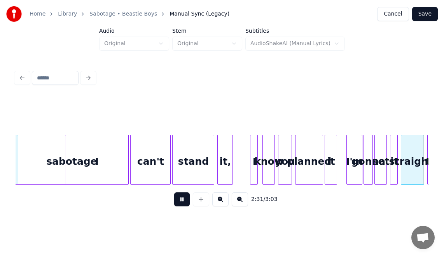
scroll to position [0, 11764]
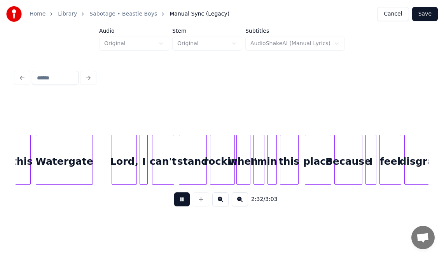
click at [174, 202] on button at bounding box center [182, 199] width 16 height 14
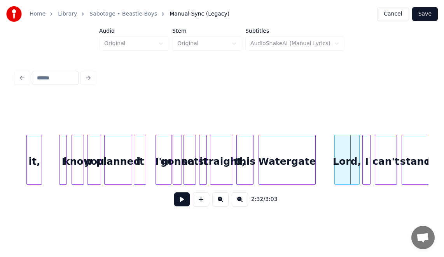
scroll to position [0, 11515]
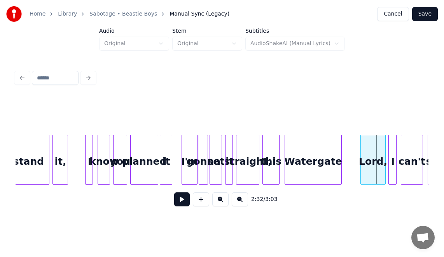
click at [205, 161] on div at bounding box center [206, 159] width 2 height 49
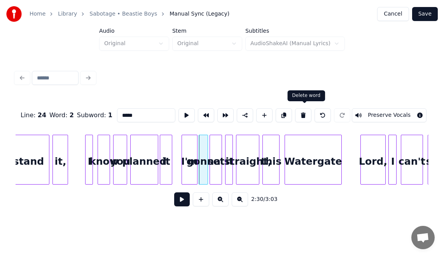
click at [304, 112] on button at bounding box center [303, 115] width 16 height 14
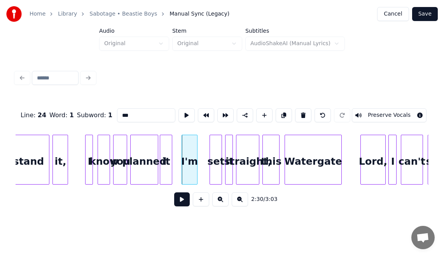
click at [191, 154] on div "I'm" at bounding box center [189, 161] width 15 height 53
click at [138, 113] on input "***" at bounding box center [146, 115] width 58 height 14
click at [204, 160] on div at bounding box center [202, 159] width 2 height 49
type input "*****"
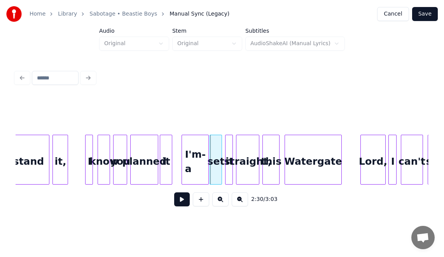
click at [207, 160] on div at bounding box center [207, 159] width 2 height 49
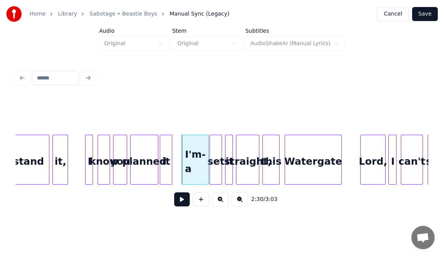
click at [195, 153] on div "I'm-a" at bounding box center [195, 161] width 26 height 53
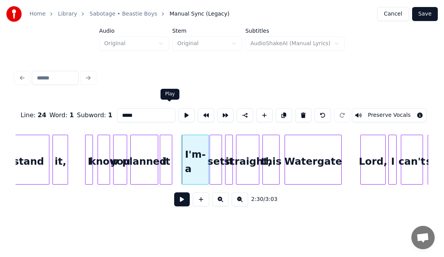
click at [178, 111] on button at bounding box center [186, 115] width 16 height 14
click at [180, 140] on div at bounding box center [180, 159] width 2 height 49
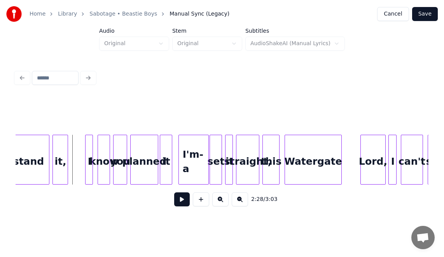
click at [175, 201] on button at bounding box center [182, 199] width 16 height 14
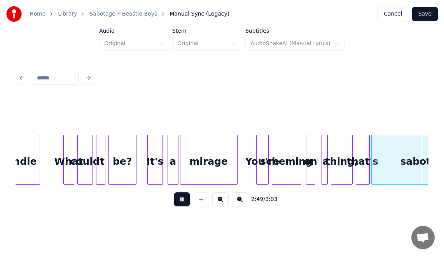
scroll to position [0, 13170]
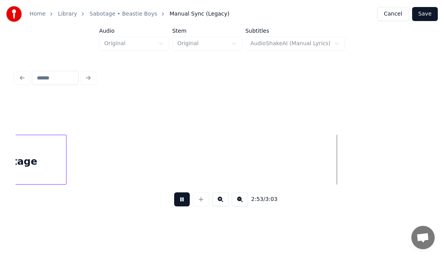
click at [174, 205] on button at bounding box center [182, 199] width 16 height 14
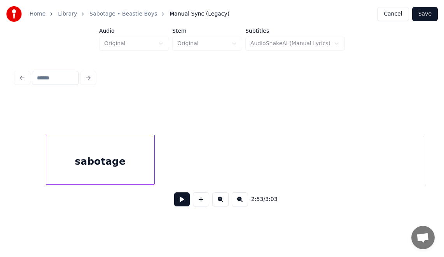
scroll to position [0, 13051]
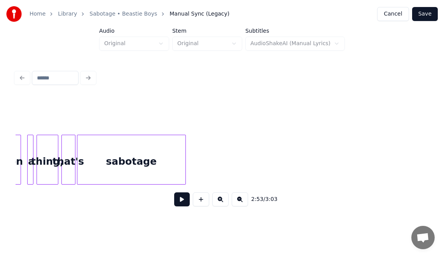
click at [114, 155] on div "sabotage" at bounding box center [131, 161] width 108 height 53
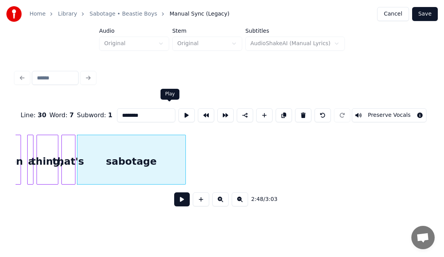
click at [178, 117] on button at bounding box center [186, 115] width 16 height 14
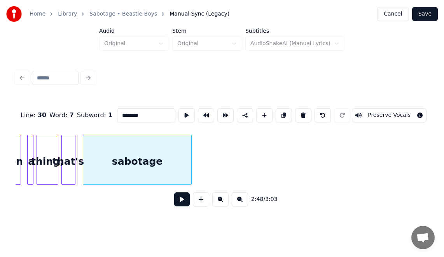
click at [191, 144] on div "sabotage" at bounding box center [137, 160] width 109 height 50
click at [79, 153] on div at bounding box center [79, 159] width 2 height 49
click at [178, 114] on button at bounding box center [186, 115] width 16 height 14
click at [68, 145] on div "that's" at bounding box center [68, 161] width 13 height 53
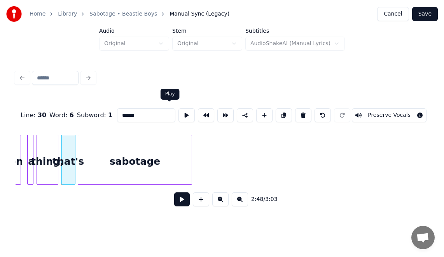
click at [178, 112] on button at bounding box center [186, 115] width 16 height 14
click at [77, 140] on div at bounding box center [78, 159] width 2 height 49
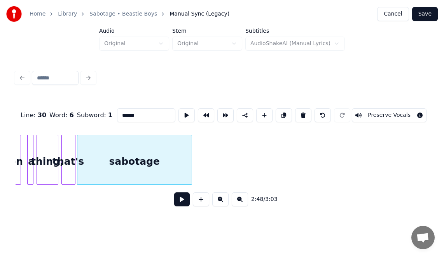
click at [406, 110] on button "Preserve Vocals" at bounding box center [389, 115] width 75 height 14
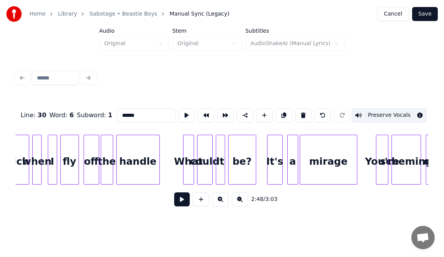
scroll to position [0, 12564]
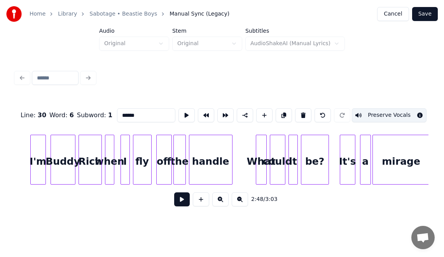
click at [344, 164] on div "It's" at bounding box center [347, 161] width 15 height 53
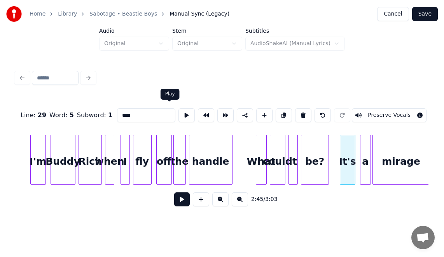
click at [178, 112] on button at bounding box center [186, 115] width 16 height 14
click at [338, 142] on div at bounding box center [339, 159] width 2 height 49
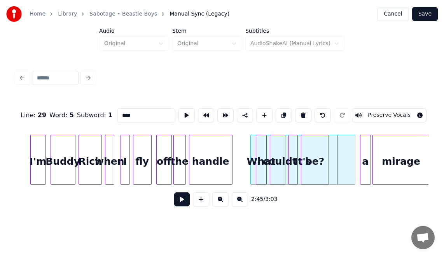
click at [251, 138] on div at bounding box center [252, 159] width 2 height 49
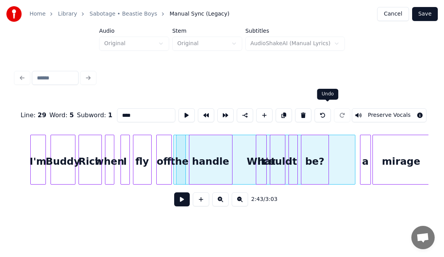
click at [326, 114] on button at bounding box center [323, 115] width 16 height 14
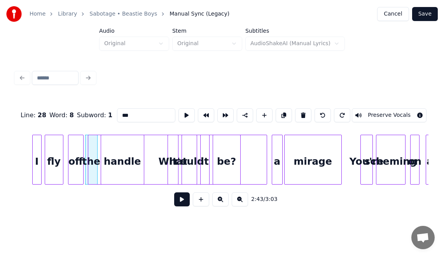
scroll to position [0, 12668]
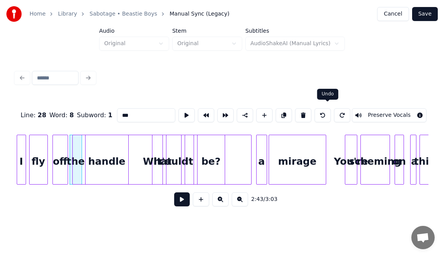
click at [329, 113] on button at bounding box center [323, 115] width 16 height 14
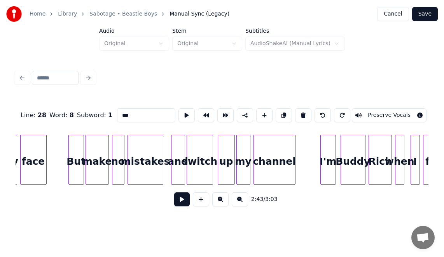
scroll to position [0, 12270]
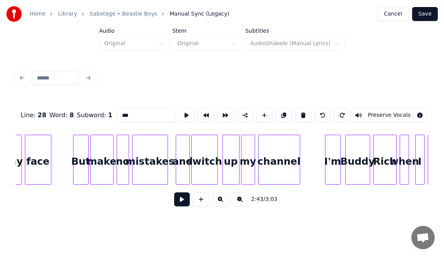
click at [208, 164] on div "switch" at bounding box center [205, 161] width 26 height 53
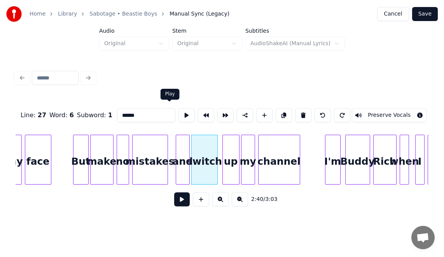
click at [178, 109] on button at bounding box center [186, 115] width 16 height 14
click at [230, 150] on div "up" at bounding box center [231, 161] width 16 height 53
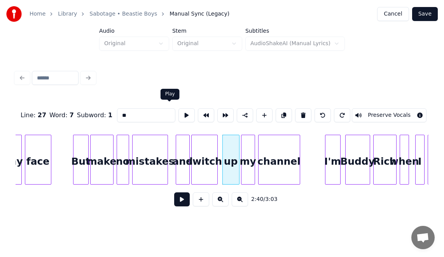
click at [178, 110] on button at bounding box center [186, 115] width 16 height 14
click at [198, 110] on button at bounding box center [206, 115] width 16 height 14
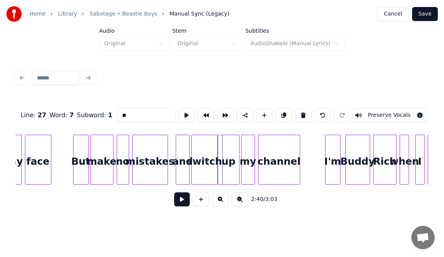
click at [149, 152] on div "mistakes" at bounding box center [150, 161] width 35 height 53
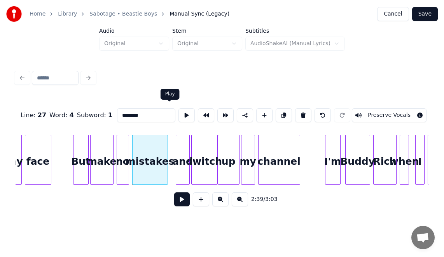
click at [178, 111] on button at bounding box center [186, 115] width 16 height 14
click at [183, 150] on div "and" at bounding box center [182, 161] width 13 height 53
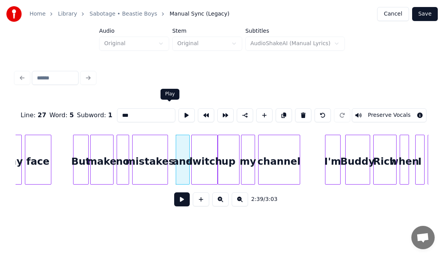
click at [178, 111] on button at bounding box center [186, 115] width 16 height 14
click at [173, 141] on div at bounding box center [173, 159] width 2 height 49
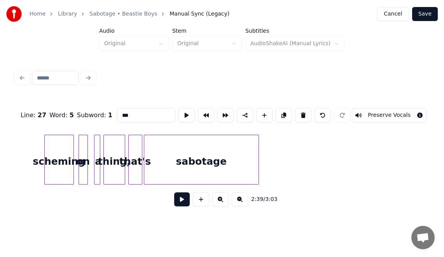
scroll to position [0, 13052]
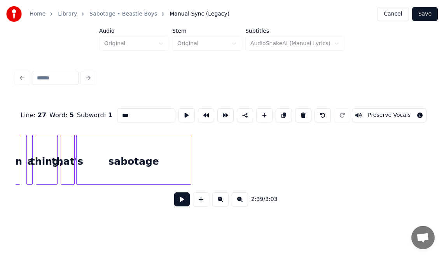
click at [166, 161] on div "sabotage" at bounding box center [134, 161] width 114 height 53
type input "********"
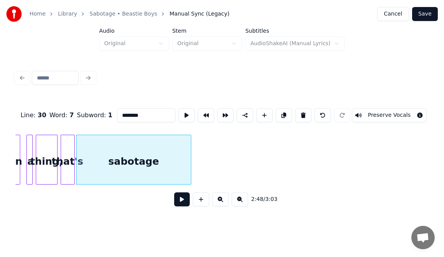
click at [388, 114] on button "Preserve Vocals" at bounding box center [389, 115] width 75 height 14
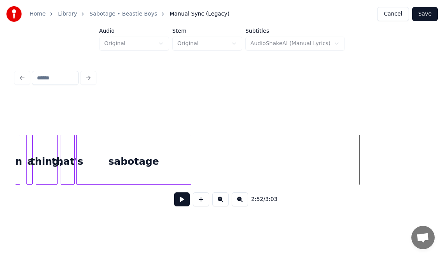
click at [173, 157] on div "sabotage" at bounding box center [134, 161] width 114 height 53
click at [427, 16] on button "Save" at bounding box center [425, 14] width 26 height 14
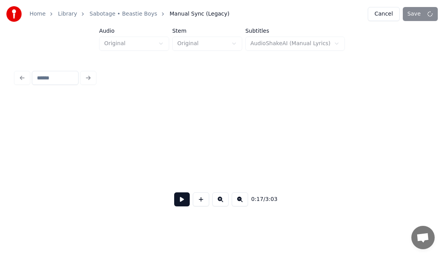
scroll to position [0, 1322]
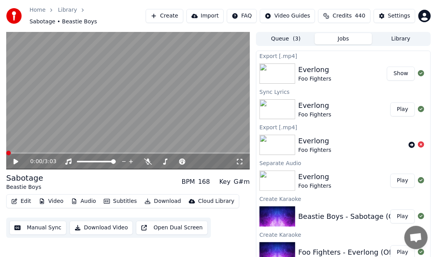
click at [14, 160] on icon at bounding box center [16, 161] width 5 height 5
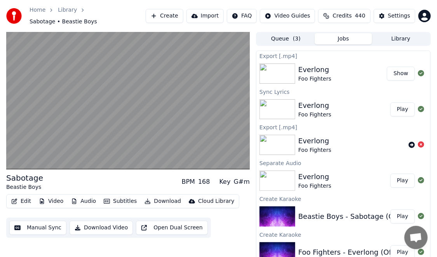
click at [15, 200] on icon "button" at bounding box center [14, 200] width 6 height 5
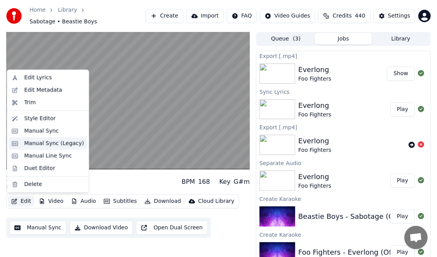
click at [43, 142] on div "Manual Sync (Legacy)" at bounding box center [54, 144] width 60 height 8
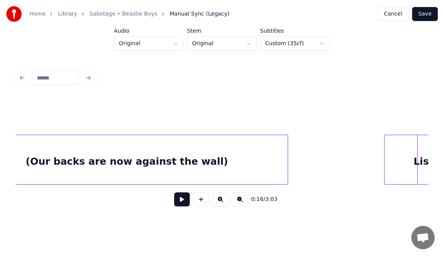
scroll to position [0, 10322]
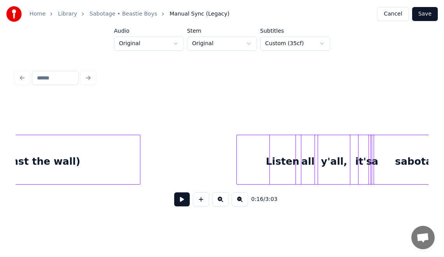
click at [254, 171] on div at bounding box center [355, 160] width 238 height 50
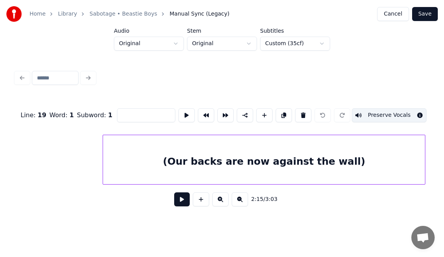
scroll to position [0, 10016]
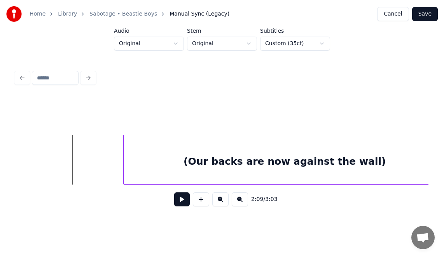
click at [180, 201] on button at bounding box center [182, 199] width 16 height 14
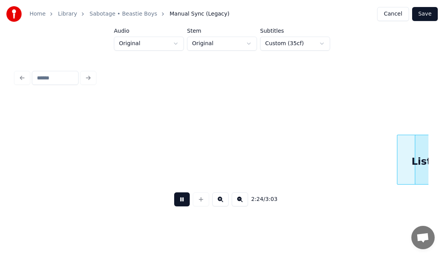
scroll to position [0, 11257]
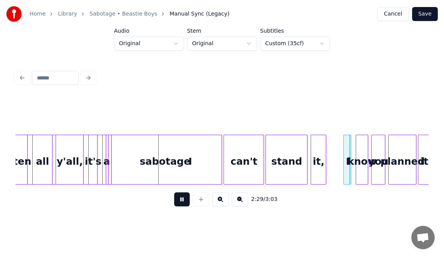
click at [178, 202] on button at bounding box center [182, 199] width 16 height 14
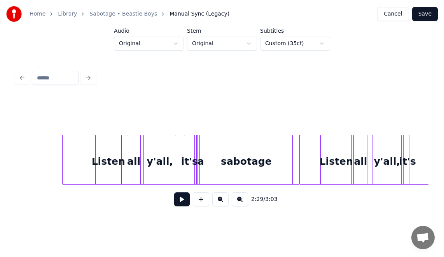
scroll to position [0, 10480]
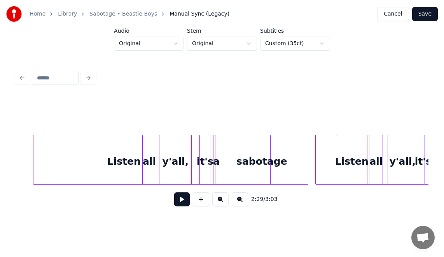
click at [52, 163] on div at bounding box center [152, 160] width 238 height 50
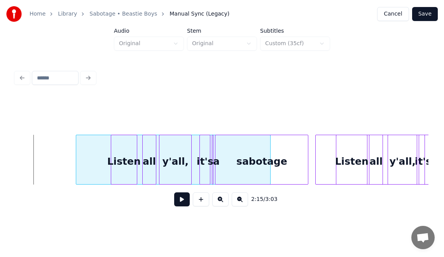
click at [76, 157] on div at bounding box center [77, 159] width 2 height 49
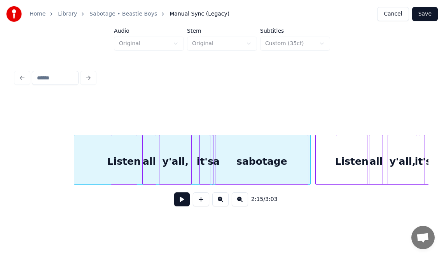
click at [309, 148] on div at bounding box center [309, 159] width 2 height 49
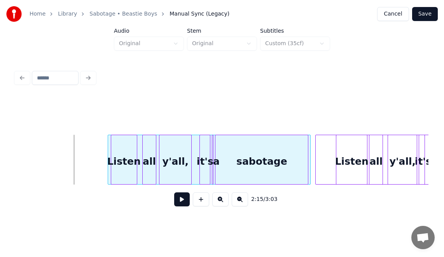
click at [110, 159] on div at bounding box center [109, 159] width 2 height 49
click at [316, 157] on div at bounding box center [317, 159] width 2 height 49
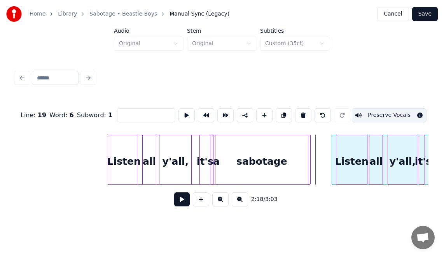
click at [333, 158] on div at bounding box center [333, 159] width 2 height 49
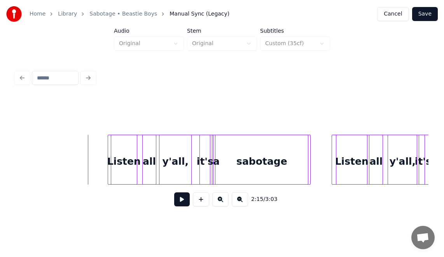
click at [174, 199] on button at bounding box center [182, 199] width 16 height 14
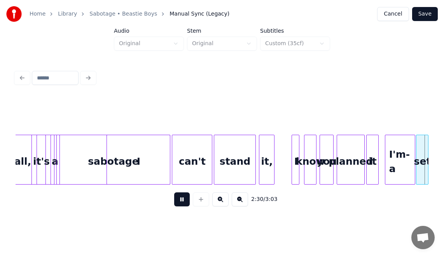
scroll to position [0, 11723]
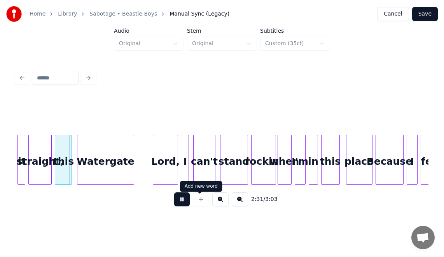
click at [176, 202] on button at bounding box center [182, 199] width 16 height 14
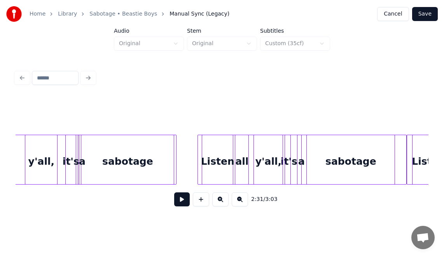
scroll to position [0, 10641]
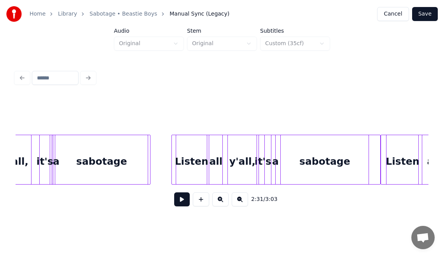
click at [374, 160] on div at bounding box center [275, 160] width 209 height 50
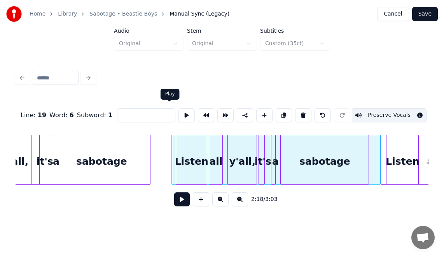
click at [178, 112] on button at bounding box center [186, 115] width 16 height 14
click at [376, 152] on div at bounding box center [376, 159] width 2 height 49
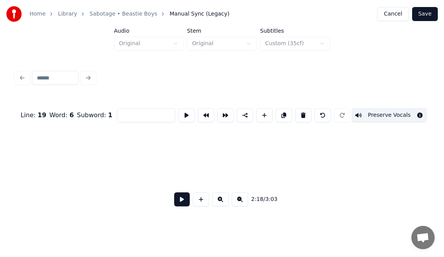
scroll to position [0, 10641]
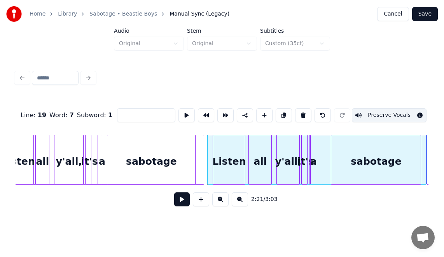
scroll to position [0, 10817]
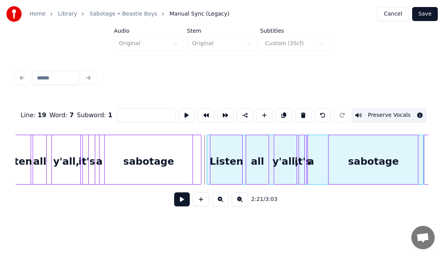
click at [208, 143] on div at bounding box center [208, 159] width 2 height 49
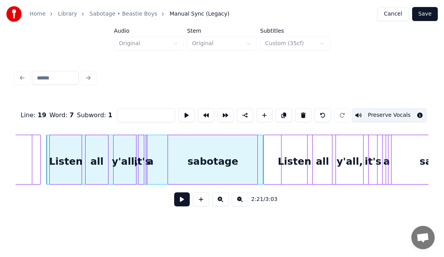
scroll to position [0, 11008]
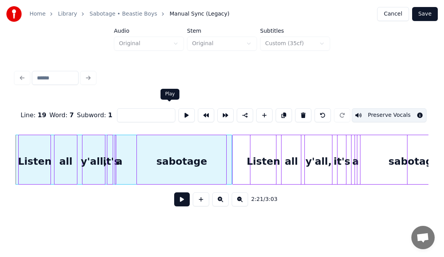
click at [178, 113] on button at bounding box center [186, 115] width 16 height 14
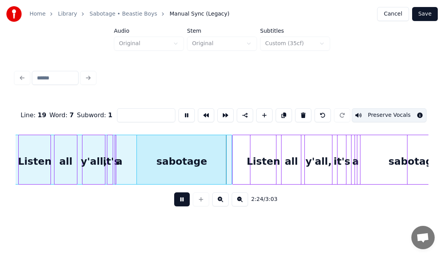
scroll to position [0, 11008]
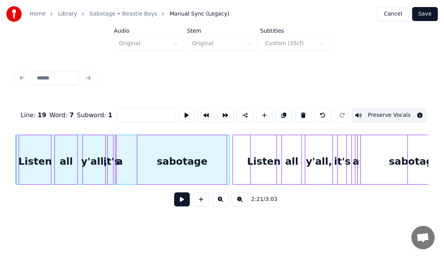
click at [228, 151] on div at bounding box center [228, 159] width 2 height 49
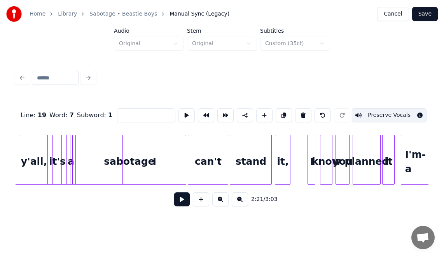
scroll to position [0, 11308]
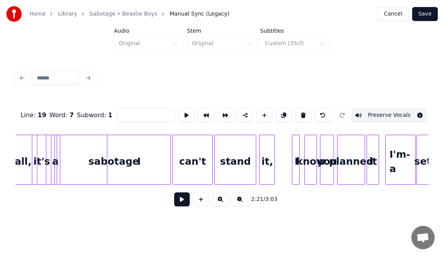
click at [423, 17] on button "Save" at bounding box center [425, 14] width 26 height 14
click at [423, 17] on div "Cancel Save" at bounding box center [403, 14] width 70 height 14
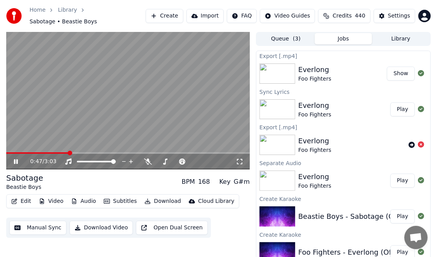
click at [72, 150] on span at bounding box center [70, 152] width 5 height 5
click at [17, 163] on icon at bounding box center [16, 161] width 4 height 5
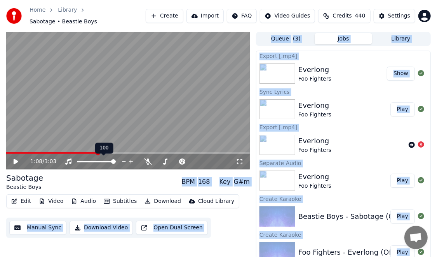
drag, startPoint x: 98, startPoint y: 151, endPoint x: 137, endPoint y: 150, distance: 38.9
click at [135, 150] on span at bounding box center [132, 152] width 5 height 5
click at [16, 163] on icon at bounding box center [21, 161] width 18 height 6
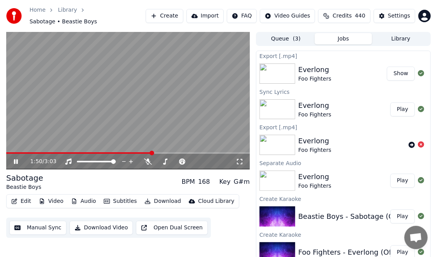
click at [154, 153] on span at bounding box center [152, 152] width 5 height 5
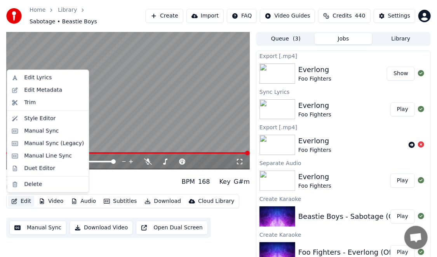
click at [21, 201] on button "Edit" at bounding box center [21, 201] width 26 height 11
click at [44, 145] on div "Manual Sync (Legacy)" at bounding box center [54, 144] width 60 height 8
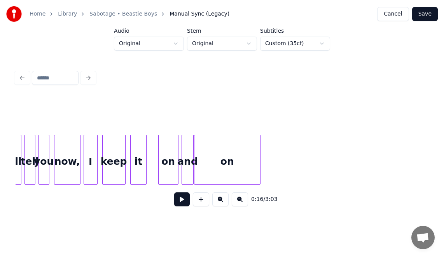
scroll to position [0, 4808]
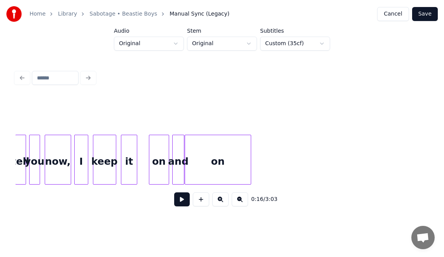
click at [159, 160] on div "on" at bounding box center [158, 161] width 19 height 53
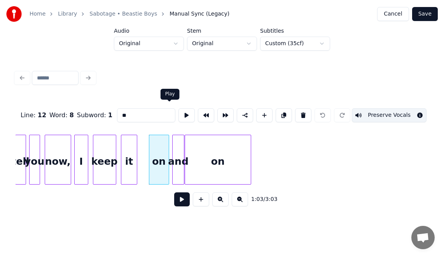
click at [178, 114] on button at bounding box center [186, 115] width 16 height 14
click at [131, 155] on div "it" at bounding box center [129, 161] width 16 height 53
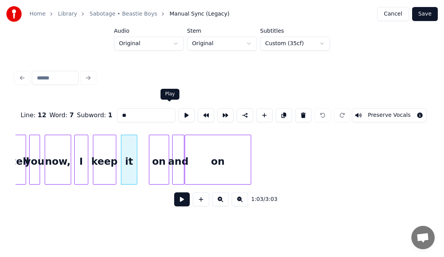
click at [178, 114] on button at bounding box center [186, 115] width 16 height 14
click at [144, 146] on div at bounding box center [144, 159] width 2 height 49
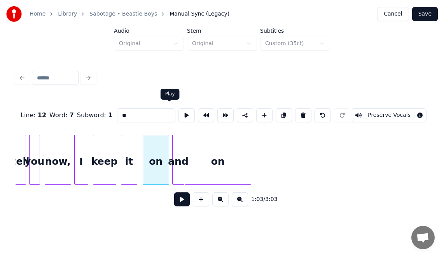
click at [178, 114] on button at bounding box center [186, 115] width 16 height 14
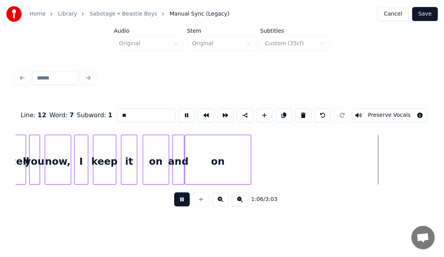
click at [177, 200] on button at bounding box center [182, 199] width 16 height 14
click at [156, 158] on div "on" at bounding box center [156, 161] width 26 height 53
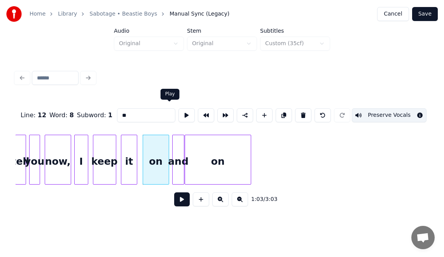
click at [178, 110] on button at bounding box center [186, 115] width 16 height 14
click at [130, 146] on div "it" at bounding box center [129, 161] width 16 height 53
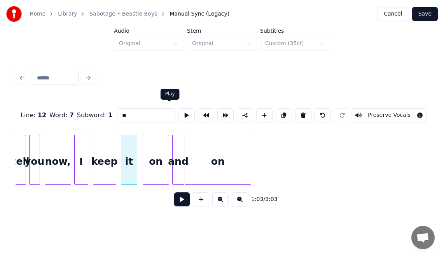
click at [178, 114] on button at bounding box center [186, 115] width 16 height 14
click at [142, 144] on div at bounding box center [141, 159] width 2 height 49
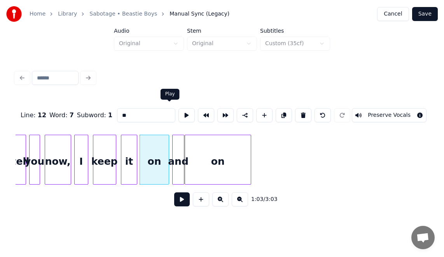
click at [178, 111] on button at bounding box center [186, 115] width 16 height 14
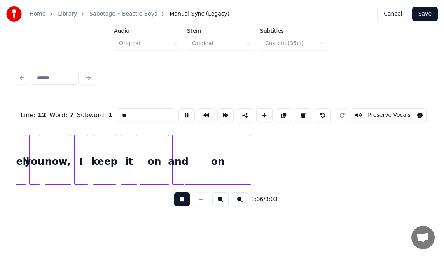
click at [181, 198] on button at bounding box center [182, 199] width 16 height 14
click at [175, 159] on div "and" at bounding box center [179, 161] width 12 height 53
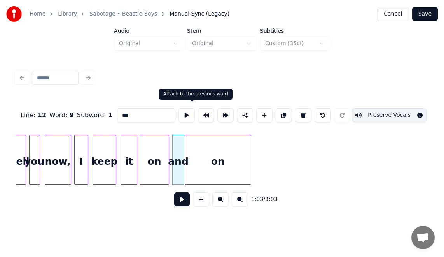
click at [198, 114] on button at bounding box center [206, 115] width 16 height 14
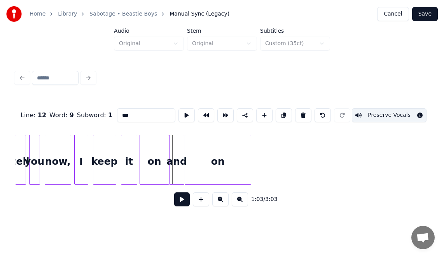
click at [160, 156] on div "on" at bounding box center [154, 161] width 28 height 53
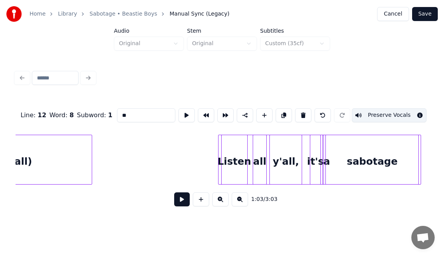
scroll to position [0, 10412]
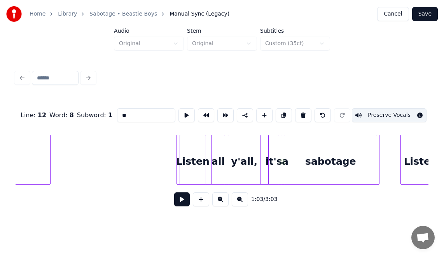
click at [198, 158] on div "Listen" at bounding box center [193, 161] width 26 height 53
type input "******"
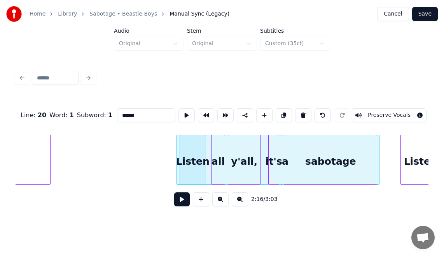
click at [220, 157] on div "all" at bounding box center [218, 161] width 13 height 53
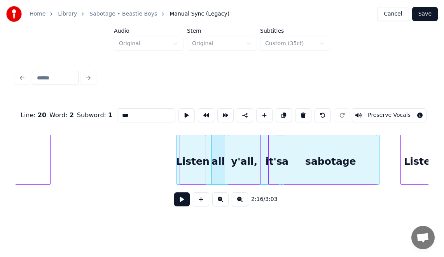
click at [198, 157] on div "Listen" at bounding box center [193, 161] width 26 height 53
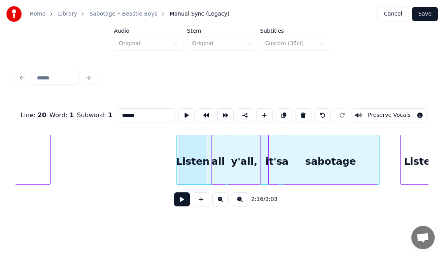
click at [214, 156] on div "all" at bounding box center [218, 161] width 13 height 53
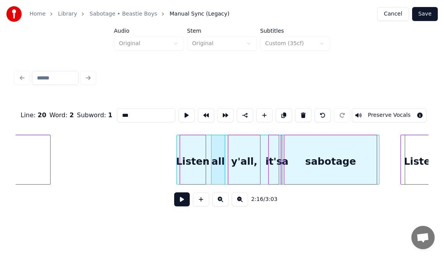
click at [246, 151] on div "y'all," at bounding box center [244, 161] width 32 height 53
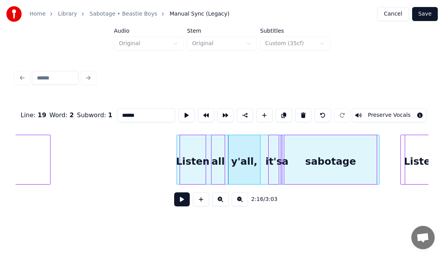
click at [192, 150] on div "Listen" at bounding box center [193, 161] width 26 height 53
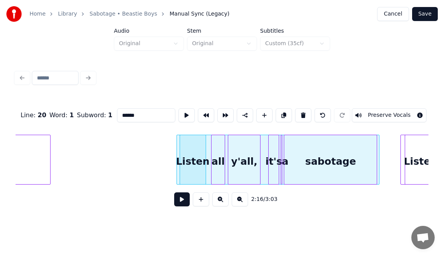
click at [217, 151] on div "all" at bounding box center [218, 161] width 13 height 53
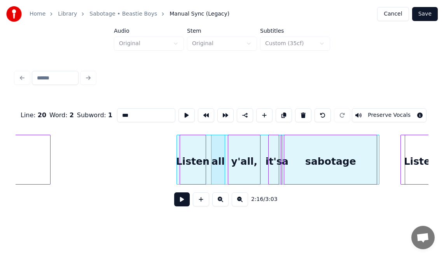
click at [242, 149] on div "y'all," at bounding box center [244, 161] width 32 height 53
type input "******"
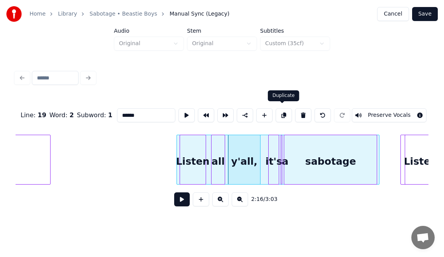
click at [284, 117] on button at bounding box center [284, 115] width 16 height 14
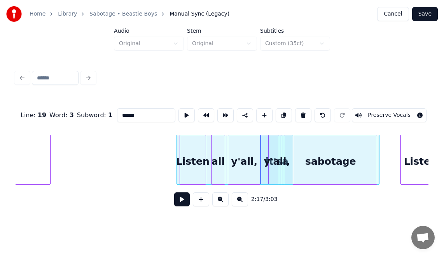
click at [245, 156] on div "y'all," at bounding box center [244, 161] width 32 height 53
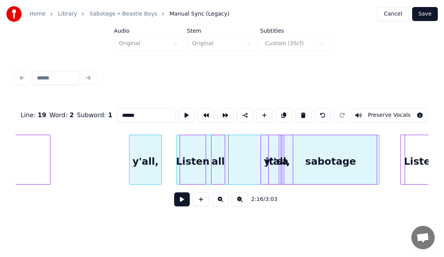
click at [145, 162] on div "y'all," at bounding box center [145, 161] width 32 height 53
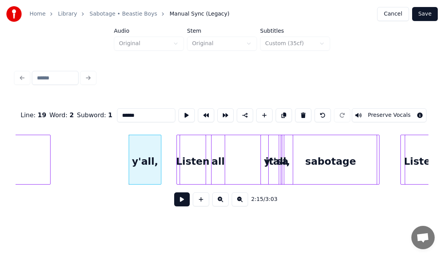
click at [153, 159] on div "y'all," at bounding box center [145, 161] width 32 height 53
click at [233, 163] on div "y'all," at bounding box center [243, 161] width 32 height 53
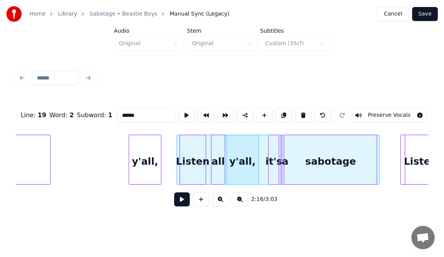
click at [244, 152] on div "y'all," at bounding box center [243, 161] width 32 height 53
click at [306, 114] on button at bounding box center [303, 115] width 16 height 14
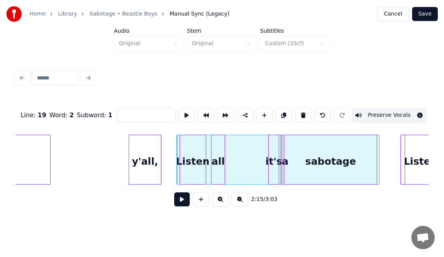
click at [145, 163] on div "y'all," at bounding box center [145, 161] width 32 height 53
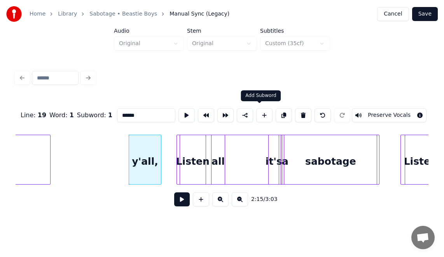
click at [260, 114] on button at bounding box center [264, 115] width 16 height 14
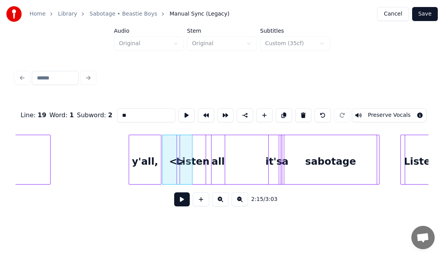
click at [305, 112] on button at bounding box center [303, 115] width 16 height 14
type input "******"
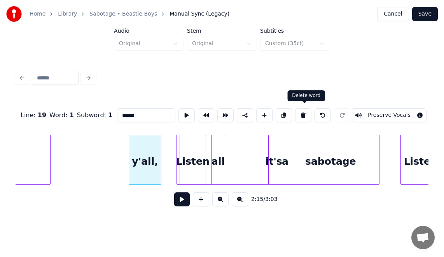
click at [304, 113] on button at bounding box center [303, 115] width 16 height 14
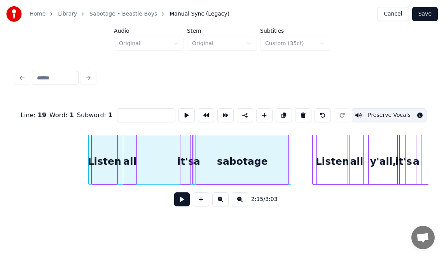
scroll to position [0, 10510]
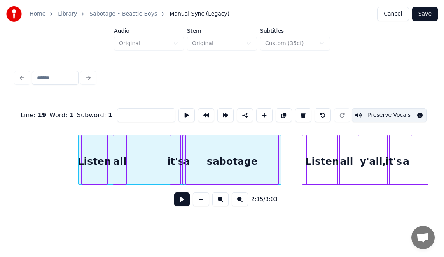
click at [121, 153] on div "all" at bounding box center [119, 161] width 13 height 53
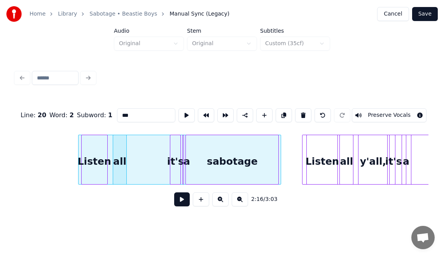
click at [122, 110] on input "***" at bounding box center [146, 115] width 58 height 14
type input "**********"
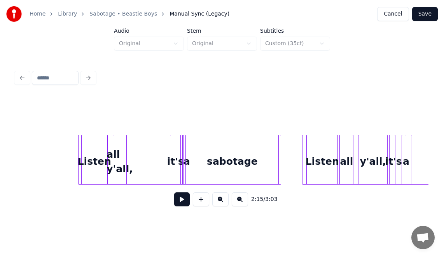
click at [117, 154] on div "all y'all," at bounding box center [119, 161] width 13 height 53
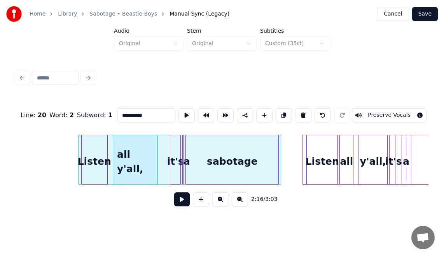
click at [155, 147] on div at bounding box center [156, 159] width 2 height 49
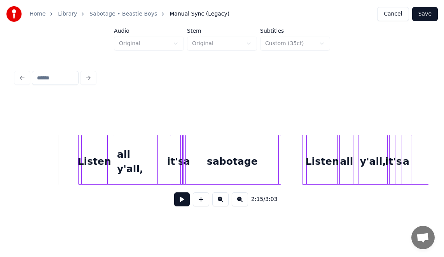
click at [179, 201] on button at bounding box center [182, 199] width 16 height 14
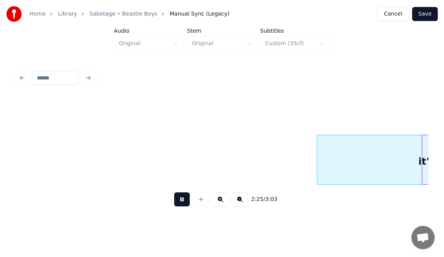
scroll to position [0, 11338]
